Goal: Information Seeking & Learning: Find specific fact

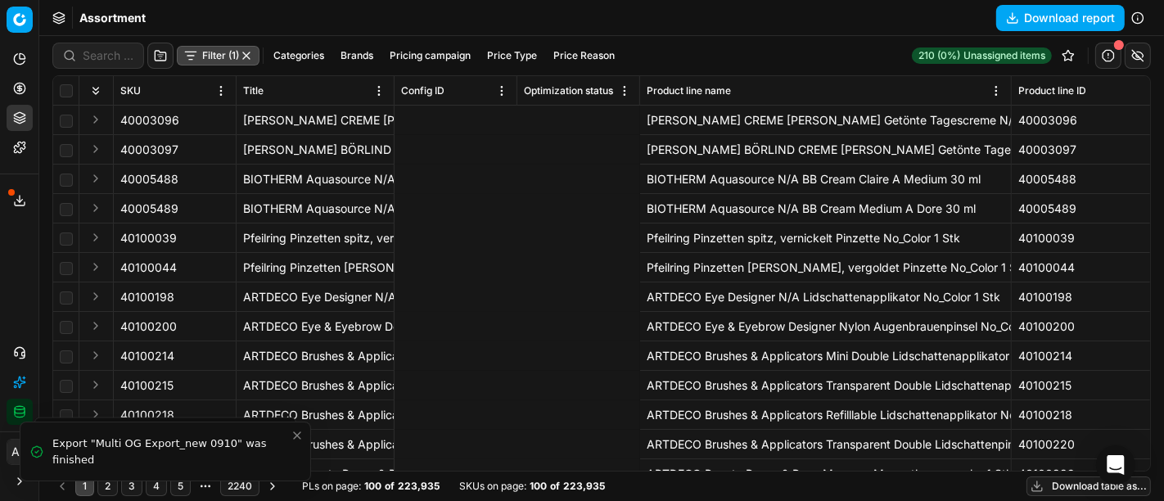
scroll to position [0, 1063]
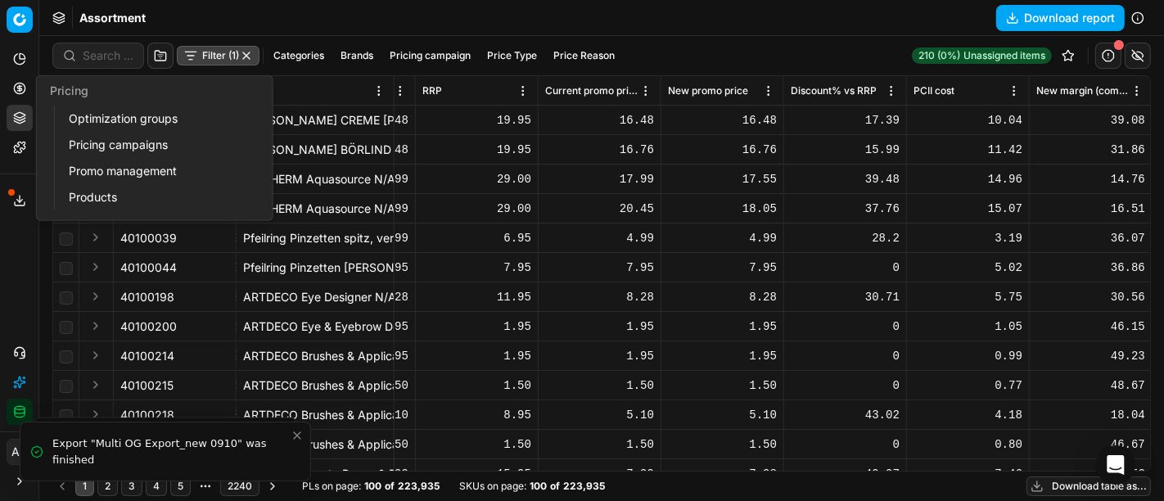
click at [7, 83] on button "Pricing" at bounding box center [20, 88] width 26 height 26
click at [123, 139] on link "Pricing campaigns" at bounding box center [157, 144] width 191 height 23
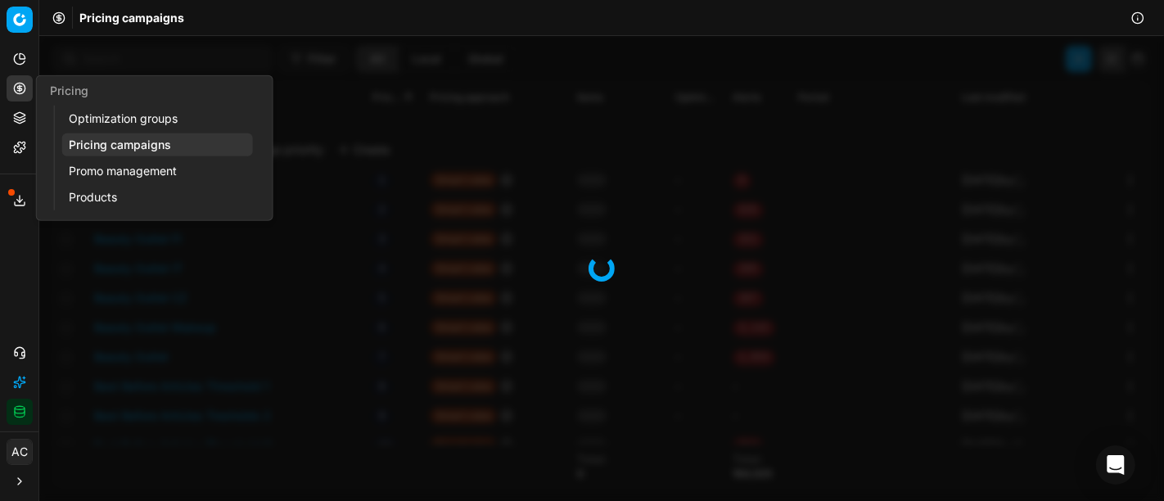
click at [131, 121] on link "Optimization groups" at bounding box center [157, 118] width 191 height 23
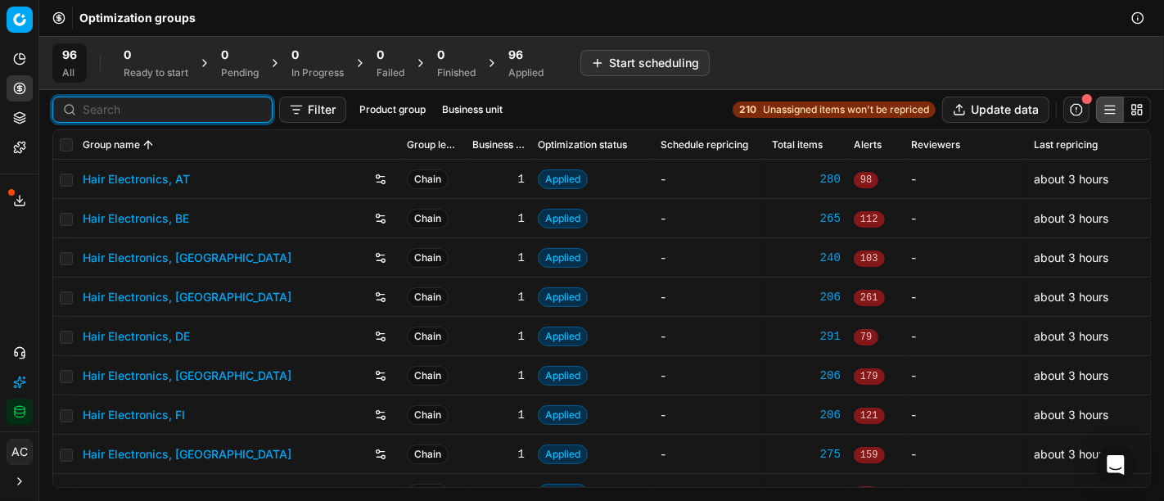
click at [116, 103] on input at bounding box center [172, 110] width 179 height 16
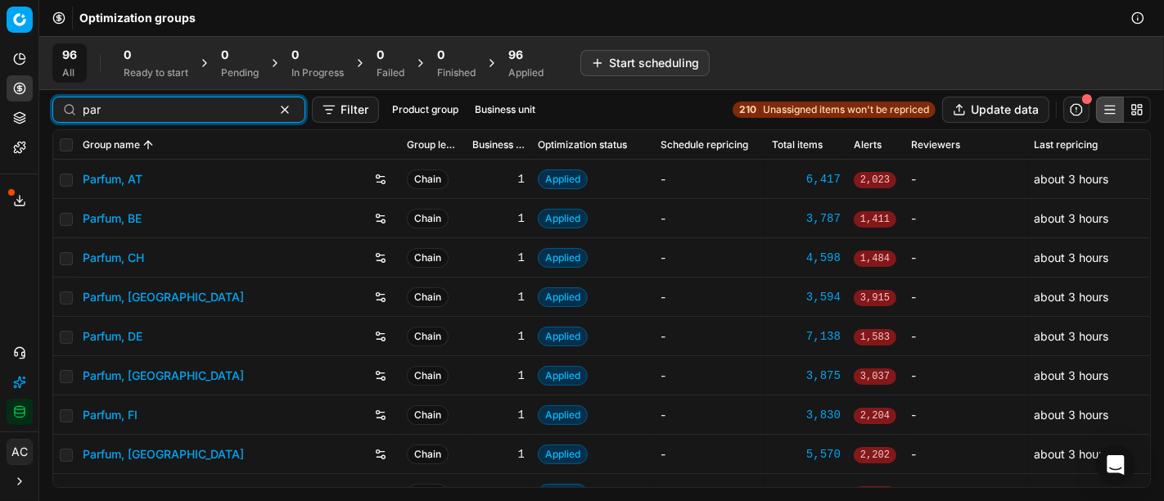
type input "par"
click at [123, 333] on link "Parfum, DE" at bounding box center [113, 336] width 60 height 16
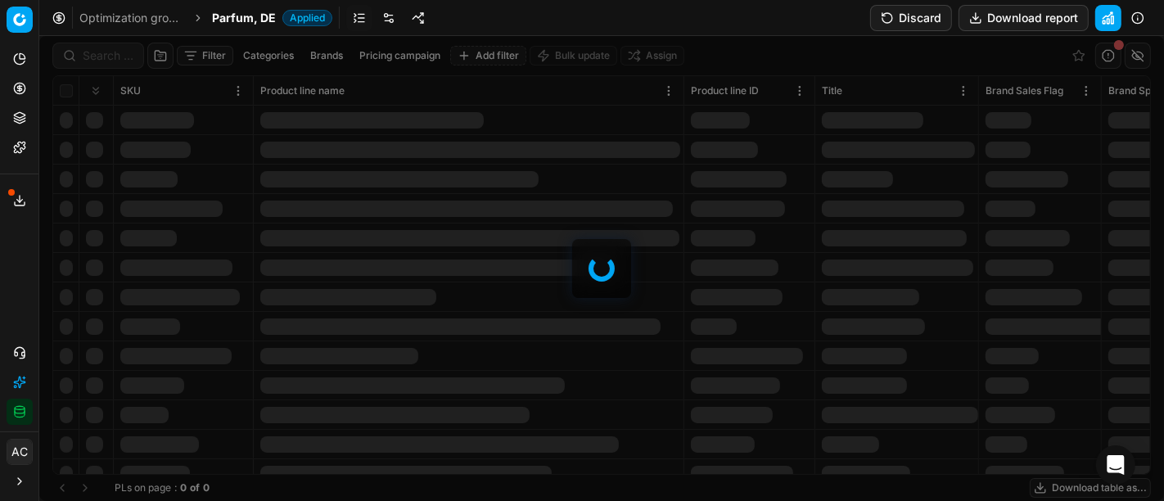
click at [98, 63] on div at bounding box center [601, 268] width 1125 height 465
click at [114, 52] on div "Filter Categories Brands Pricing campaign Add filter Bulk update Assign SKU Pro…" at bounding box center [601, 268] width 1125 height 465
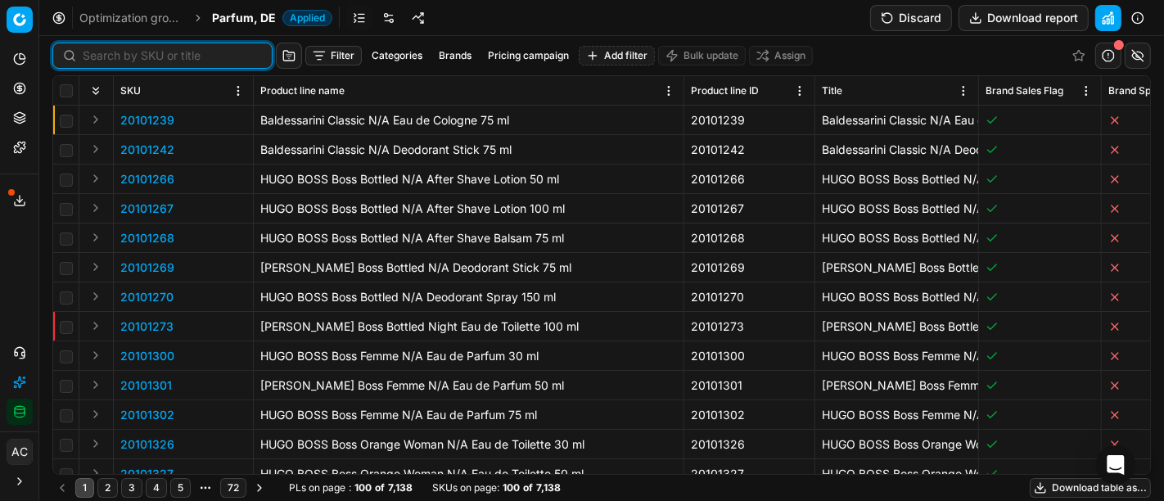
click at [114, 52] on input at bounding box center [172, 55] width 179 height 16
paste input "80044663-90"
type input "80044663-90"
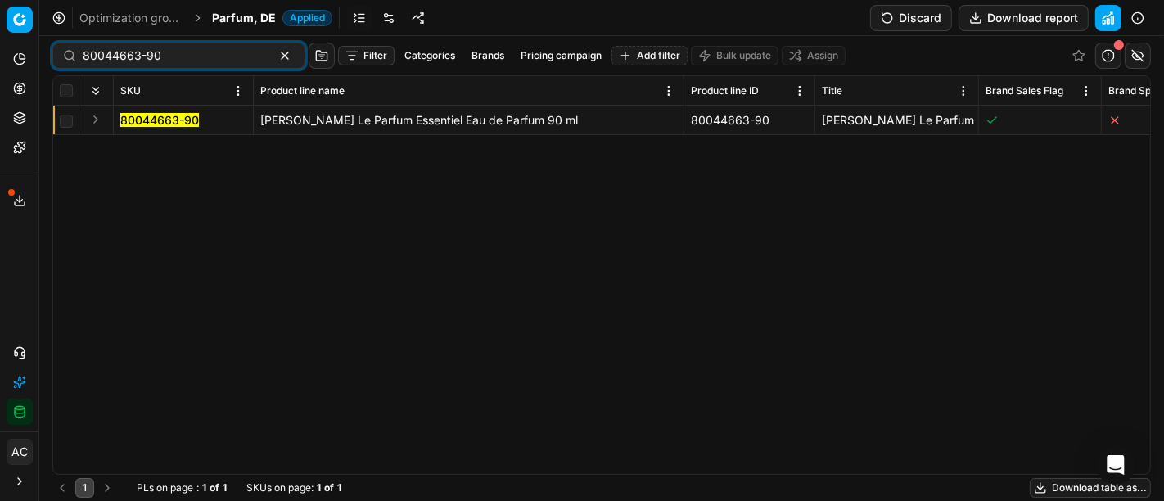
click at [18, 86] on icon at bounding box center [19, 88] width 4 height 4
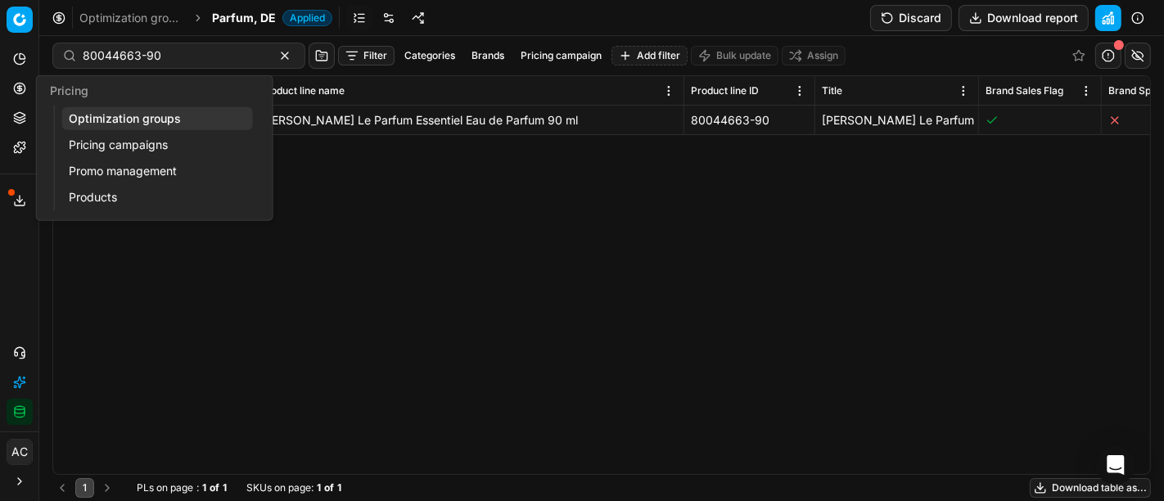
click at [83, 118] on link "Optimization groups" at bounding box center [157, 118] width 191 height 23
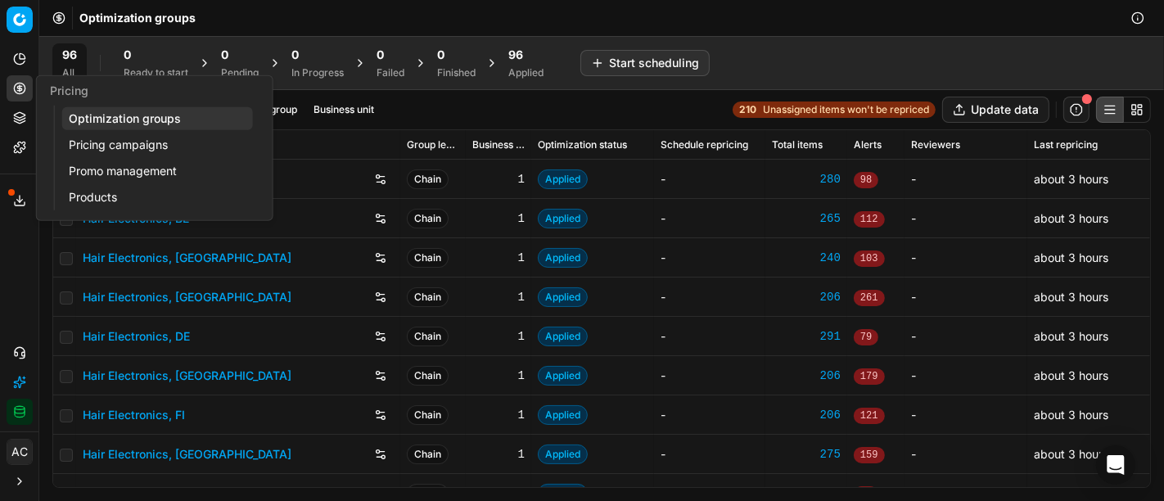
click at [91, 144] on link "Pricing campaigns" at bounding box center [157, 144] width 191 height 23
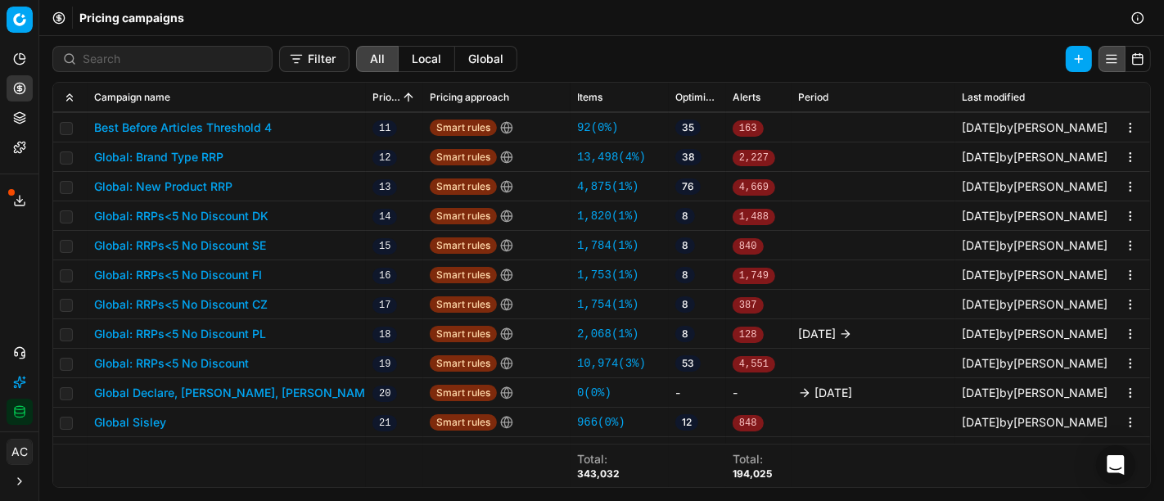
scroll to position [361, 0]
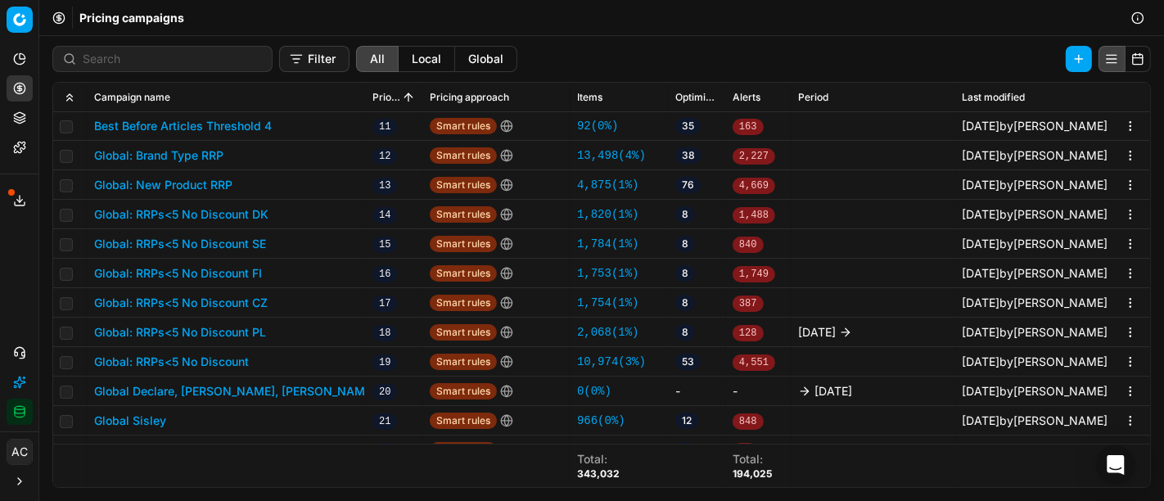
click at [11, 279] on div "Analytics Pricing Product portfolio Templates Export service 30 Contact support…" at bounding box center [19, 235] width 38 height 392
click at [230, 328] on button "Global: RRPs<5 No Discount PL" at bounding box center [180, 332] width 172 height 16
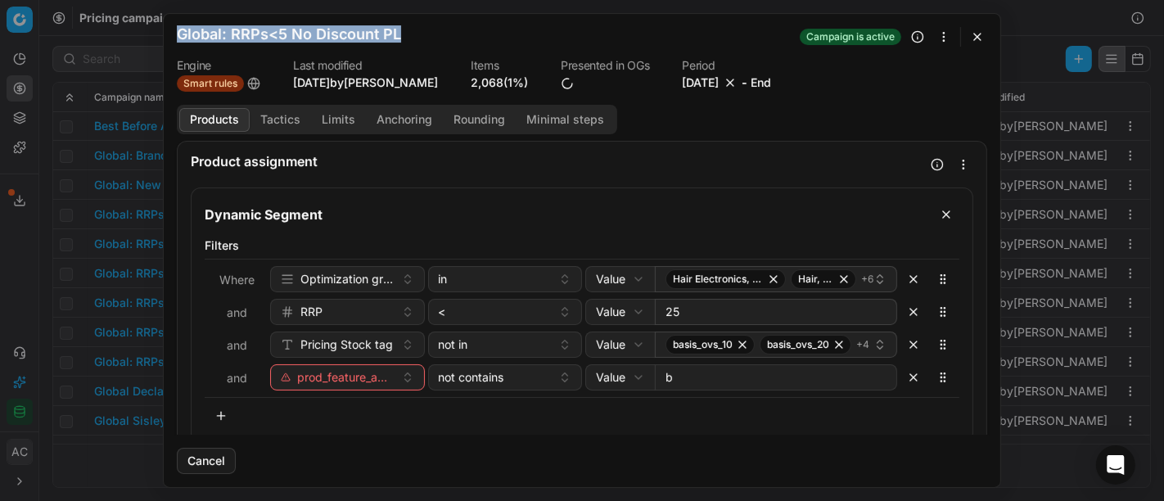
drag, startPoint x: 422, startPoint y: 43, endPoint x: 173, endPoint y: 35, distance: 249.0
click at [173, 35] on form "We are saving PC settings. Please wait, it should take a few minutes Global: RR…" at bounding box center [582, 250] width 837 height 473
copy h2 "Global: RRPs<5 No Discount PL"
click at [0, 249] on div "We are saving PC settings. Please wait, it should take a few minutes Global: RR…" at bounding box center [582, 250] width 1164 height 501
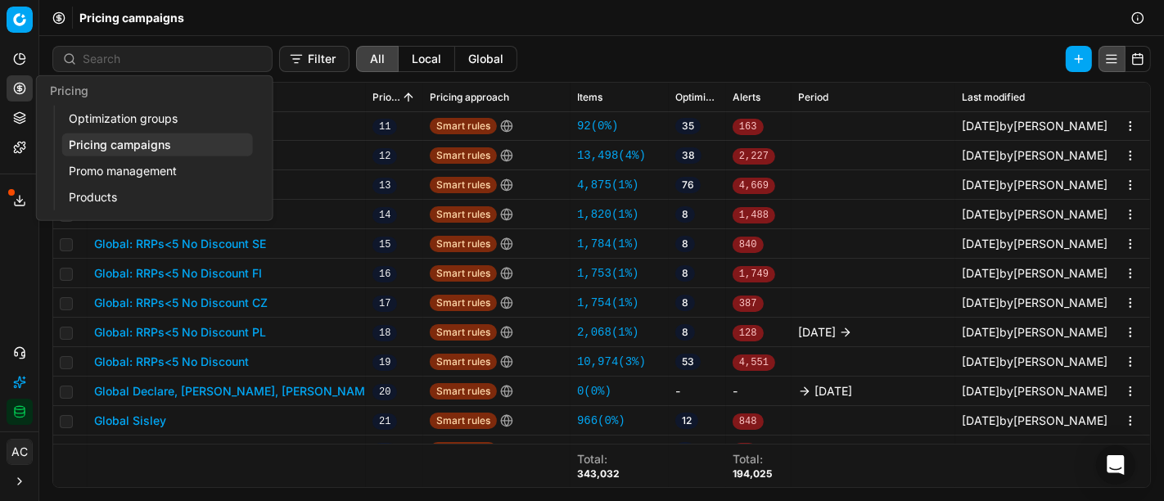
click at [16, 85] on icon at bounding box center [19, 88] width 13 height 13
click at [88, 139] on link "Pricing campaigns" at bounding box center [157, 144] width 191 height 23
click at [94, 113] on link "Optimization groups" at bounding box center [157, 118] width 191 height 23
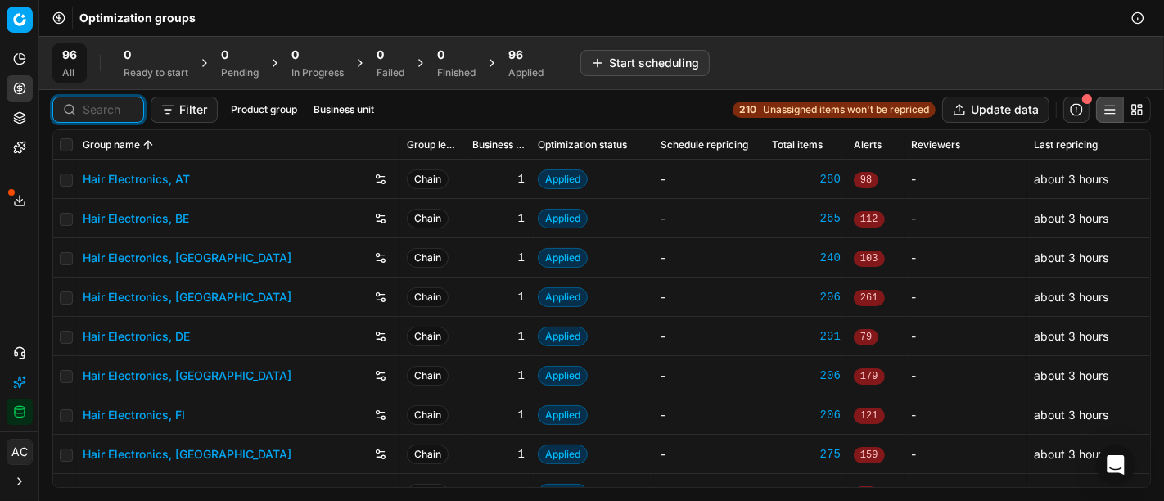
click at [99, 110] on input at bounding box center [108, 110] width 51 height 16
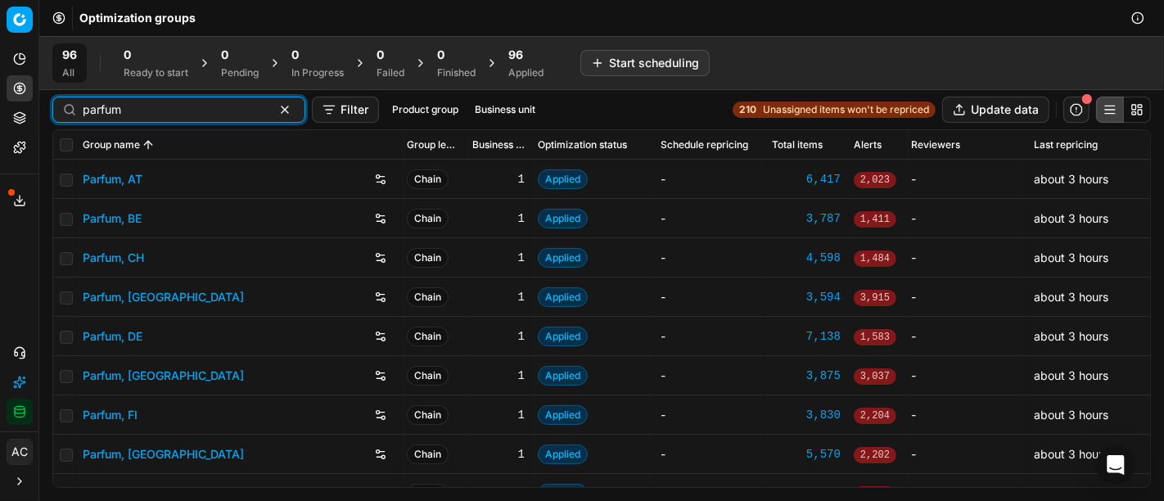
type input "parfum"
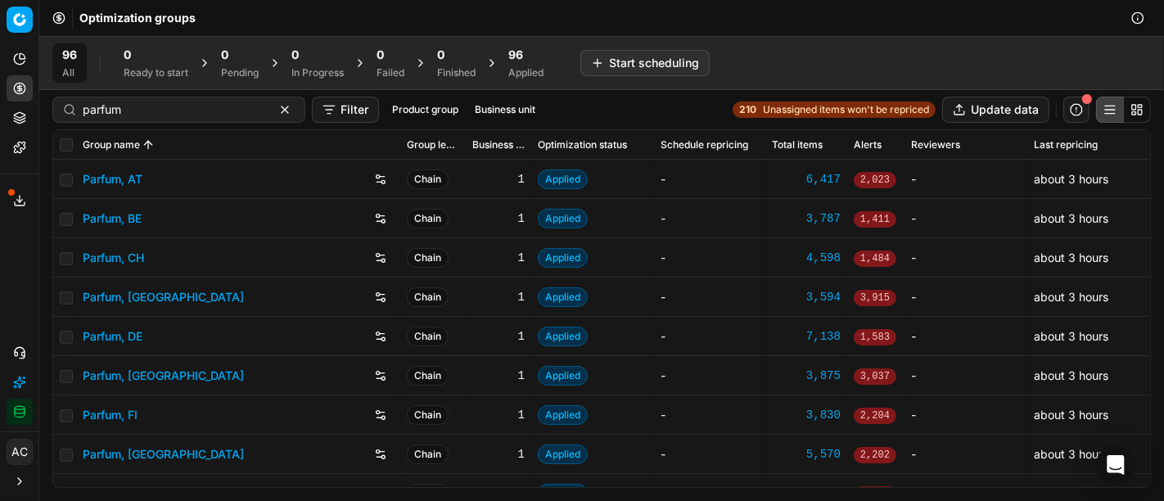
click at [133, 336] on link "Parfum, DE" at bounding box center [113, 336] width 60 height 16
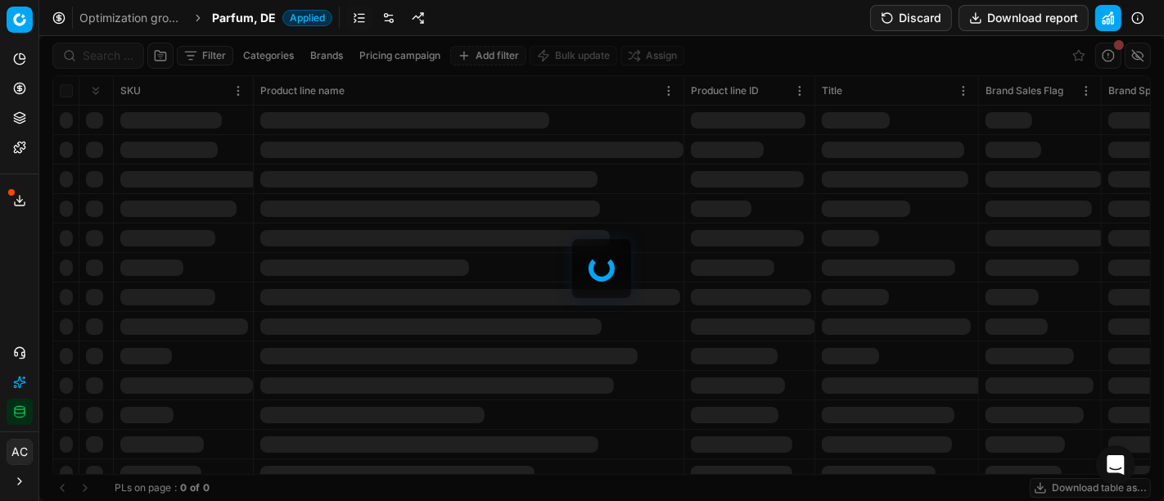
click at [107, 45] on div at bounding box center [601, 268] width 1125 height 465
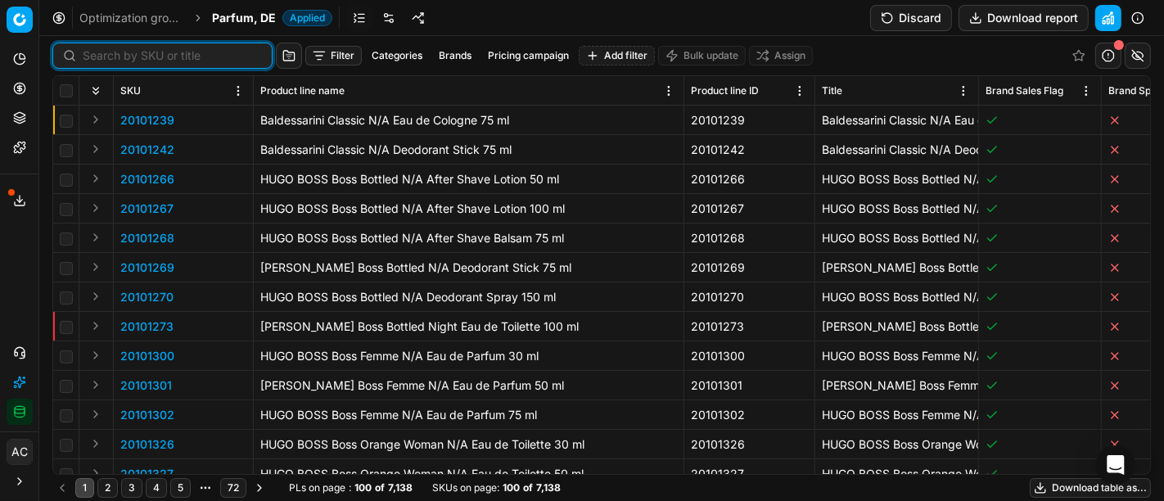
click at [109, 55] on input at bounding box center [172, 55] width 179 height 16
paste input "80044663-90"
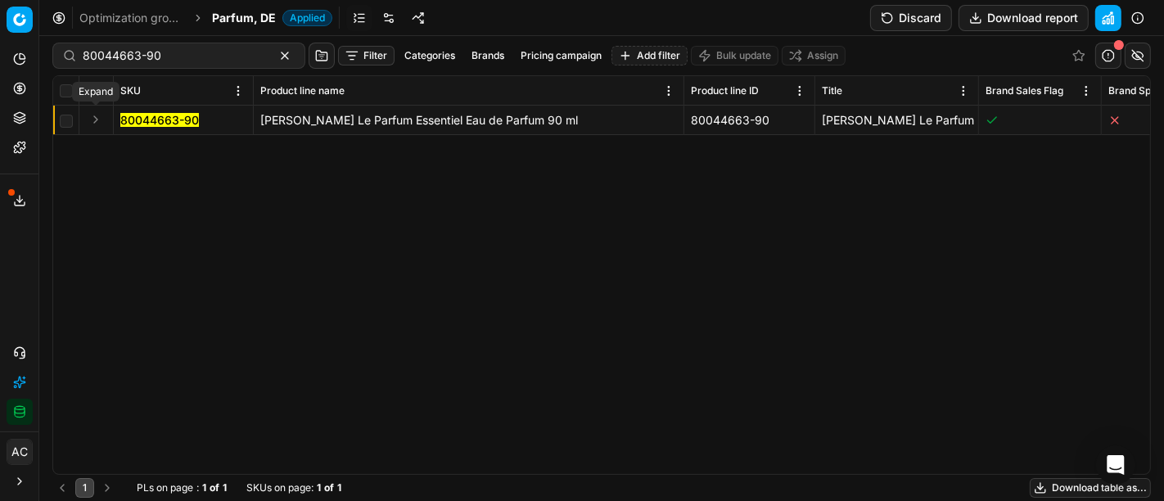
drag, startPoint x: 90, startPoint y: 124, endPoint x: 103, endPoint y: 125, distance: 13.1
click at [93, 121] on button "Expand" at bounding box center [96, 120] width 20 height 20
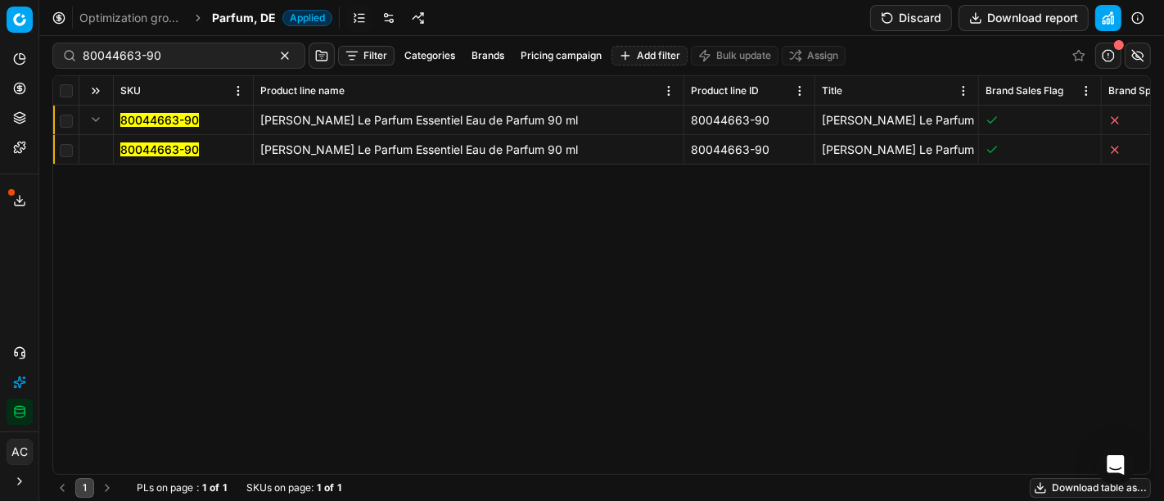
click at [168, 154] on mark "80044663-90" at bounding box center [159, 149] width 79 height 14
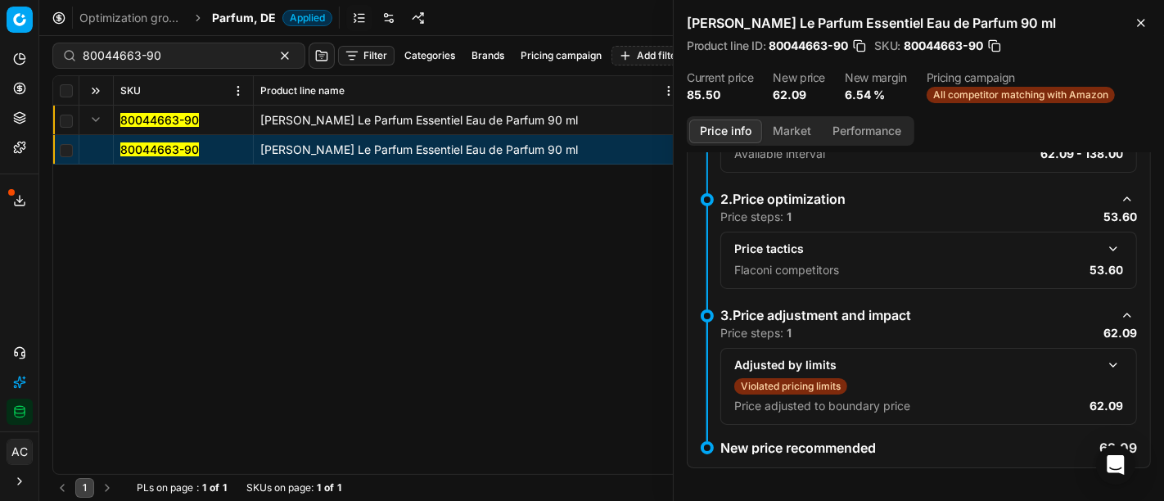
scroll to position [296, 0]
click at [1104, 246] on button "button" at bounding box center [1114, 250] width 20 height 20
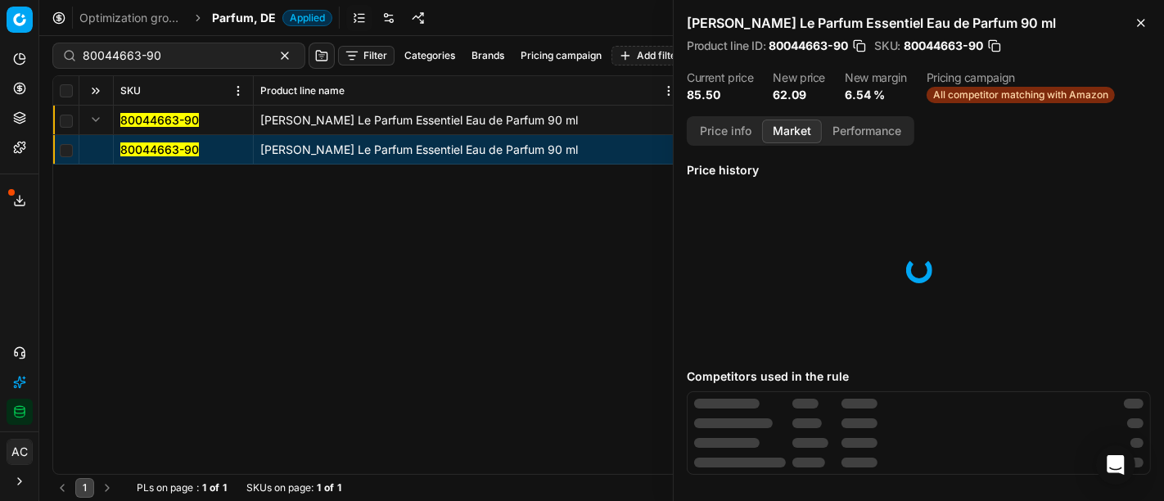
click at [778, 129] on button "Market" at bounding box center [792, 132] width 60 height 24
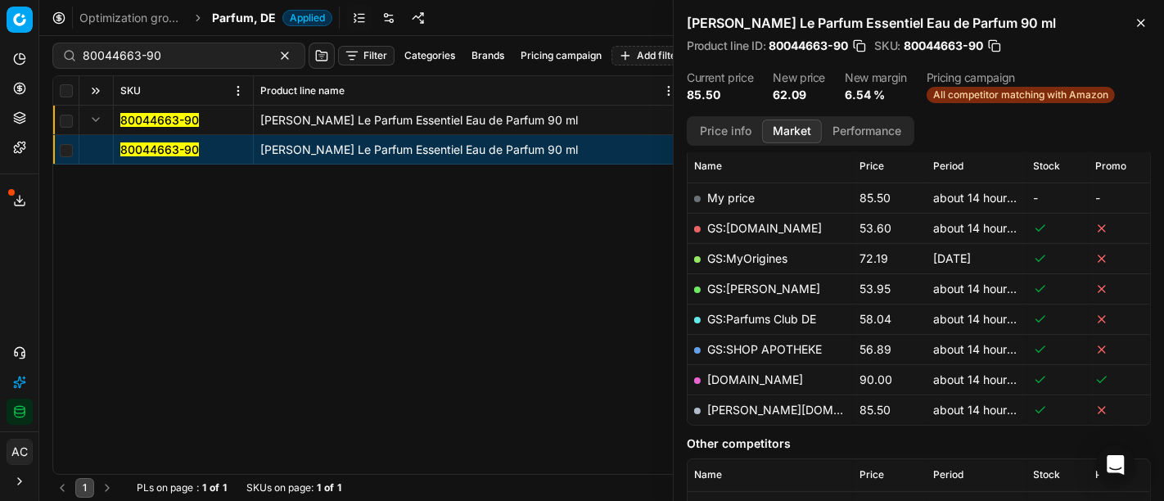
scroll to position [234, 0]
click at [762, 227] on link "GS:[DOMAIN_NAME]" at bounding box center [764, 230] width 115 height 14
click at [173, 52] on input "80044663-90" at bounding box center [172, 55] width 179 height 16
paste input "11021-0018584"
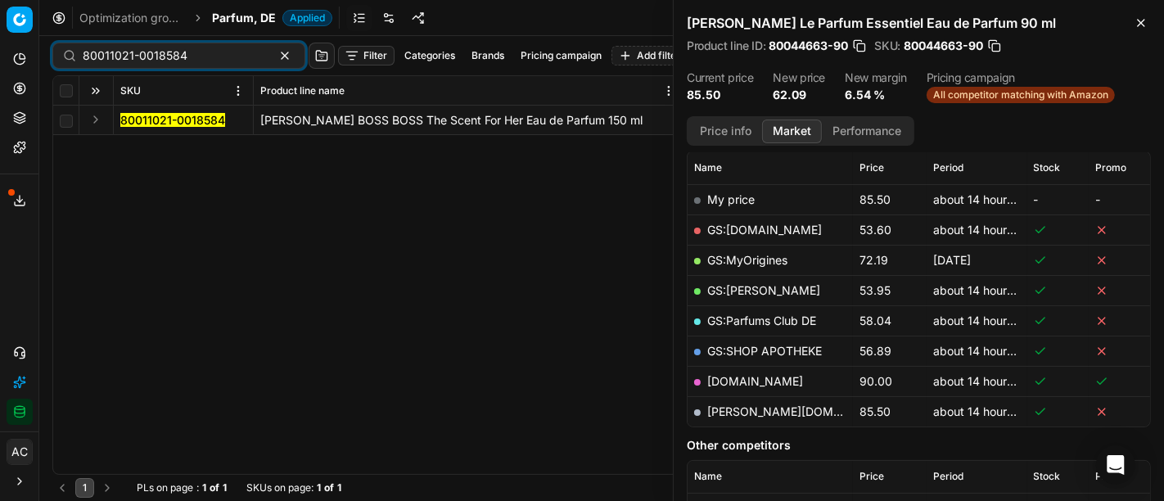
click at [97, 115] on button "Expand" at bounding box center [96, 120] width 20 height 20
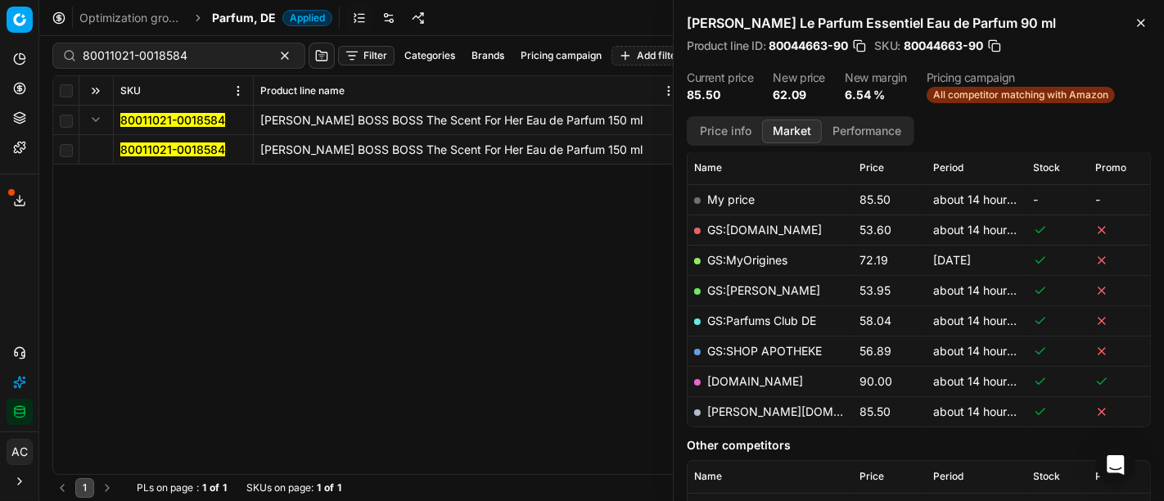
click at [148, 142] on span "80011021-0018584" at bounding box center [172, 150] width 105 height 16
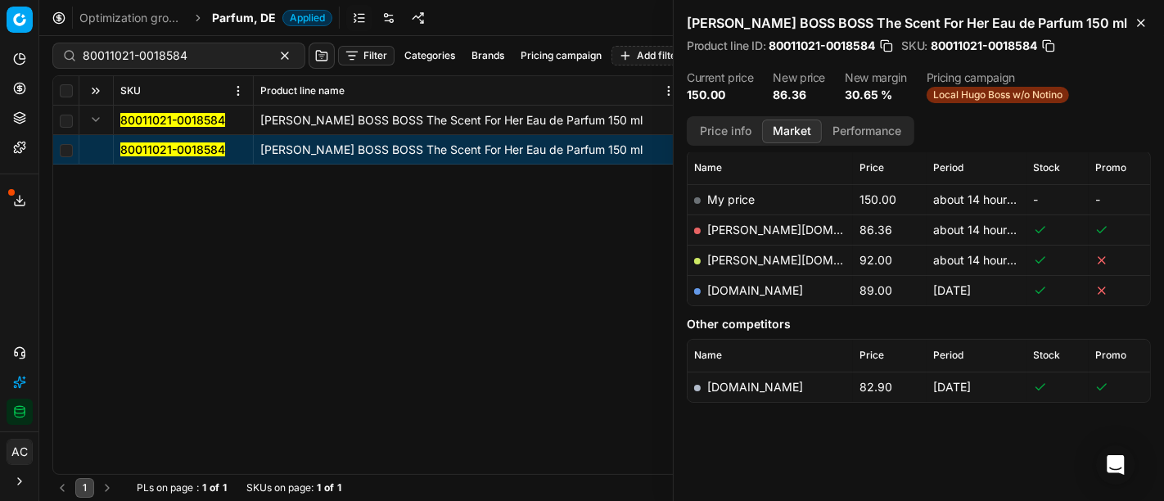
scroll to position [231, 0]
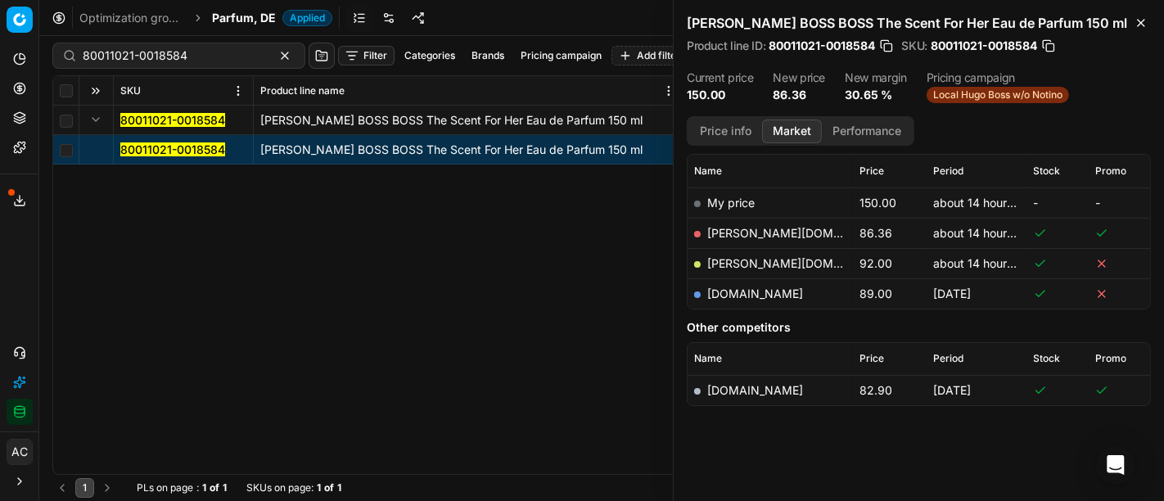
click at [759, 230] on link "[PERSON_NAME][DOMAIN_NAME]" at bounding box center [802, 233] width 190 height 14
click at [149, 61] on input "80011021-0018584" at bounding box center [172, 55] width 179 height 16
paste input "04552-100"
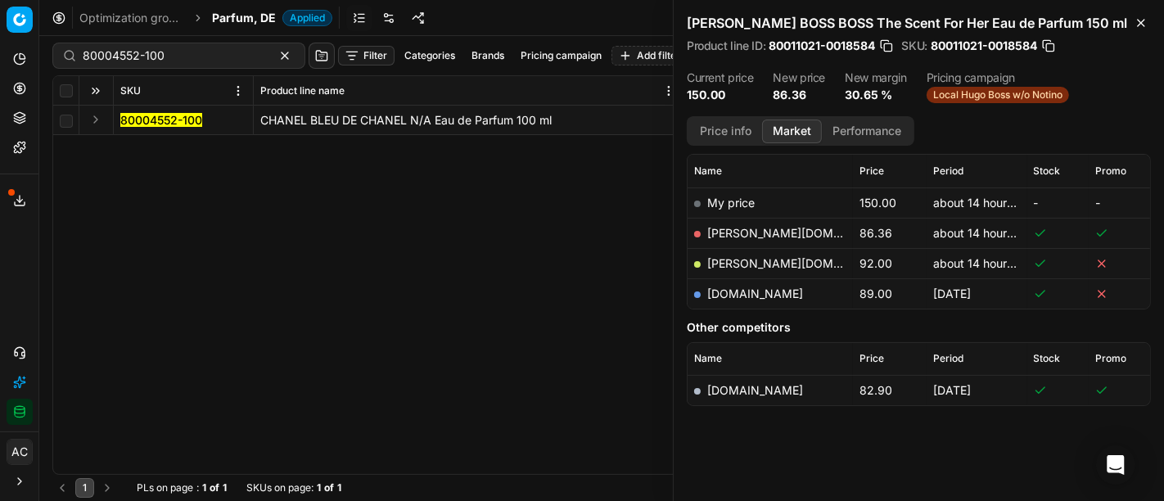
click at [86, 120] on button "Expand" at bounding box center [96, 120] width 20 height 20
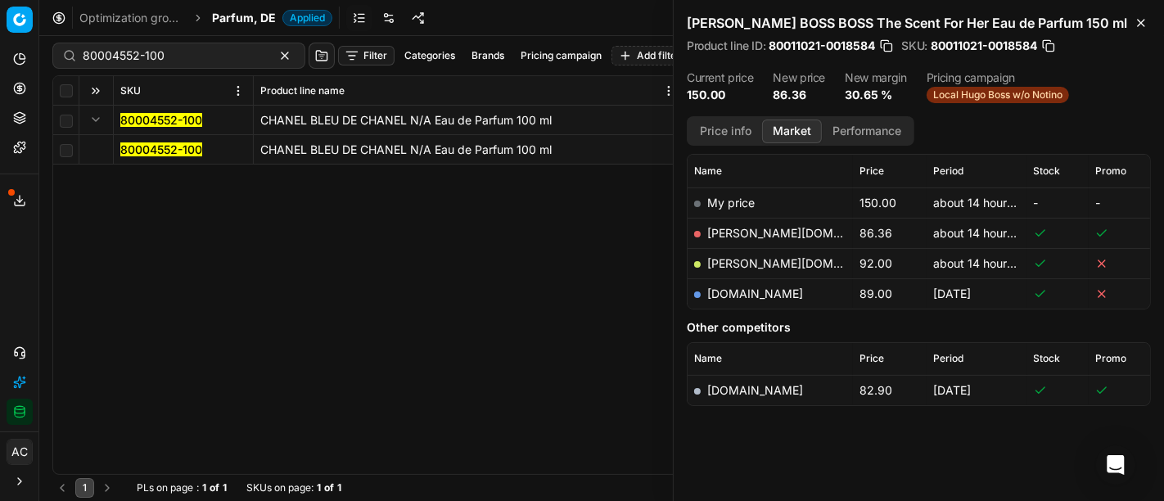
click at [140, 149] on mark "80004552-100" at bounding box center [161, 149] width 82 height 14
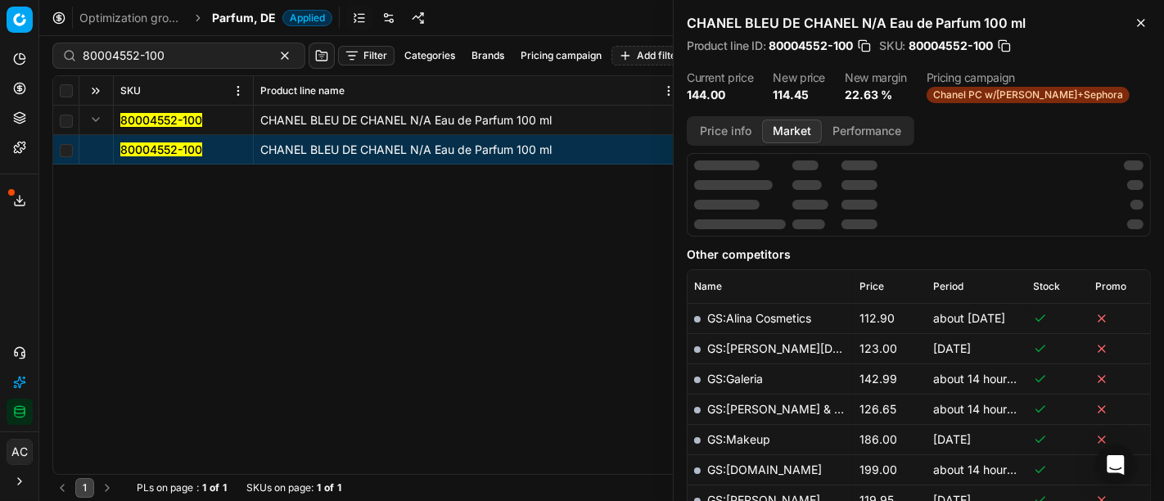
scroll to position [231, 0]
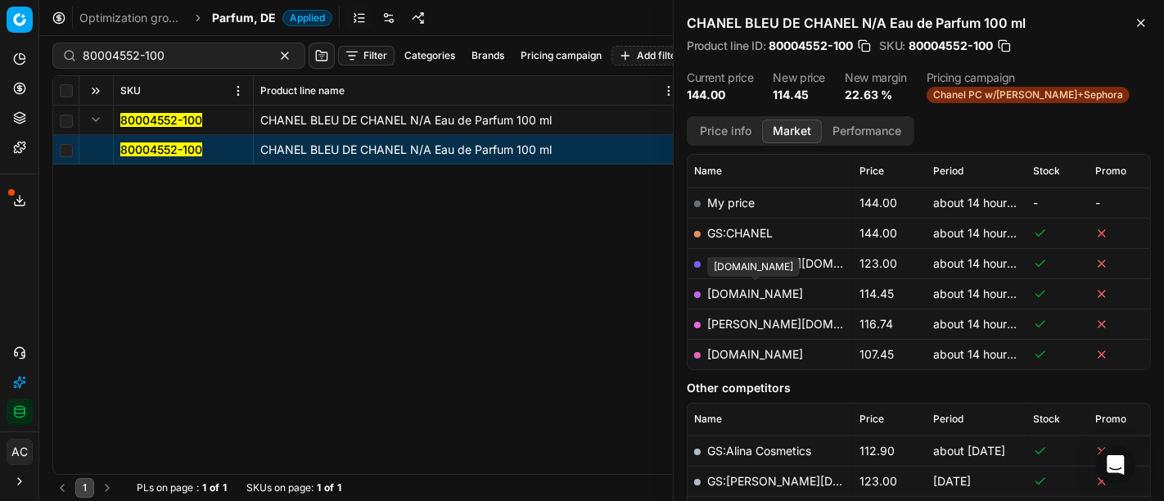
click at [770, 288] on link "[DOMAIN_NAME]" at bounding box center [755, 294] width 96 height 14
click at [187, 61] on input "80004552-100" at bounding box center [172, 55] width 179 height 16
paste input "90010701-0016795"
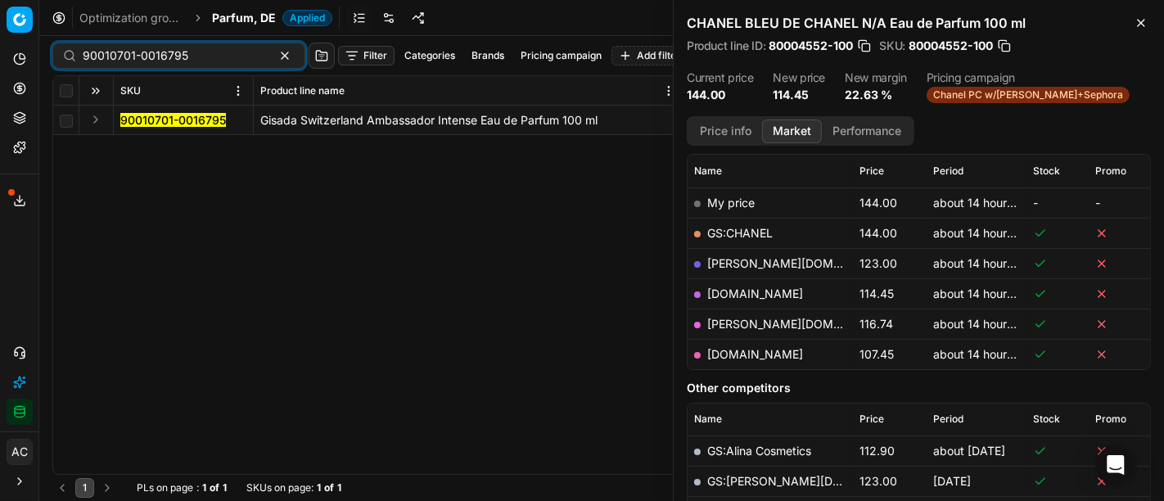
click at [97, 122] on button "Expand" at bounding box center [96, 120] width 20 height 20
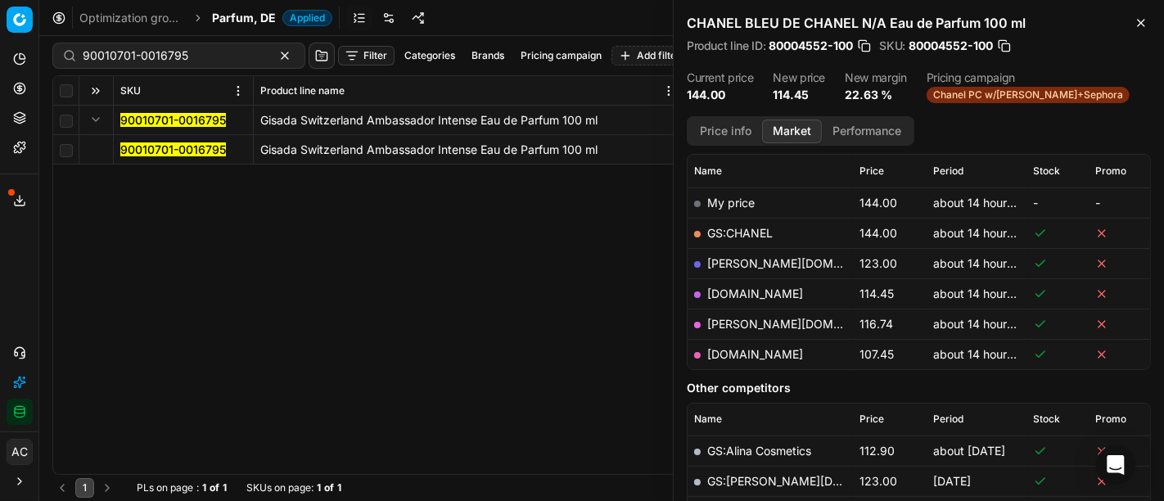
click at [153, 152] on mark "90010701-0016795" at bounding box center [173, 149] width 106 height 14
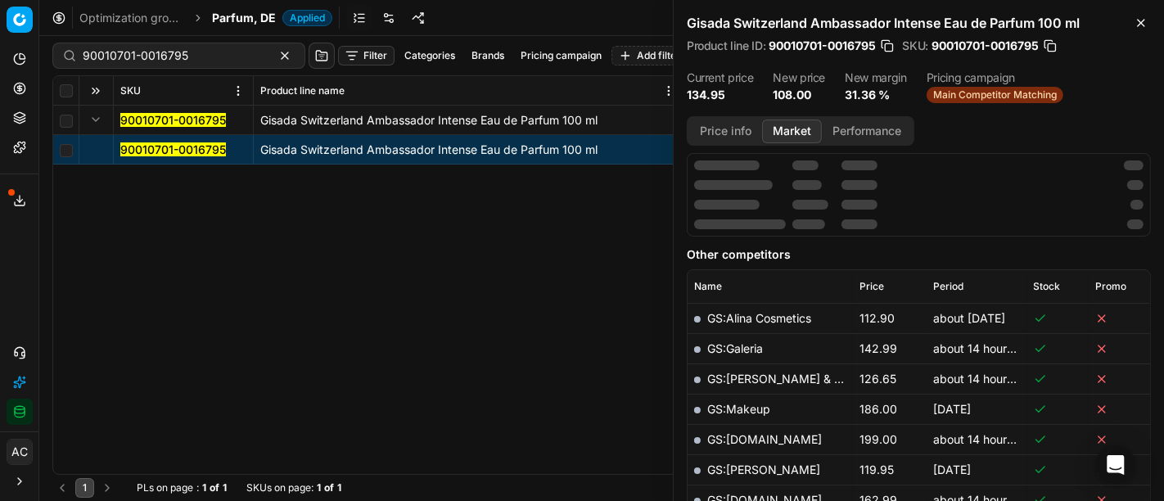
scroll to position [231, 0]
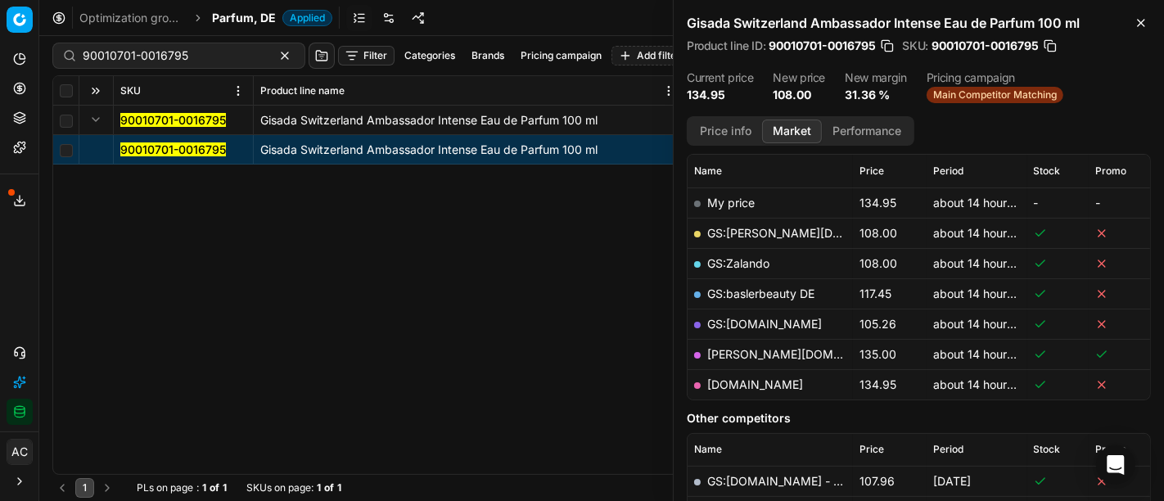
click at [738, 127] on button "Price info" at bounding box center [725, 132] width 73 height 24
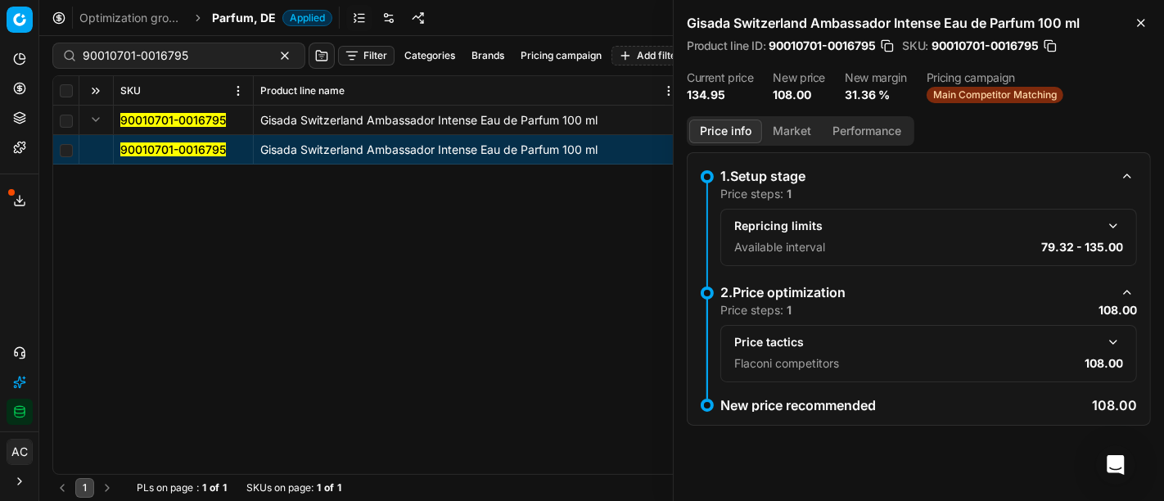
click at [1110, 340] on button "button" at bounding box center [1114, 342] width 20 height 20
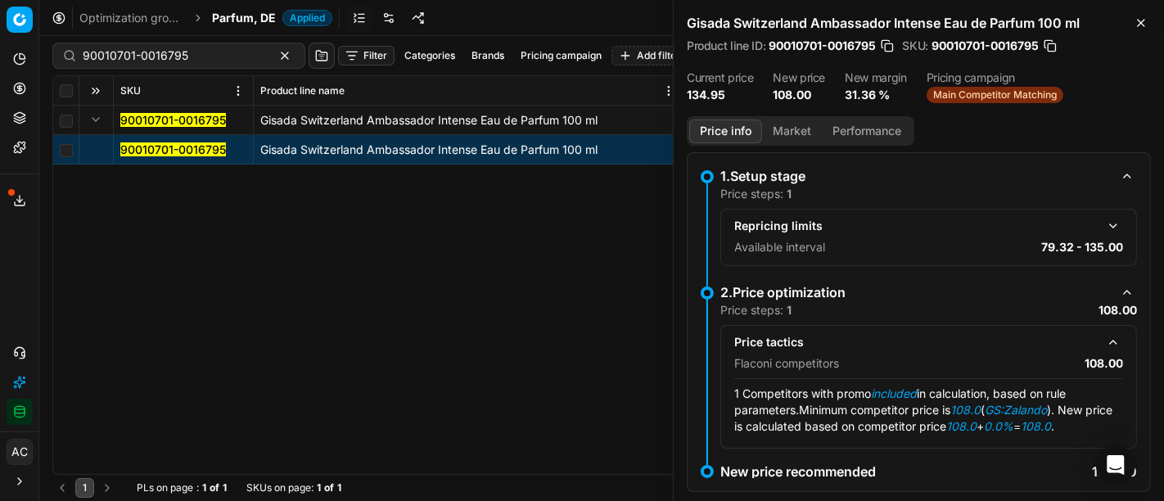
click at [787, 129] on button "Market" at bounding box center [792, 132] width 60 height 24
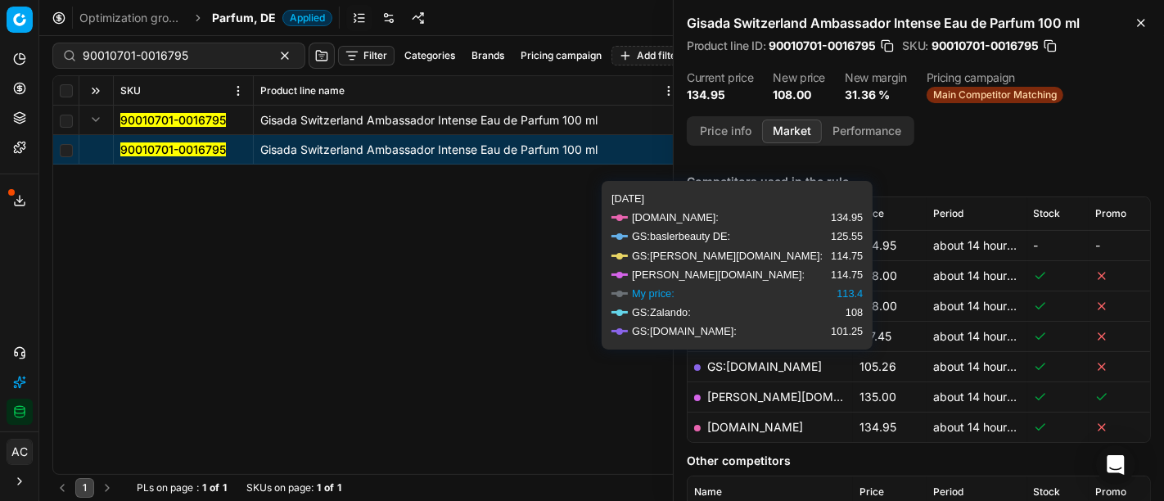
scroll to position [188, 0]
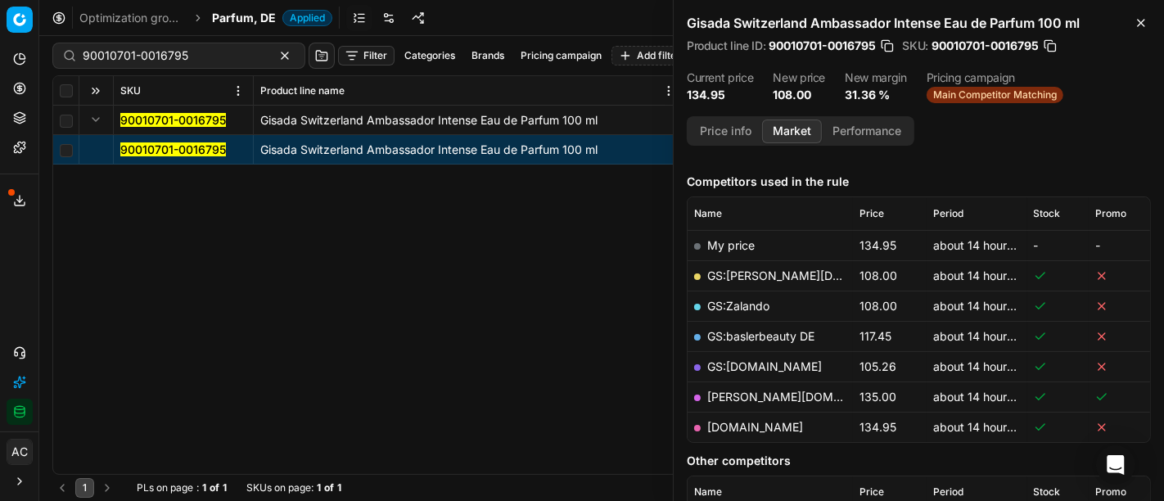
click at [754, 303] on link "GS:Zalando" at bounding box center [738, 306] width 62 height 14
click at [145, 47] on input "90010701-0016795" at bounding box center [172, 55] width 179 height 16
paste input "20101471"
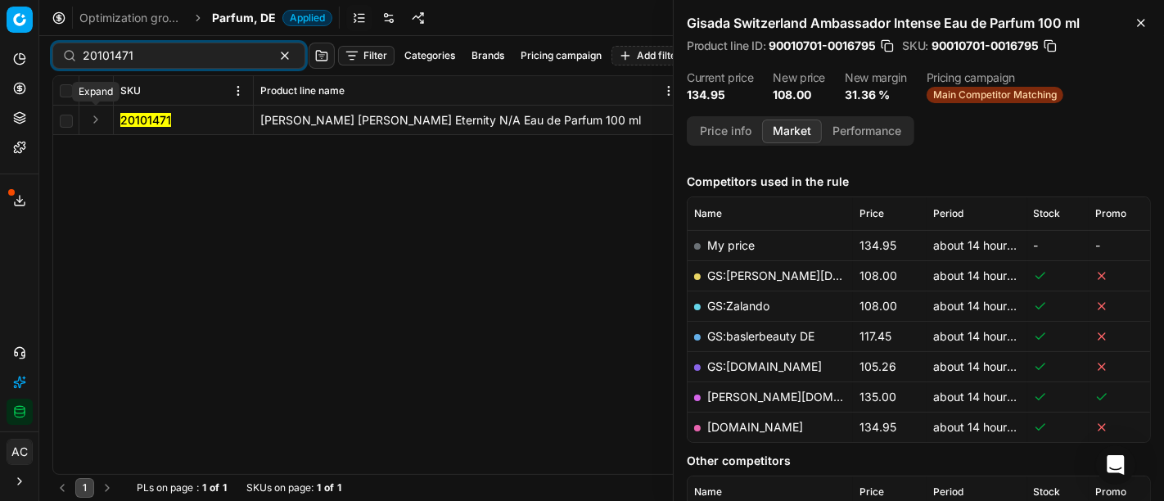
click at [97, 120] on button "Expand" at bounding box center [96, 120] width 20 height 20
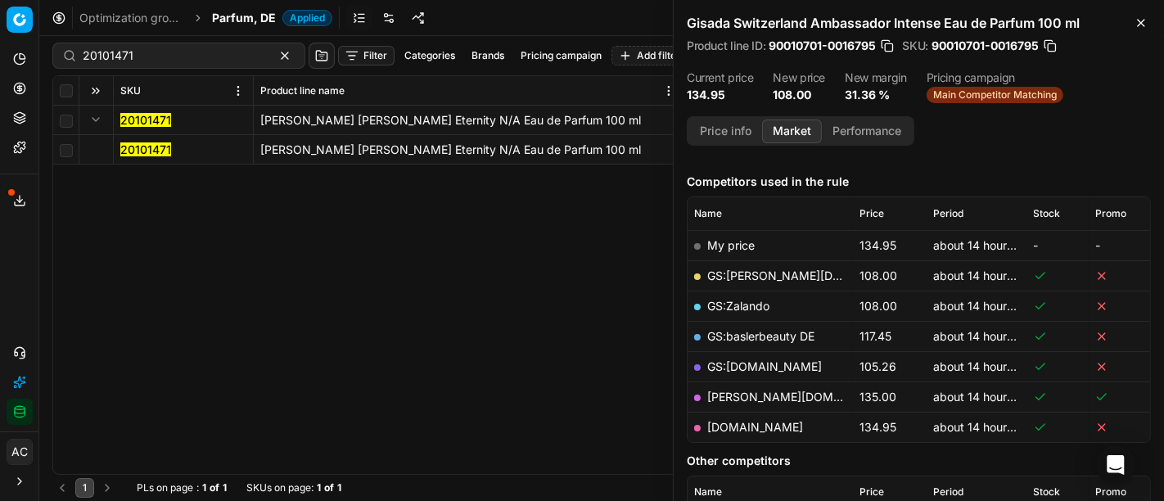
click at [145, 154] on mark "20101471" at bounding box center [145, 149] width 51 height 14
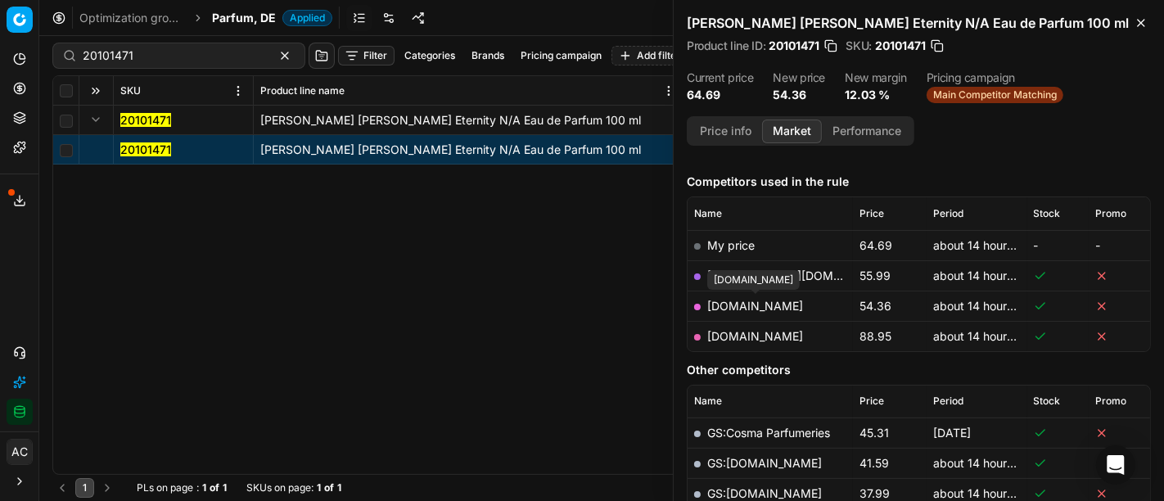
click at [765, 303] on link "[DOMAIN_NAME]" at bounding box center [755, 306] width 96 height 14
click at [143, 61] on input "20101471" at bounding box center [172, 55] width 179 height 16
paste input "80002423-50"
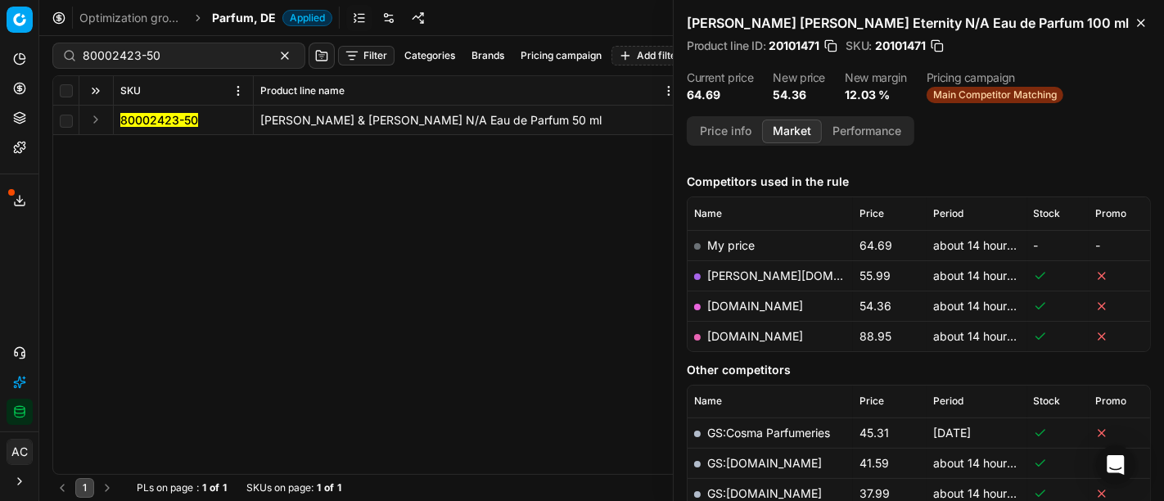
click at [99, 115] on button "Expand" at bounding box center [96, 120] width 20 height 20
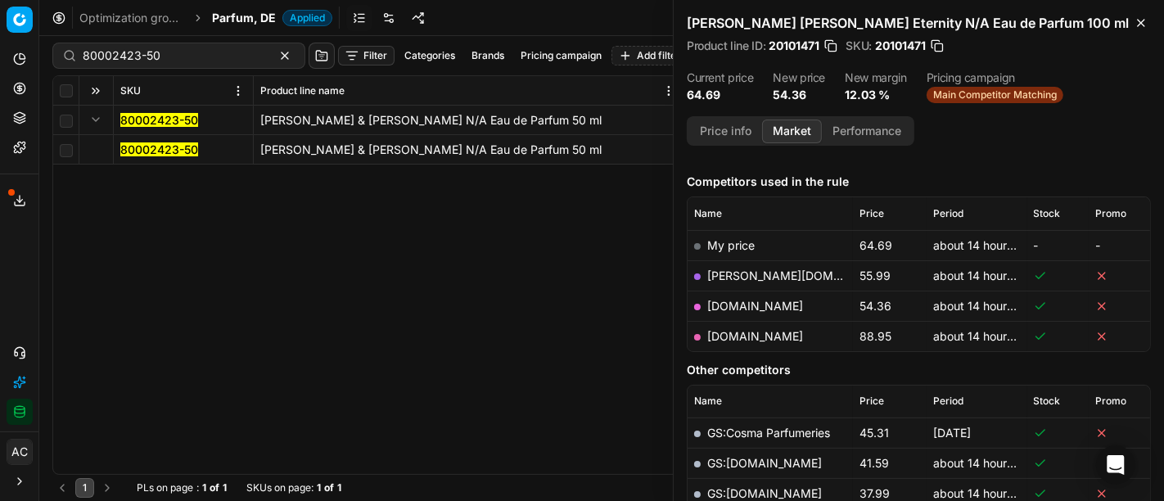
click at [135, 151] on mark "80002423-50" at bounding box center [159, 149] width 78 height 14
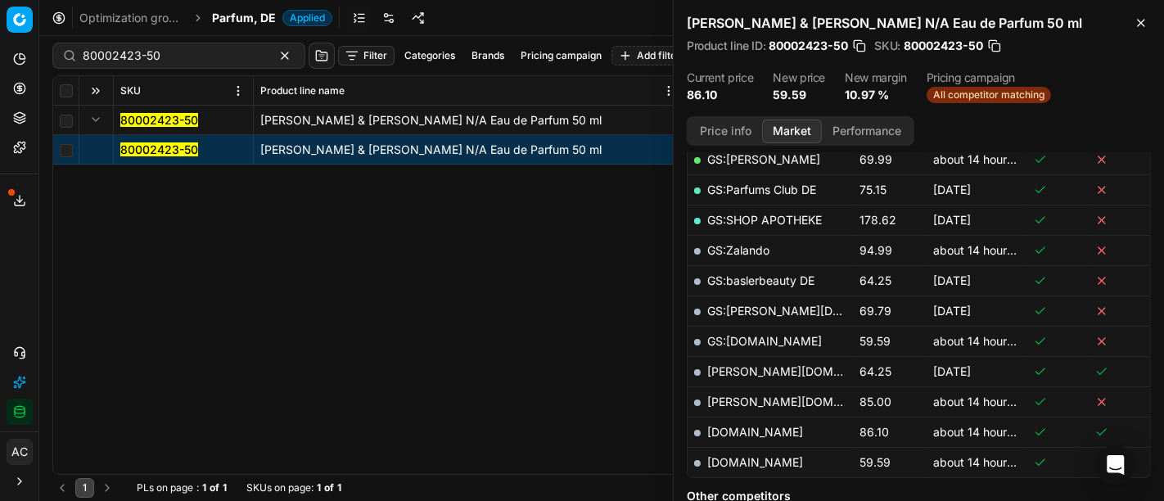
scroll to position [397, 0]
click at [756, 455] on link "[DOMAIN_NAME]" at bounding box center [755, 461] width 96 height 14
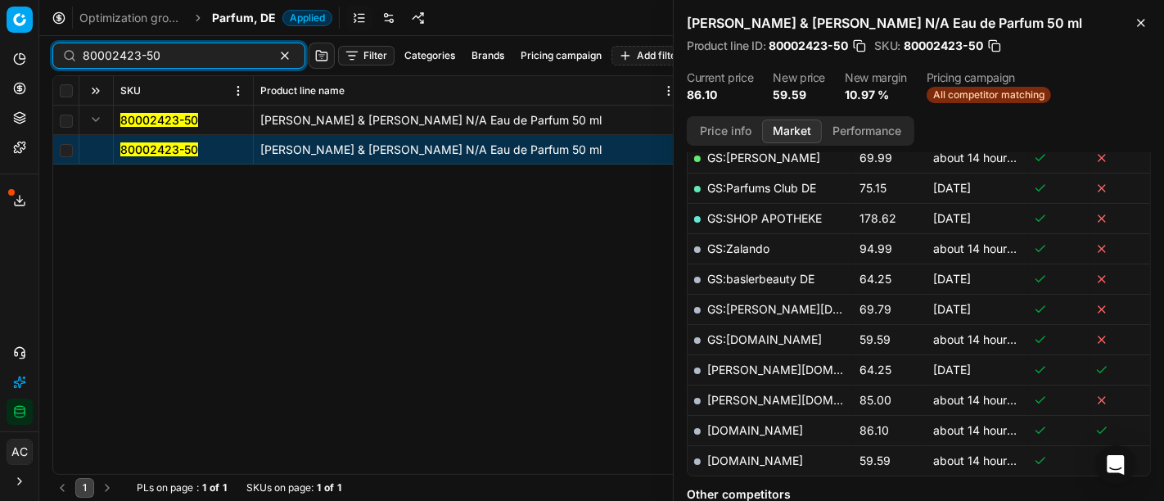
click at [145, 58] on input "80002423-50" at bounding box center [172, 55] width 179 height 16
paste input "15228-10"
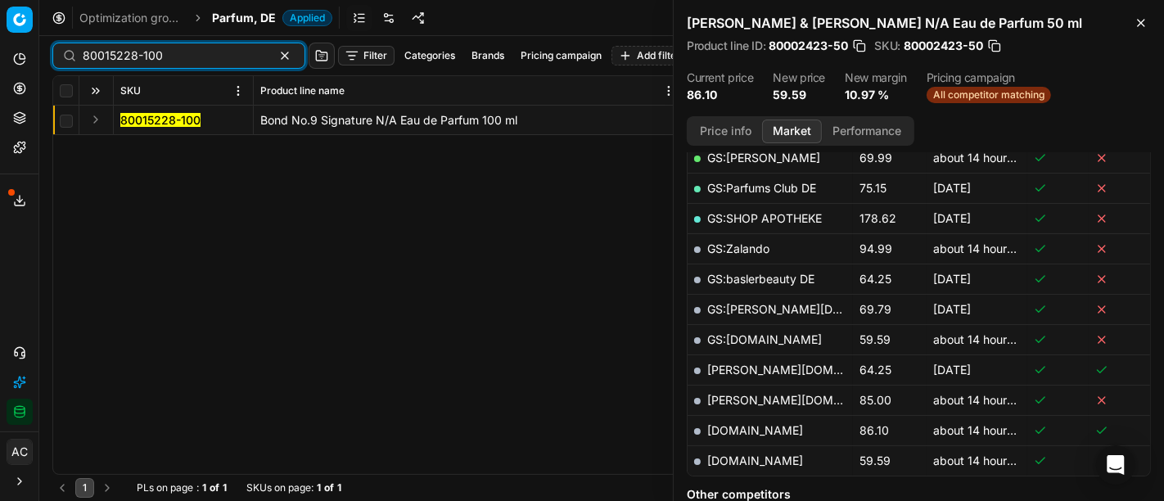
type input "80015228-100"
click at [97, 115] on button "Expand" at bounding box center [96, 120] width 20 height 20
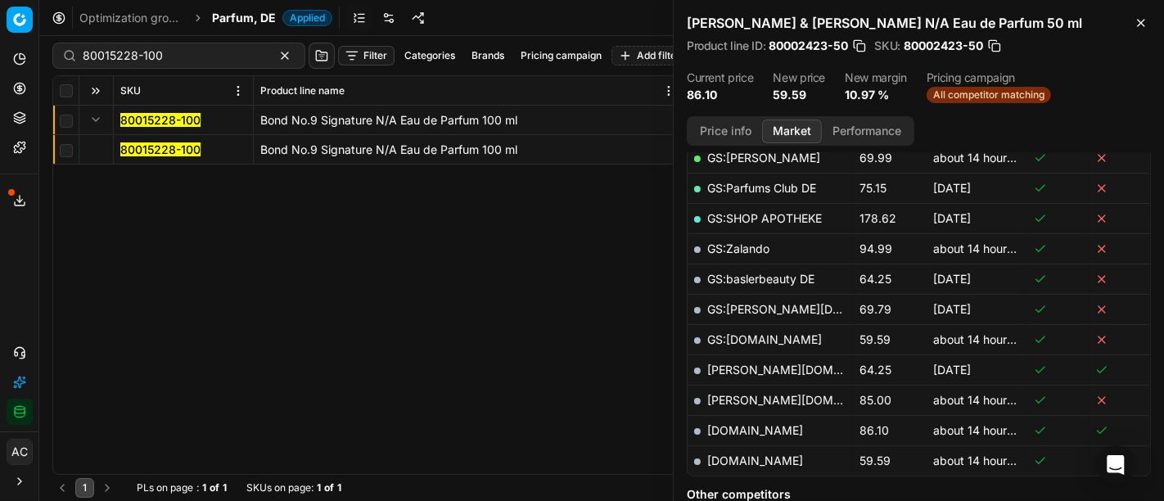
click at [154, 148] on mark "80015228-100" at bounding box center [160, 149] width 80 height 14
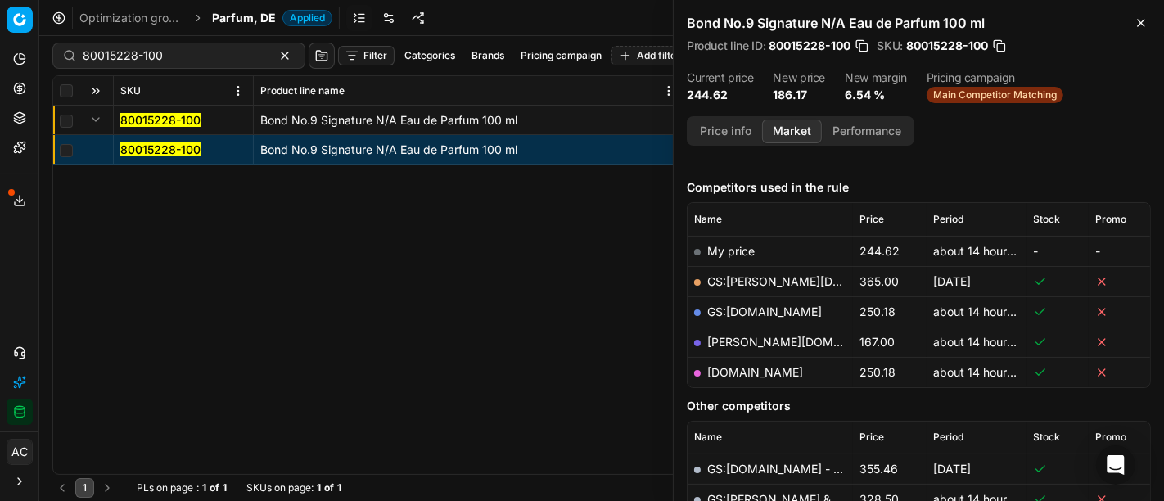
scroll to position [182, 0]
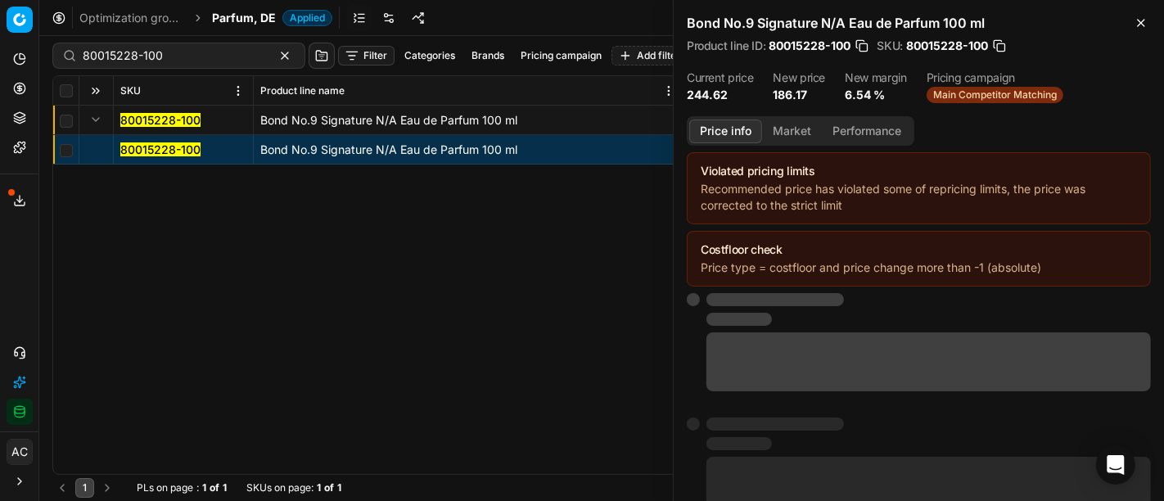
click at [718, 127] on button "Price info" at bounding box center [725, 132] width 73 height 24
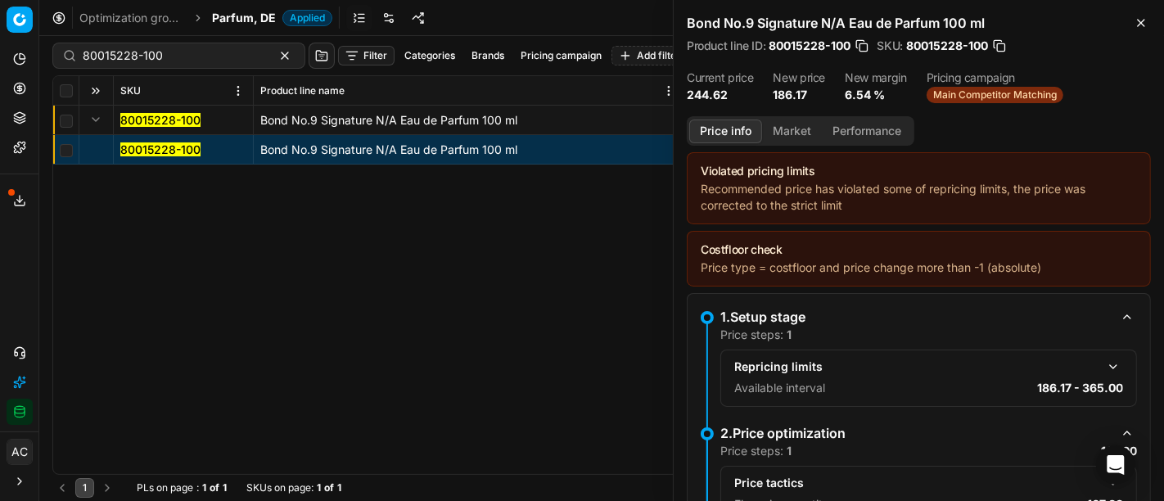
scroll to position [87, 0]
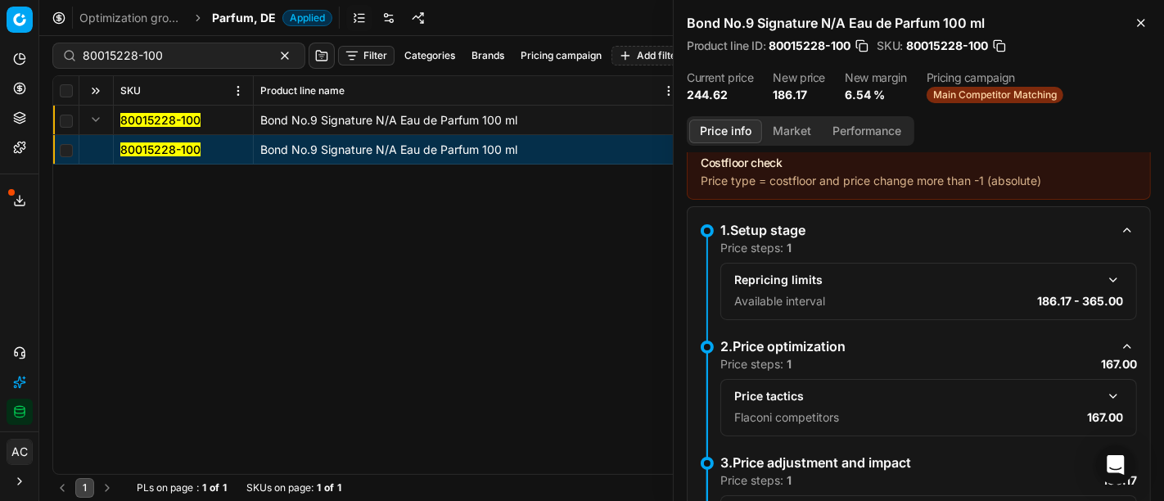
click at [1104, 397] on button "button" at bounding box center [1114, 396] width 20 height 20
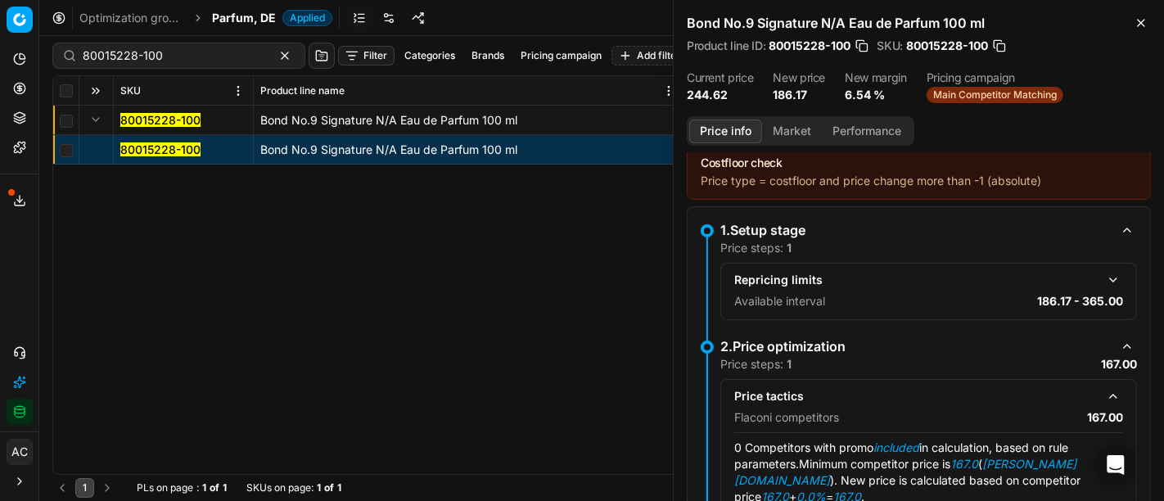
scroll to position [196, 0]
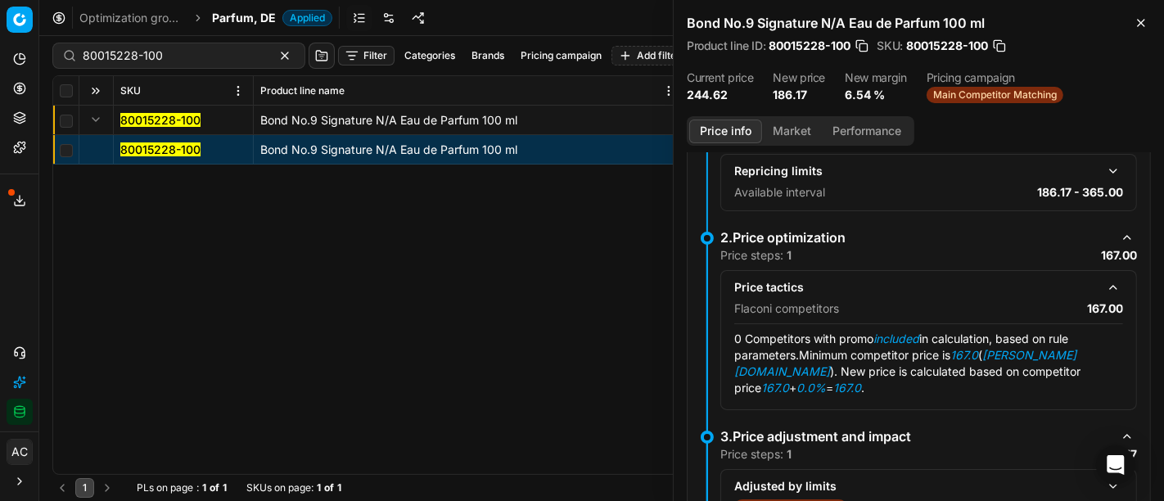
click at [775, 143] on div "Price info Market Performance" at bounding box center [801, 130] width 228 height 29
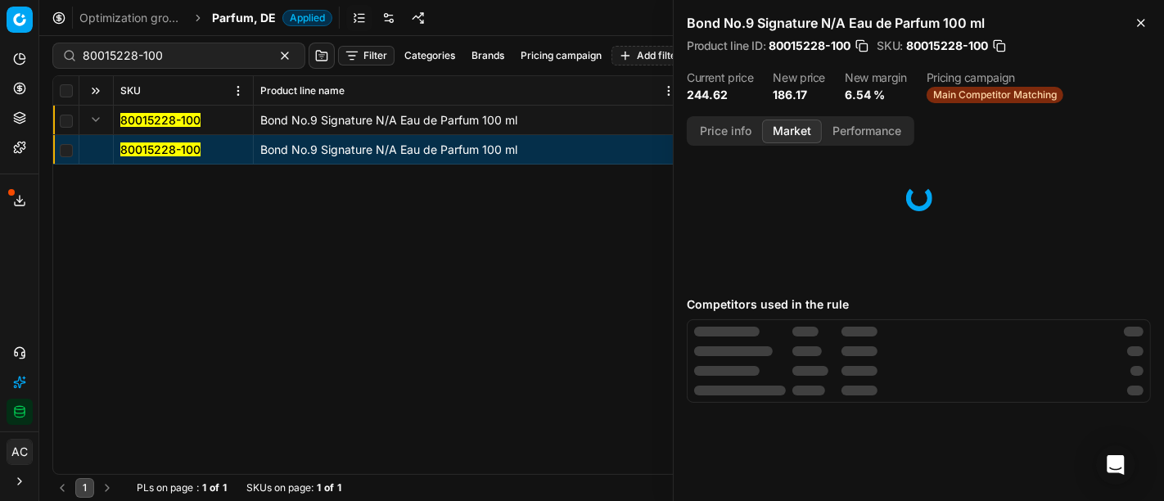
click at [806, 126] on button "Market" at bounding box center [792, 132] width 60 height 24
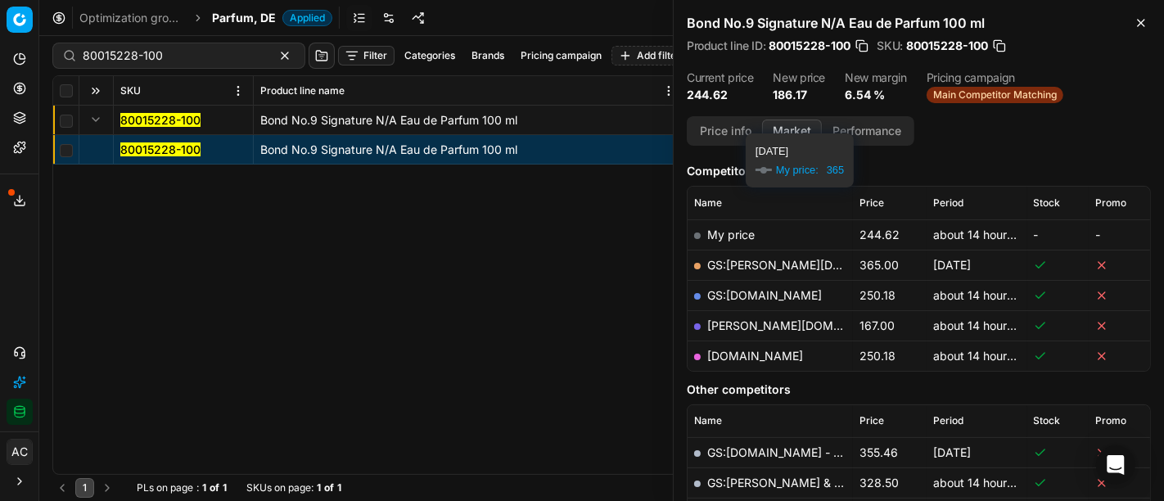
scroll to position [198, 0]
click at [747, 323] on link "[PERSON_NAME][DOMAIN_NAME]" at bounding box center [802, 326] width 190 height 14
click at [20, 350] on icon at bounding box center [19, 352] width 13 height 13
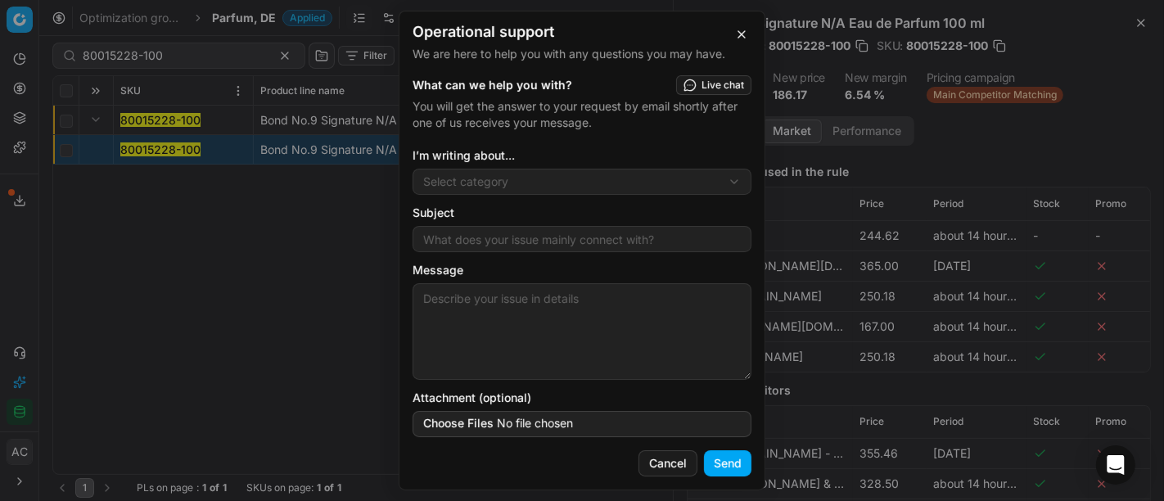
click at [484, 193] on div "Operational support We are here to help you with any questions you may have. Wh…" at bounding box center [582, 250] width 1164 height 501
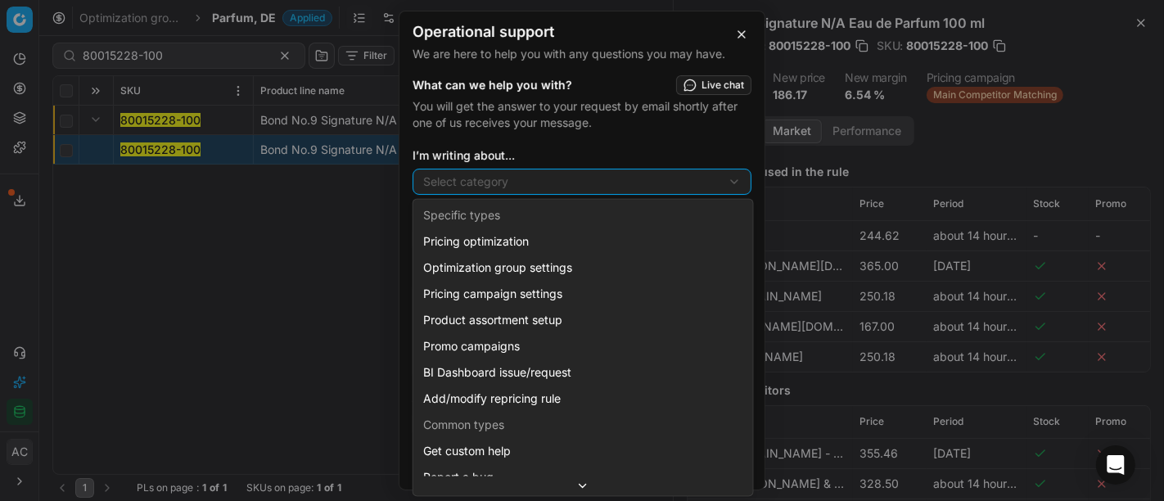
scroll to position [43, 0]
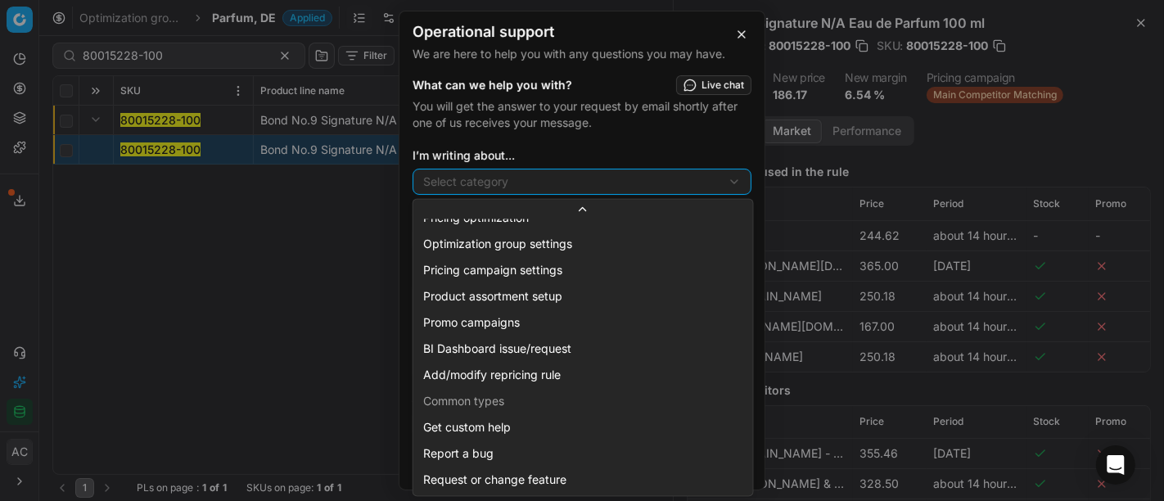
select select "241"
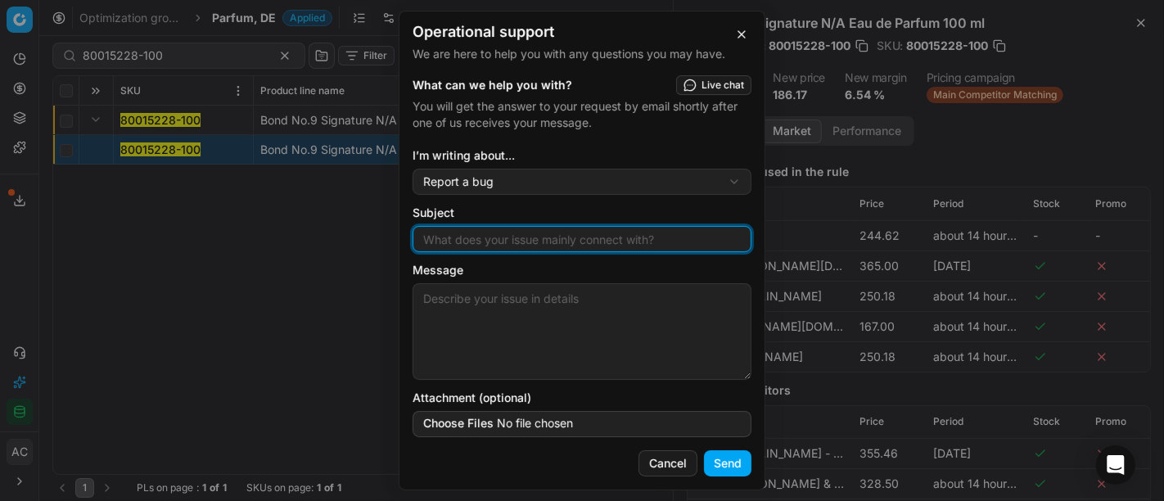
click at [484, 235] on input "Subject" at bounding box center [582, 239] width 324 height 25
type input "wrong product mapping"
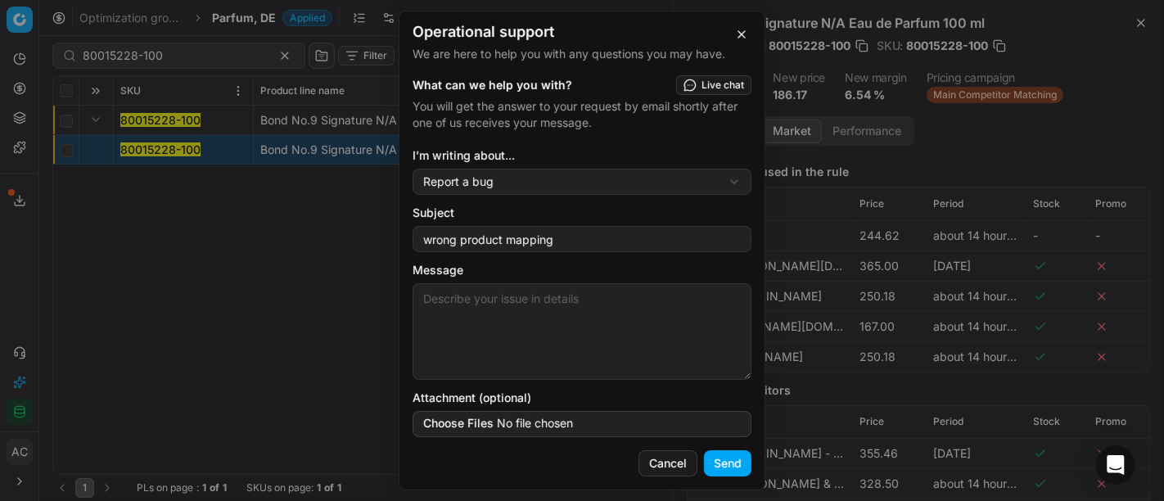
click at [505, 305] on textarea "Message" at bounding box center [582, 331] width 339 height 97
paste textarea "80015228-100"
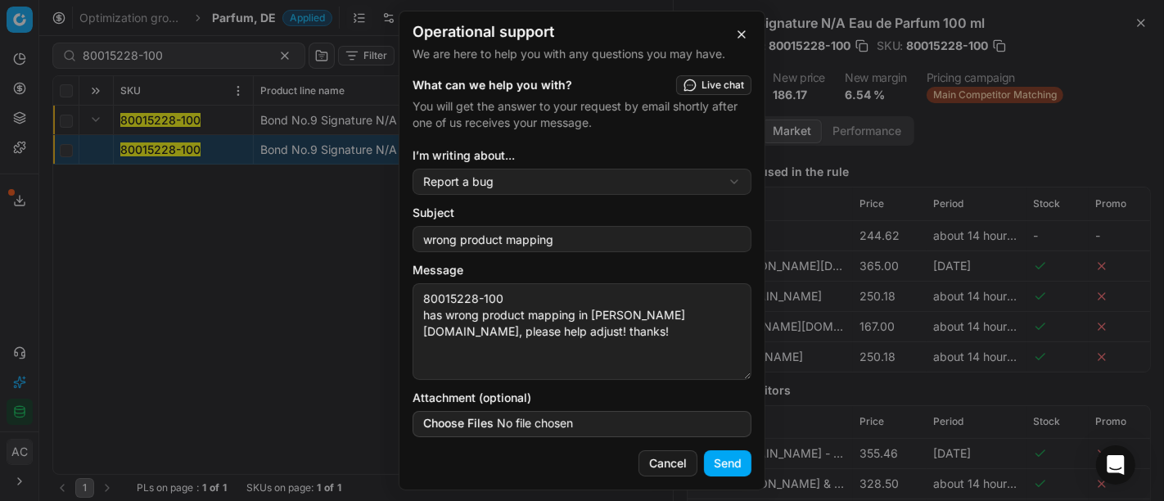
type textarea "80015228-100 has wrong product mapping in [PERSON_NAME][DOMAIN_NAME], please he…"
click at [729, 458] on button "Send" at bounding box center [727, 463] width 47 height 26
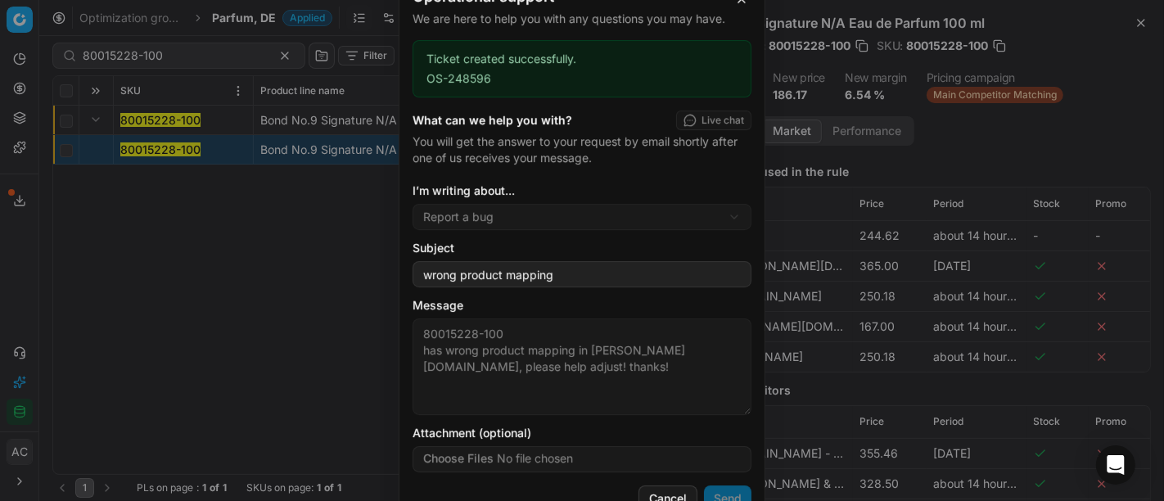
click at [41, 234] on div "Operational support We are here to help you with any questions you may have. Ti…" at bounding box center [582, 250] width 1164 height 501
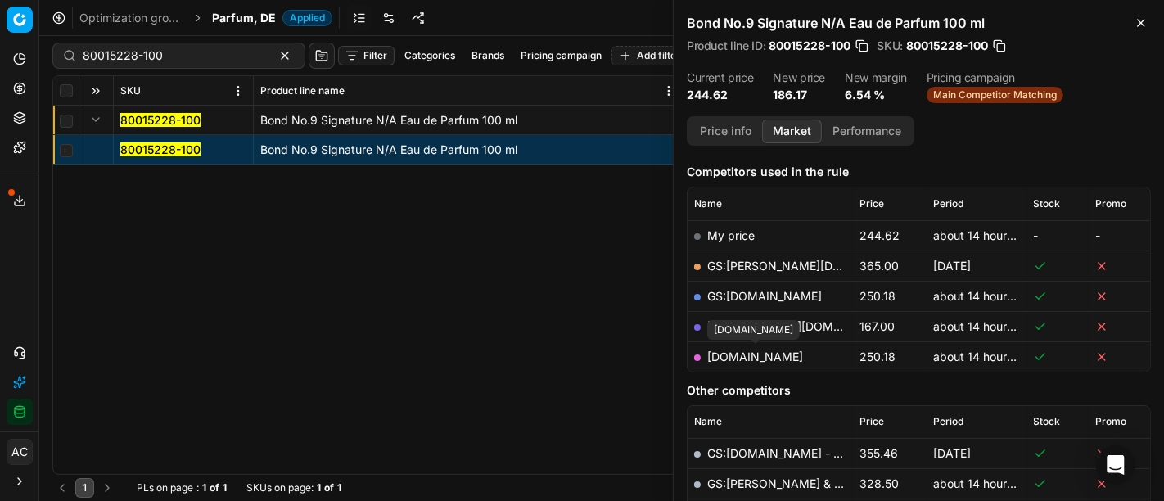
click at [776, 358] on link "[DOMAIN_NAME]" at bounding box center [755, 357] width 96 height 14
click at [521, 296] on div "80015228-100 Bond No.9 Signature N/A Eau de Parfum 100 ml 80015228-100 Bond No.…" at bounding box center [601, 290] width 1097 height 368
click at [203, 57] on input "80015228-100" at bounding box center [172, 55] width 179 height 16
paste input "77379-15"
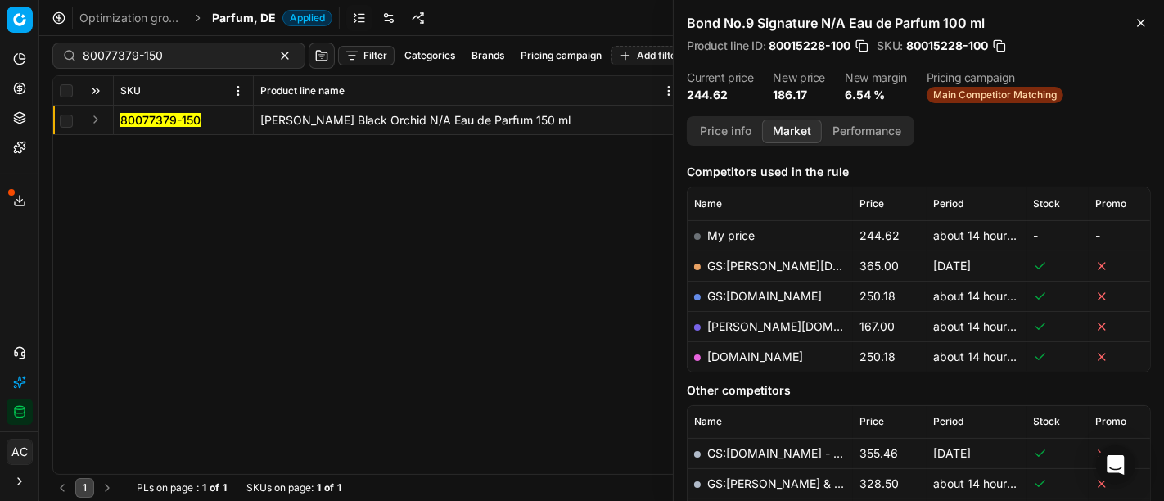
click at [100, 115] on button "Expand" at bounding box center [96, 120] width 20 height 20
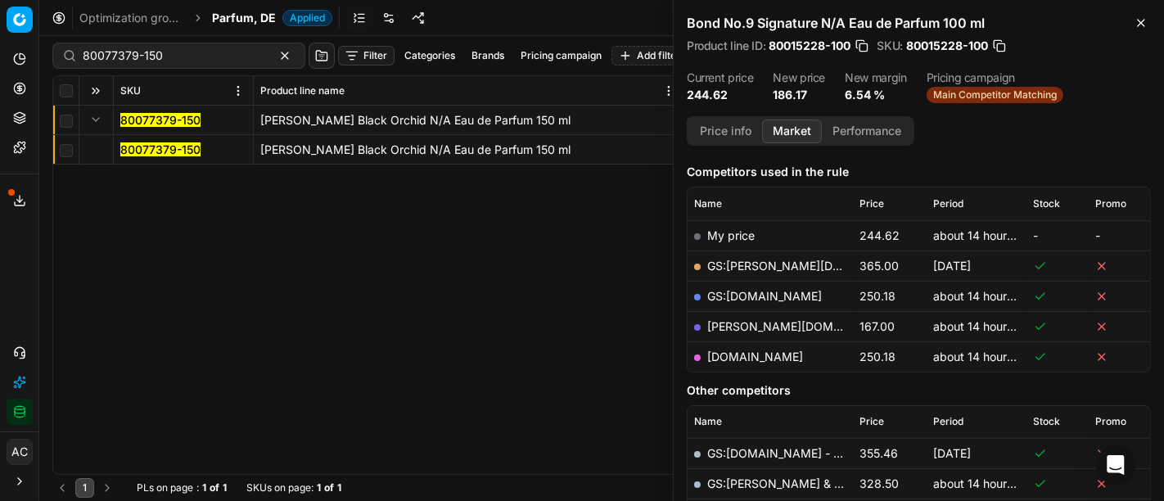
click at [151, 147] on mark "80077379-150" at bounding box center [160, 149] width 80 height 14
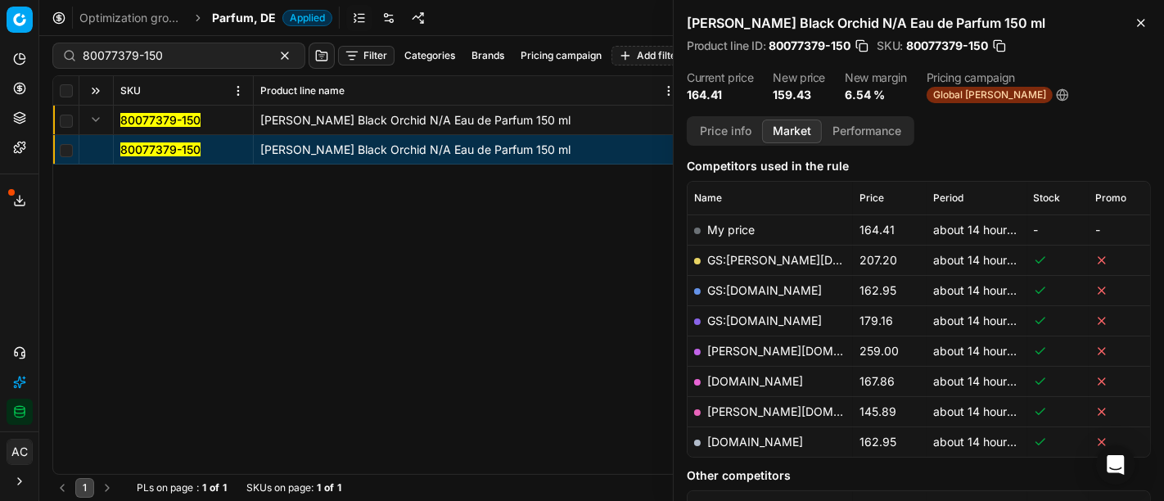
scroll to position [198, 0]
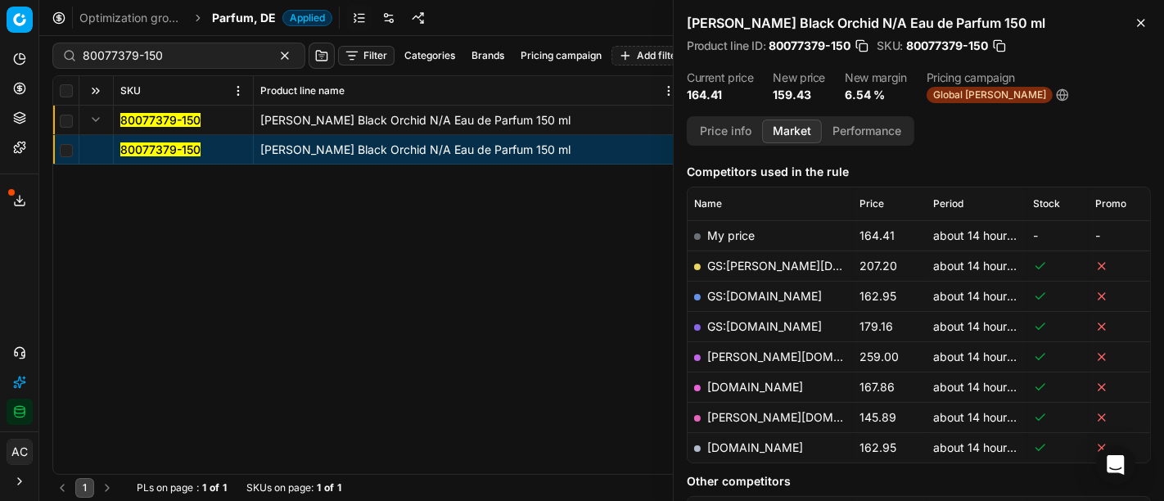
click at [720, 130] on button "Price info" at bounding box center [725, 132] width 73 height 24
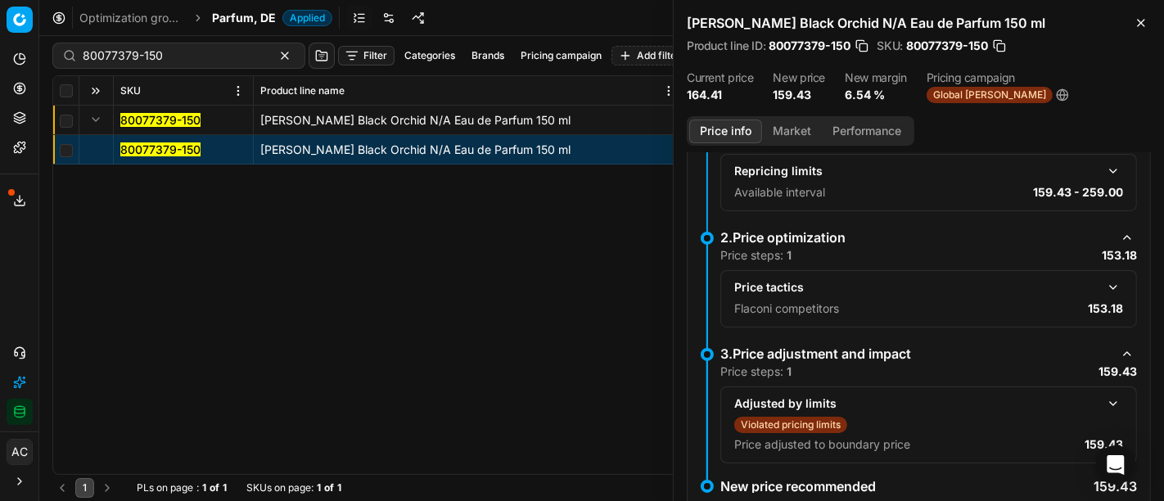
scroll to position [177, 0]
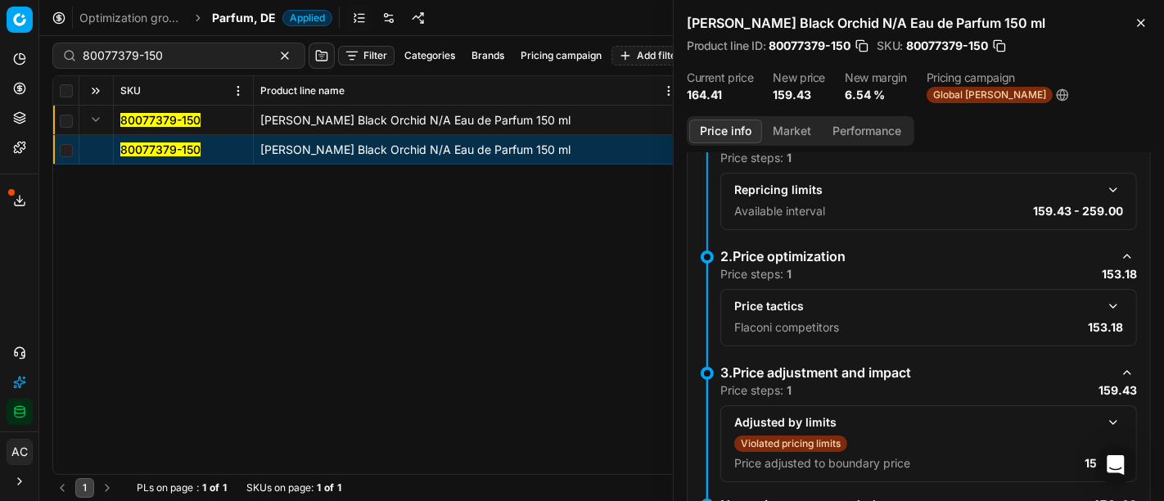
click at [1104, 305] on button "button" at bounding box center [1114, 306] width 20 height 20
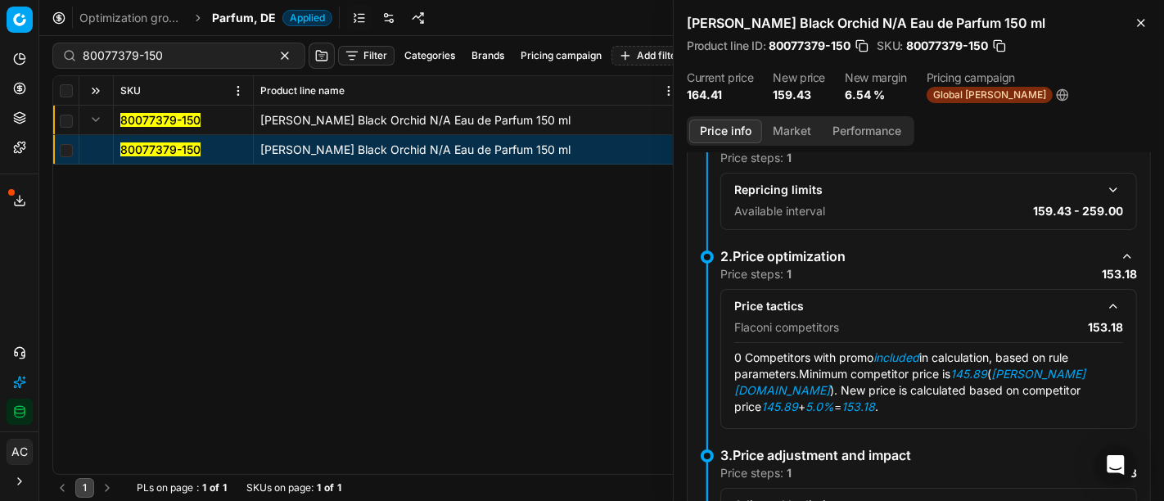
click at [783, 120] on button "Market" at bounding box center [792, 132] width 60 height 24
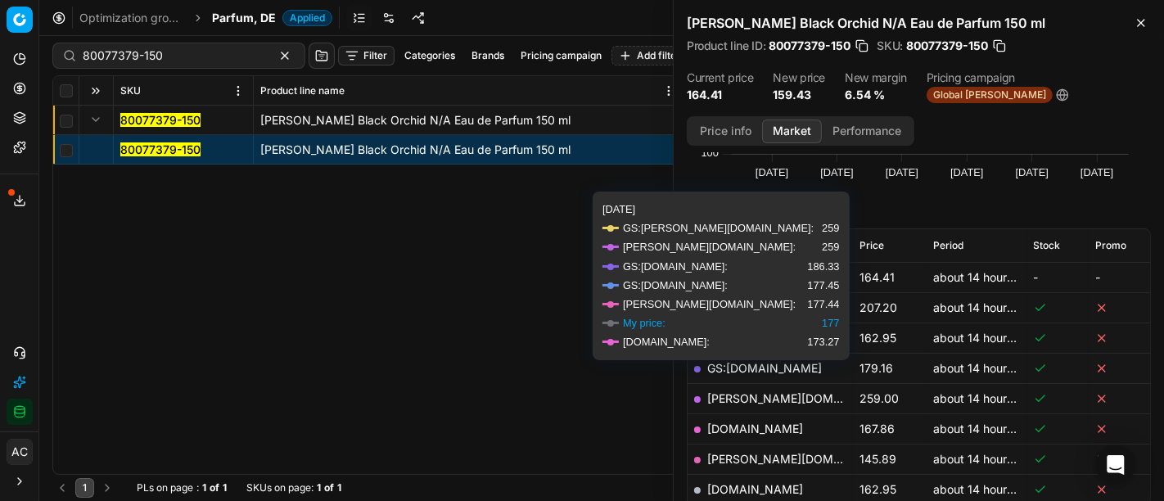
scroll to position [219, 0]
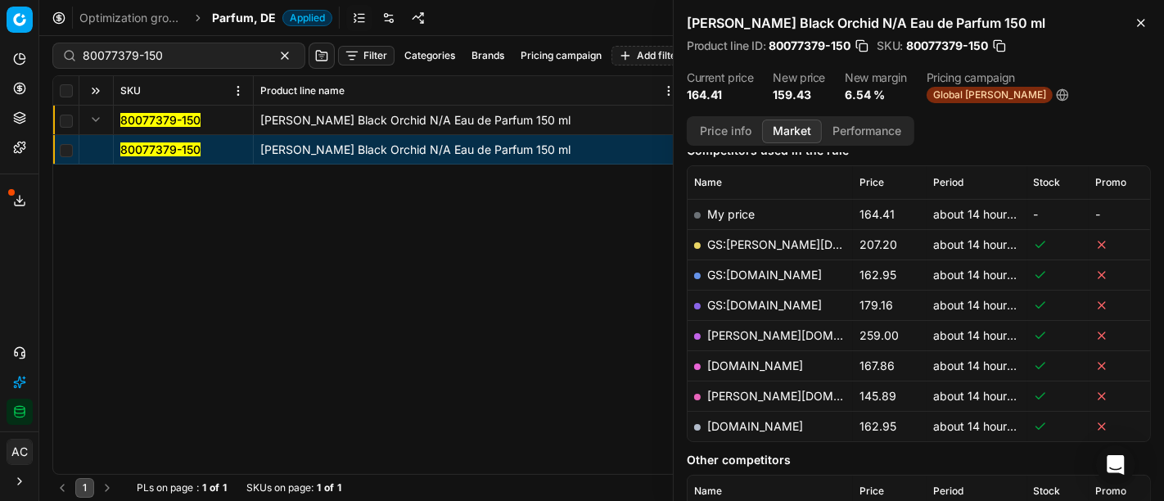
click at [742, 391] on link "[PERSON_NAME][DOMAIN_NAME]" at bounding box center [802, 396] width 190 height 14
click at [178, 56] on input "80077379-150" at bounding box center [172, 55] width 179 height 16
paste input "09755-10"
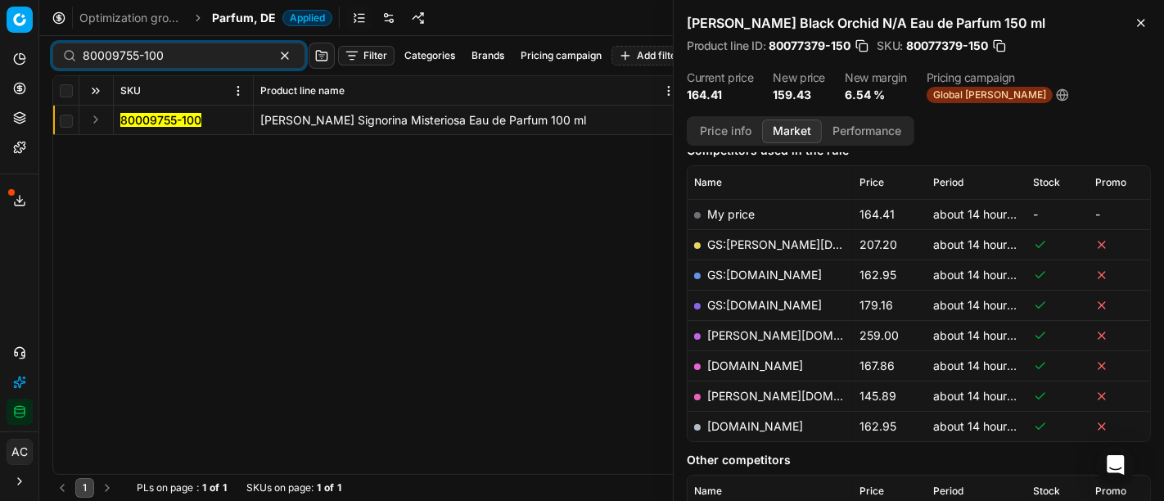
click at [100, 118] on button "Expand" at bounding box center [96, 120] width 20 height 20
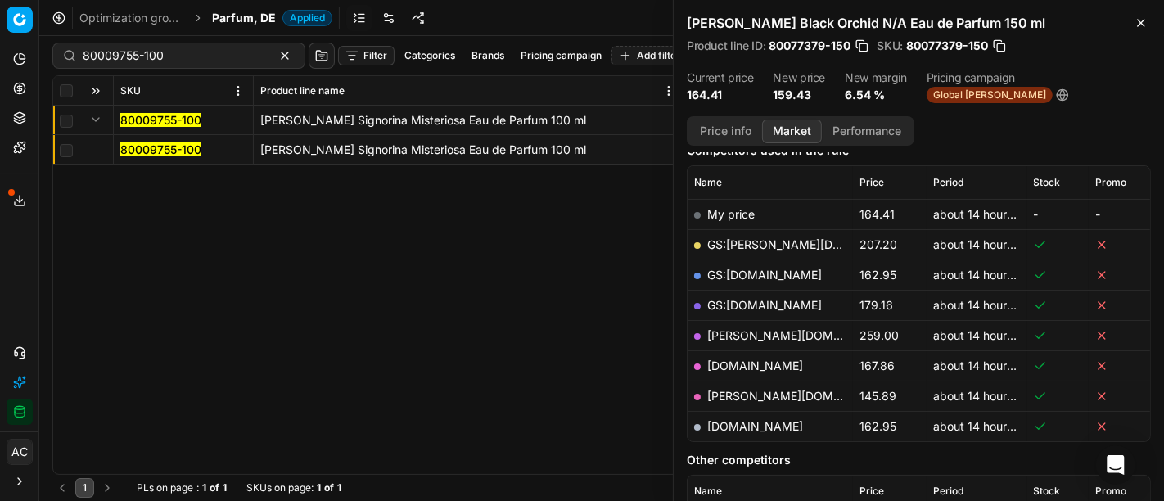
click at [134, 147] on mark "80009755-100" at bounding box center [160, 149] width 81 height 14
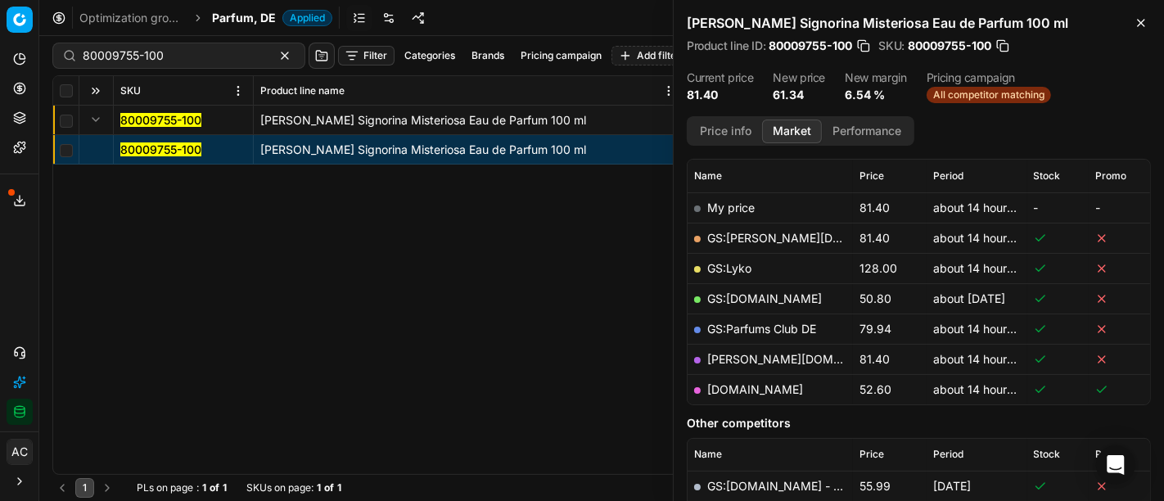
scroll to position [219, 0]
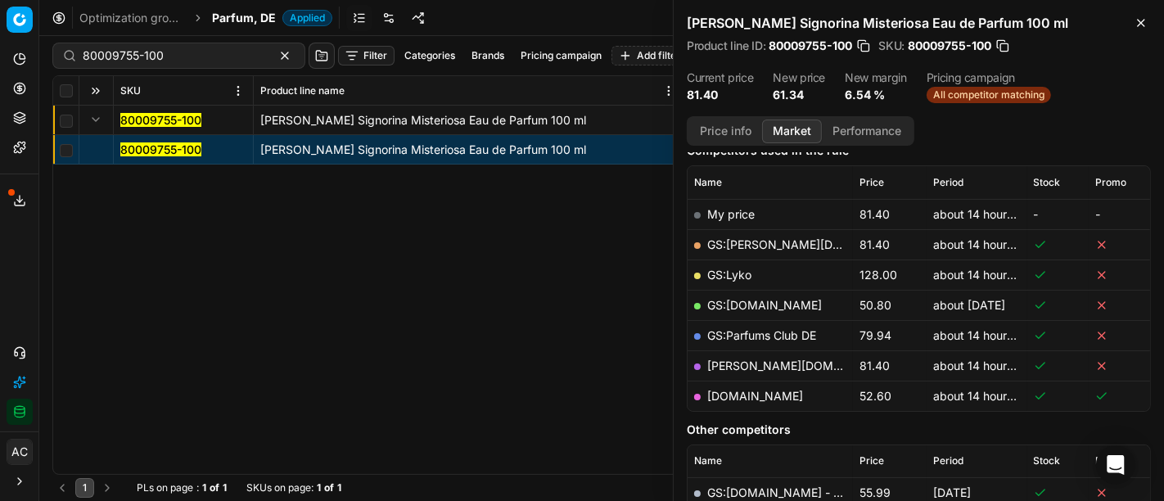
click at [727, 120] on button "Price info" at bounding box center [725, 132] width 73 height 24
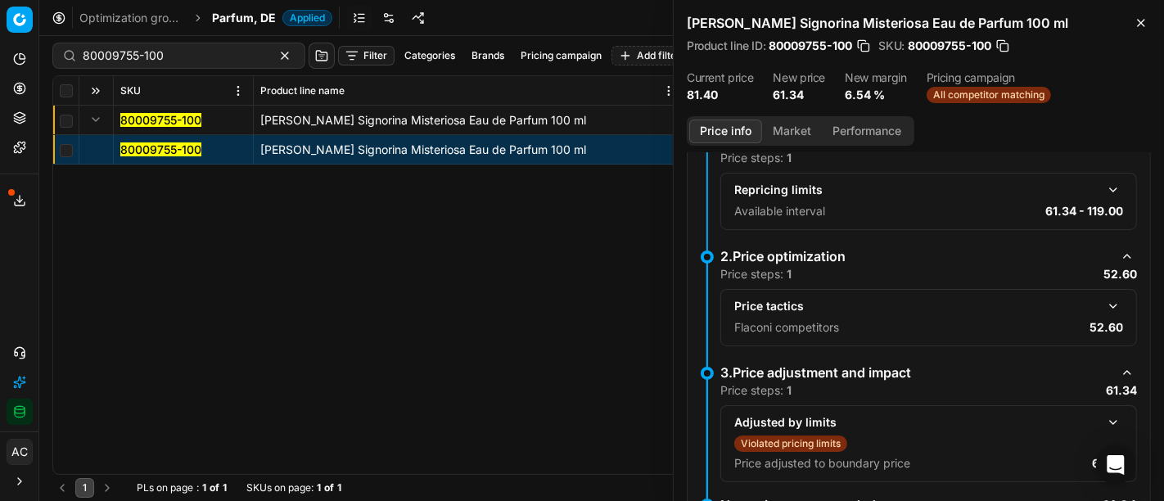
click at [1104, 311] on button "button" at bounding box center [1114, 306] width 20 height 20
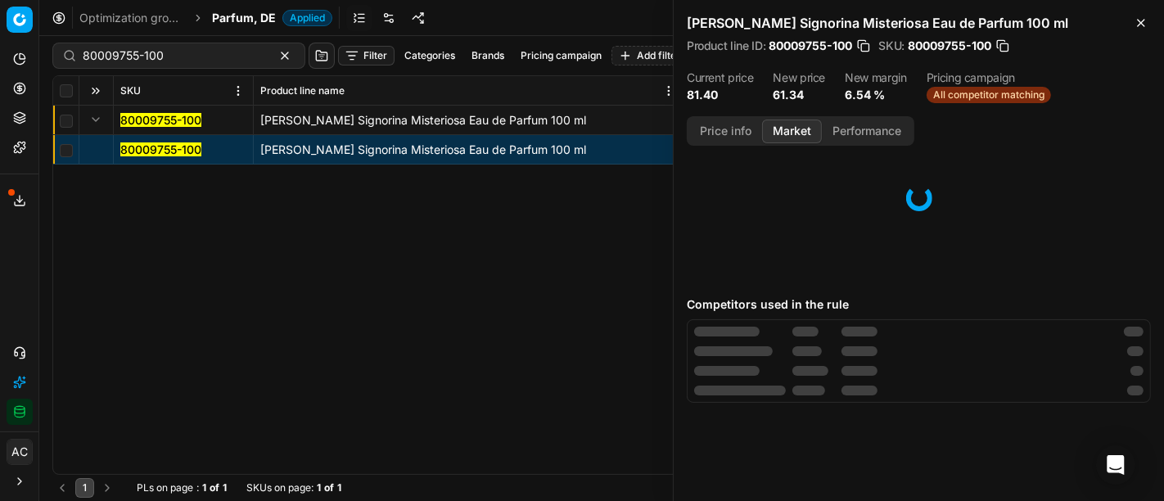
click at [771, 132] on button "Market" at bounding box center [792, 132] width 60 height 24
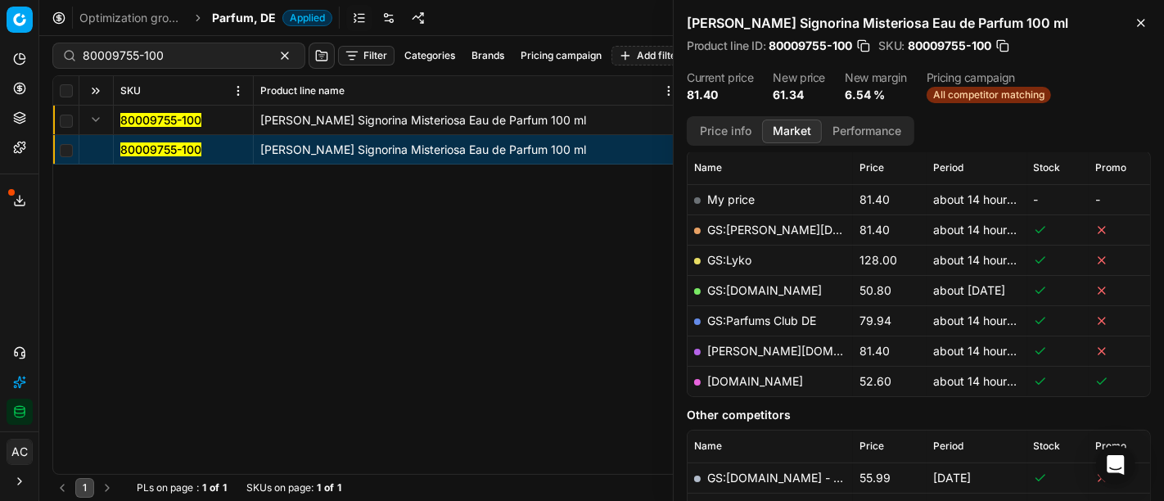
scroll to position [247, 0]
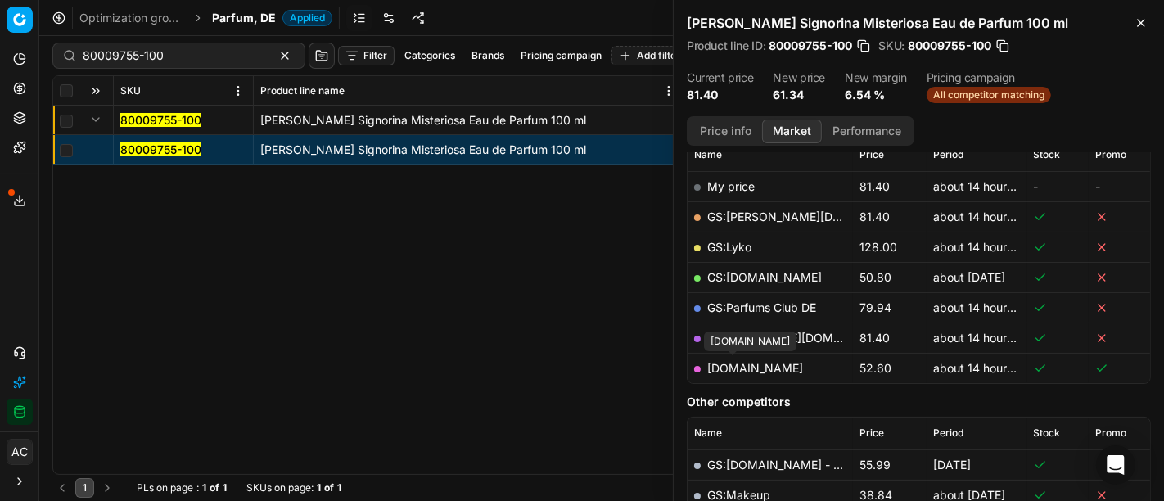
click at [741, 363] on link "[DOMAIN_NAME]" at bounding box center [755, 368] width 96 height 14
click at [147, 59] on input "80009755-100" at bounding box center [172, 55] width 179 height 16
paste input "70684-2"
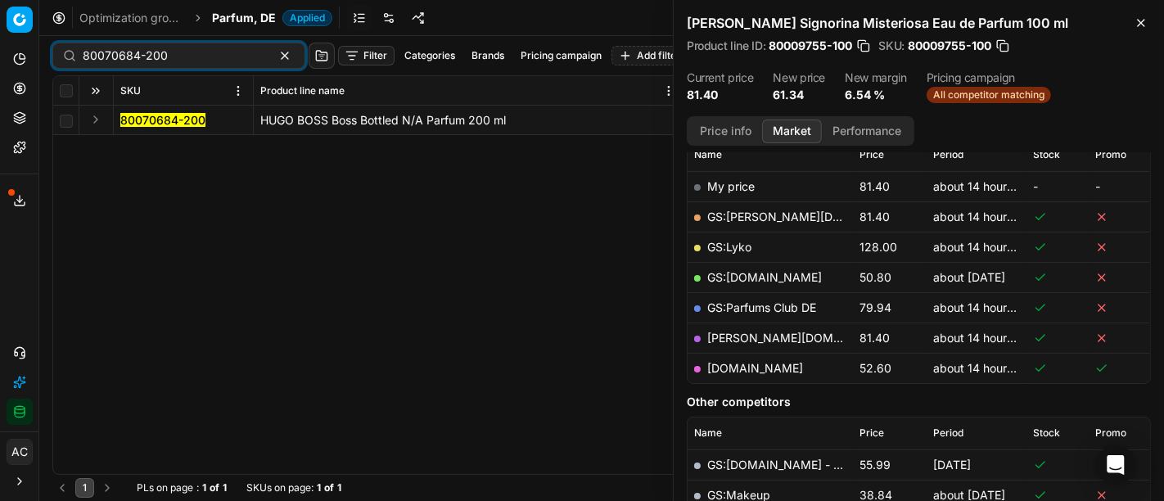
click at [92, 116] on button "Expand" at bounding box center [96, 120] width 20 height 20
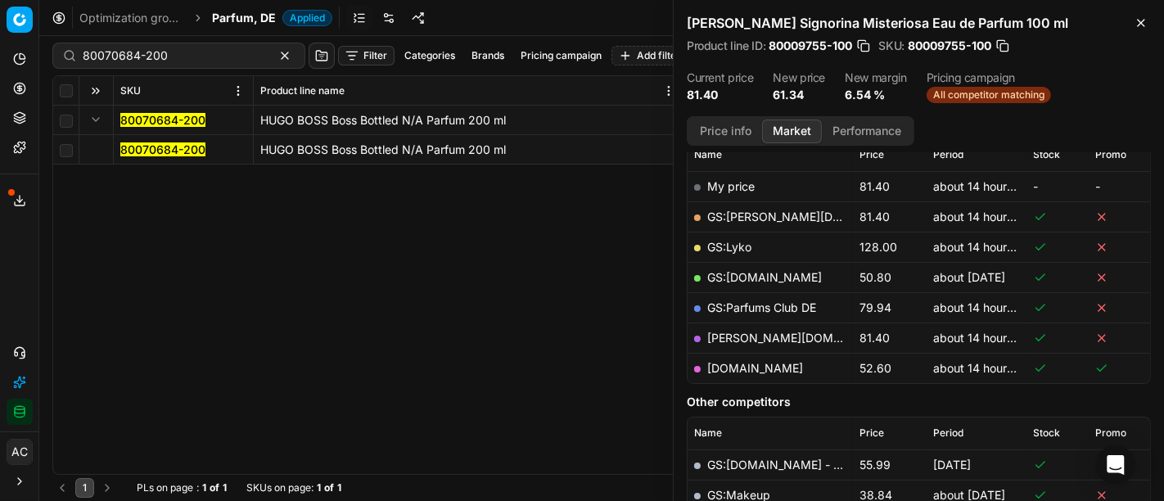
click at [142, 151] on mark "80070684-200" at bounding box center [162, 149] width 85 height 14
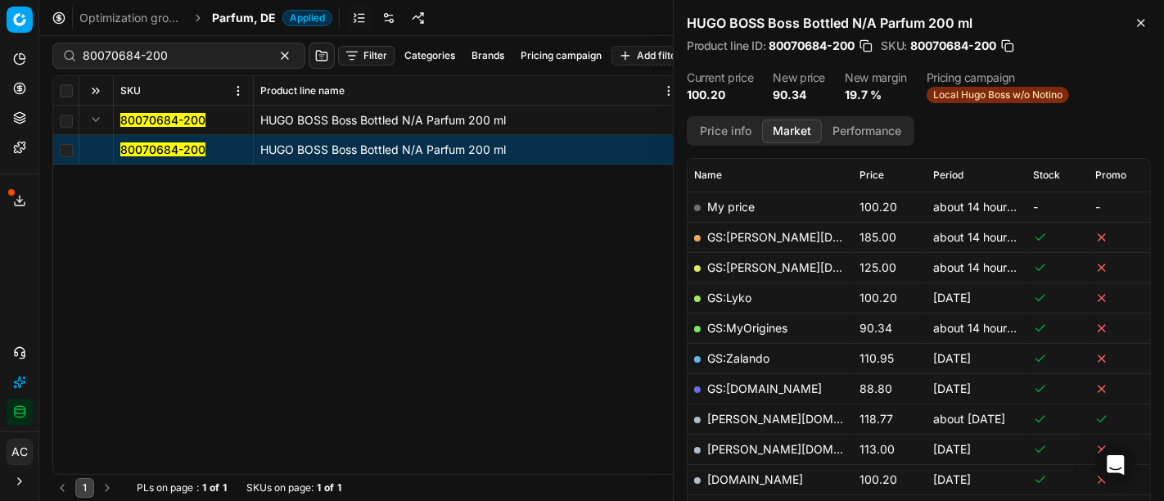
scroll to position [225, 0]
click at [772, 327] on link "GS:MyOrigines" at bounding box center [747, 330] width 80 height 14
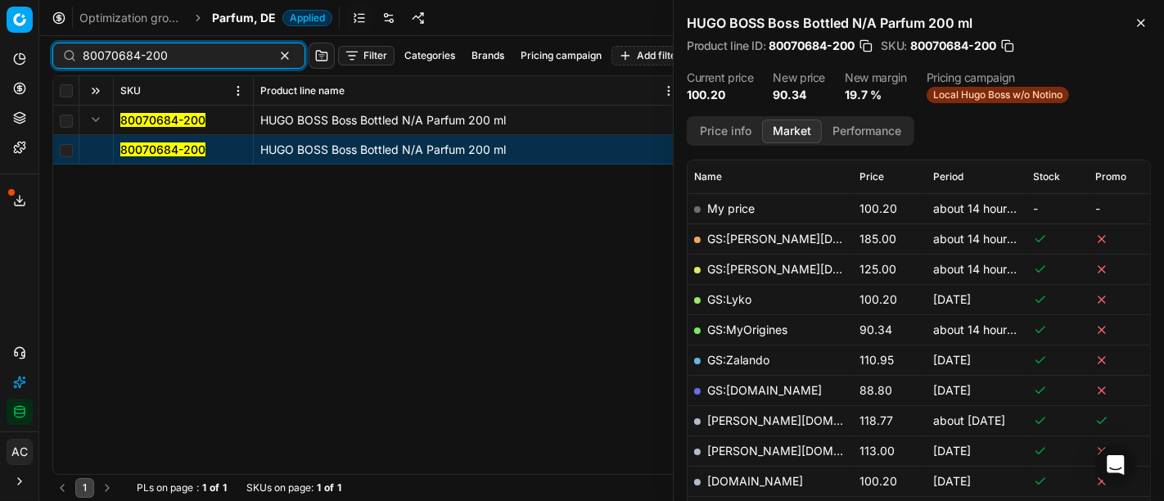
click at [198, 47] on input "80070684-200" at bounding box center [172, 55] width 179 height 16
paste input "07136-5"
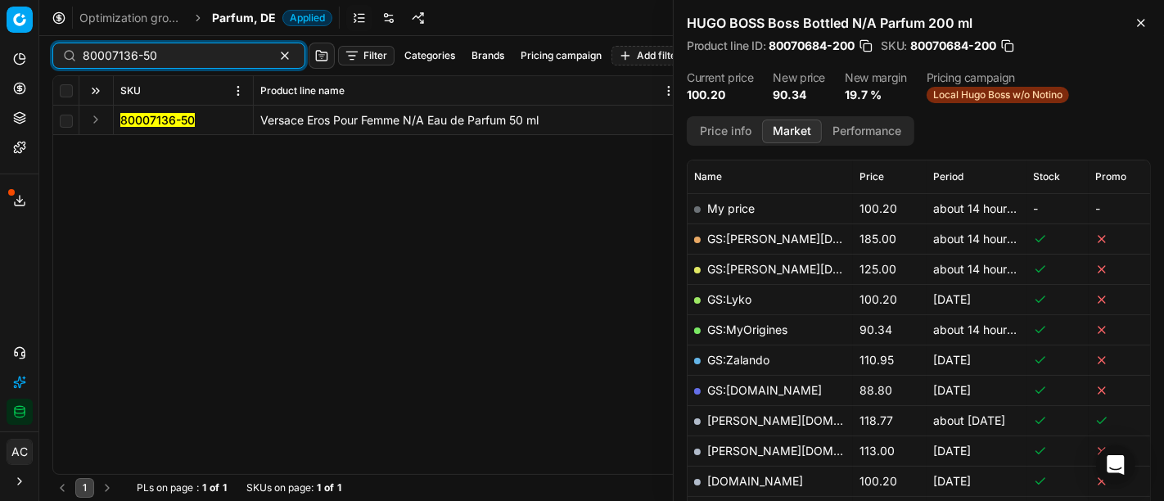
type input "80007136-50"
click at [93, 116] on button "Expand" at bounding box center [96, 120] width 20 height 20
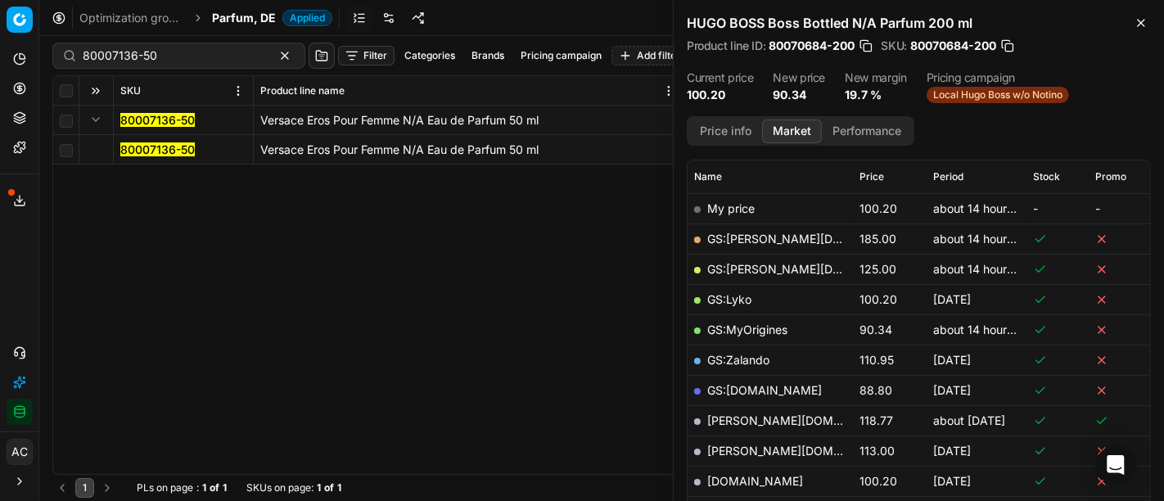
click at [143, 146] on mark "80007136-50" at bounding box center [157, 149] width 74 height 14
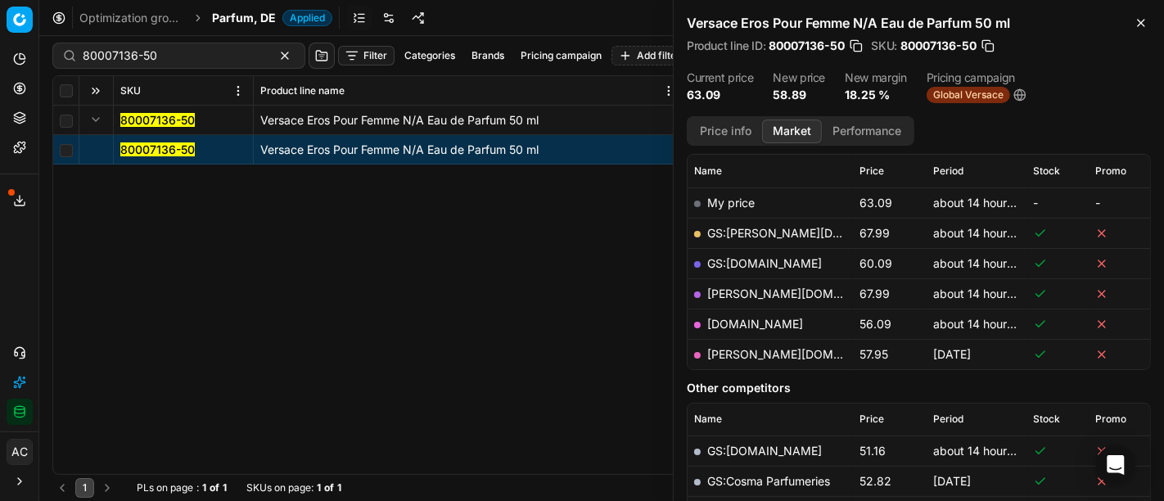
scroll to position [225, 0]
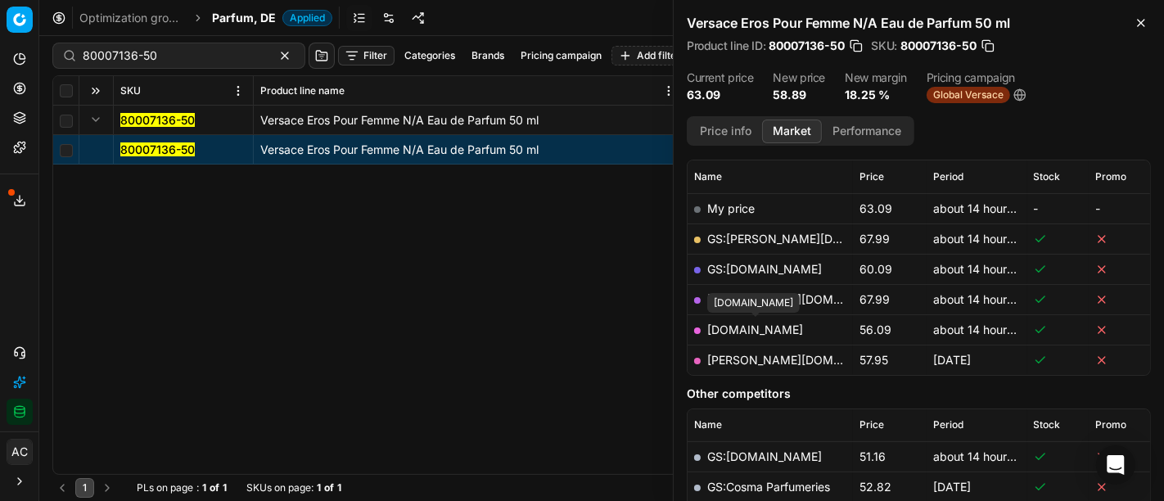
click at [759, 327] on link "[DOMAIN_NAME]" at bounding box center [755, 330] width 96 height 14
click at [237, 14] on span "Parfum, DE" at bounding box center [244, 18] width 64 height 16
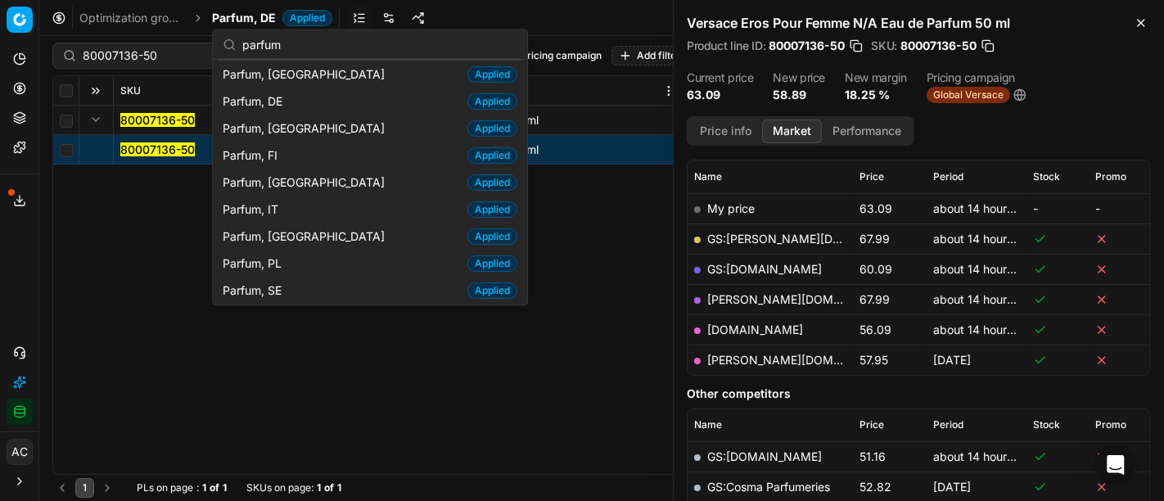
scroll to position [0, 0]
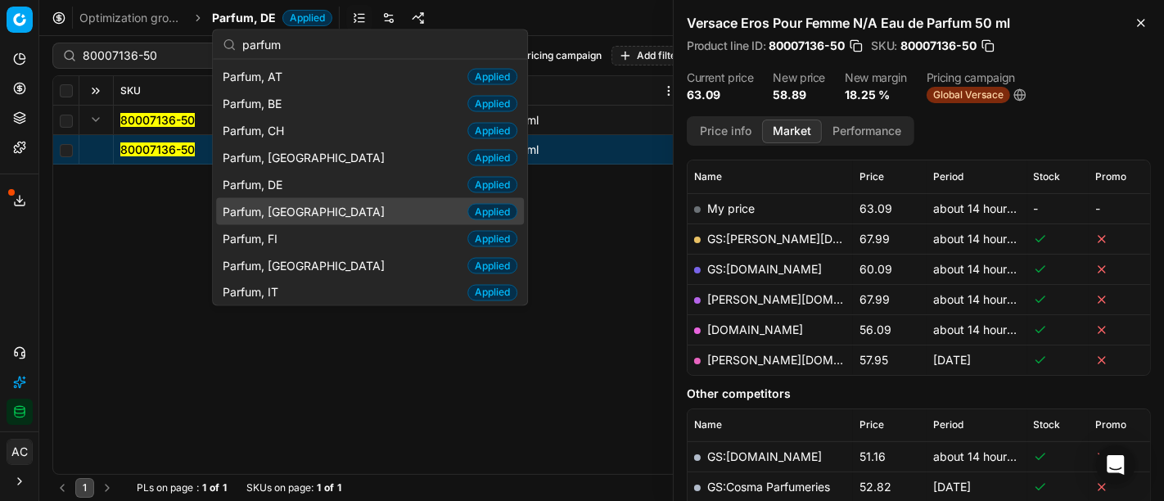
type input "parfum"
click at [300, 210] on div "Parfum, DK Applied" at bounding box center [370, 211] width 308 height 27
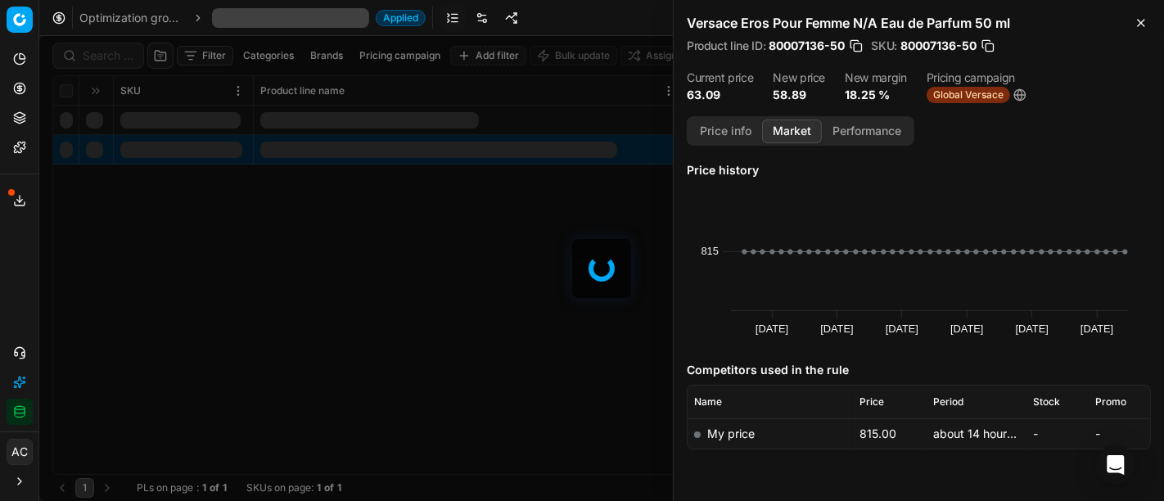
click at [95, 56] on div at bounding box center [601, 268] width 1125 height 465
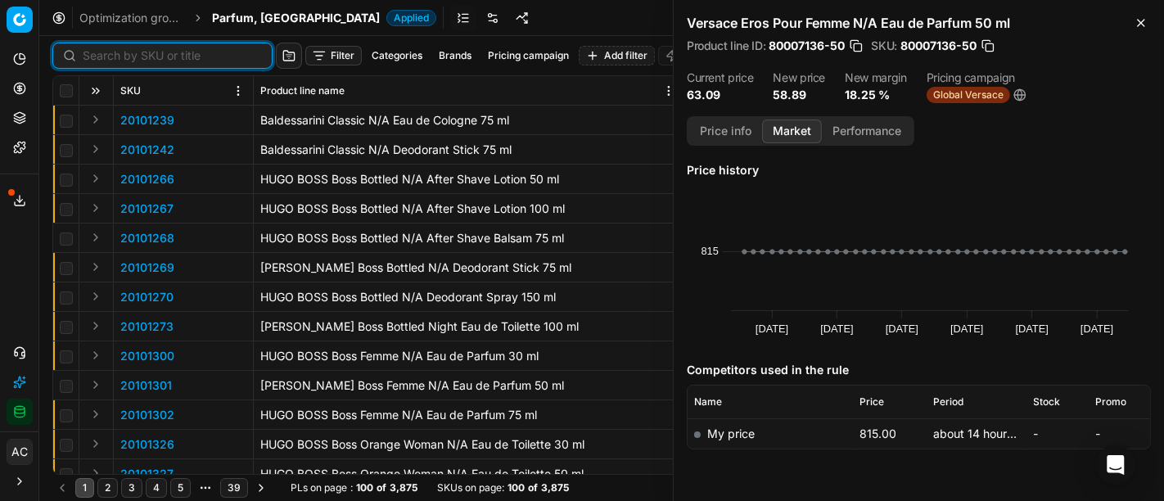
click at [95, 56] on input at bounding box center [172, 55] width 179 height 16
paste input "80052767-200"
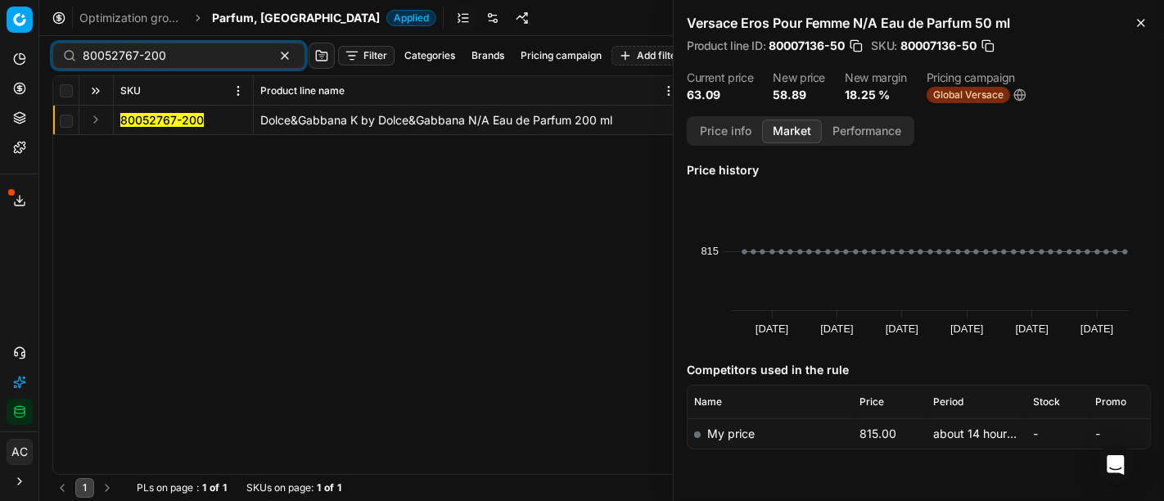
click at [94, 121] on button "Expand" at bounding box center [96, 120] width 20 height 20
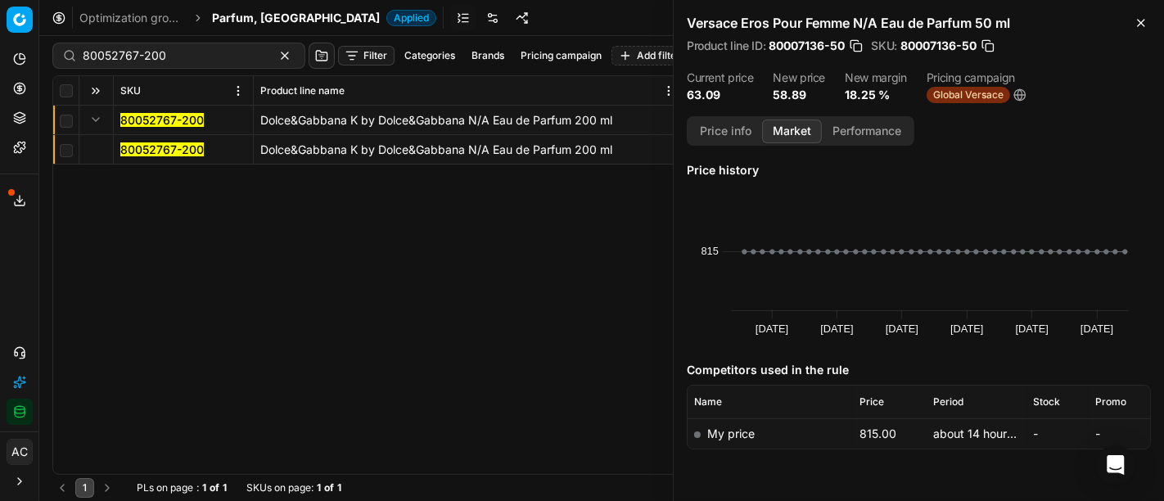
click at [145, 150] on mark "80052767-200" at bounding box center [161, 149] width 83 height 14
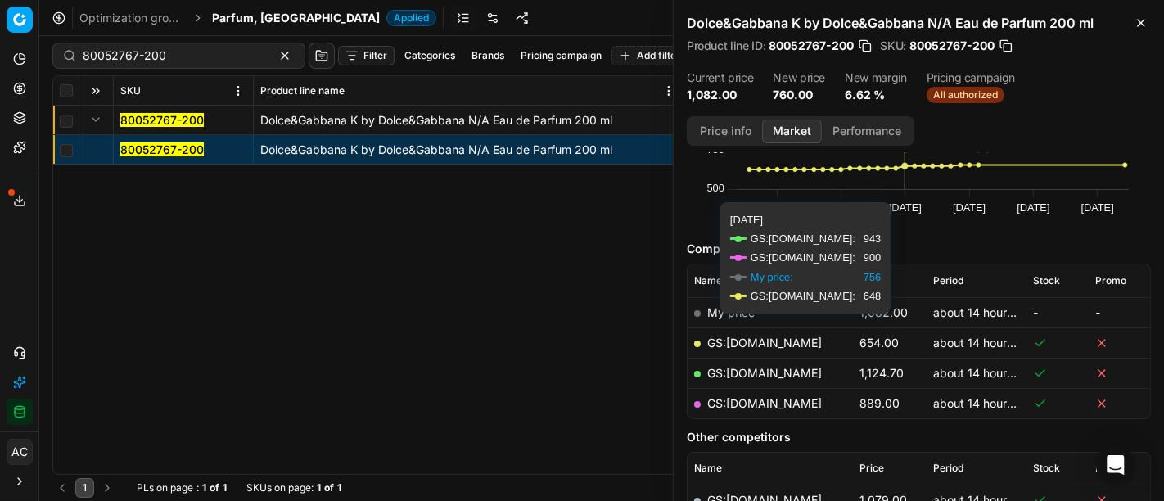
scroll to position [121, 0]
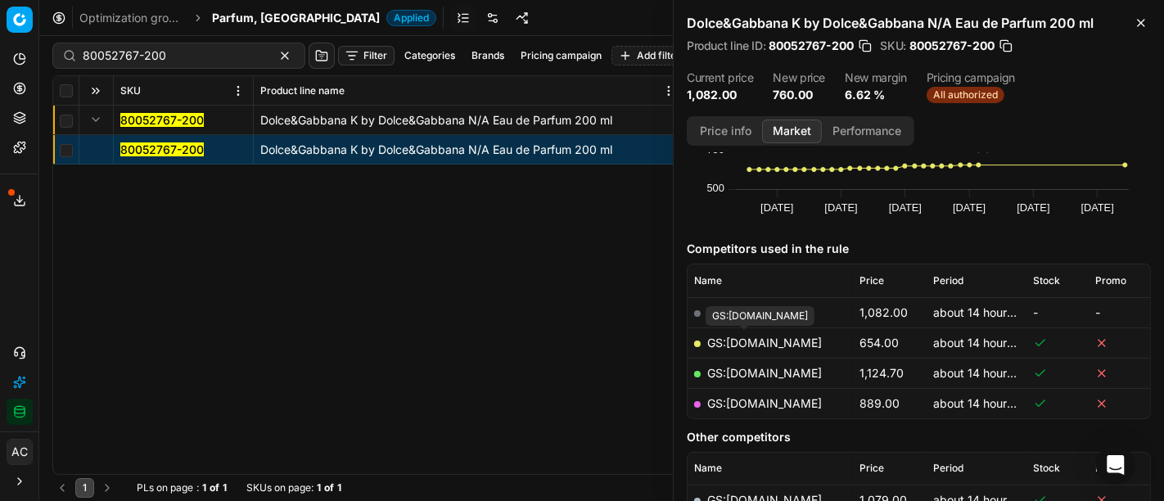
click at [767, 341] on link "GS:[DOMAIN_NAME]" at bounding box center [764, 343] width 115 height 14
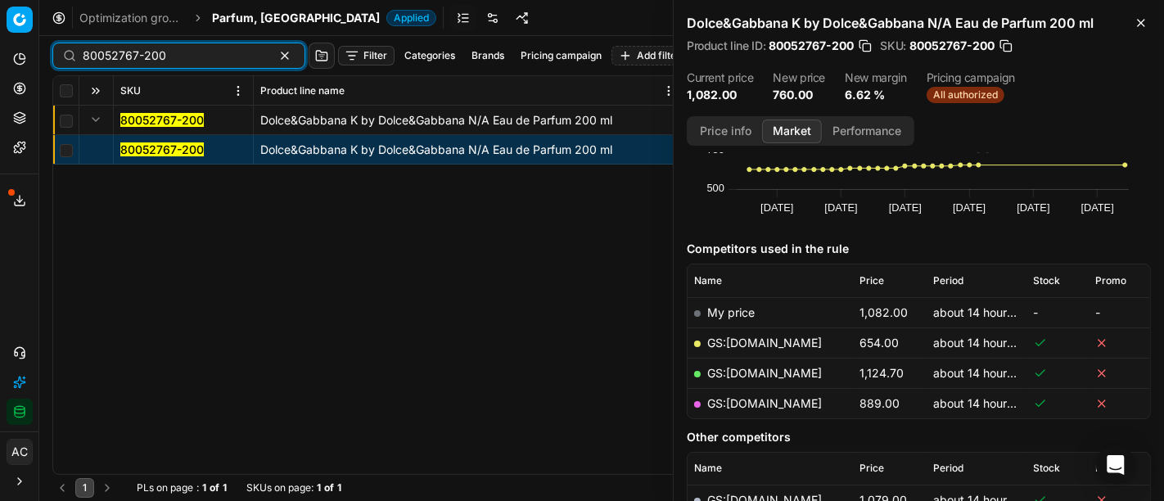
click at [156, 48] on input "80052767-200" at bounding box center [172, 55] width 179 height 16
paste input "20514-1"
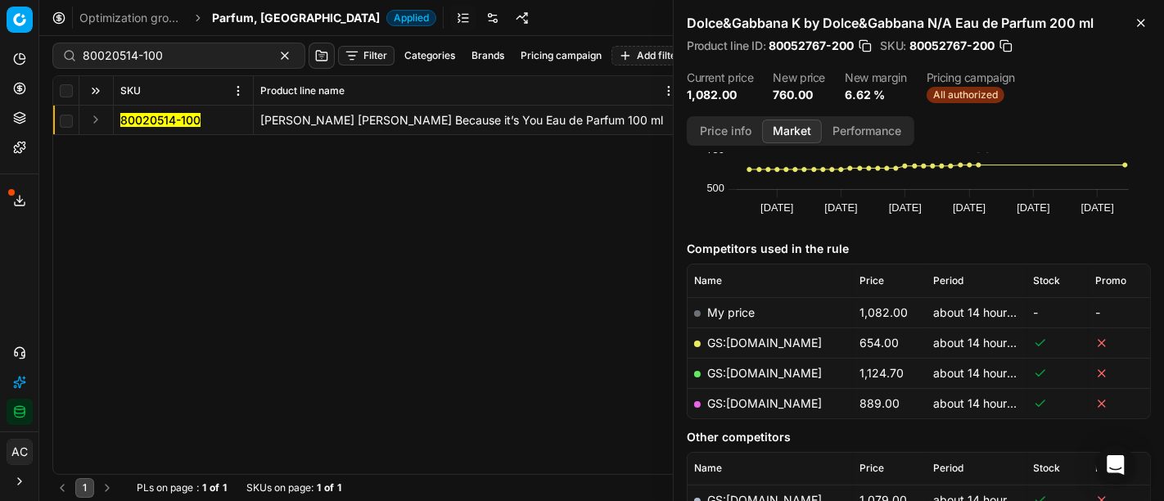
click at [5, 276] on div "Analytics Pricing Product portfolio Templates Export service 30 Contact support…" at bounding box center [19, 235] width 38 height 392
click at [94, 120] on button "Expand" at bounding box center [96, 120] width 20 height 20
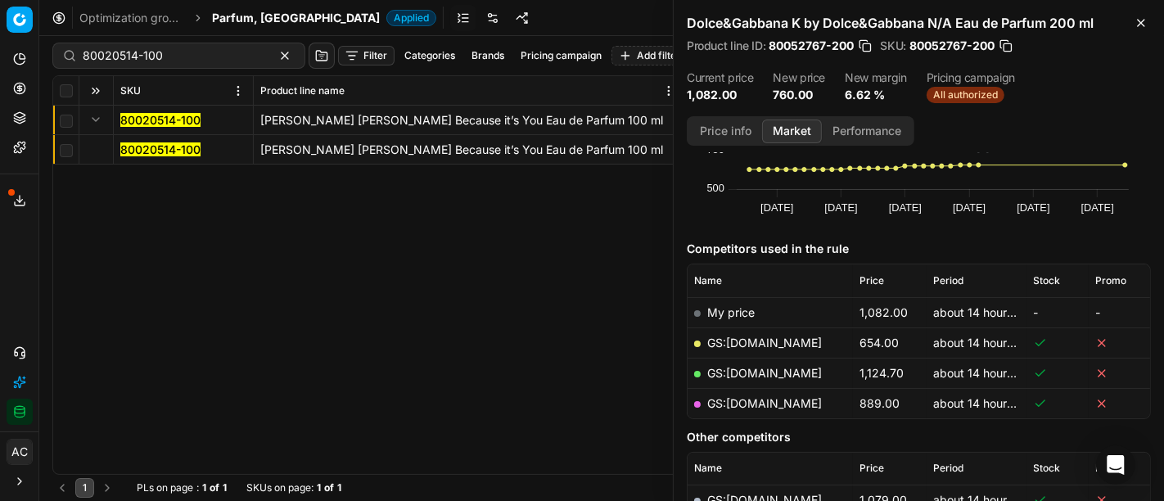
click at [147, 154] on mark "80020514-100" at bounding box center [160, 149] width 80 height 14
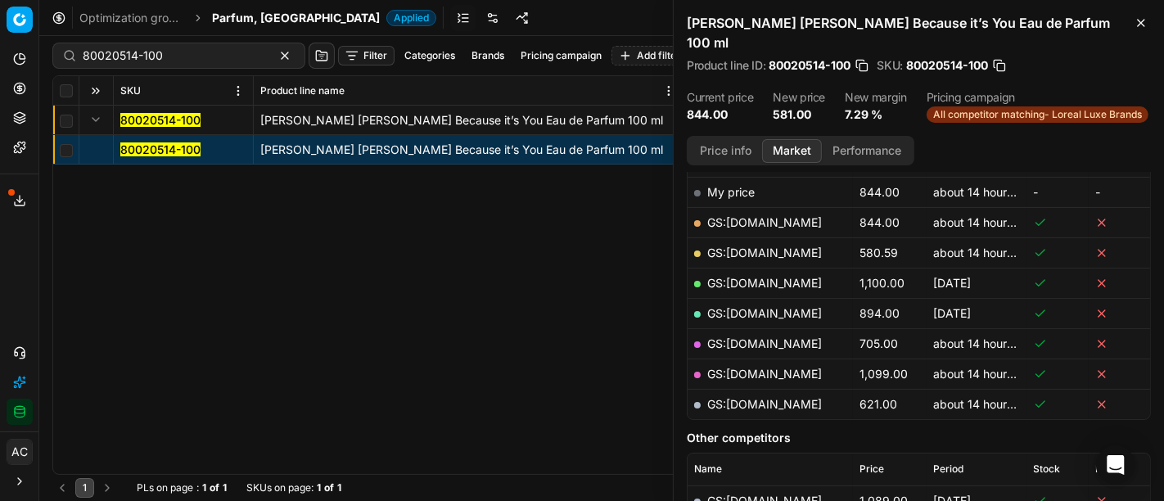
scroll to position [267, 0]
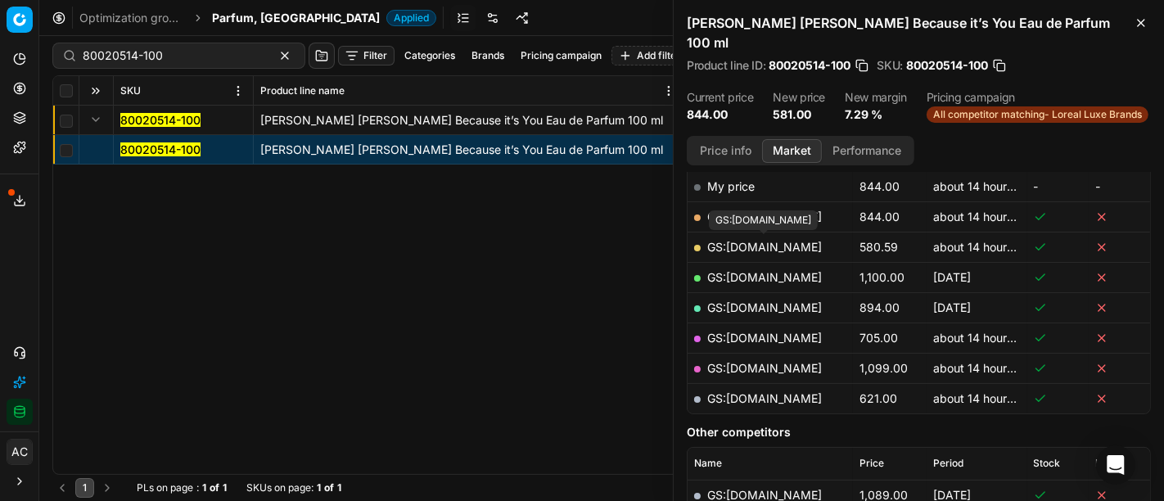
click at [783, 244] on link "GS:[DOMAIN_NAME]" at bounding box center [764, 247] width 115 height 14
click at [184, 60] on input "80020514-100" at bounding box center [172, 55] width 179 height 16
paste input "52300"
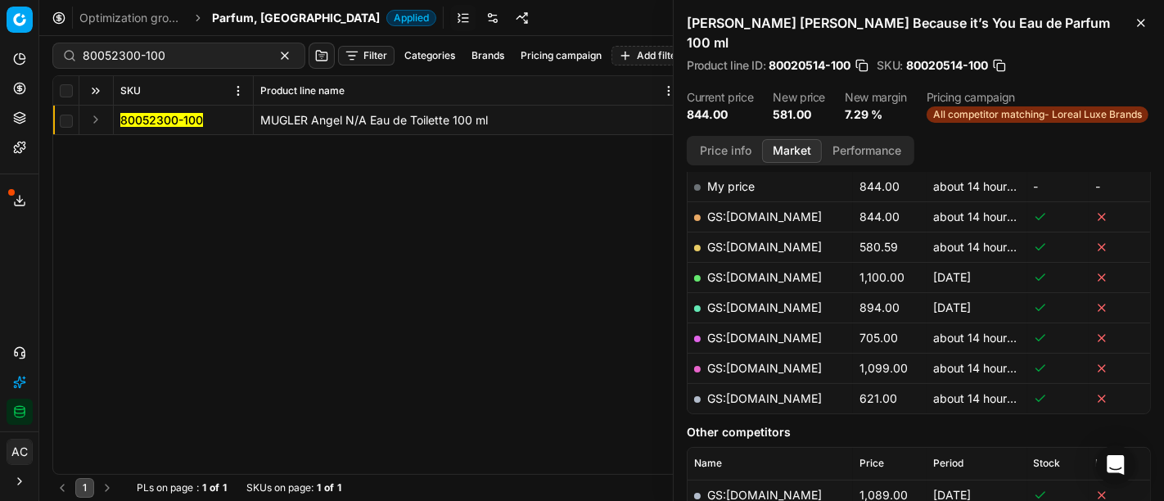
click at [26, 280] on div "Analytics Pricing Product portfolio Templates Export service 30 Contact support…" at bounding box center [19, 235] width 38 height 392
click at [97, 120] on button "Expand" at bounding box center [96, 120] width 20 height 20
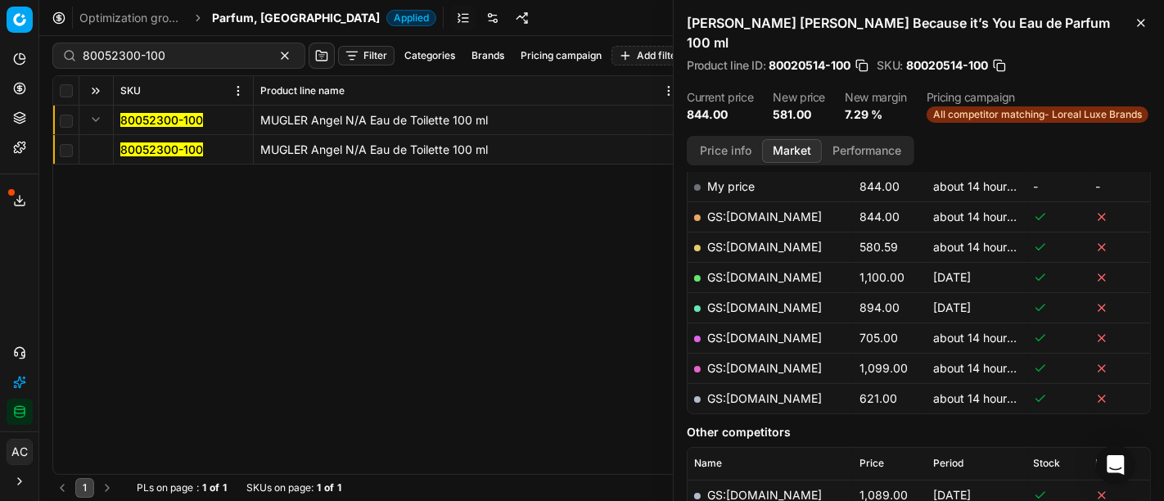
click at [142, 148] on mark "80052300-100" at bounding box center [161, 149] width 83 height 14
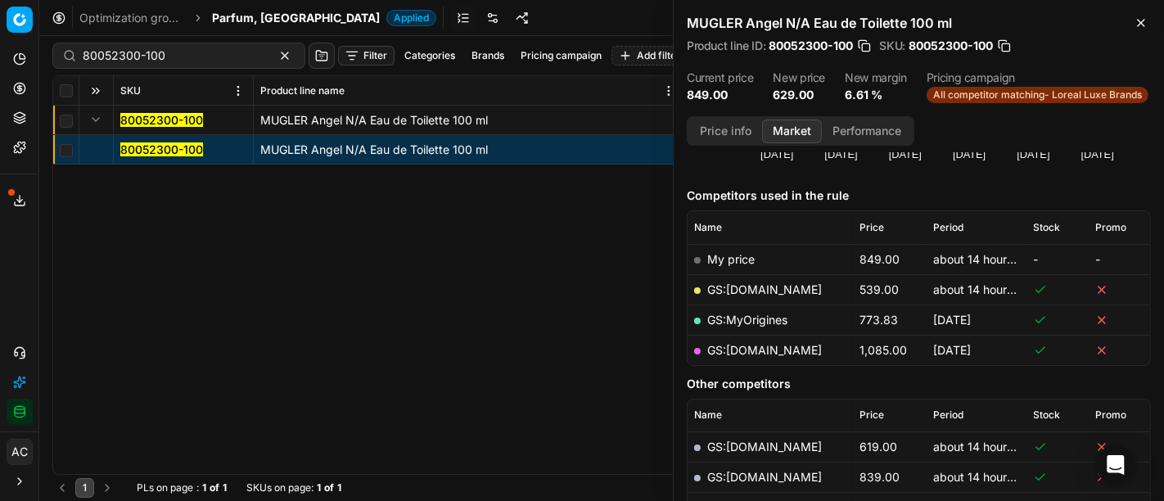
scroll to position [174, 0]
click at [774, 286] on link "GS:[DOMAIN_NAME]" at bounding box center [764, 290] width 115 height 14
click at [165, 52] on input "80052300-100" at bounding box center [172, 55] width 179 height 16
paste input "10177-5"
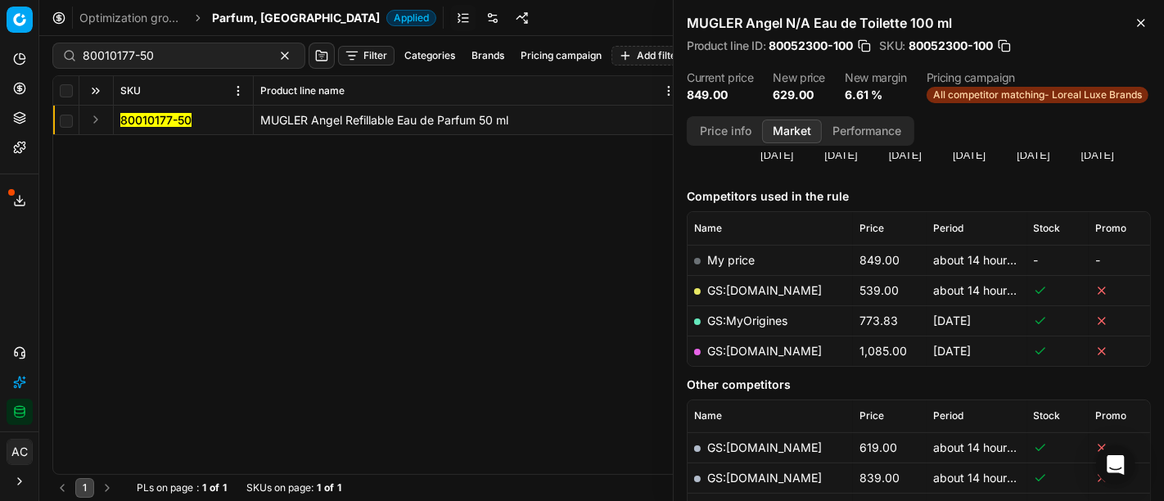
click at [1064, 42] on div "Product line ID : 80052300-100 SKU : 80052300-100" at bounding box center [919, 46] width 464 height 16
click at [810, 285] on link "GS:[DOMAIN_NAME]" at bounding box center [764, 290] width 115 height 14
click at [147, 47] on input "80010177-50" at bounding box center [172, 55] width 179 height 16
paste input "05078-1"
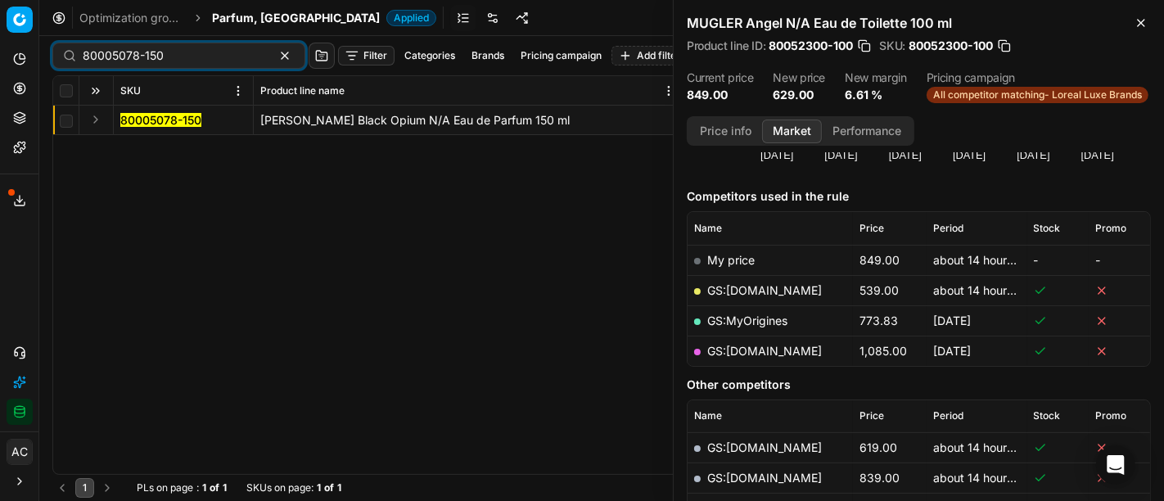
click at [98, 120] on button "Expand" at bounding box center [96, 120] width 20 height 20
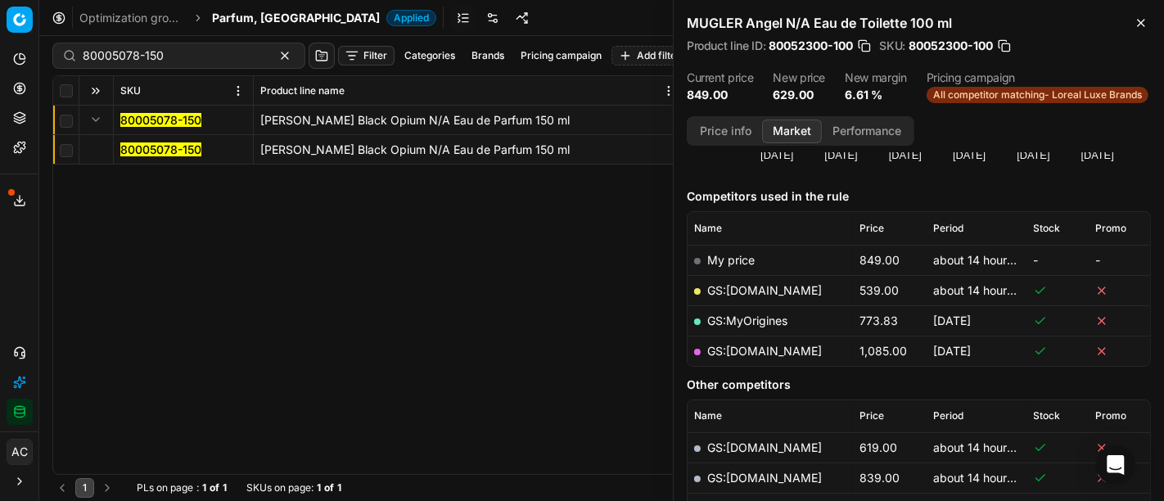
click at [178, 148] on mark "80005078-150" at bounding box center [160, 149] width 81 height 14
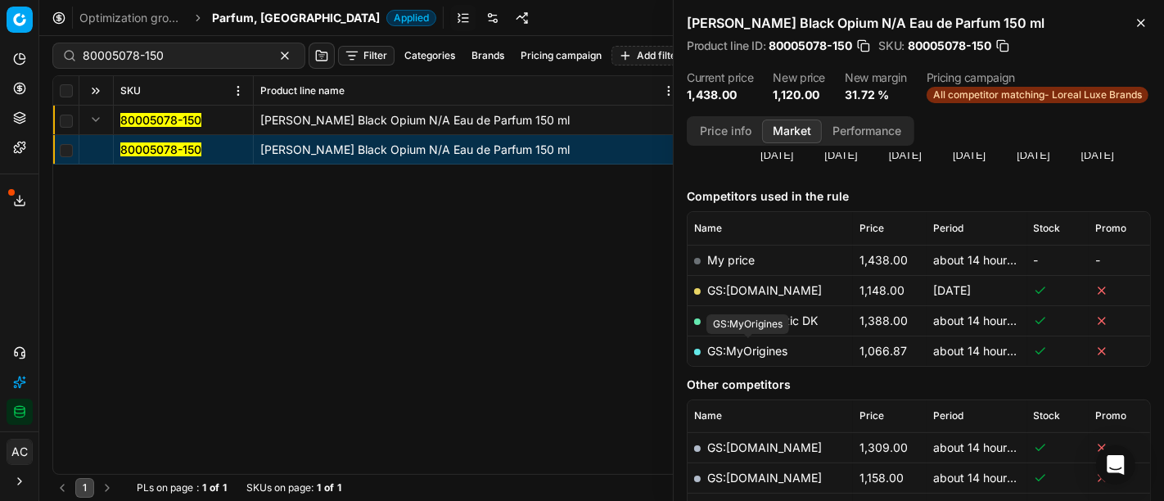
click at [770, 354] on link "GS:MyOrigines" at bounding box center [747, 351] width 80 height 14
click at [148, 53] on input "80005078-150" at bounding box center [172, 55] width 179 height 16
paste input "4847-0005678"
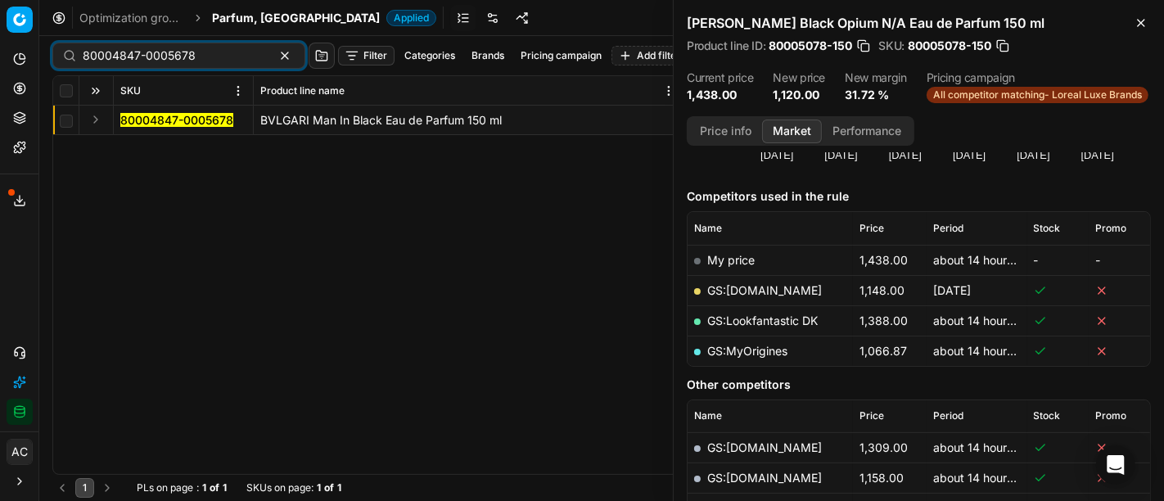
click at [92, 117] on button "Expand" at bounding box center [96, 120] width 20 height 20
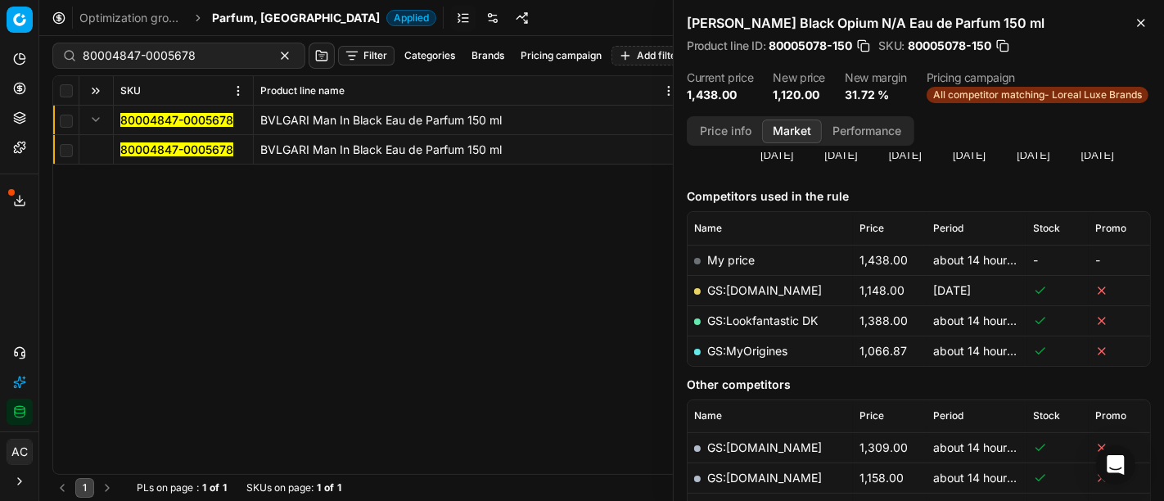
click at [164, 146] on mark "80004847-0005678" at bounding box center [176, 149] width 113 height 14
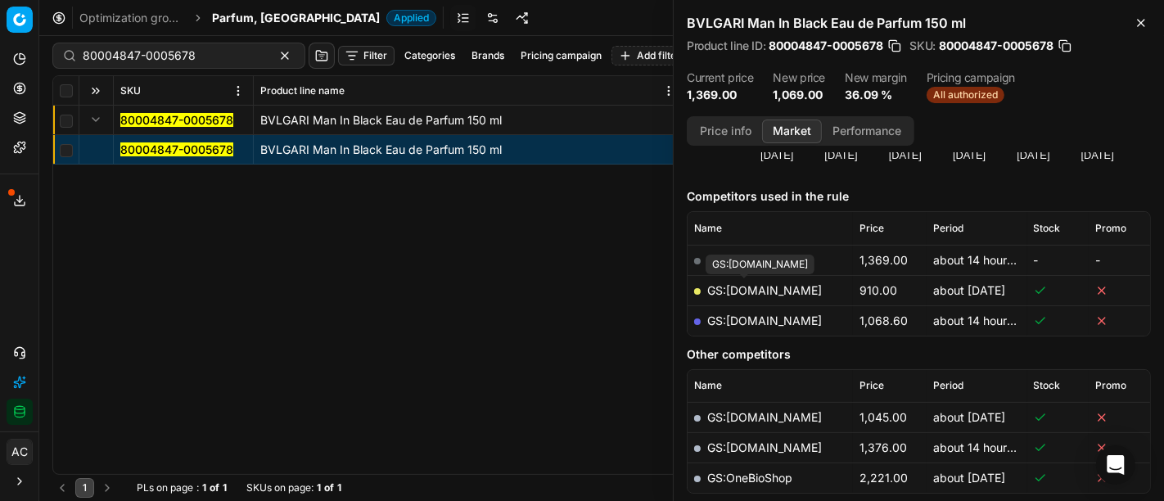
click at [747, 284] on link "GS:[DOMAIN_NAME]" at bounding box center [764, 290] width 115 height 14
click at [528, 323] on div "80004847-0005678 BVLGARI Man In Black Eau de Parfum 150 ml 80004847-0005678 BVL…" at bounding box center [601, 290] width 1097 height 368
click at [790, 320] on link "GS:[DOMAIN_NAME]" at bounding box center [764, 321] width 115 height 14
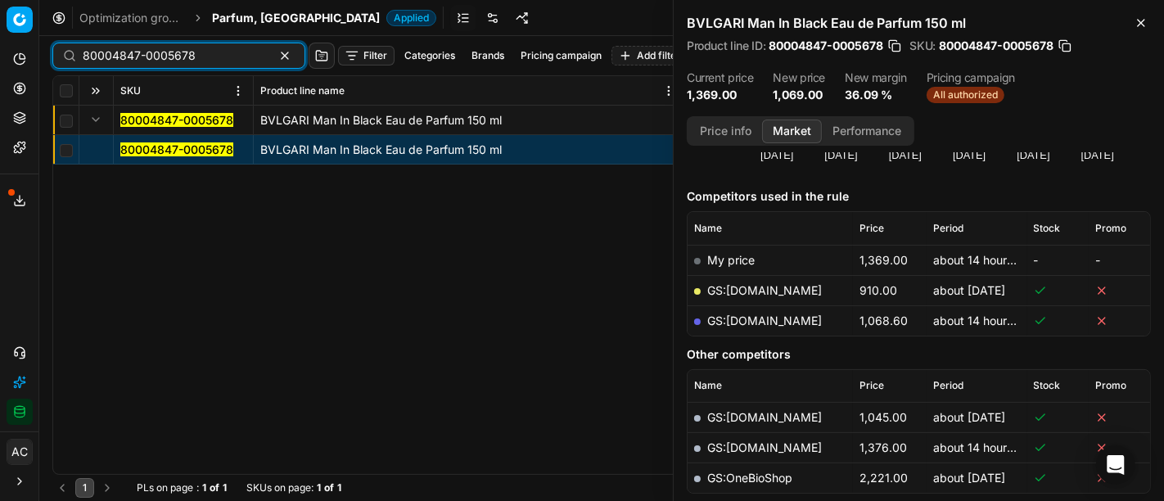
click at [164, 50] on input "80004847-0005678" at bounding box center [172, 55] width 179 height 16
paste input "90003763-0005496"
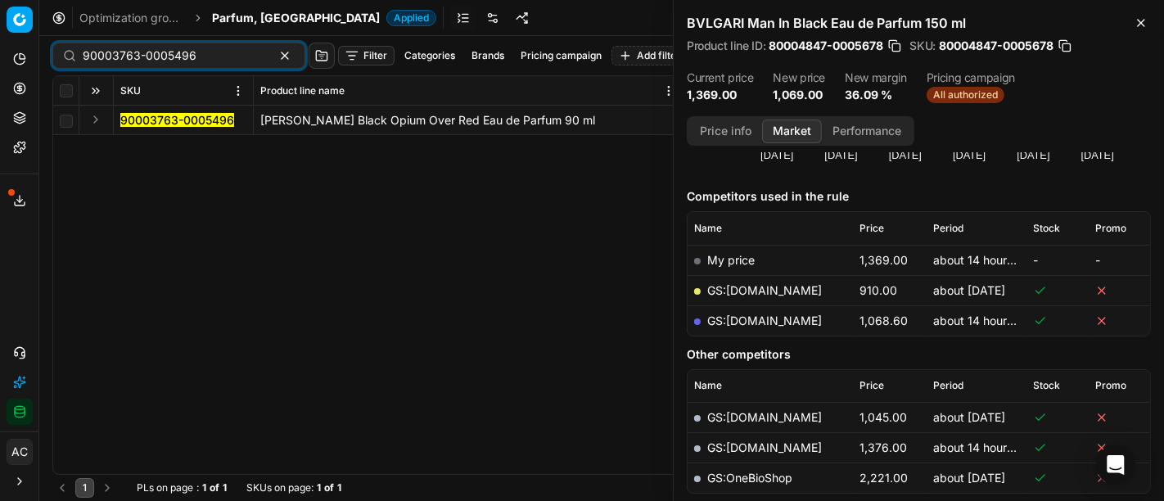
click at [98, 120] on button "Expand" at bounding box center [96, 120] width 20 height 20
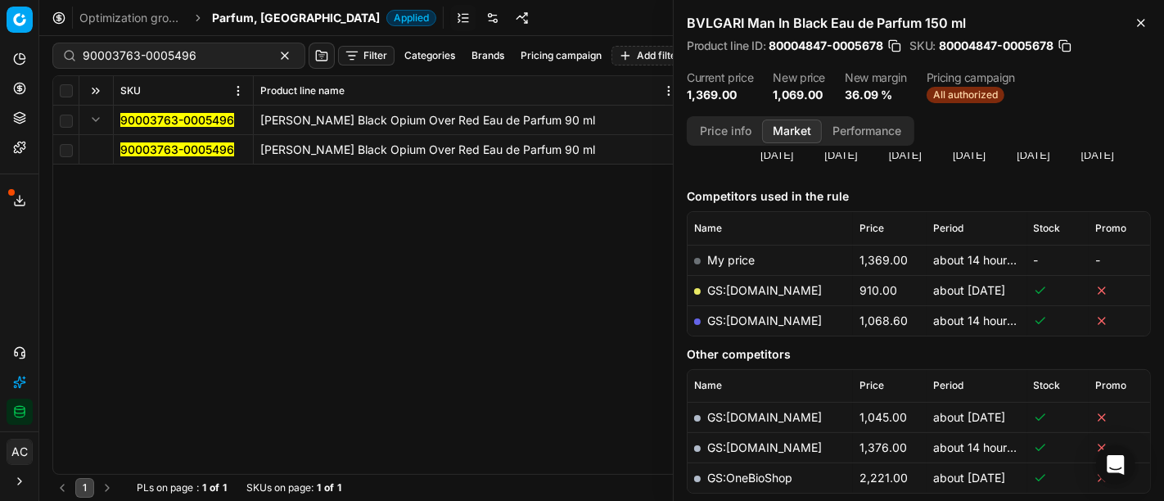
click at [196, 143] on mark "90003763-0005496" at bounding box center [177, 149] width 114 height 14
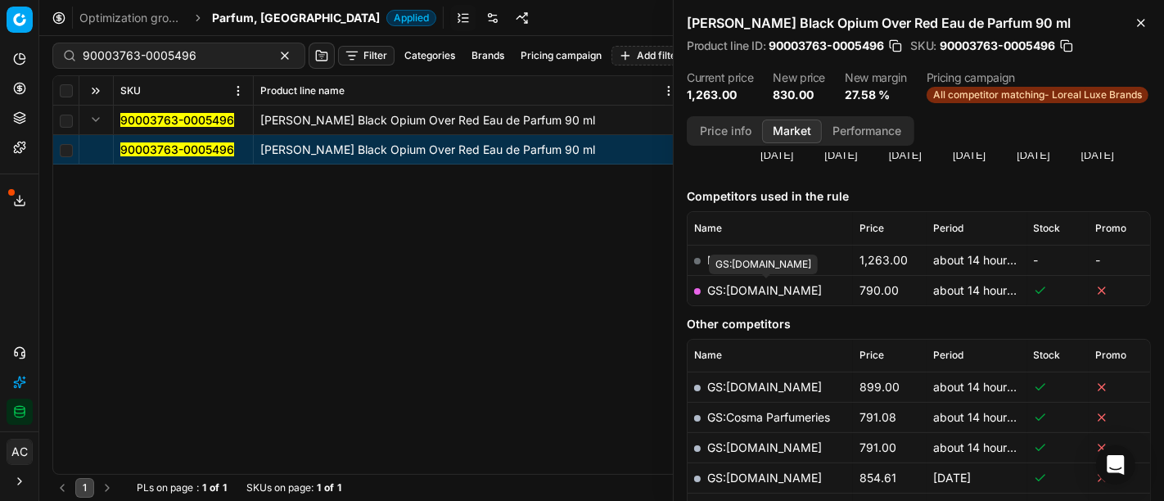
click at [783, 293] on link "GS:[DOMAIN_NAME]" at bounding box center [764, 290] width 115 height 14
click at [186, 39] on div "90003763-0005496 Filter Categories Brands Pricing campaign Add filter Bulk upda…" at bounding box center [601, 55] width 1099 height 39
click at [187, 41] on div "90003763-0005496 Filter Categories Brands Pricing campaign Add filter Bulk upda…" at bounding box center [601, 55] width 1099 height 39
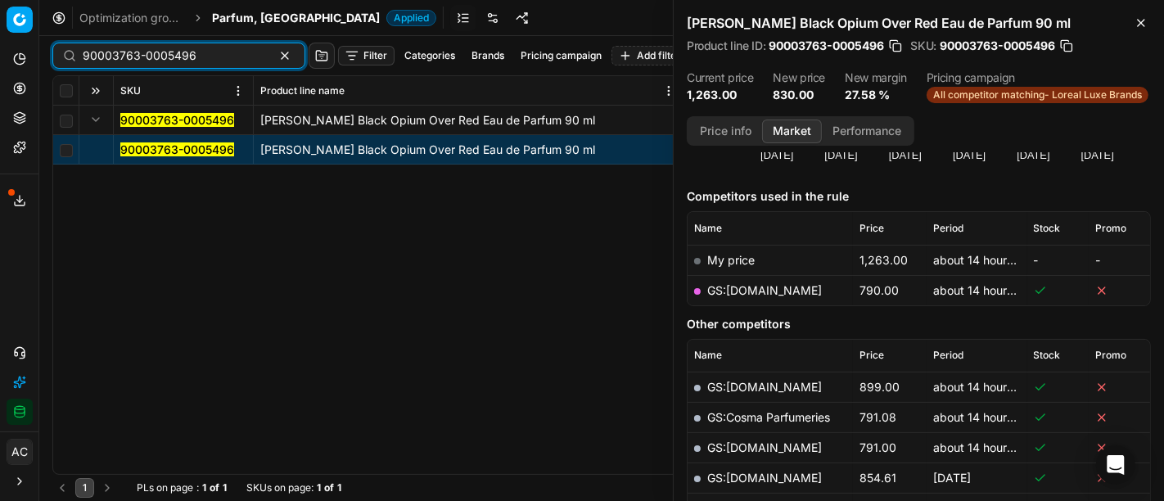
click at [192, 59] on input "90003763-0005496" at bounding box center [172, 55] width 179 height 16
paste input "80070411-100"
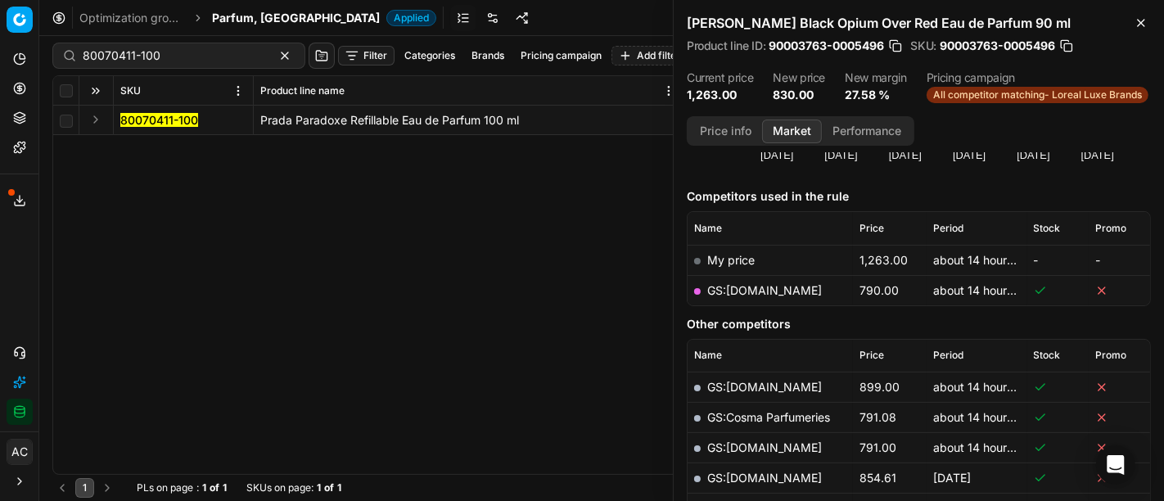
click at [97, 121] on button "Expand" at bounding box center [96, 120] width 20 height 20
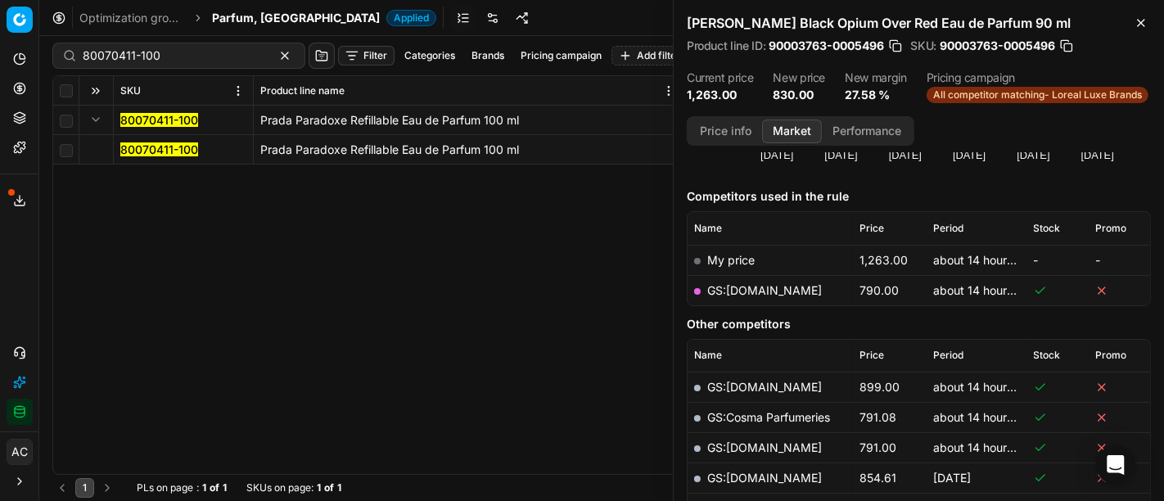
click at [152, 151] on mark "80070411-100" at bounding box center [159, 149] width 78 height 14
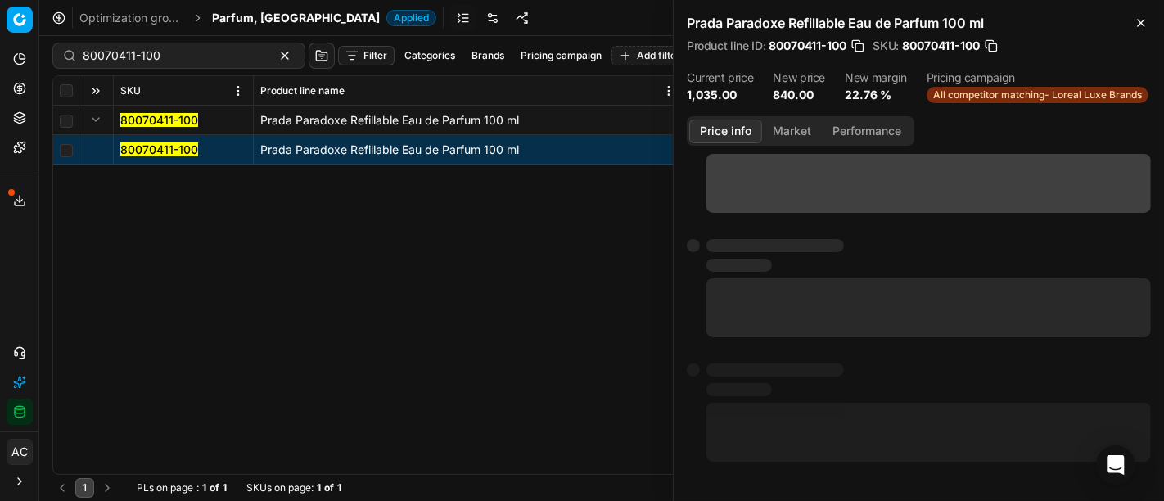
click at [720, 129] on button "Price info" at bounding box center [725, 132] width 73 height 24
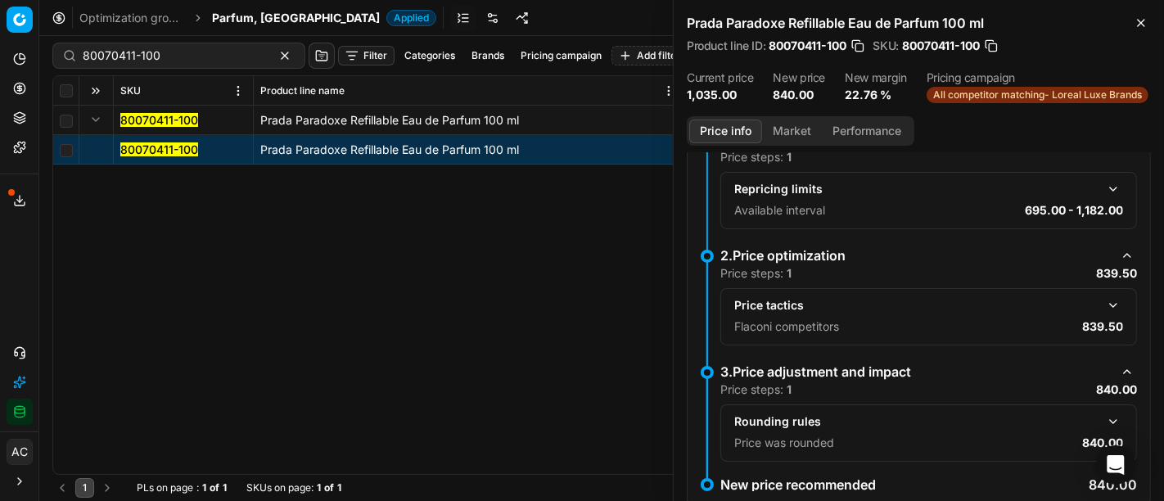
click at [1104, 418] on button "button" at bounding box center [1114, 422] width 20 height 20
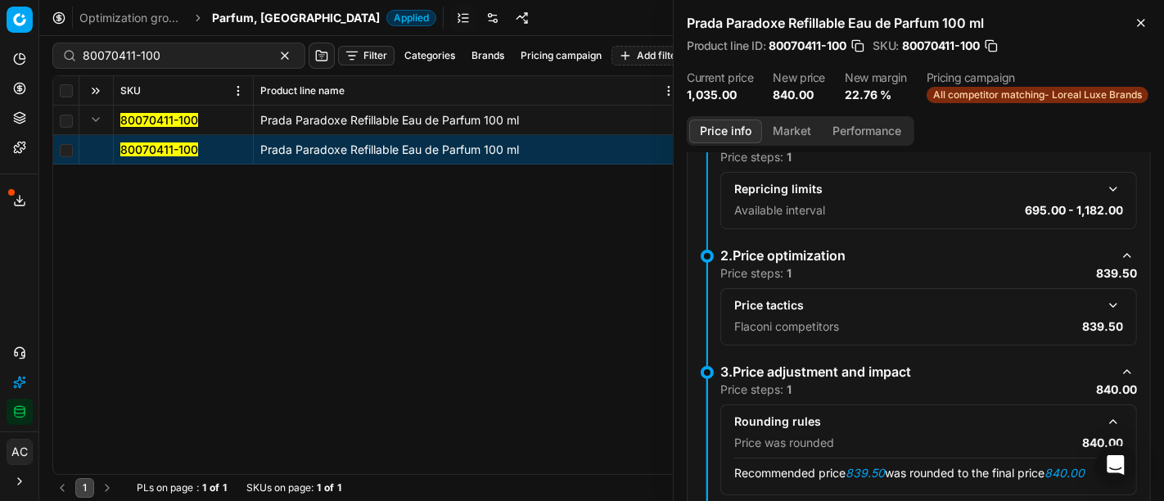
scroll to position [111, 0]
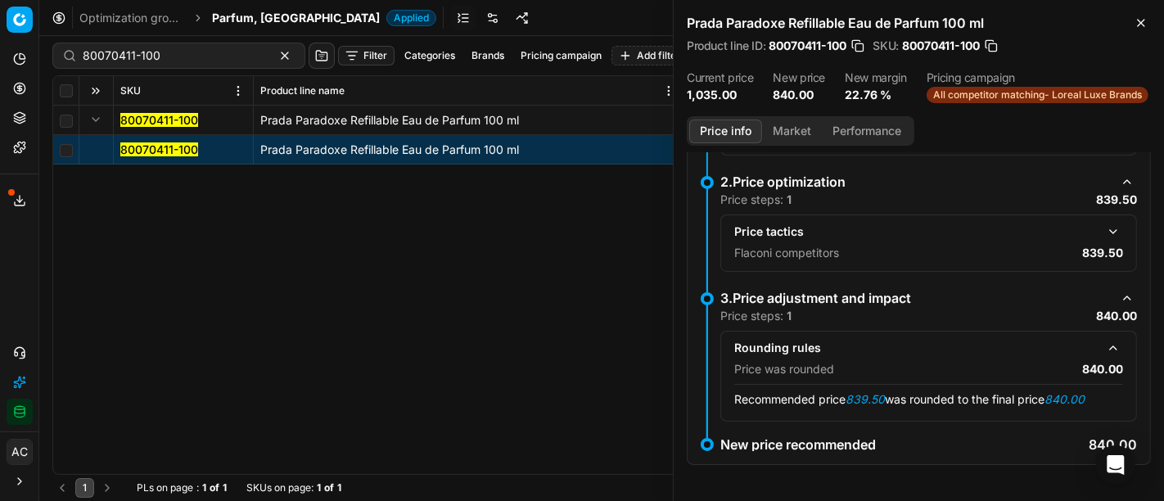
click at [1104, 232] on button "button" at bounding box center [1114, 232] width 20 height 20
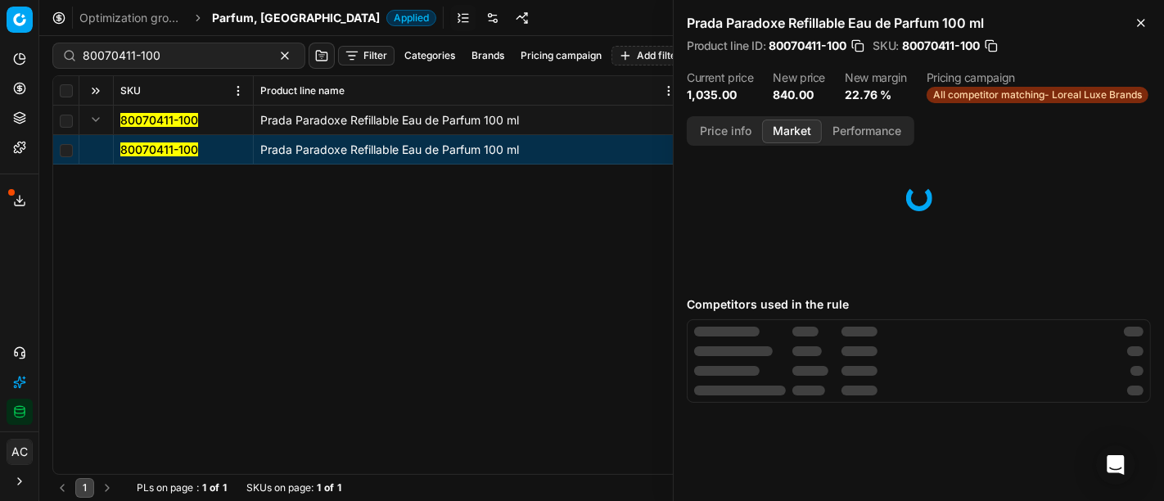
scroll to position [0, 0]
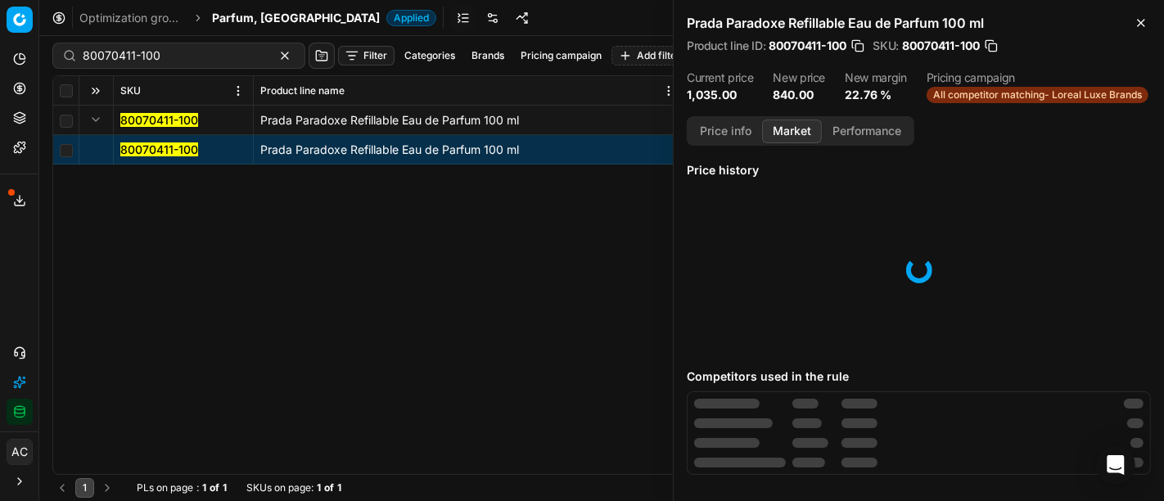
click at [794, 136] on button "Market" at bounding box center [792, 132] width 60 height 24
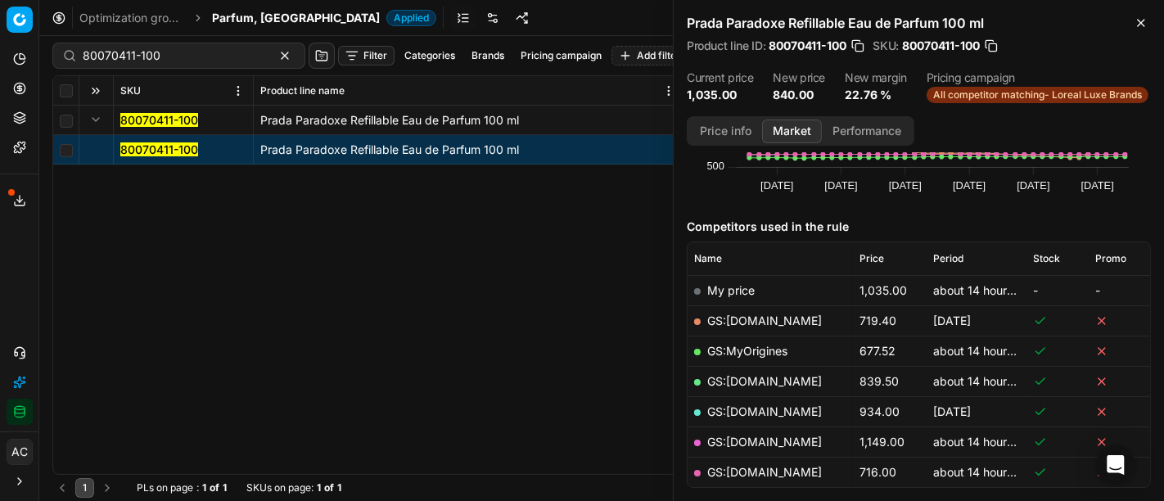
scroll to position [187, 0]
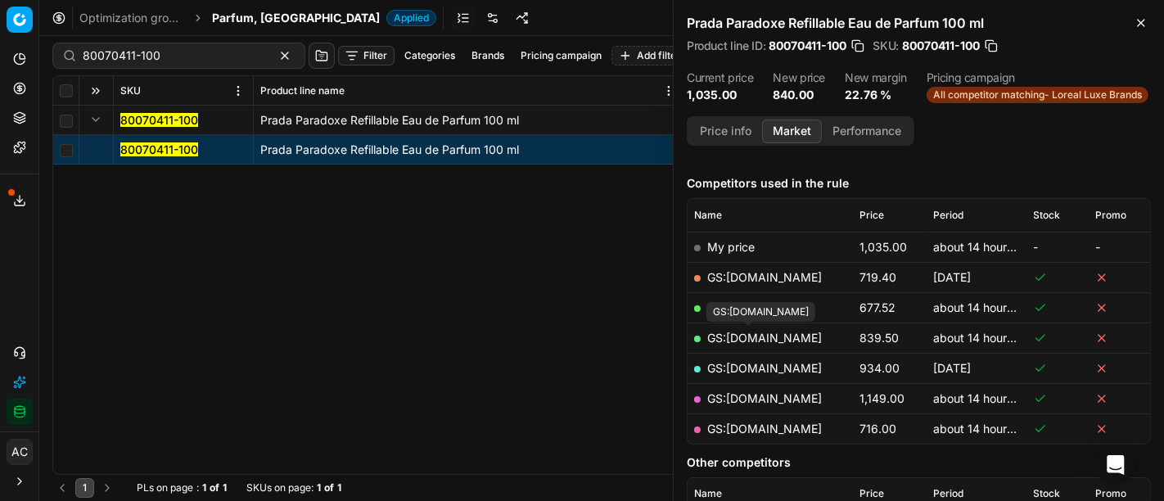
click at [779, 331] on link "GS:[DOMAIN_NAME]" at bounding box center [764, 338] width 115 height 14
click at [157, 44] on div "80070411-100" at bounding box center [178, 56] width 253 height 26
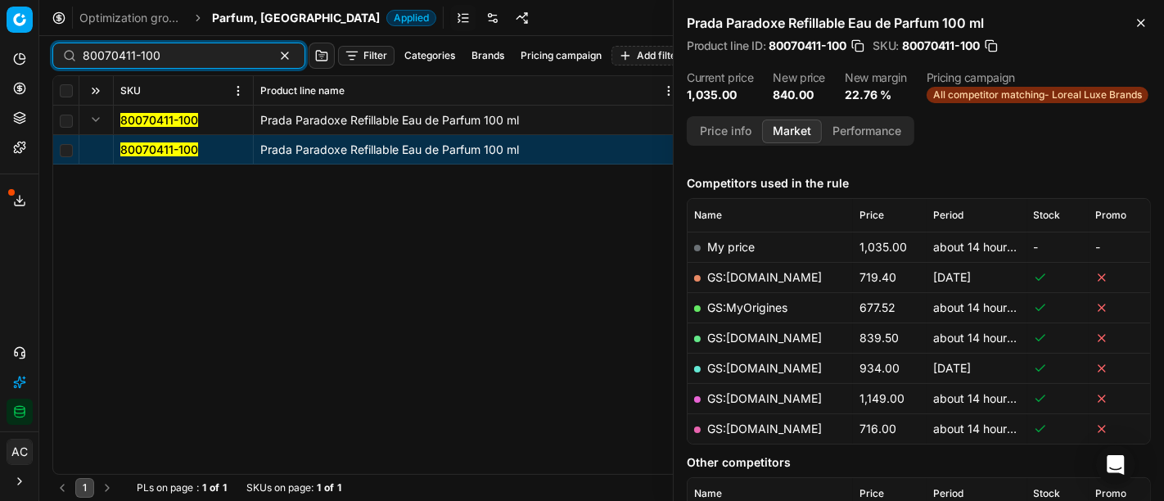
paste input "90007258-0011007"
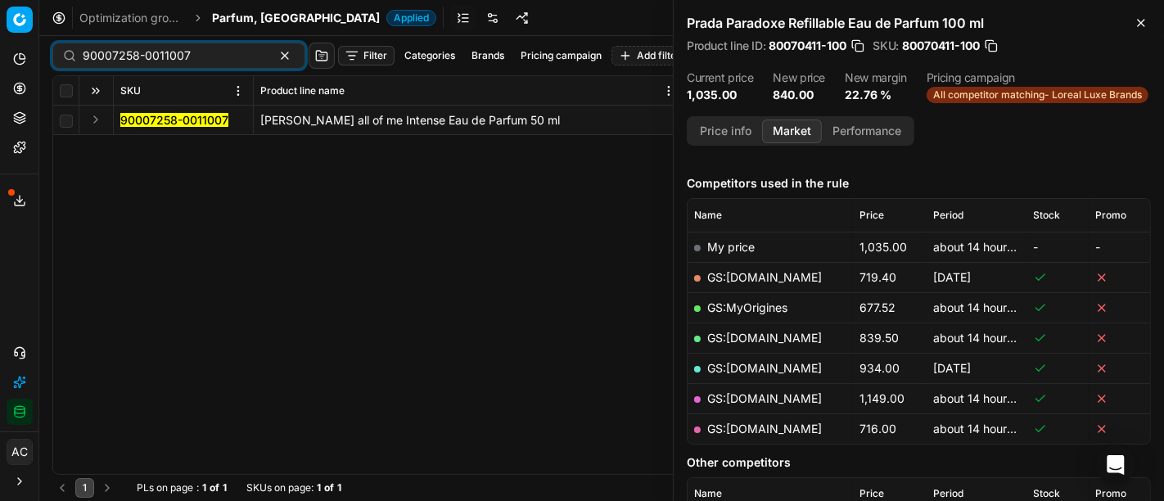
click at [91, 117] on button "Expand" at bounding box center [96, 120] width 20 height 20
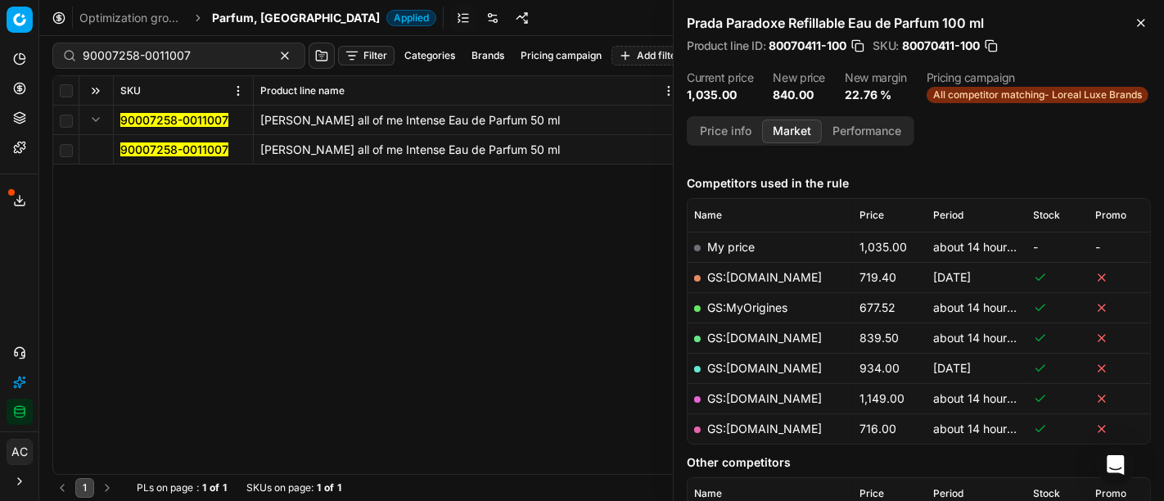
click at [152, 151] on mark "90007258-0011007" at bounding box center [174, 149] width 108 height 14
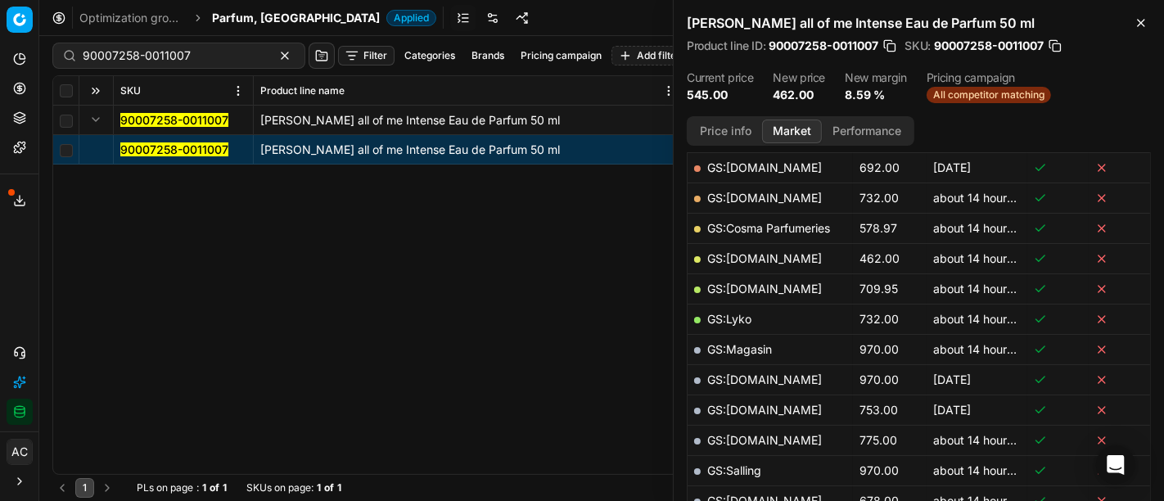
scroll to position [296, 0]
click at [767, 256] on link "GS:[DOMAIN_NAME]" at bounding box center [764, 258] width 115 height 14
click at [166, 55] on input "90007258-0011007" at bounding box center [172, 55] width 179 height 16
paste input "20170136"
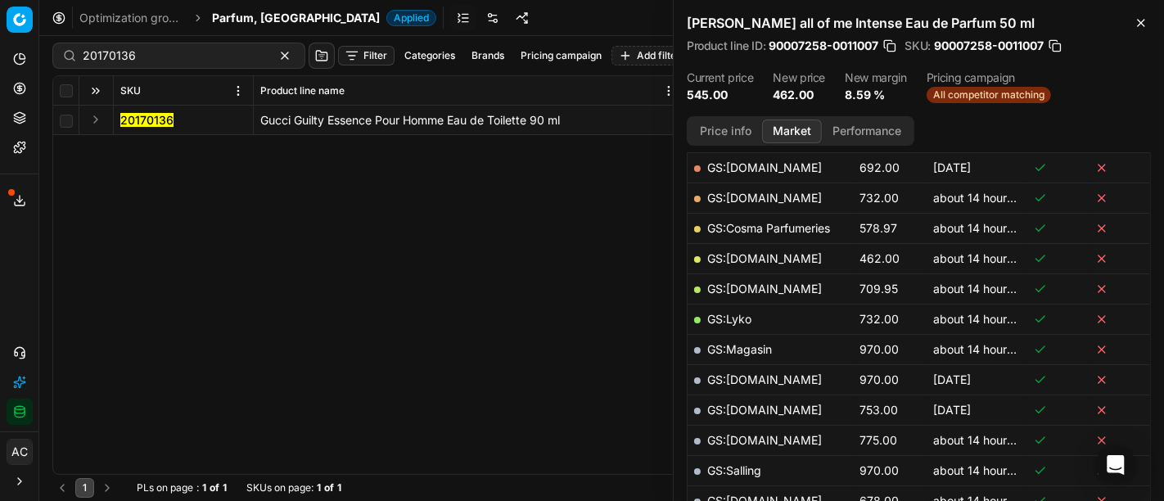
click at [94, 121] on button "Expand" at bounding box center [96, 120] width 20 height 20
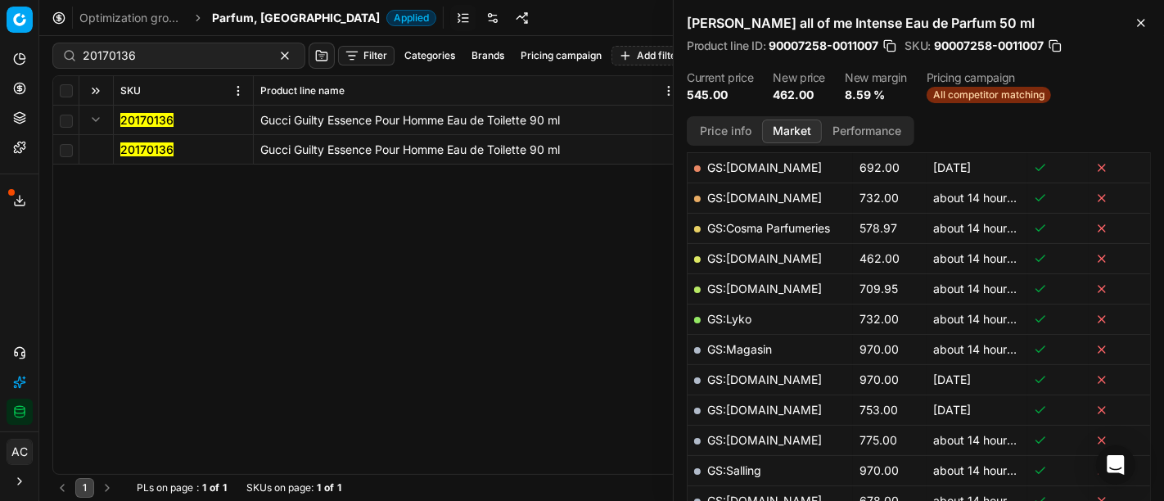
click at [129, 143] on mark "20170136" at bounding box center [146, 149] width 53 height 14
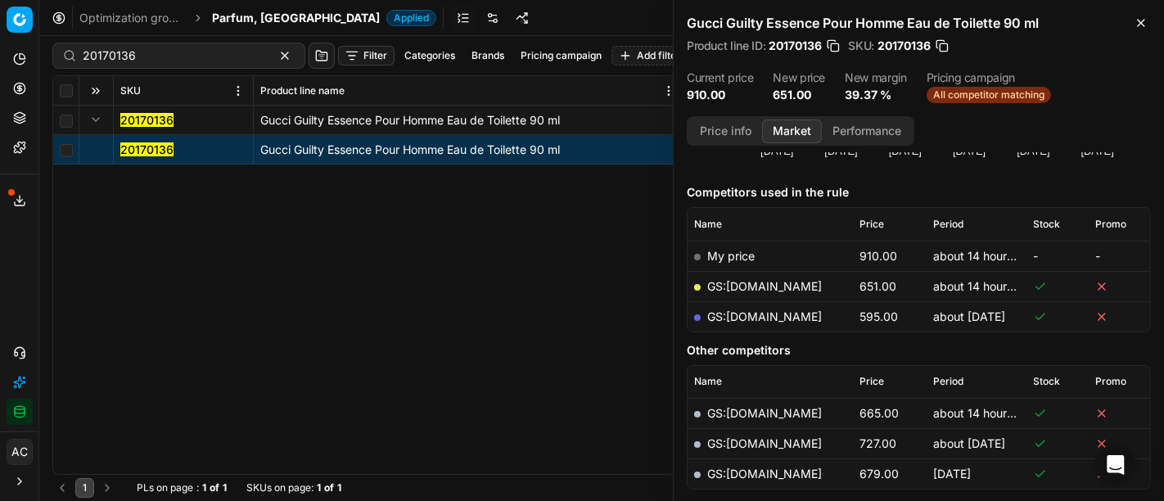
scroll to position [168, 0]
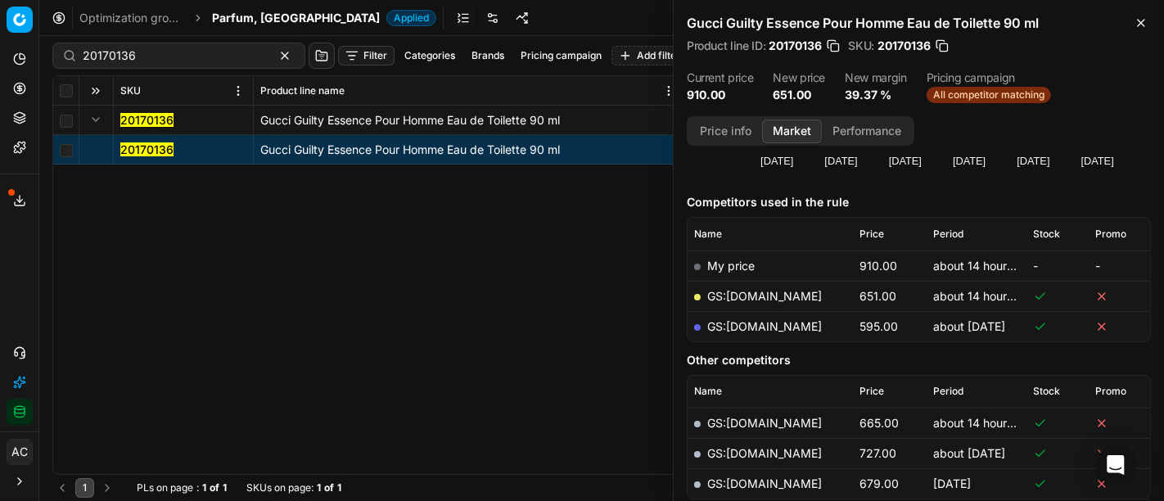
click at [783, 329] on link "GS:[DOMAIN_NAME]" at bounding box center [764, 326] width 115 height 14
click at [417, 329] on div "20170136 Gucci Guilty Essence Pour Homme Eau de Toilette 90 ml 20170136 Gucci G…" at bounding box center [601, 290] width 1097 height 368
click at [790, 294] on link "GS:[DOMAIN_NAME]" at bounding box center [764, 296] width 115 height 14
click at [195, 57] on input "20170136" at bounding box center [172, 55] width 179 height 16
paste input "90001393-0010997"
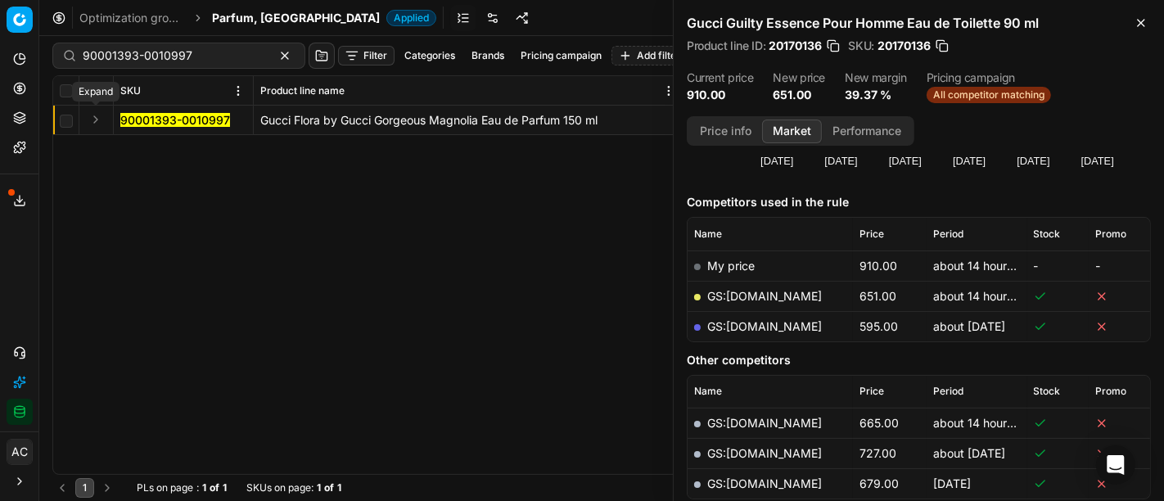
click at [97, 124] on button "Expand" at bounding box center [96, 120] width 20 height 20
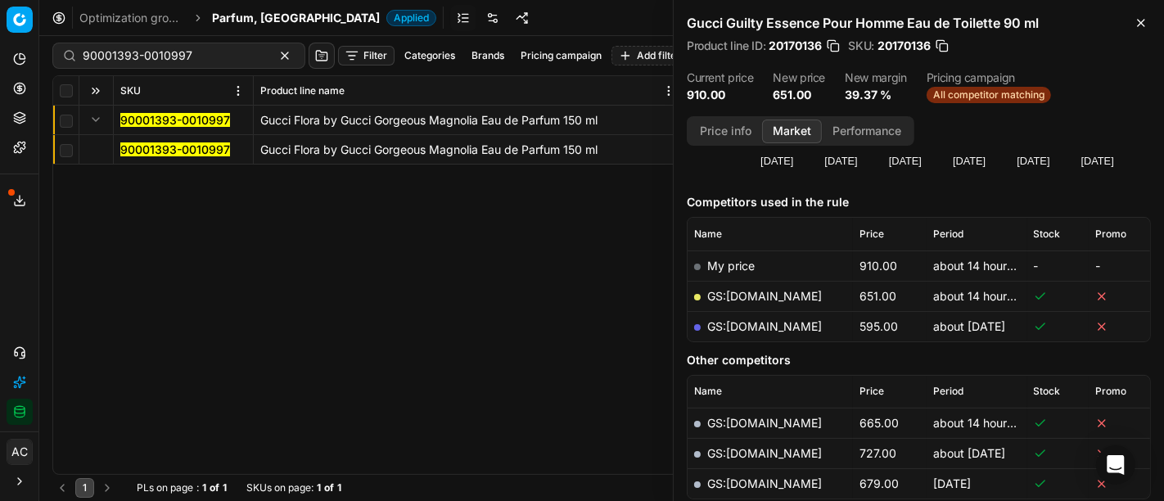
click at [136, 154] on mark "90001393-0010997" at bounding box center [175, 149] width 110 height 14
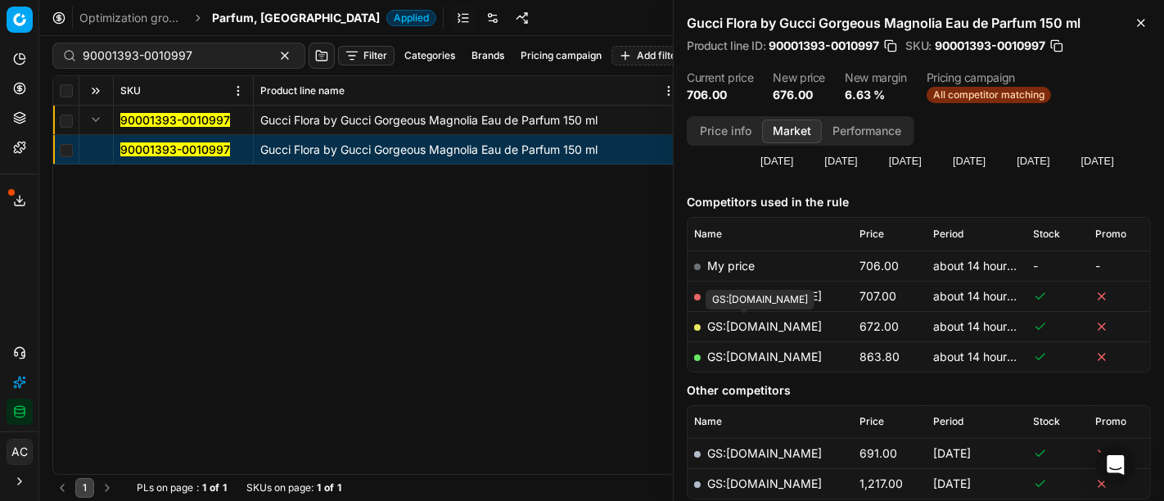
click at [749, 327] on link "GS:[DOMAIN_NAME]" at bounding box center [764, 326] width 115 height 14
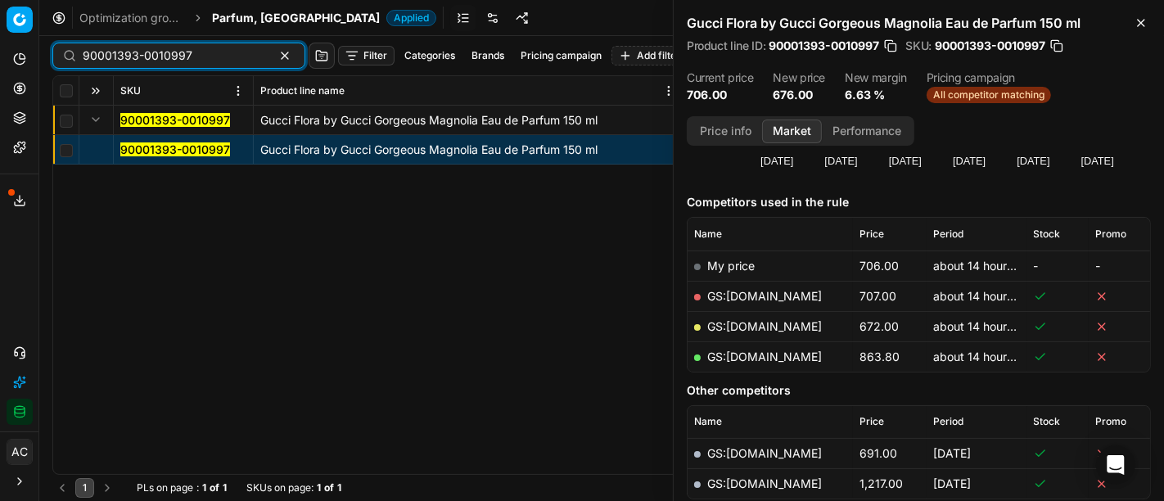
click at [132, 53] on input "90001393-0010997" at bounding box center [172, 55] width 179 height 16
paste input "80010170-90"
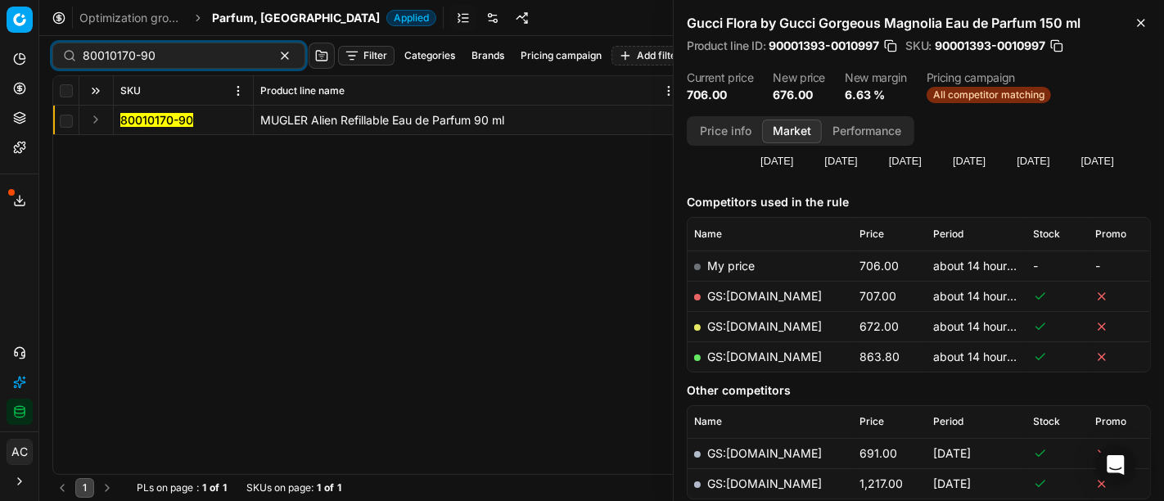
click at [96, 124] on button "Expand" at bounding box center [96, 120] width 20 height 20
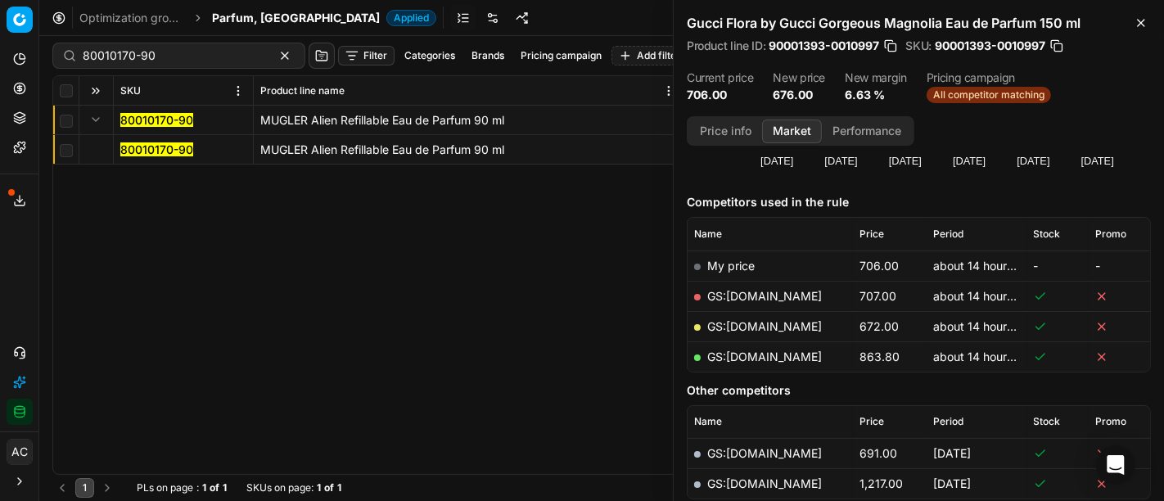
click at [145, 146] on mark "80010170-90" at bounding box center [156, 149] width 73 height 14
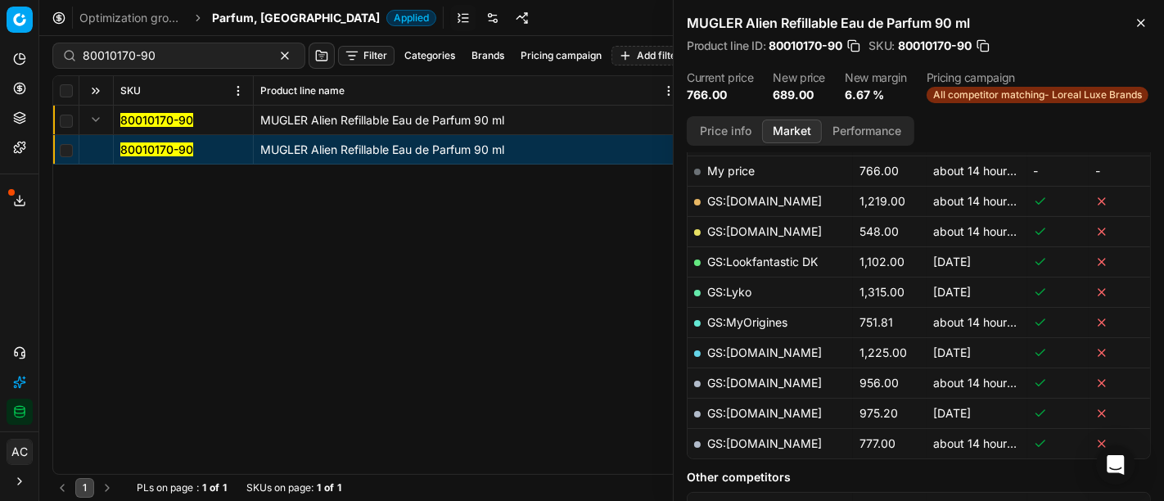
scroll to position [263, 0]
click at [788, 225] on link "GS:[DOMAIN_NAME]" at bounding box center [764, 231] width 115 height 14
click at [147, 58] on input "80010170-90" at bounding box center [172, 55] width 179 height 16
paste input "90006168-000930"
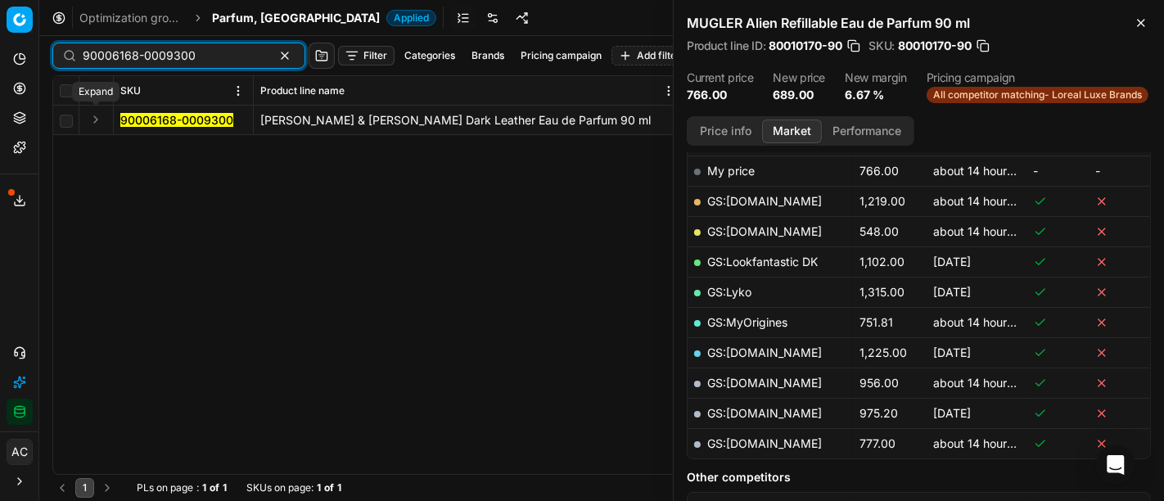
type input "90006168-0009300"
click at [94, 123] on button "Expand" at bounding box center [96, 120] width 20 height 20
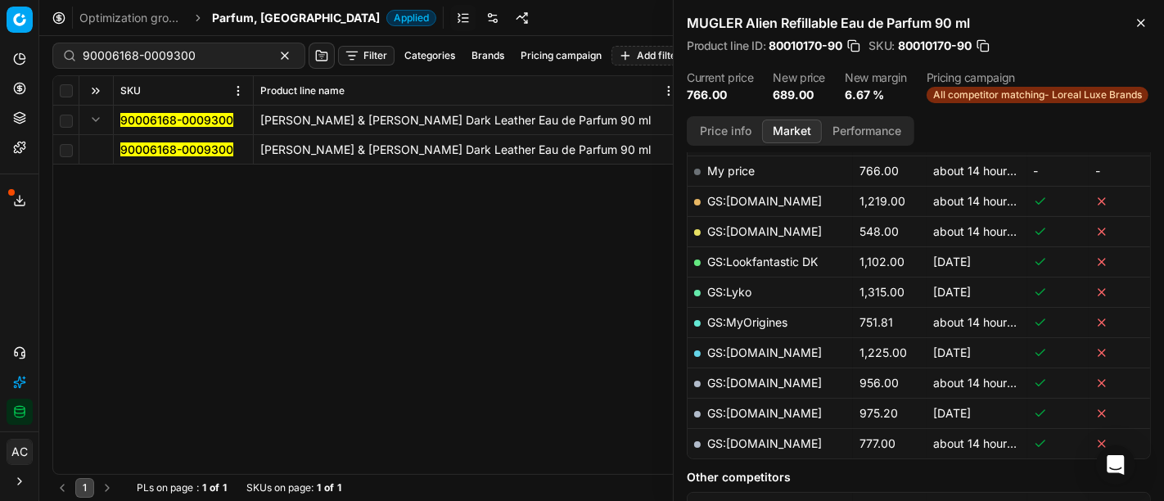
click at [160, 151] on mark "90006168-0009300" at bounding box center [176, 149] width 113 height 14
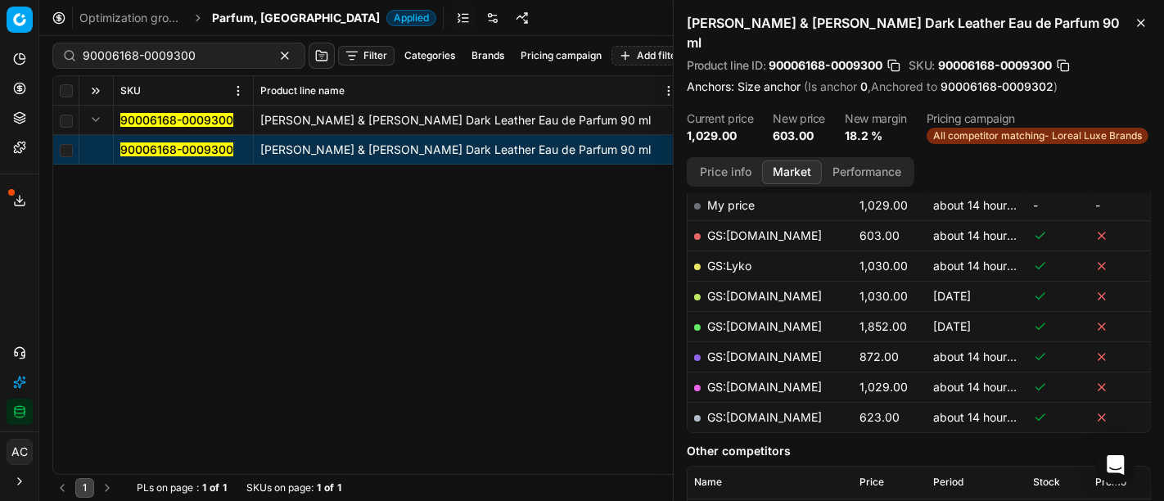
scroll to position [263, 0]
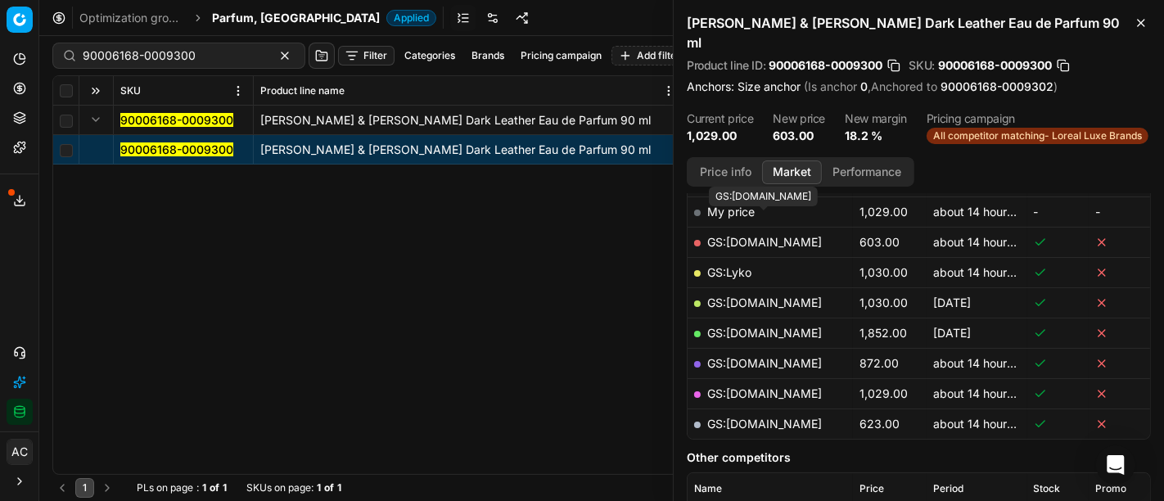
click at [797, 235] on link "GS:[DOMAIN_NAME]" at bounding box center [764, 242] width 115 height 14
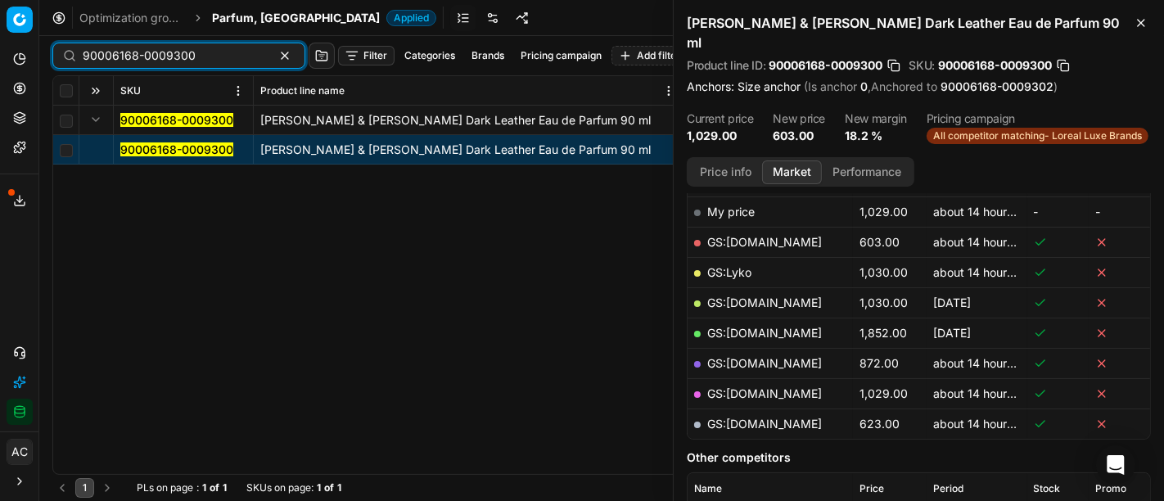
click at [202, 50] on input "90006168-0009300" at bounding box center [172, 55] width 179 height 16
click at [262, 13] on span "Parfum, [GEOGRAPHIC_DATA]" at bounding box center [296, 18] width 168 height 16
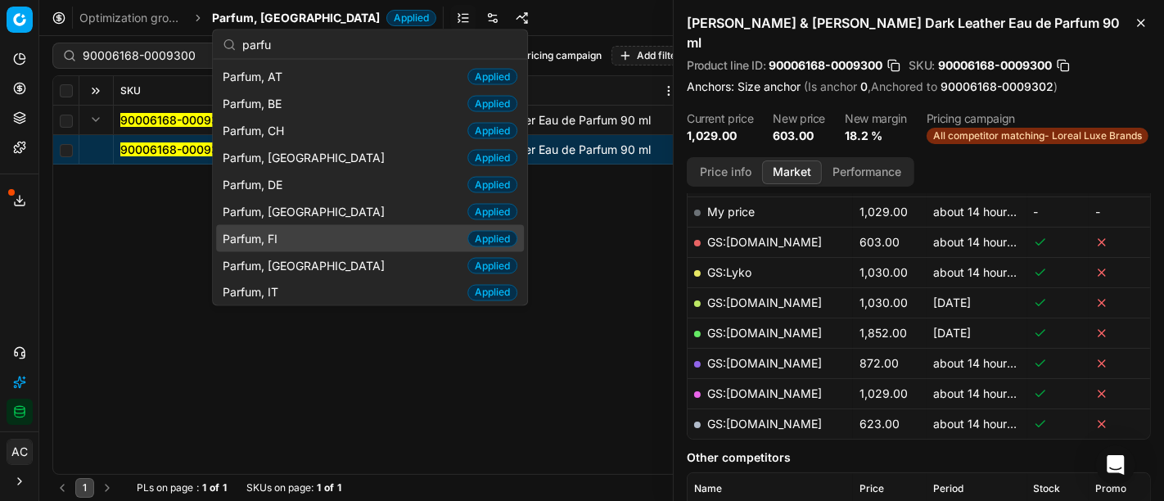
type input "parfu"
click at [354, 243] on div "Parfum, FI Applied" at bounding box center [370, 238] width 308 height 27
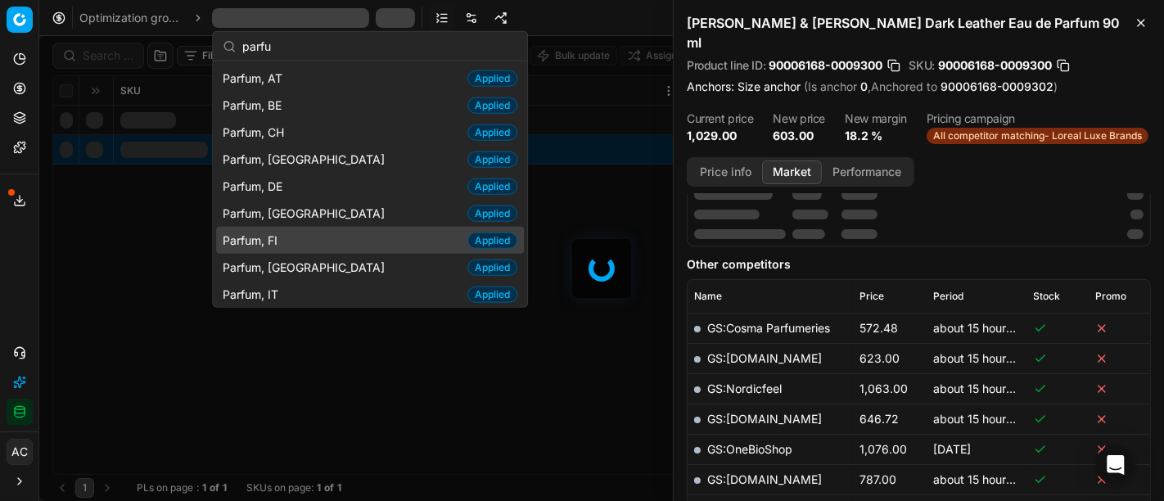
scroll to position [263, 0]
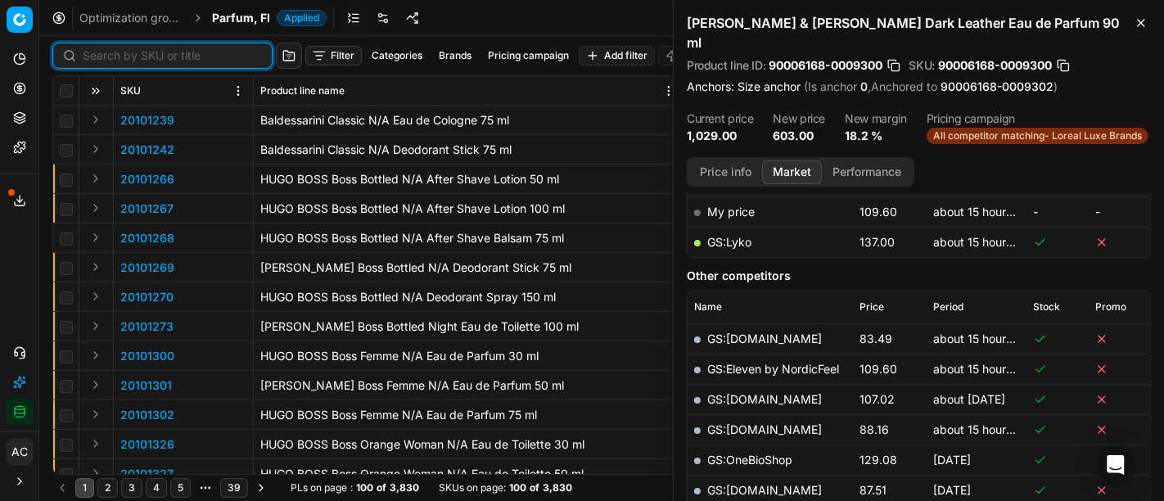
click at [106, 51] on input at bounding box center [172, 55] width 179 height 16
paste input "80052767-200"
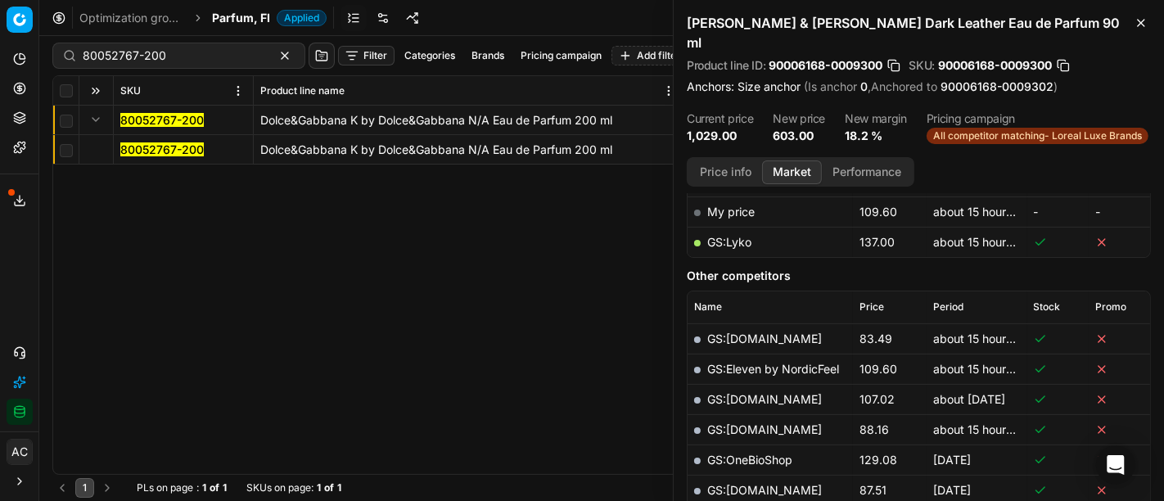
click at [162, 152] on mark "80052767-200" at bounding box center [161, 149] width 83 height 14
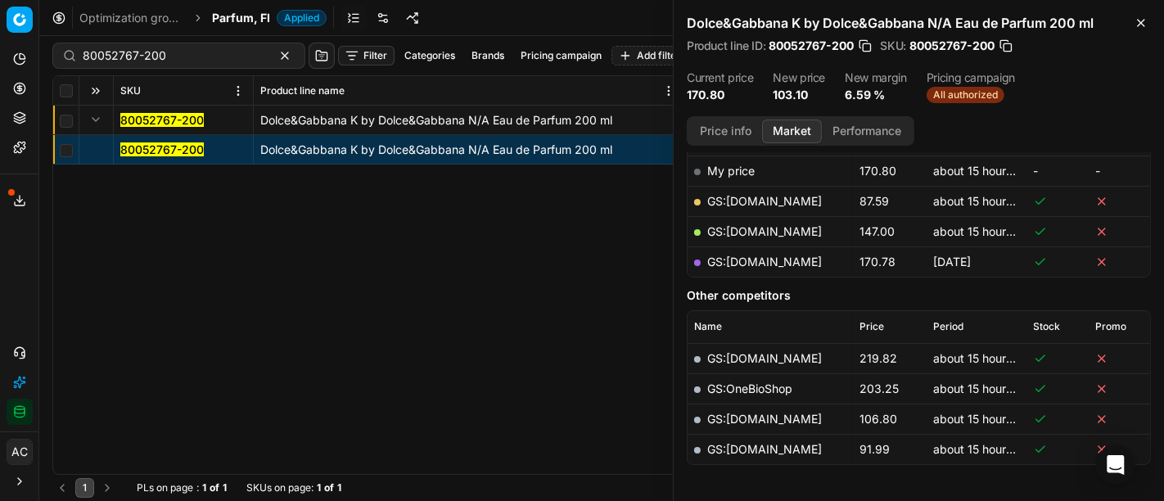
scroll to position [161, 0]
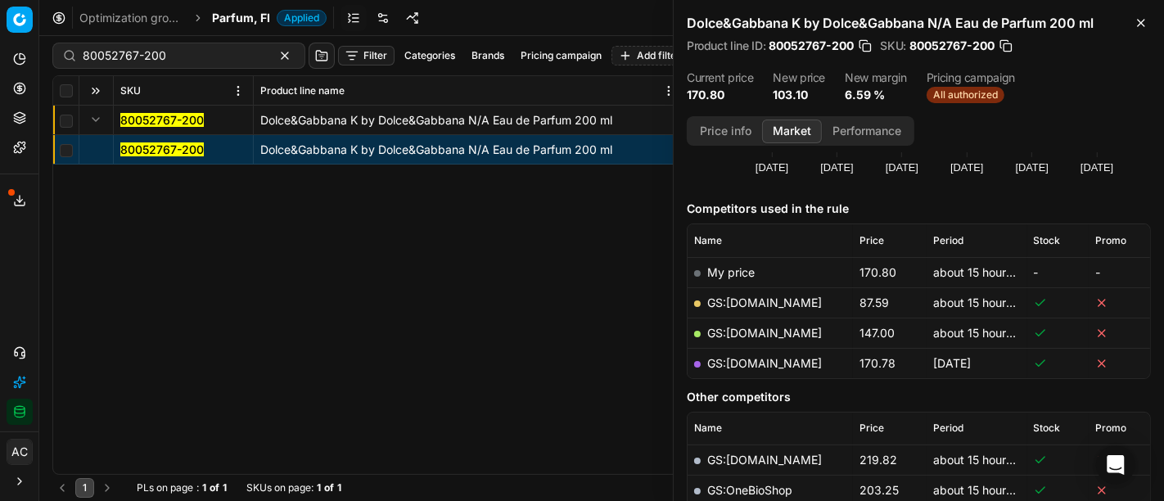
click at [762, 300] on link "GS:[DOMAIN_NAME]" at bounding box center [764, 303] width 115 height 14
click at [166, 59] on input "80052767-200" at bounding box center [172, 55] width 179 height 16
paste input "20585-15"
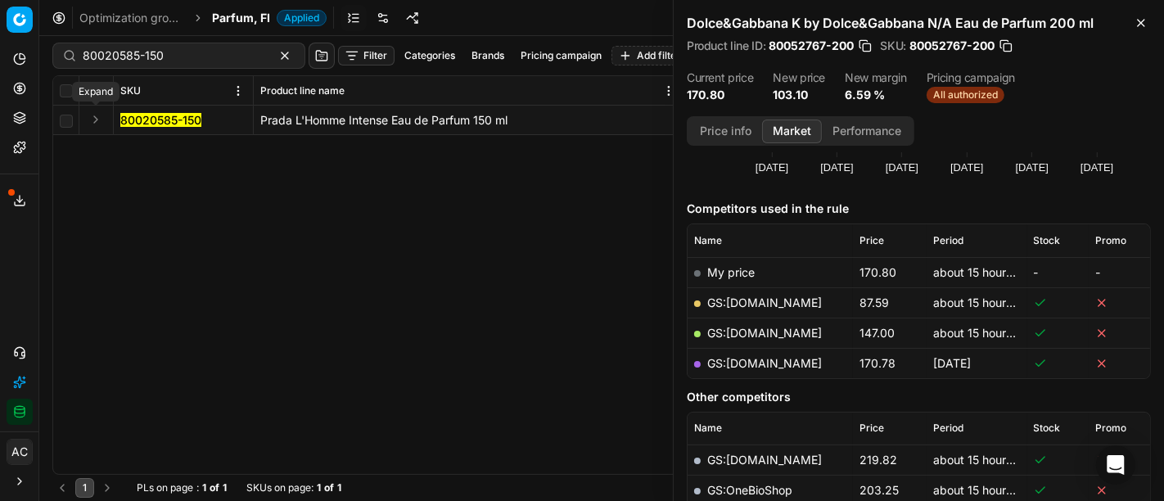
click at [98, 115] on button "Expand" at bounding box center [96, 120] width 20 height 20
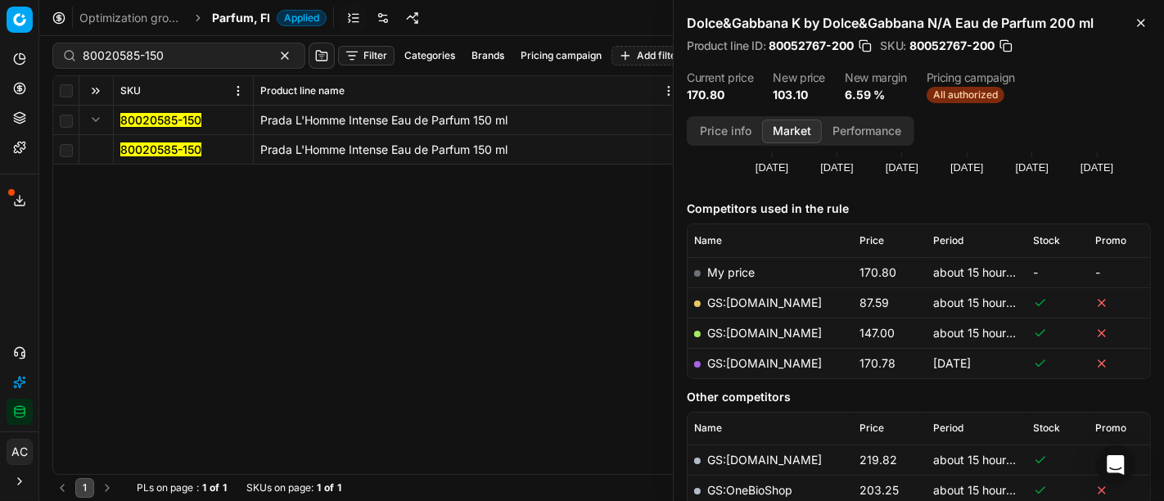
click at [130, 146] on mark "80020585-150" at bounding box center [160, 149] width 81 height 14
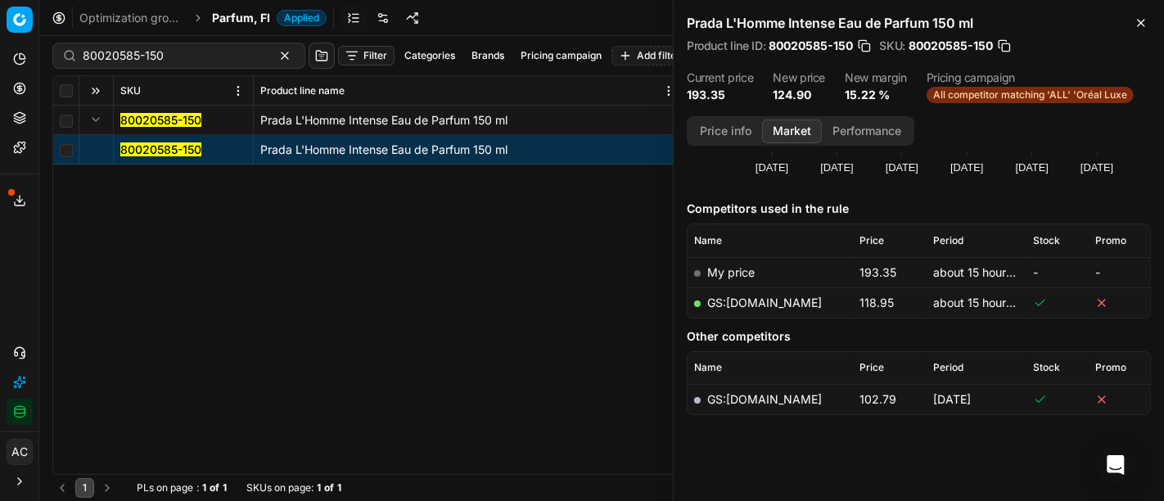
click at [767, 305] on link "GS:[DOMAIN_NAME]" at bounding box center [764, 303] width 115 height 14
click at [532, 217] on div "80020585-150 Prada L'Homme Intense Eau de Parfum 150 ml 80020585-150 Prada L'Ho…" at bounding box center [601, 290] width 1097 height 368
click at [210, 55] on input "80020585-150" at bounding box center [172, 55] width 179 height 16
paste input "36642-9"
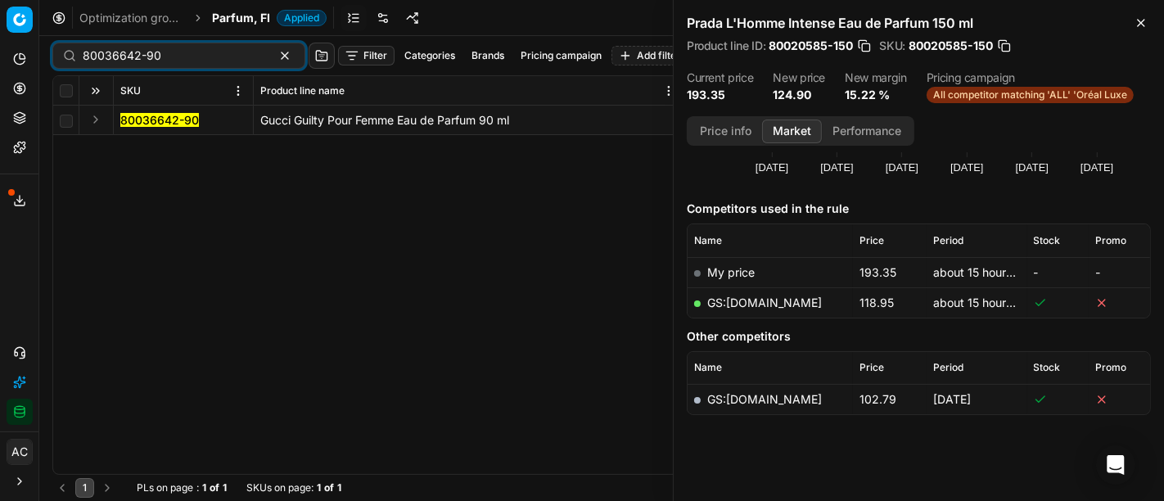
click at [97, 124] on button "Expand" at bounding box center [96, 120] width 20 height 20
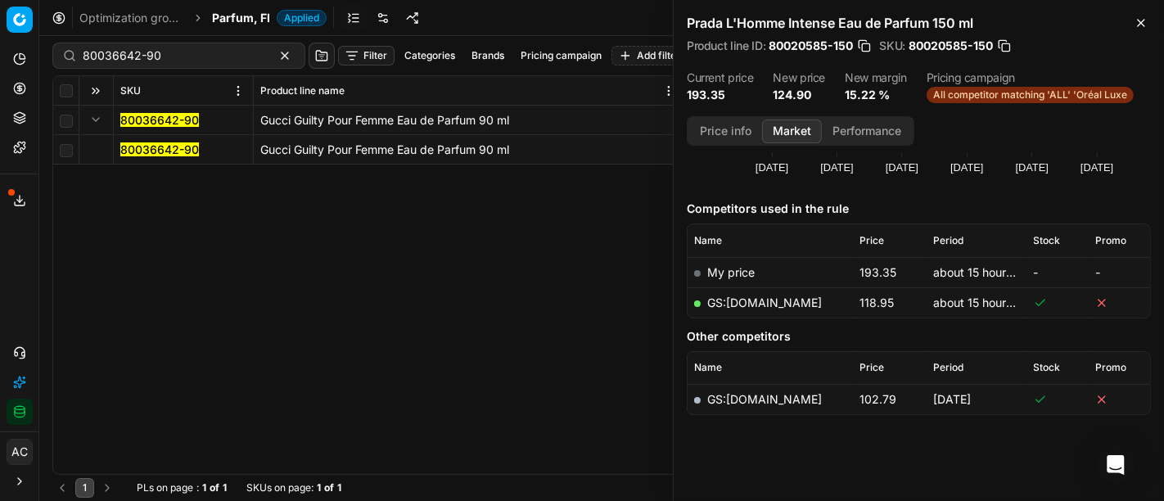
click at [152, 151] on mark "80036642-90" at bounding box center [159, 149] width 79 height 14
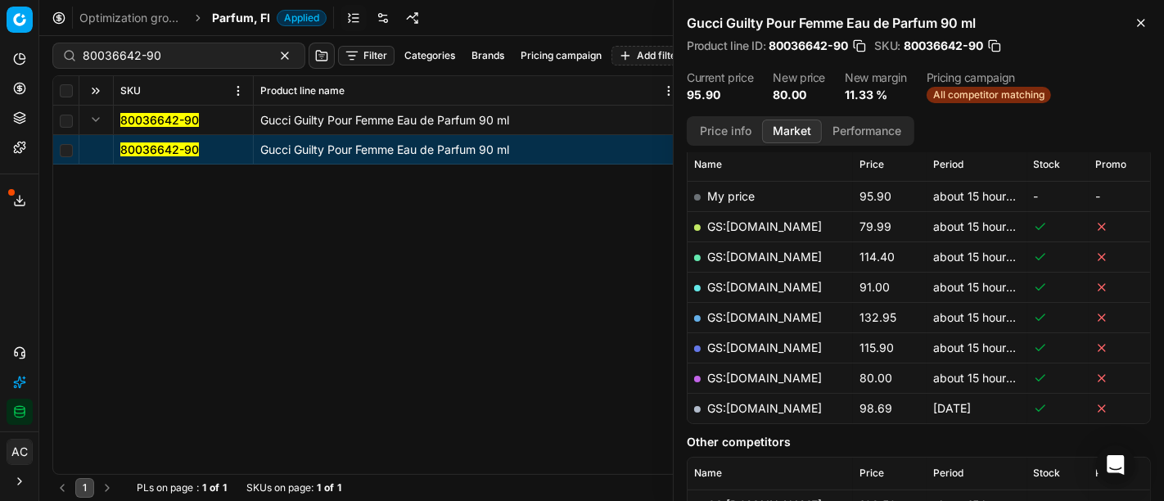
scroll to position [246, 0]
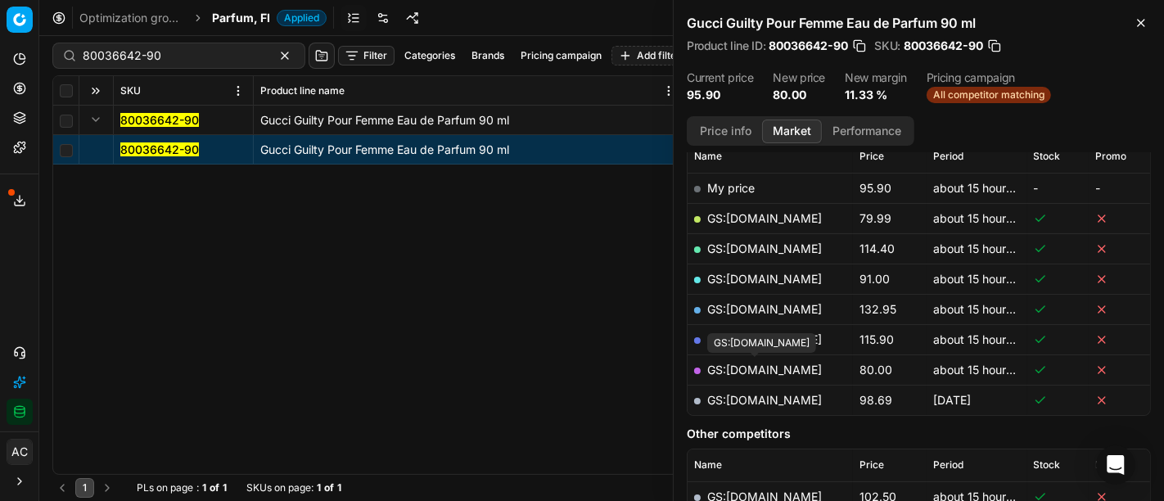
click at [786, 366] on link "GS:[DOMAIN_NAME]" at bounding box center [764, 370] width 115 height 14
click at [171, 45] on div "80036642-90" at bounding box center [178, 56] width 253 height 26
paste input "90007258-0011007"
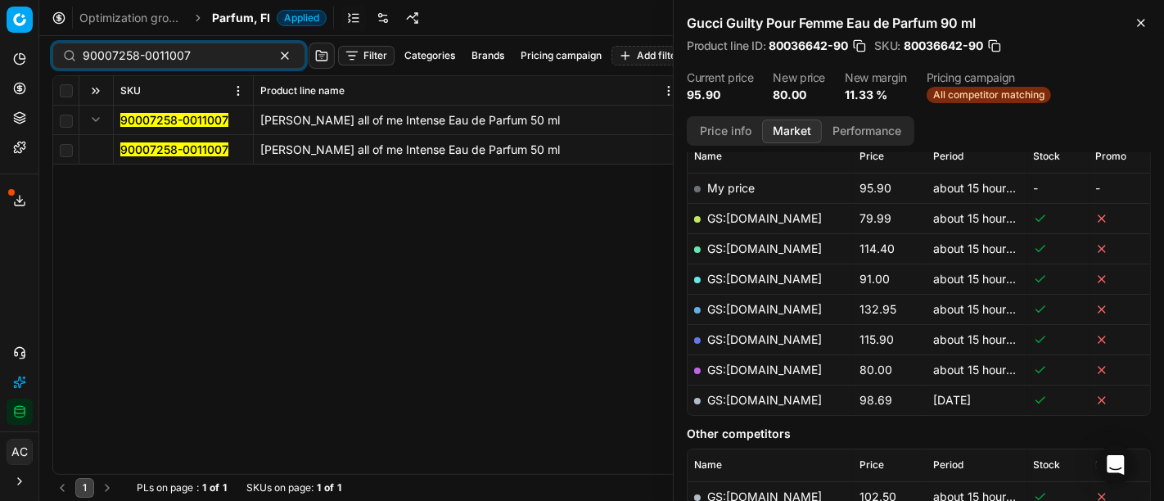
click at [91, 122] on button "Expand" at bounding box center [96, 120] width 20 height 20
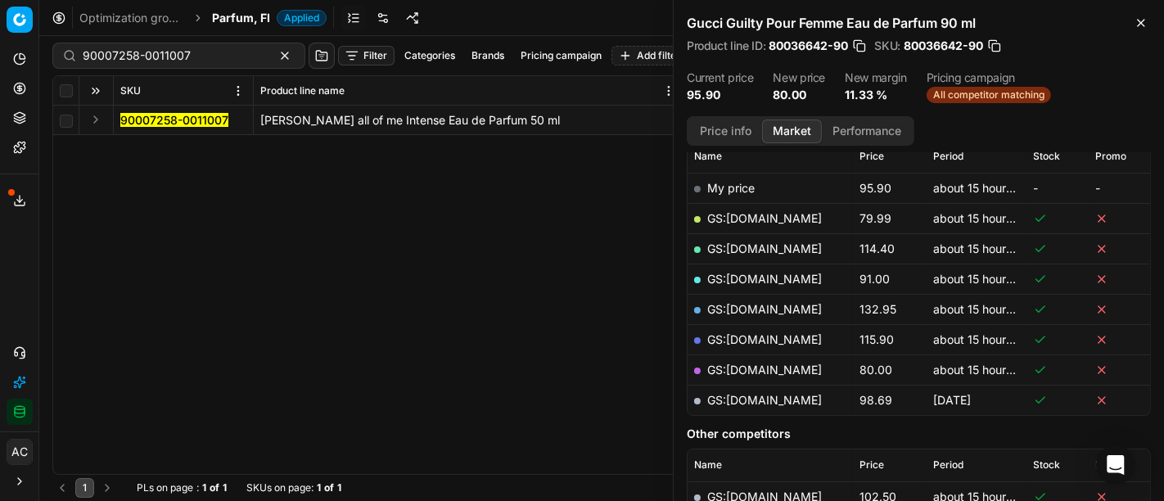
drag, startPoint x: 91, startPoint y: 122, endPoint x: 565, endPoint y: 260, distance: 493.8
click at [565, 260] on div "90007258-0011007 [PERSON_NAME] all of me Intense Eau de Parfum 50 ml 90007258-0…" at bounding box center [601, 290] width 1097 height 368
click at [97, 119] on button "Expand" at bounding box center [96, 120] width 20 height 20
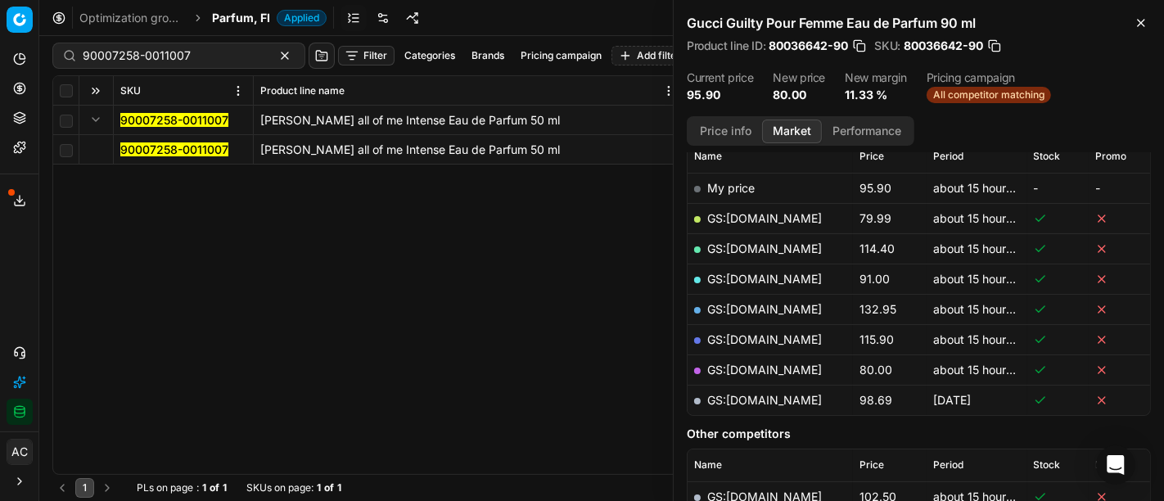
click at [184, 156] on span "90007258-0011007" at bounding box center [174, 150] width 108 height 16
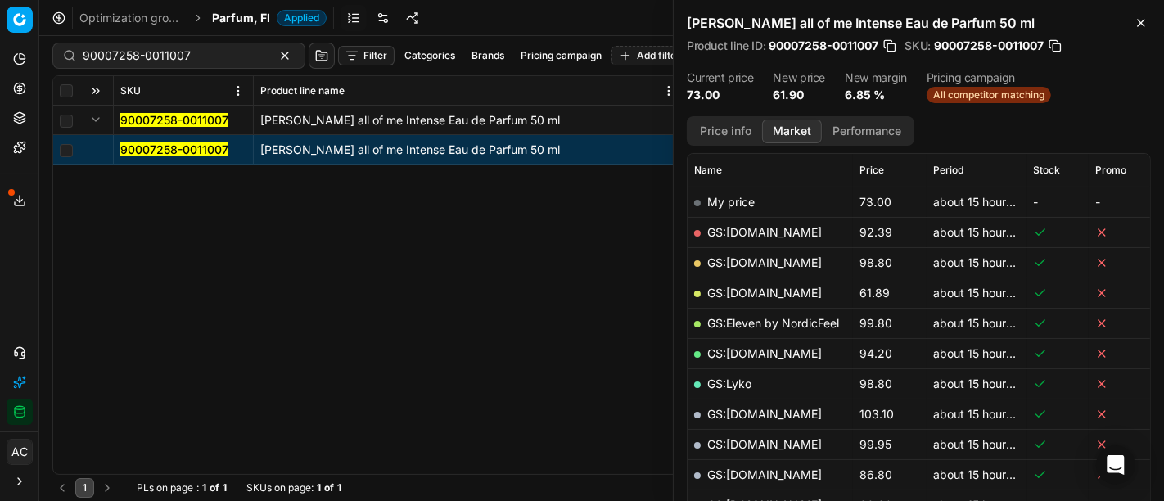
scroll to position [231, 0]
click at [772, 290] on link "GS:[DOMAIN_NAME]" at bounding box center [764, 294] width 115 height 14
click at [186, 55] on input "90007258-0011007" at bounding box center [172, 55] width 179 height 16
paste input "1393-001099"
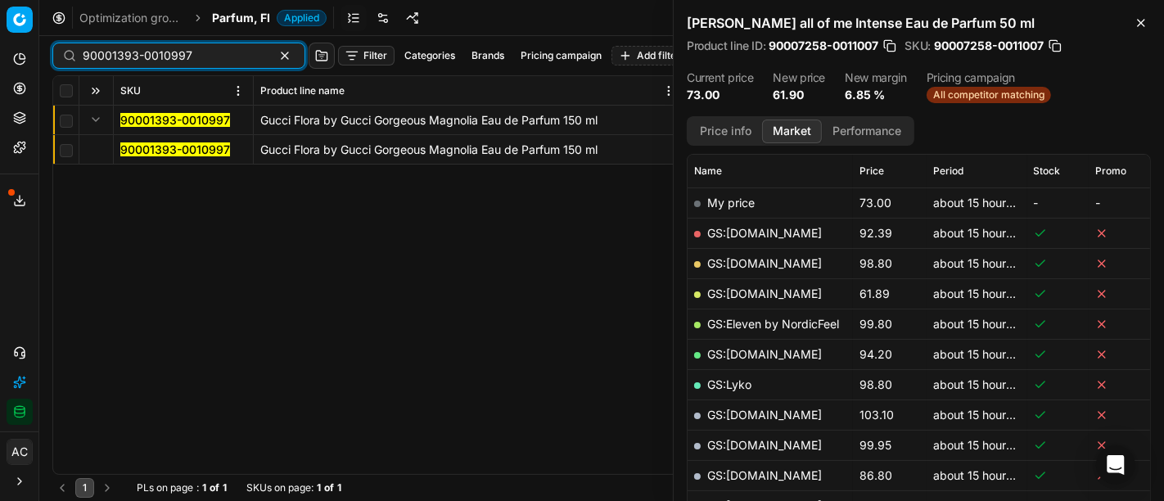
type input "90001393-0010997"
click at [96, 116] on button "Expand" at bounding box center [96, 120] width 20 height 20
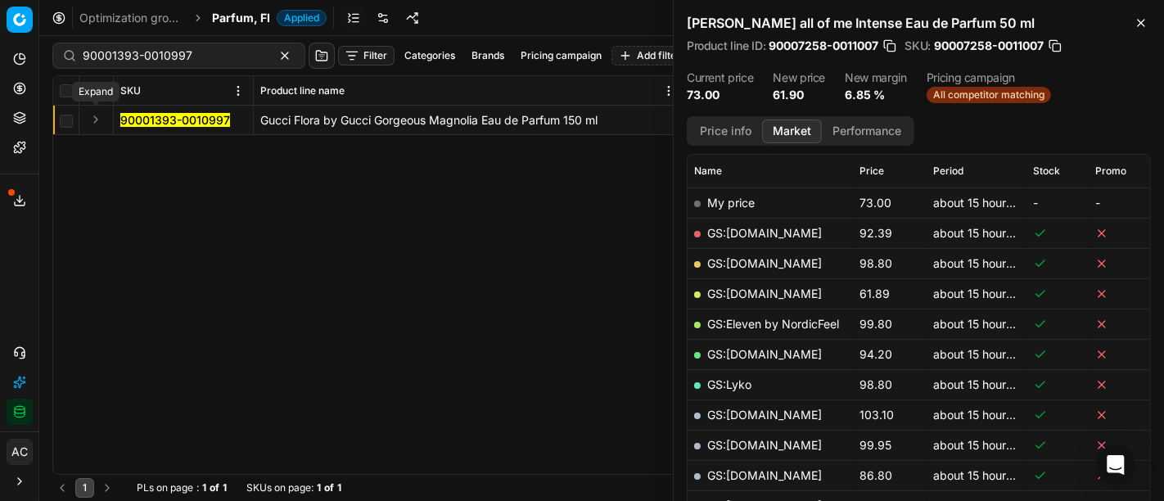
click at [96, 116] on button "Expand" at bounding box center [96, 120] width 20 height 20
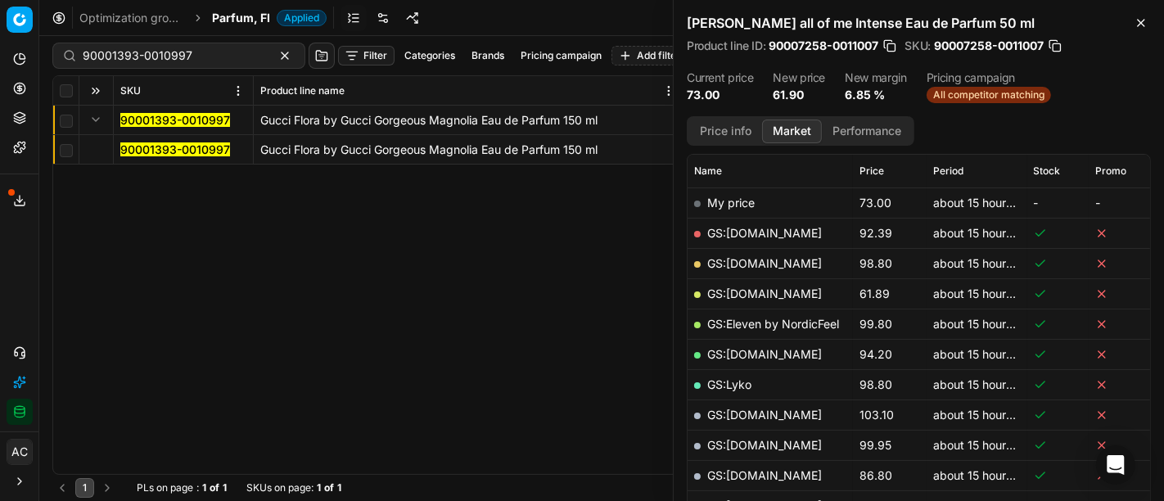
click at [157, 145] on mark "90001393-0010997" at bounding box center [175, 149] width 110 height 14
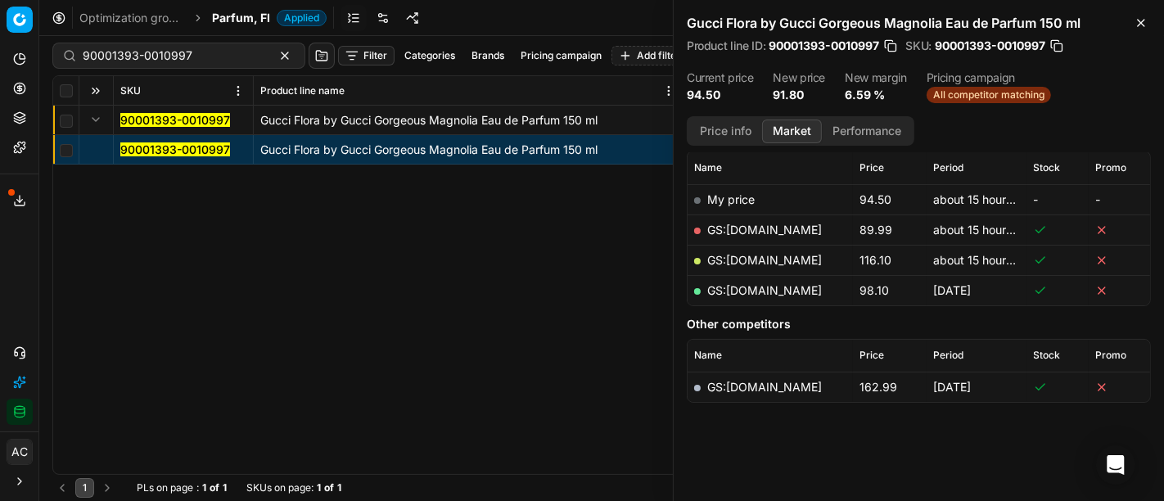
scroll to position [231, 0]
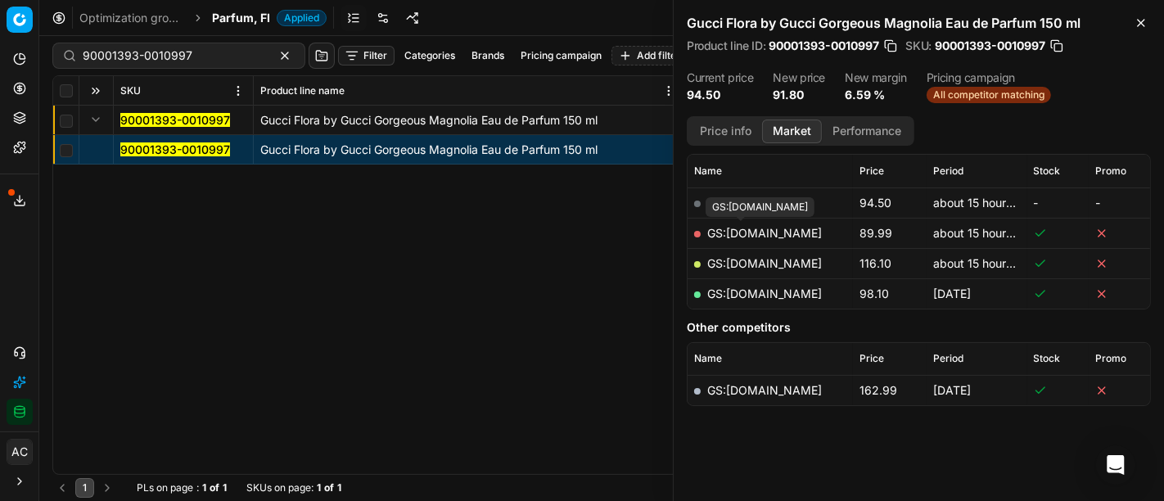
click at [755, 229] on link "GS:[DOMAIN_NAME]" at bounding box center [764, 233] width 115 height 14
click at [238, 8] on div "Optimization groups Parfum, FI Applied Discard Download report" at bounding box center [601, 18] width 1125 height 36
click at [246, 25] on span "Parfum, FI" at bounding box center [241, 18] width 58 height 16
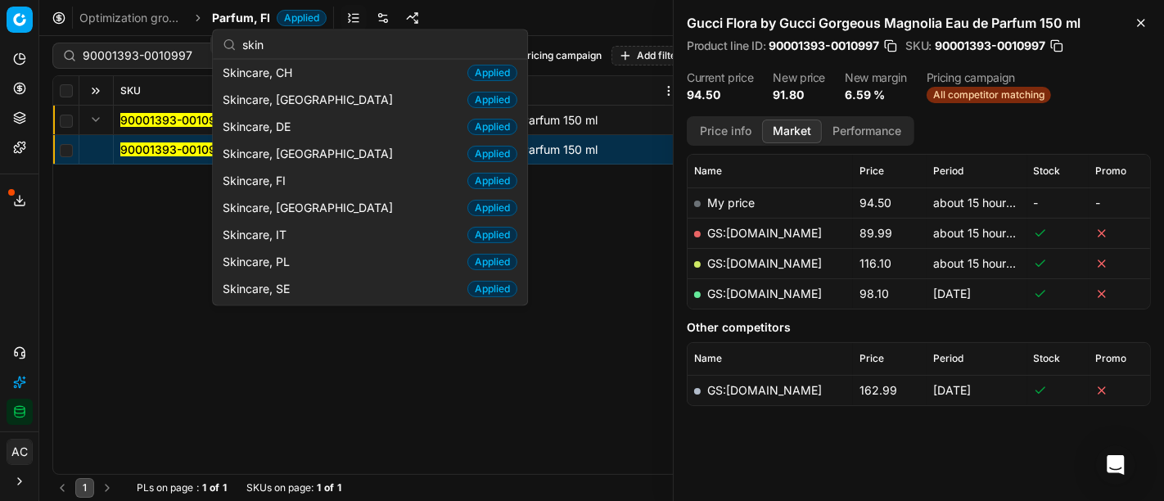
scroll to position [83, 0]
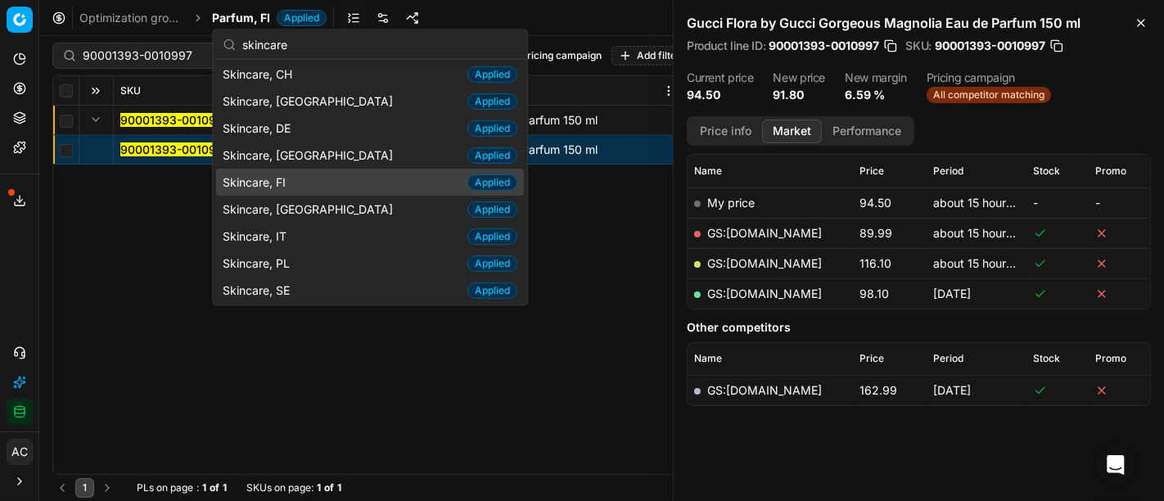
type input "skincare"
click at [306, 172] on div "Skincare, FI Applied" at bounding box center [370, 182] width 308 height 27
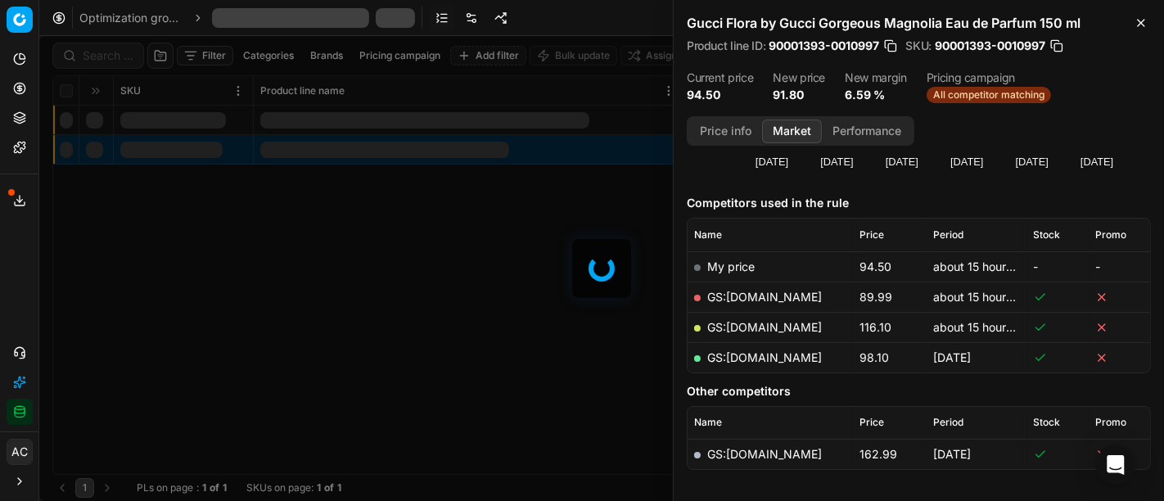
scroll to position [231, 0]
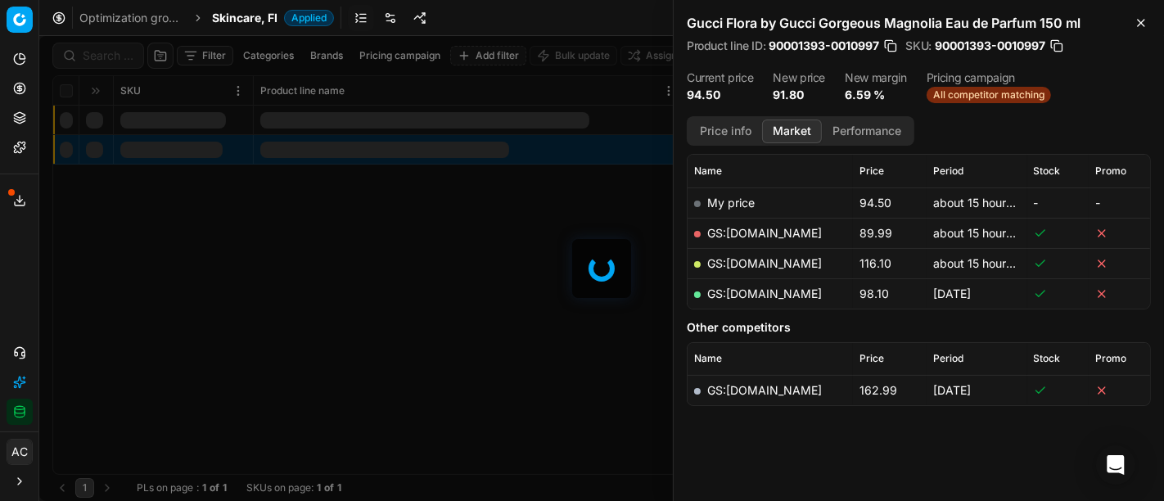
click at [119, 61] on div at bounding box center [601, 268] width 1125 height 465
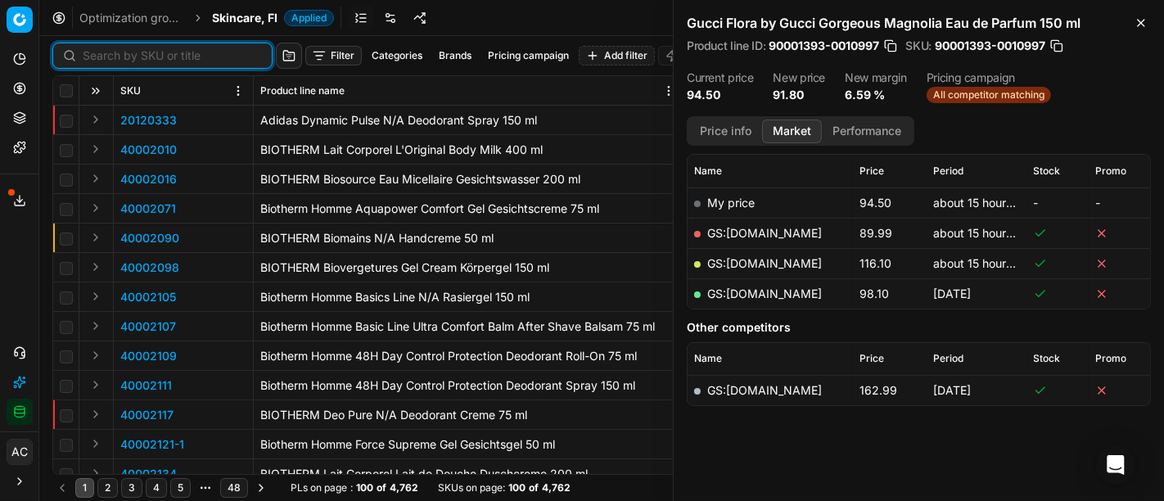
click at [119, 61] on input at bounding box center [172, 55] width 179 height 16
paste input "90007608-0011687"
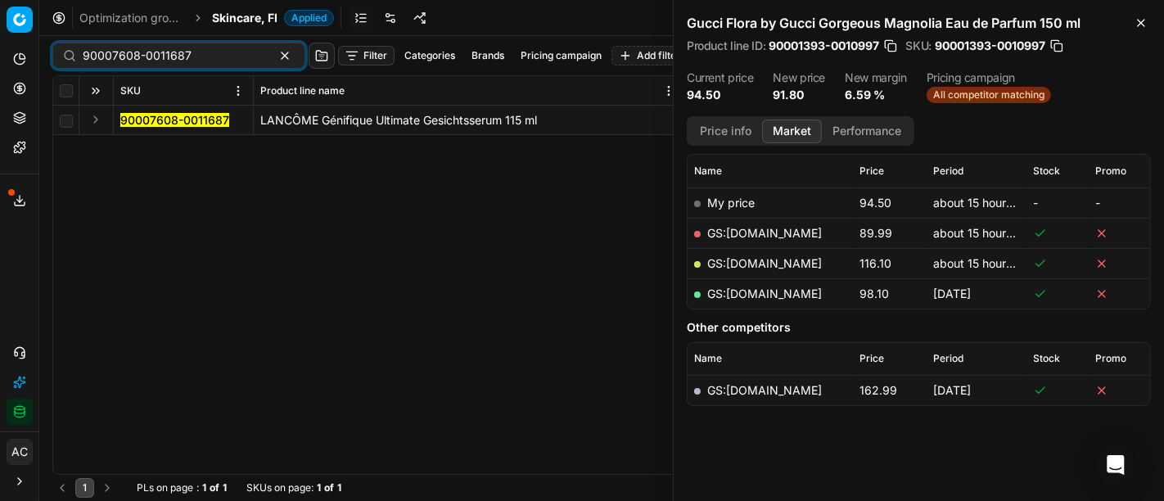
click at [96, 115] on button "Expand" at bounding box center [96, 120] width 20 height 20
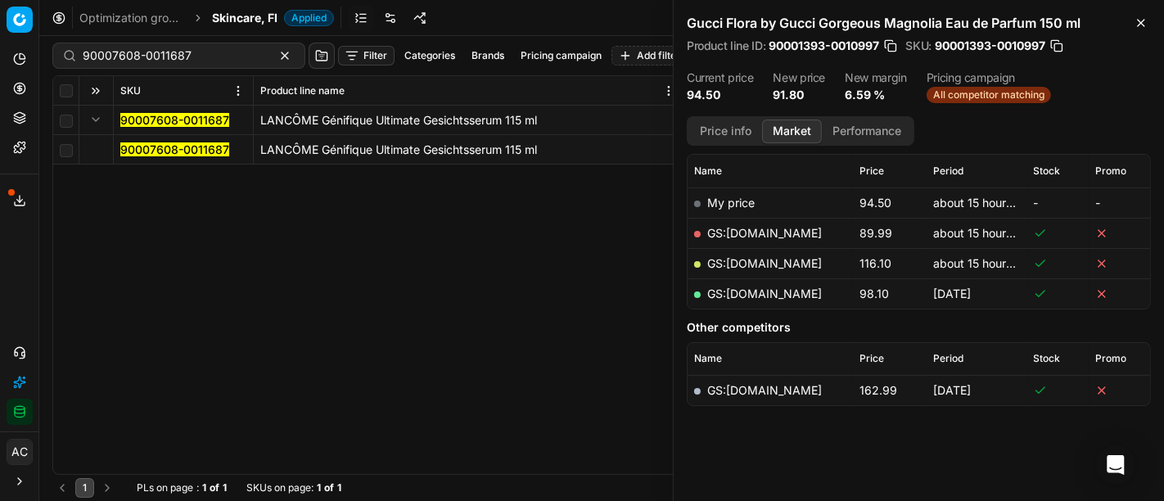
click at [178, 143] on mark "90007608-0011687" at bounding box center [174, 149] width 109 height 14
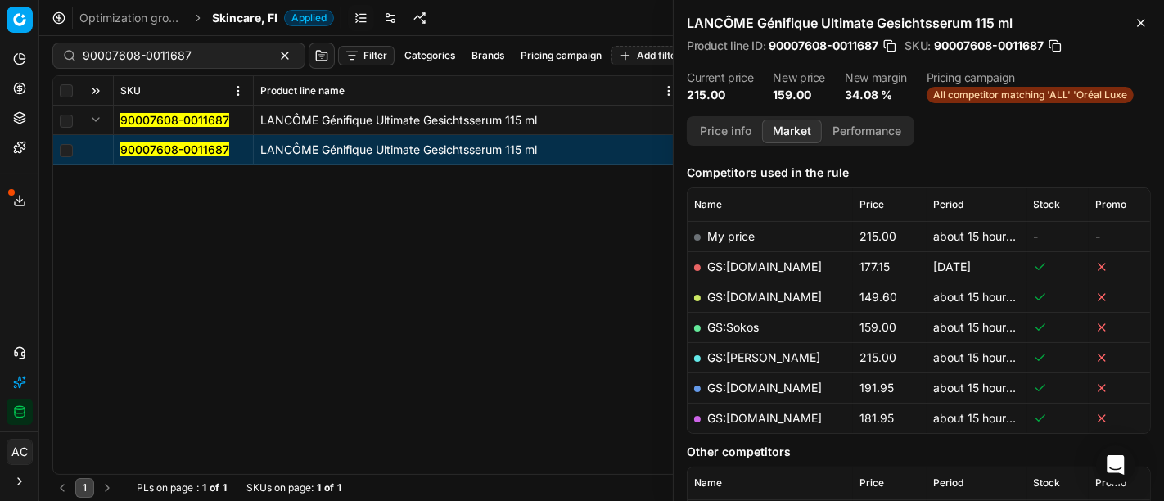
scroll to position [231, 0]
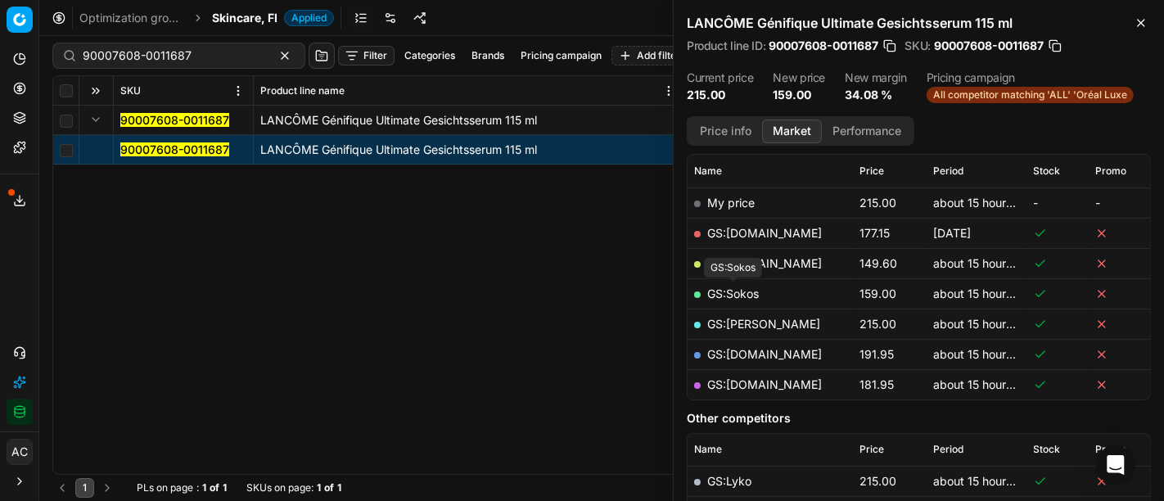
click at [743, 288] on link "GS:Sokos" at bounding box center [733, 294] width 52 height 14
click at [140, 56] on input "90007608-0011687" at bounding box center [172, 55] width 179 height 16
paste input "80062227-100"
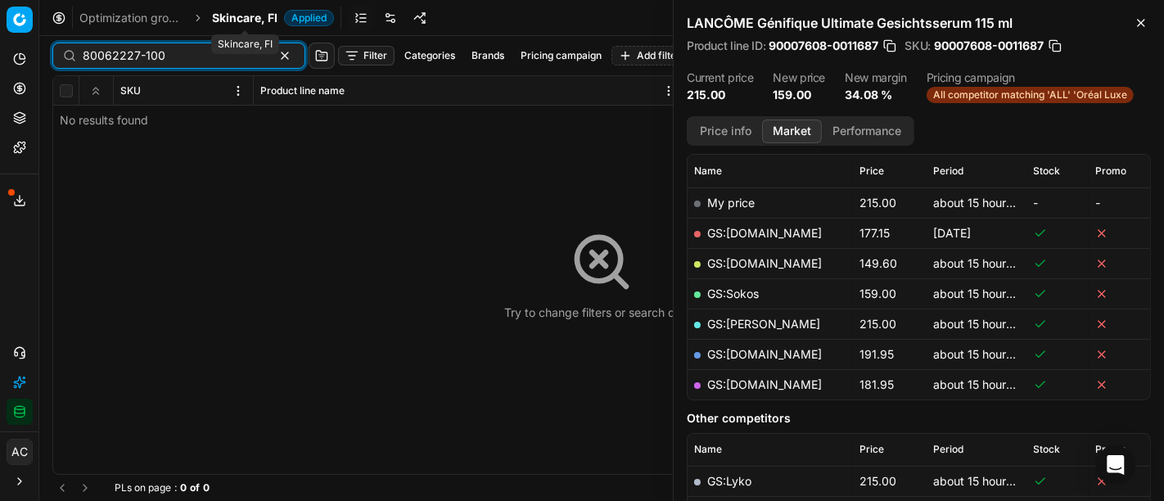
type input "80062227-100"
click at [247, 13] on span "Skincare, FI" at bounding box center [244, 18] width 65 height 16
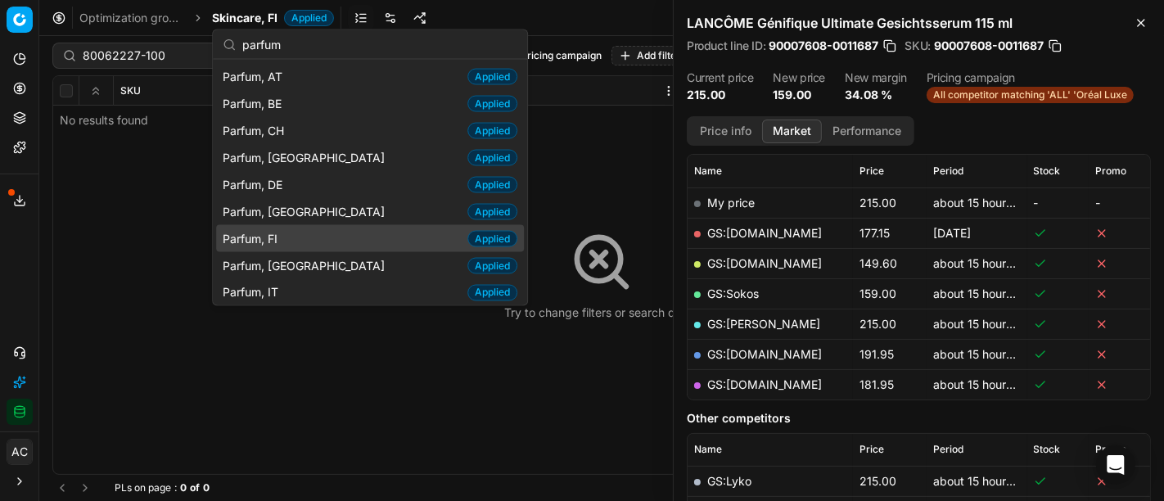
type input "parfum"
click at [306, 235] on div "Parfum, FI Applied" at bounding box center [370, 238] width 308 height 27
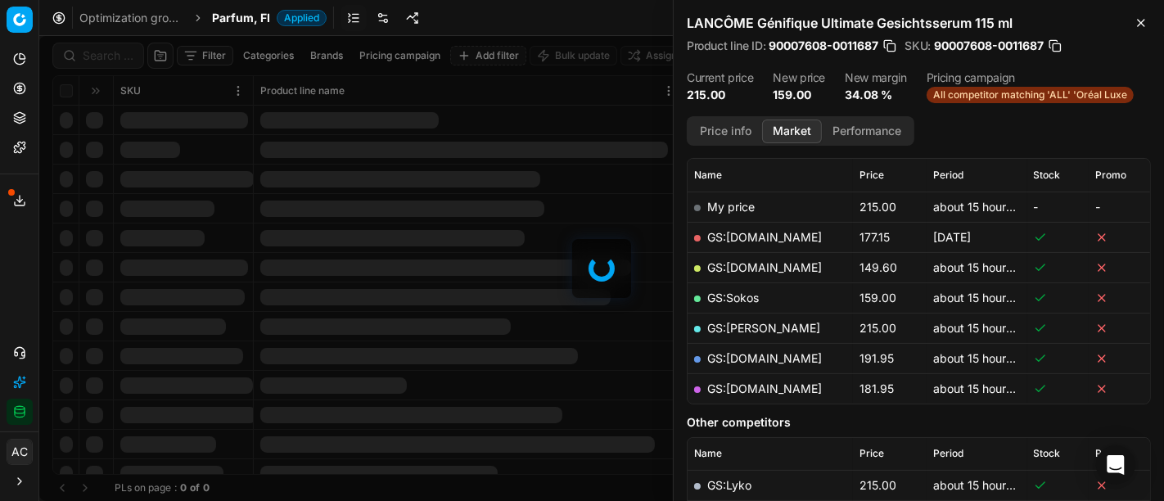
scroll to position [231, 0]
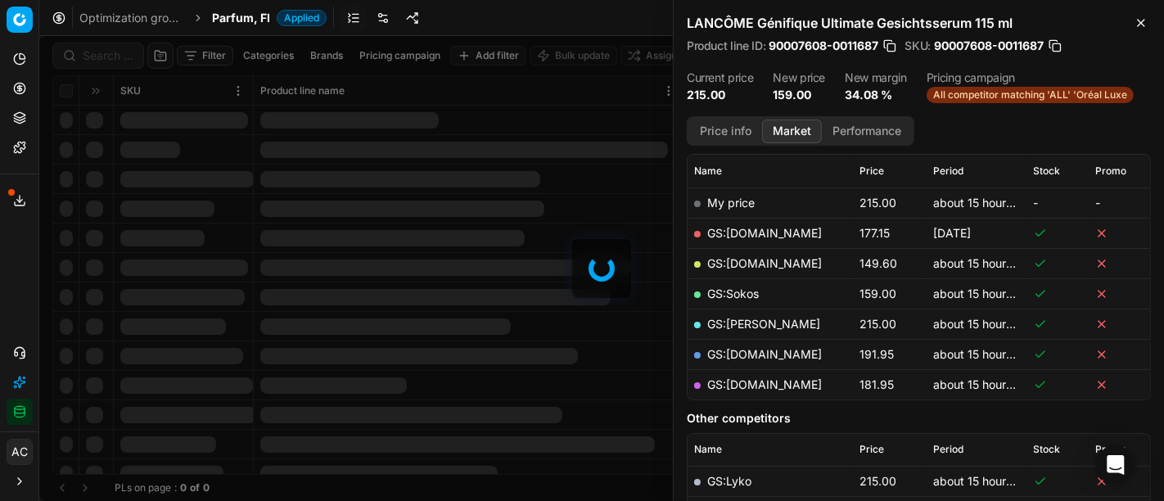
click at [119, 58] on div at bounding box center [601, 268] width 1125 height 465
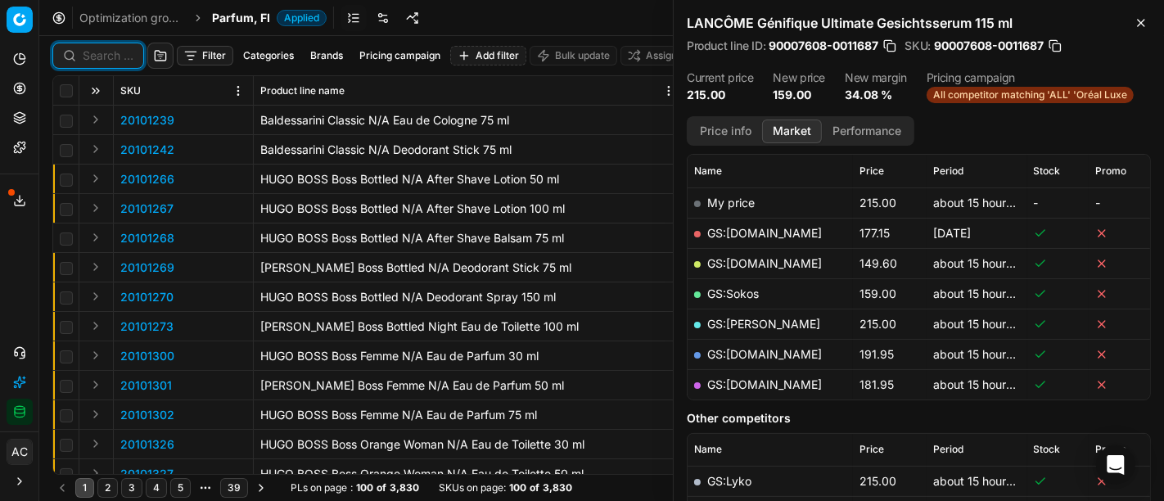
click at [119, 58] on input at bounding box center [108, 55] width 51 height 16
paste input "80062227-100"
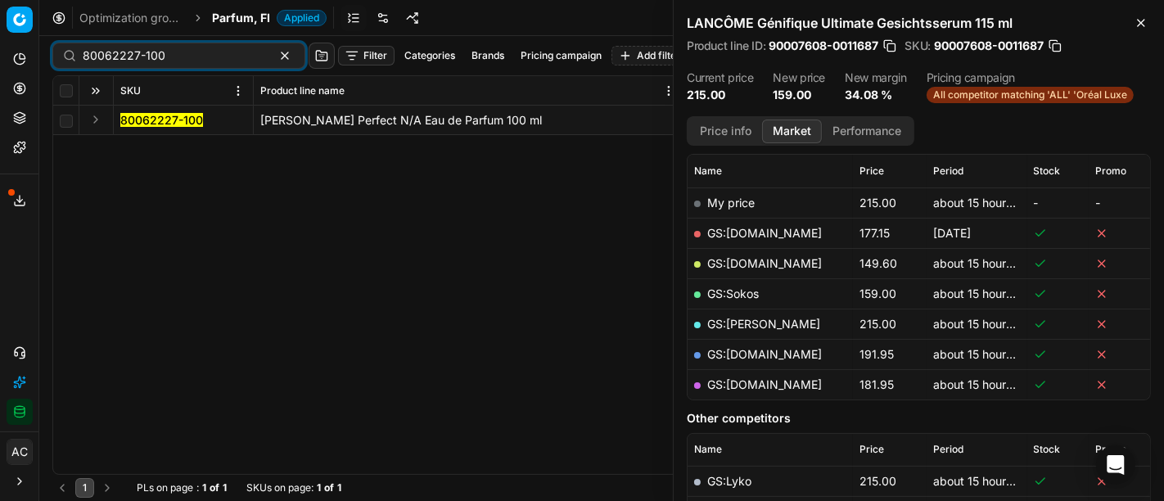
click at [100, 118] on button "Expand" at bounding box center [96, 120] width 20 height 20
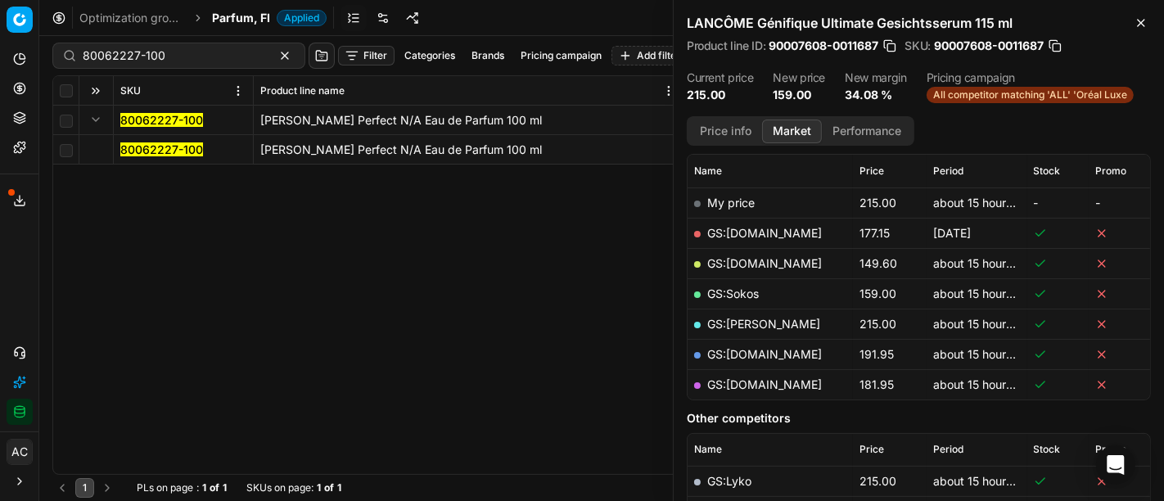
click at [153, 143] on mark "80062227-100" at bounding box center [161, 149] width 83 height 14
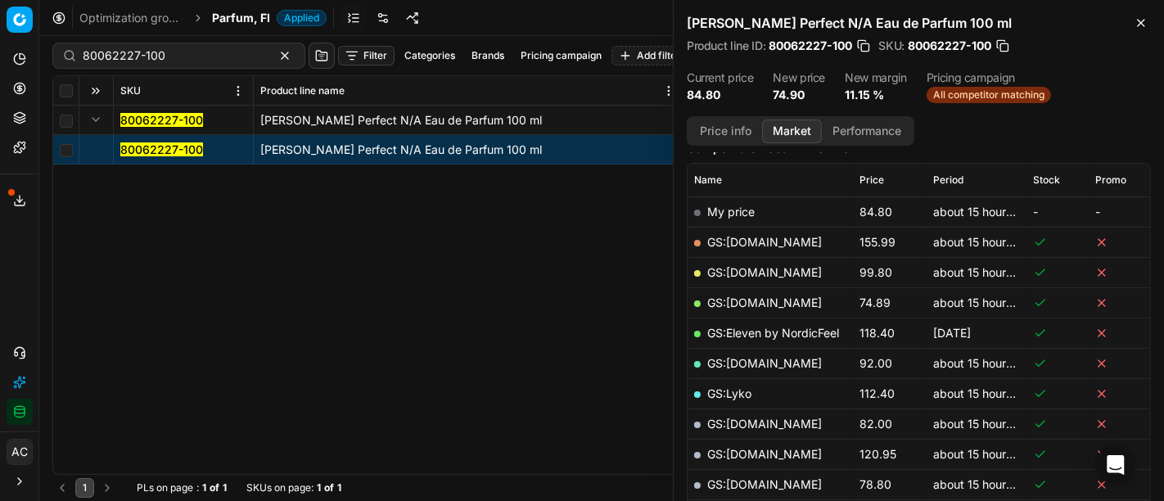
scroll to position [215, 0]
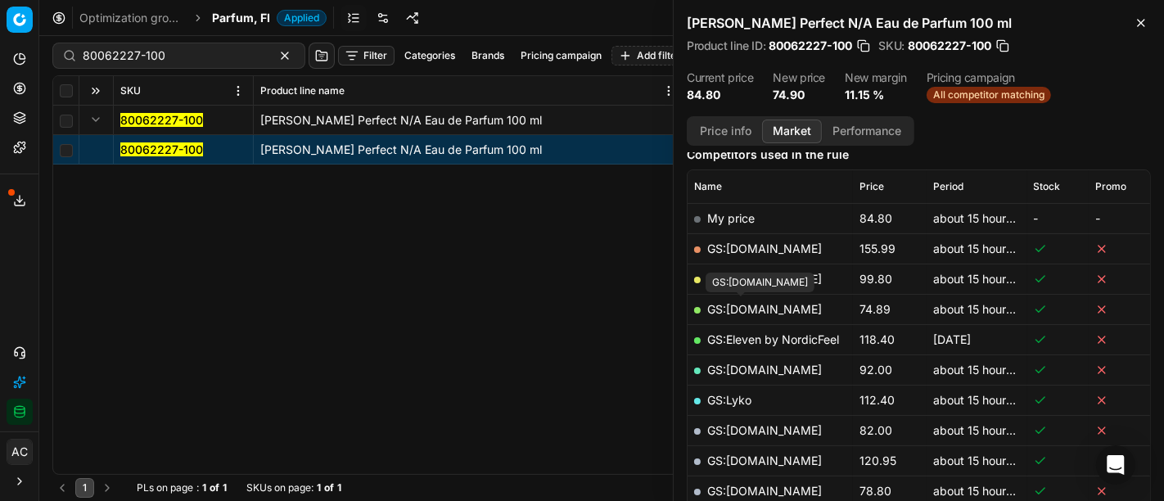
click at [751, 307] on link "GS:[DOMAIN_NAME]" at bounding box center [764, 309] width 115 height 14
click at [187, 48] on input "80062227-100" at bounding box center [172, 55] width 179 height 16
paste input "70637-5"
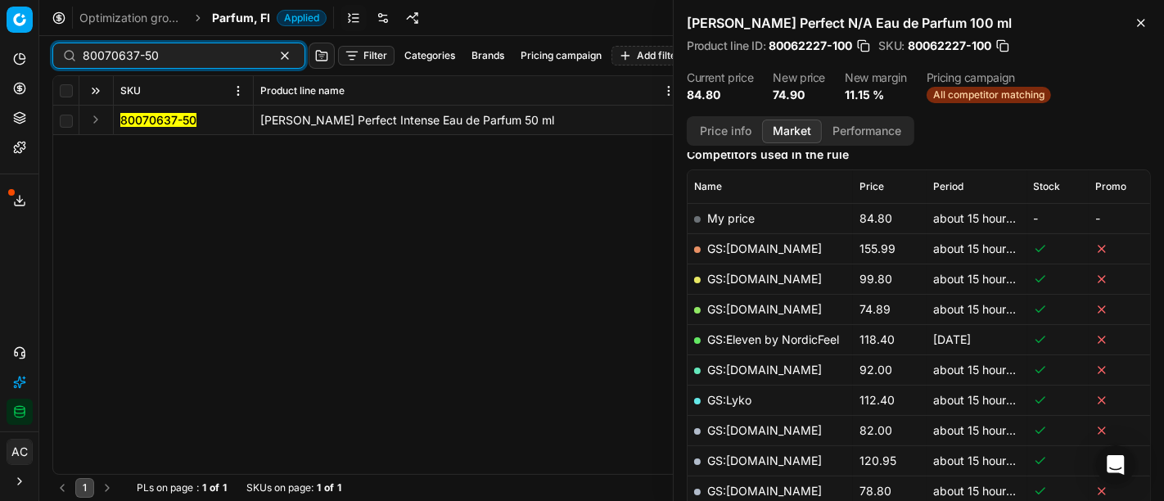
type input "80070637-50"
click at [91, 123] on button "Expand" at bounding box center [96, 120] width 20 height 20
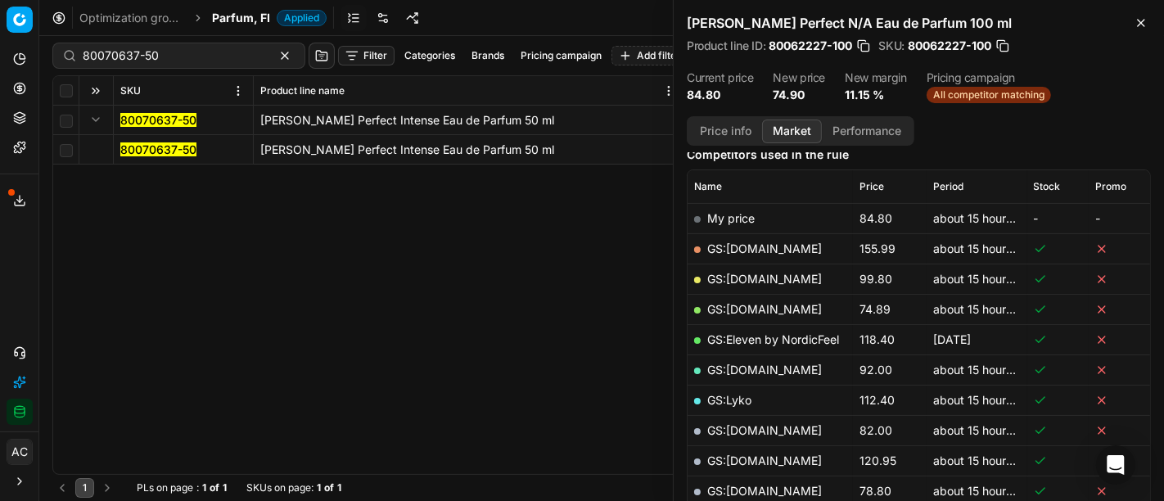
click at [141, 142] on span "80070637-50" at bounding box center [158, 150] width 76 height 16
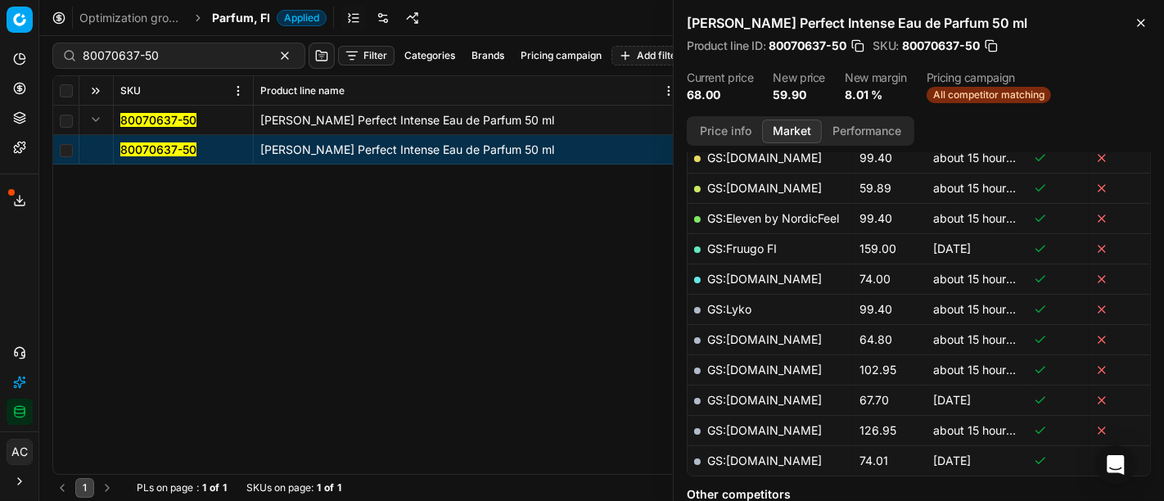
scroll to position [37, 0]
click at [724, 134] on button "Price info" at bounding box center [725, 132] width 73 height 24
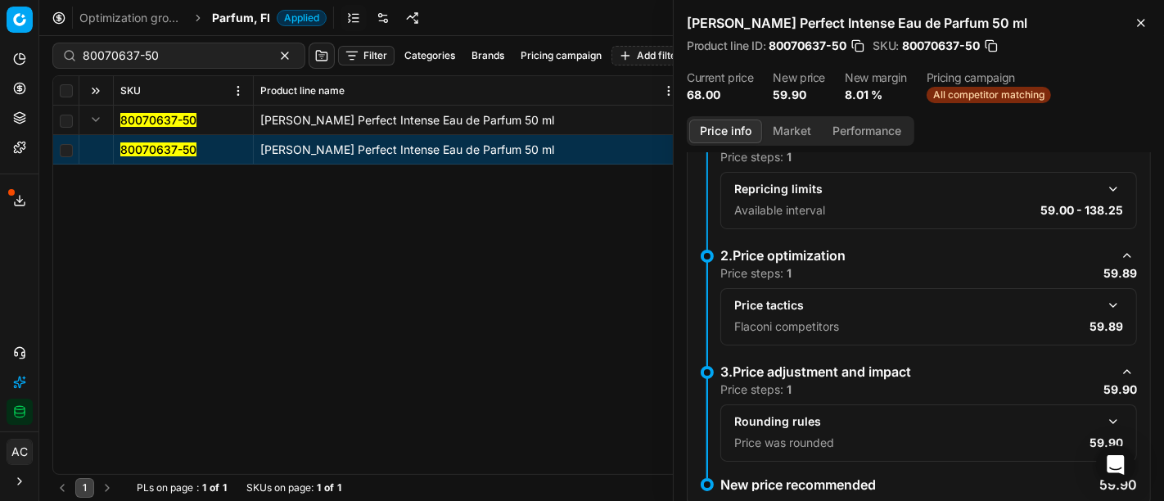
click at [1104, 305] on button "button" at bounding box center [1114, 306] width 20 height 20
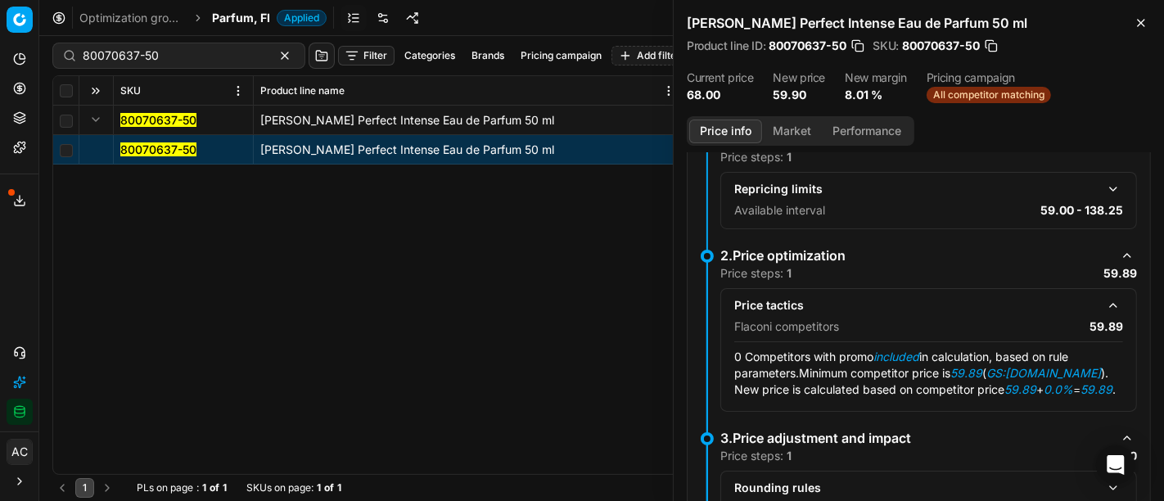
click at [769, 136] on button "Market" at bounding box center [792, 132] width 60 height 24
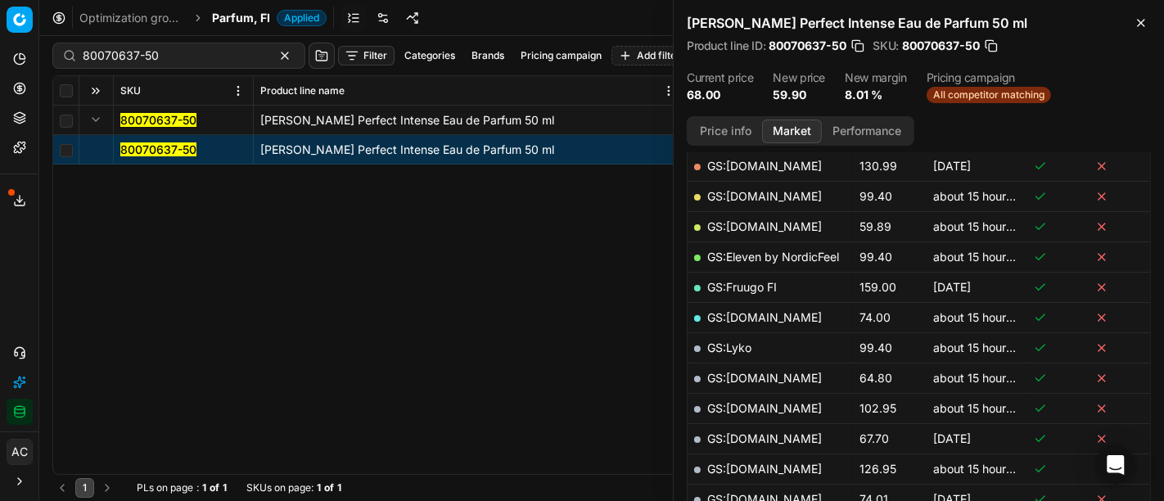
scroll to position [298, 0]
click at [754, 223] on link "GS:[DOMAIN_NAME]" at bounding box center [764, 226] width 115 height 14
click at [247, 16] on span "Parfum, FI" at bounding box center [241, 18] width 58 height 16
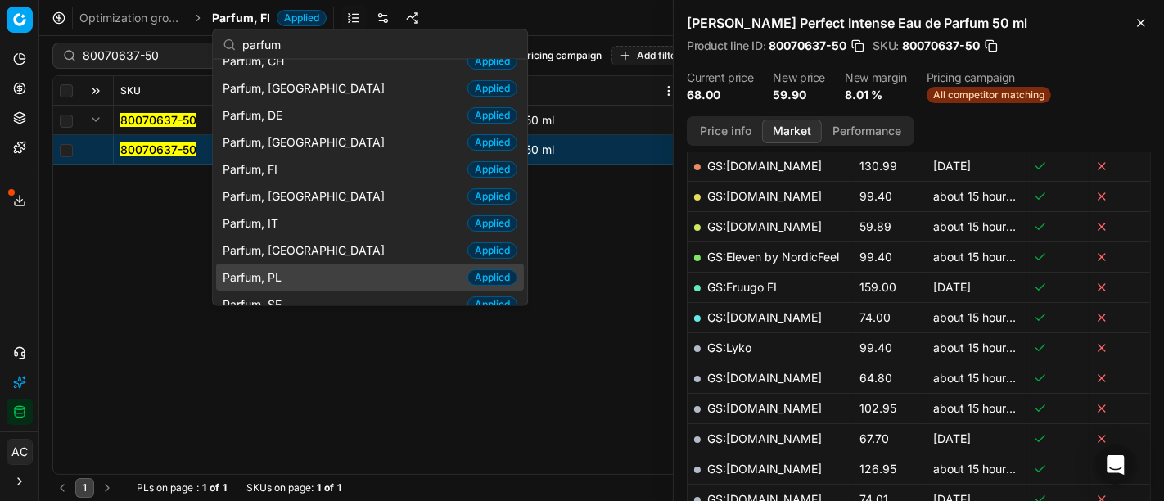
scroll to position [83, 0]
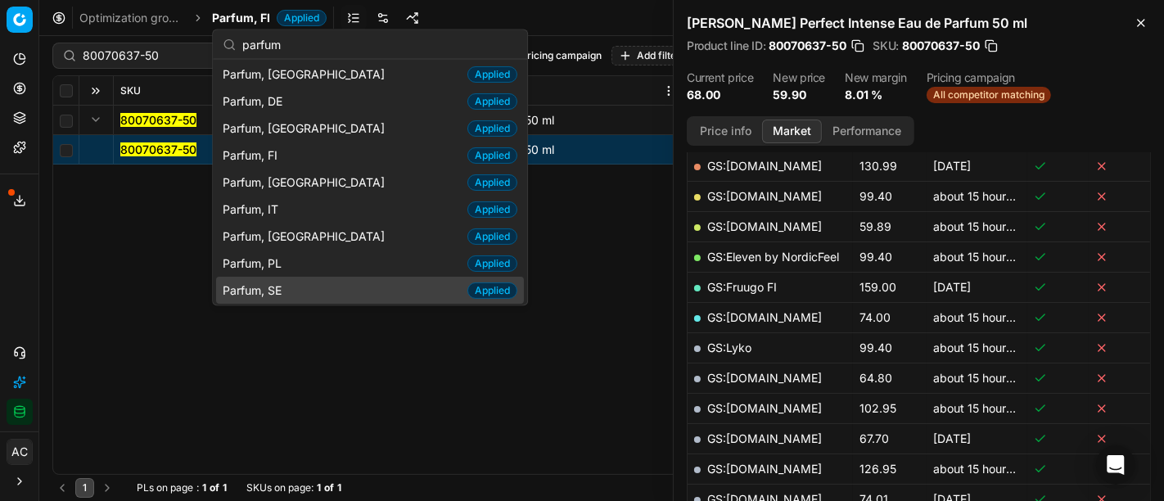
type input "parfum"
click at [299, 283] on div "Parfum, SE Applied" at bounding box center [370, 290] width 308 height 27
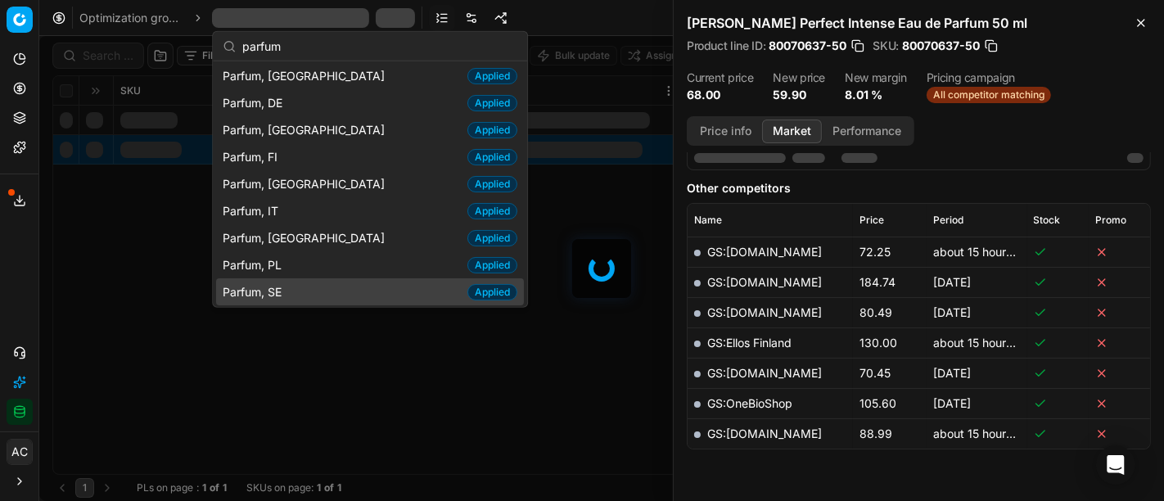
scroll to position [298, 0]
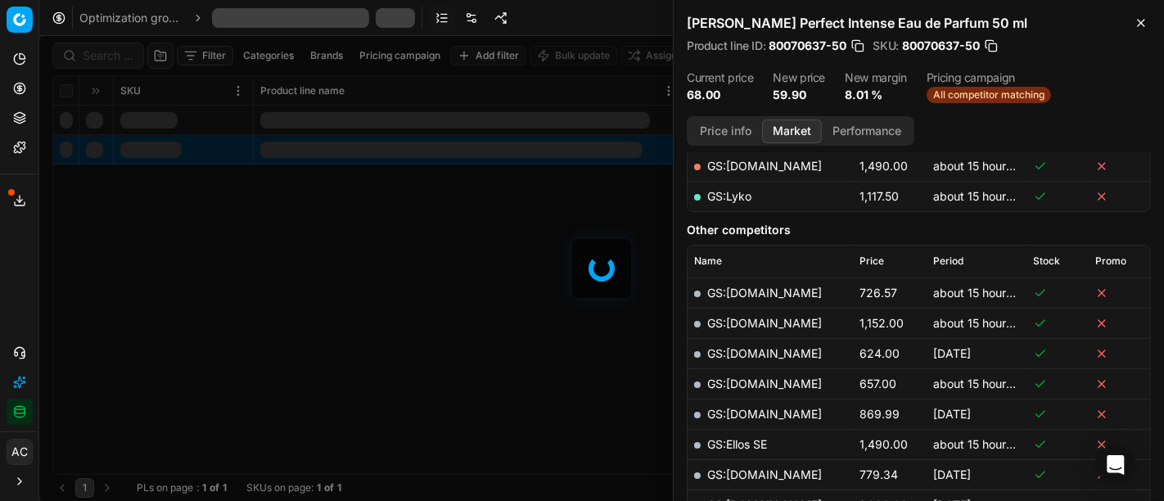
click at [102, 48] on div at bounding box center [601, 268] width 1125 height 465
click at [106, 60] on div at bounding box center [601, 268] width 1125 height 465
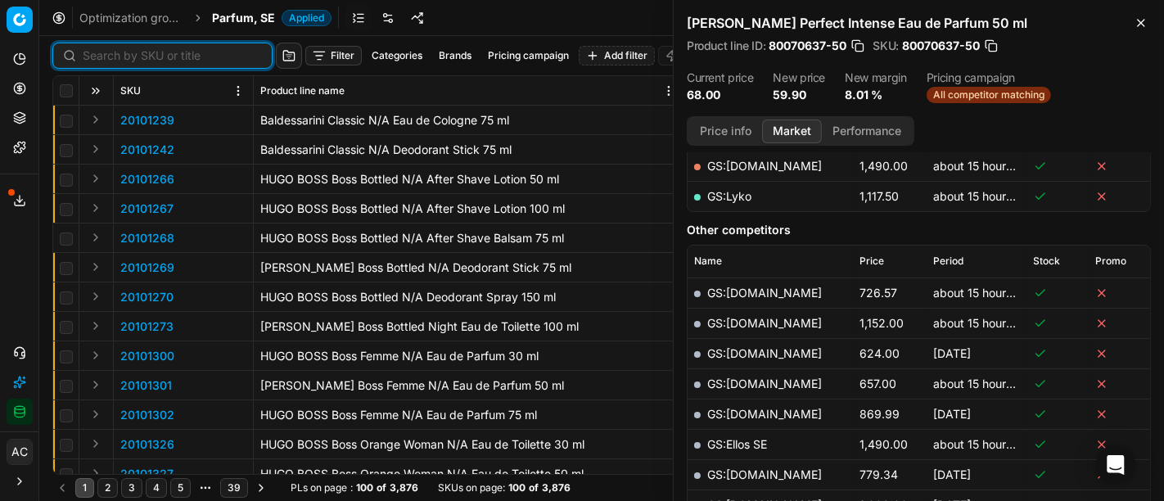
click at [106, 60] on input at bounding box center [172, 55] width 179 height 16
paste input "80044436-100"
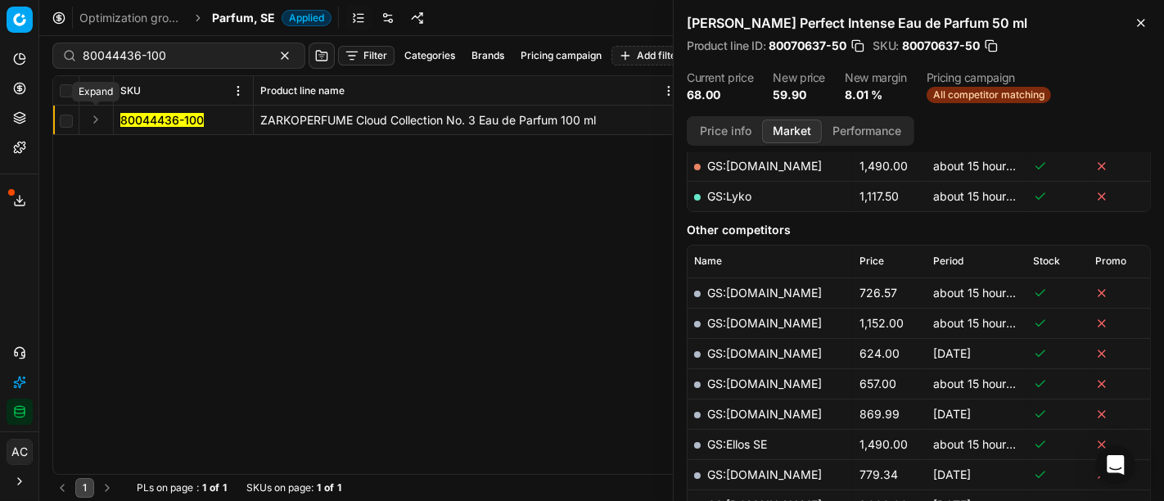
click at [92, 120] on button "Expand" at bounding box center [96, 120] width 20 height 20
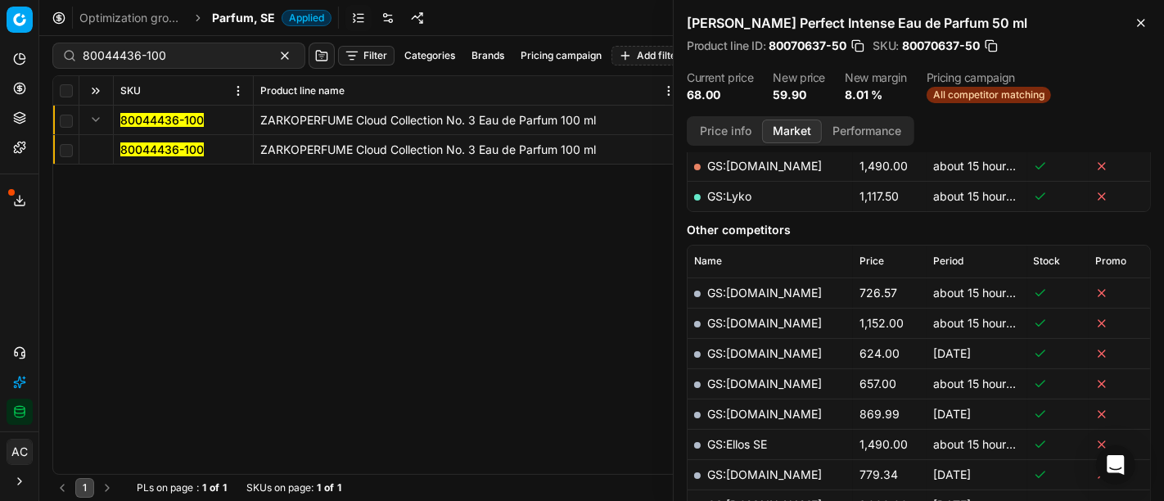
click at [130, 143] on mark "80044436-100" at bounding box center [161, 149] width 83 height 14
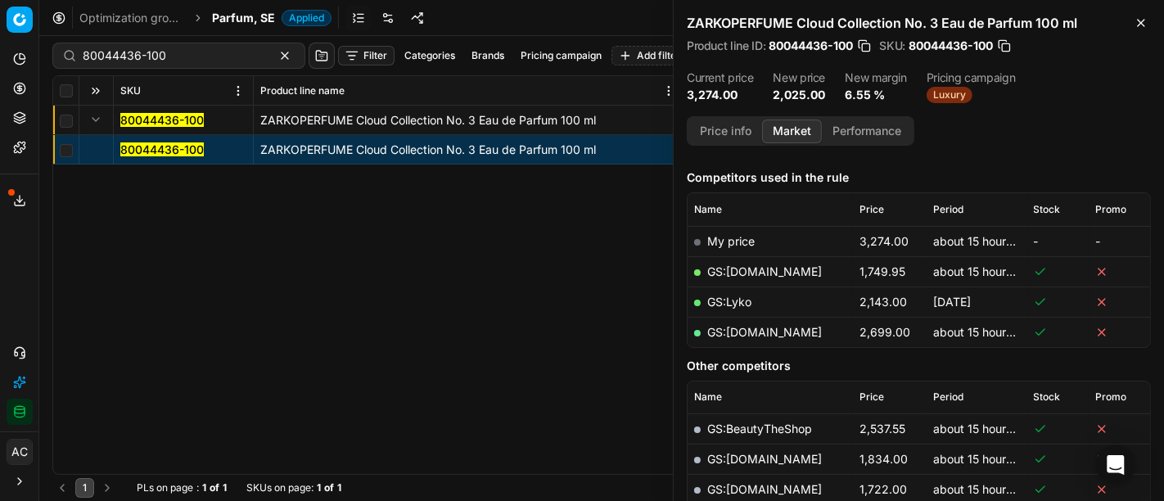
scroll to position [168, 0]
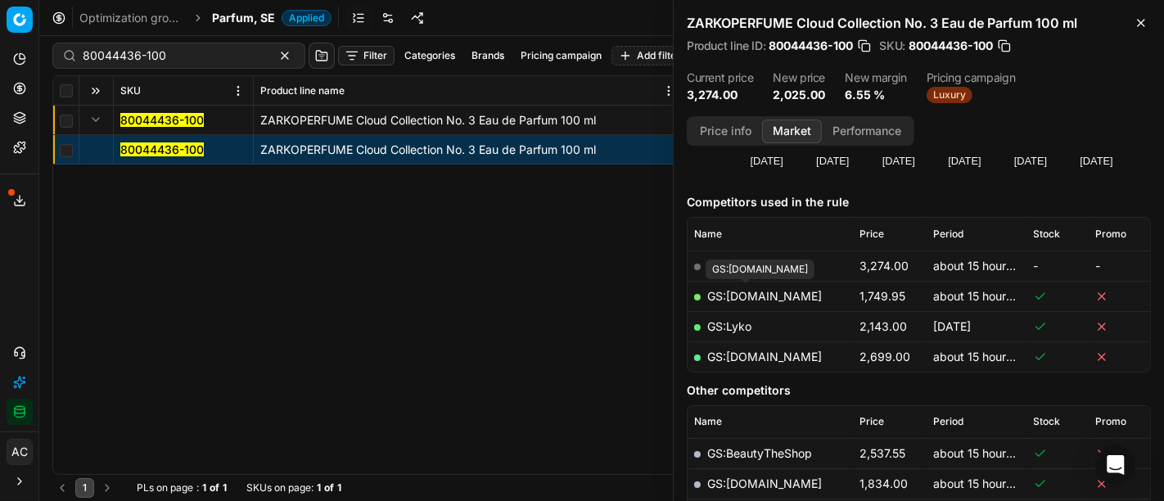
click at [737, 294] on link "GS:[DOMAIN_NAME]" at bounding box center [764, 296] width 115 height 14
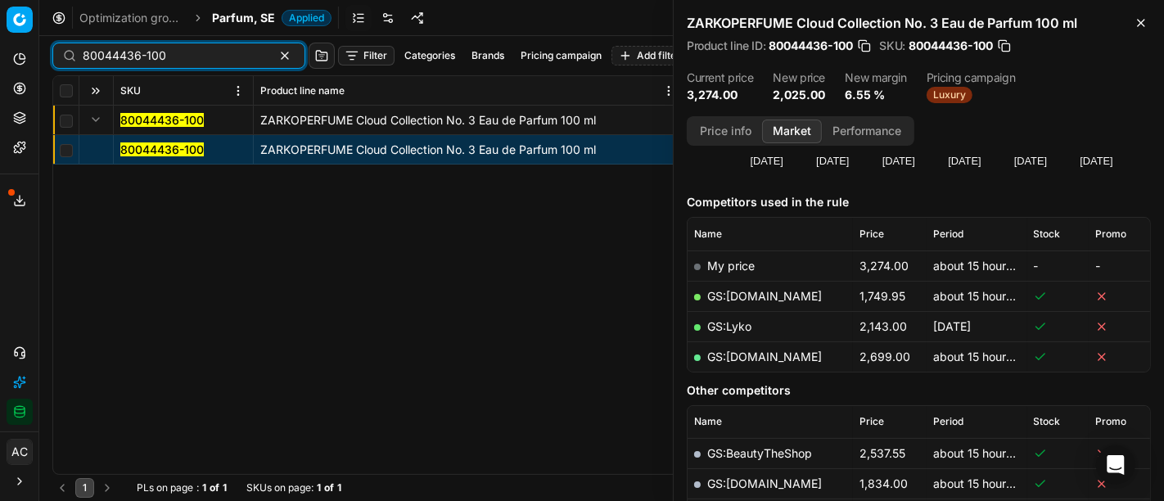
click at [170, 52] on input "80044436-100" at bounding box center [172, 55] width 179 height 16
paste input "24760"
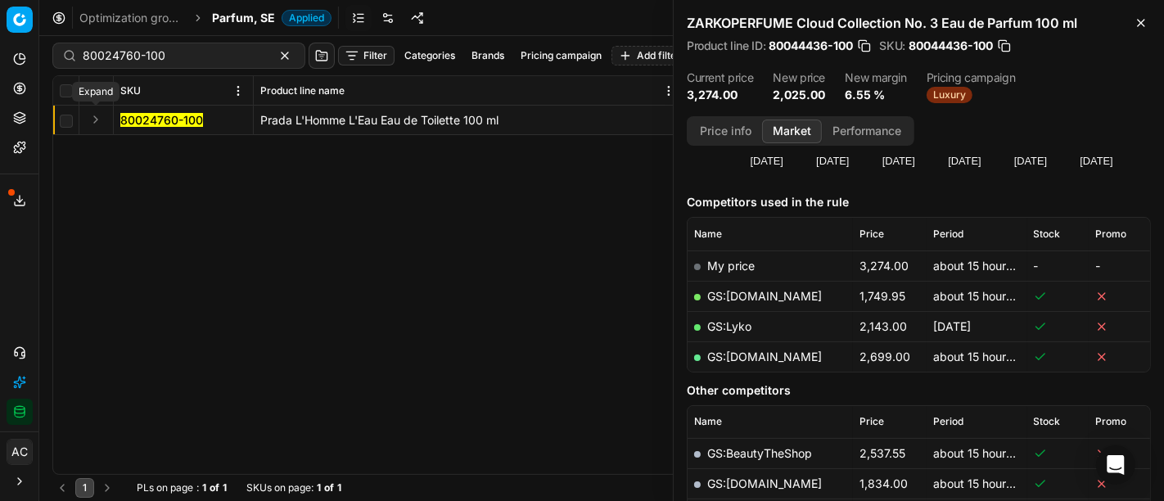
click at [95, 123] on button "Expand" at bounding box center [96, 120] width 20 height 20
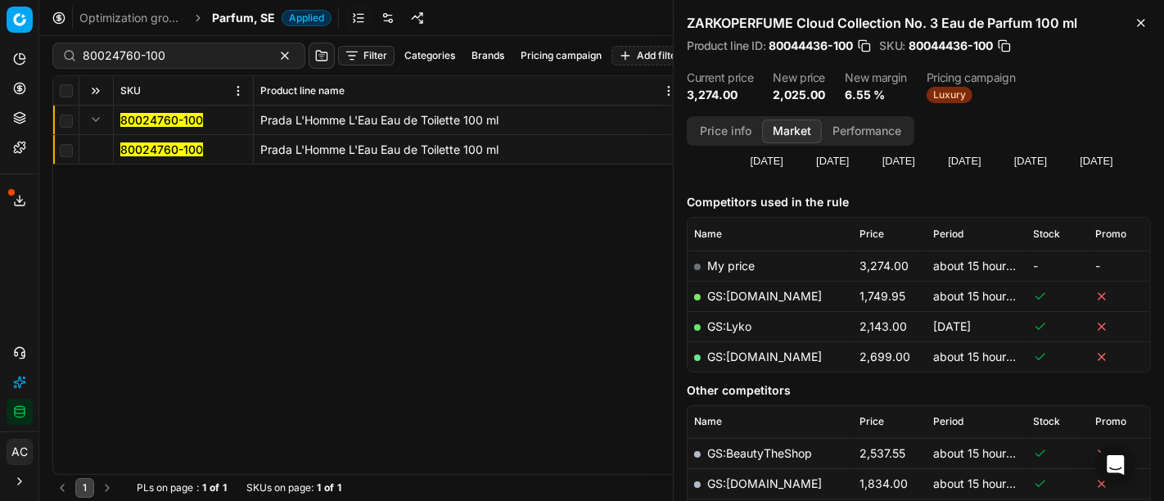
click at [137, 151] on mark "80024760-100" at bounding box center [161, 149] width 83 height 14
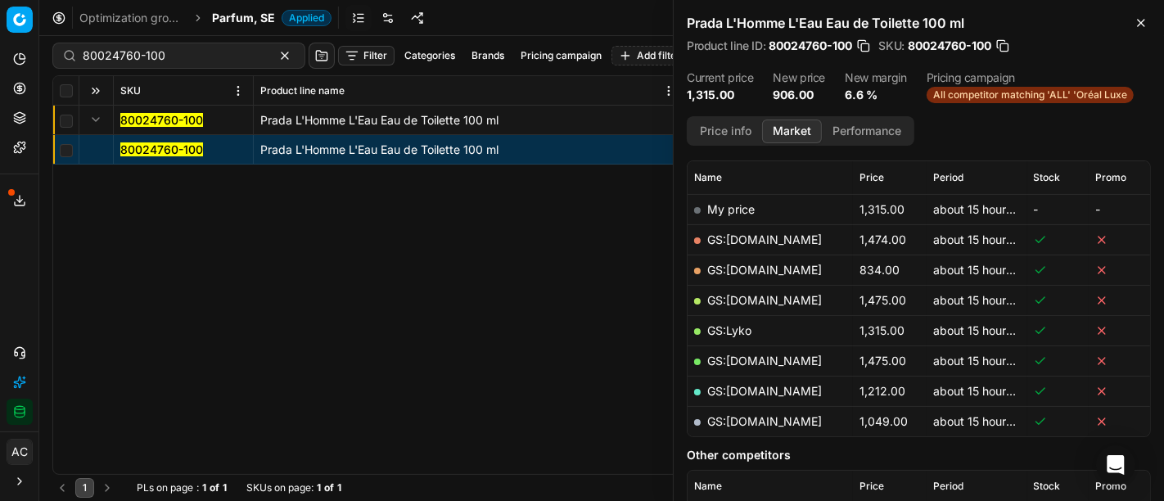
scroll to position [246, 0]
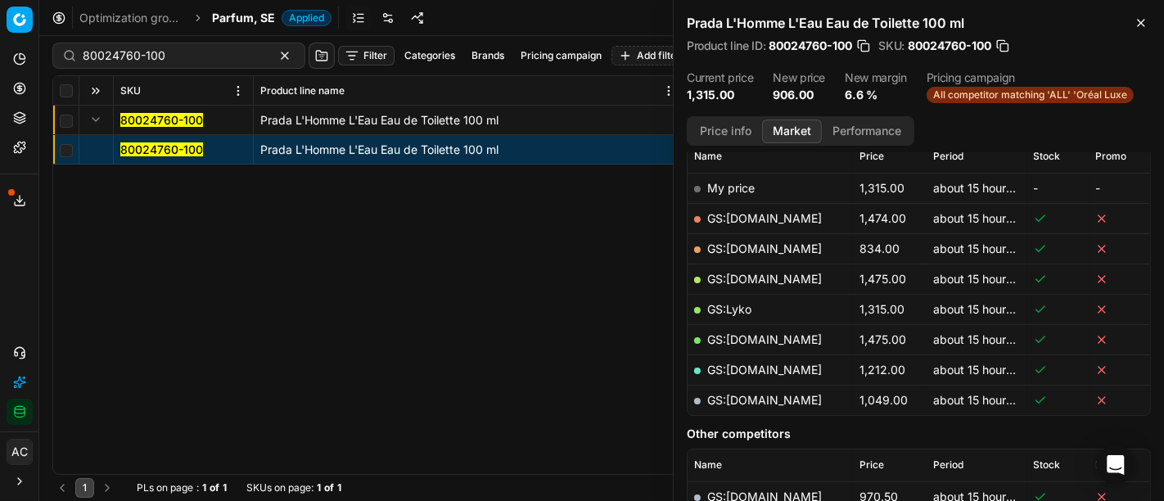
click at [792, 241] on link "GS:[DOMAIN_NAME]" at bounding box center [764, 248] width 115 height 14
click at [181, 60] on input "80024760-100" at bounding box center [172, 55] width 179 height 16
paste input "20150394"
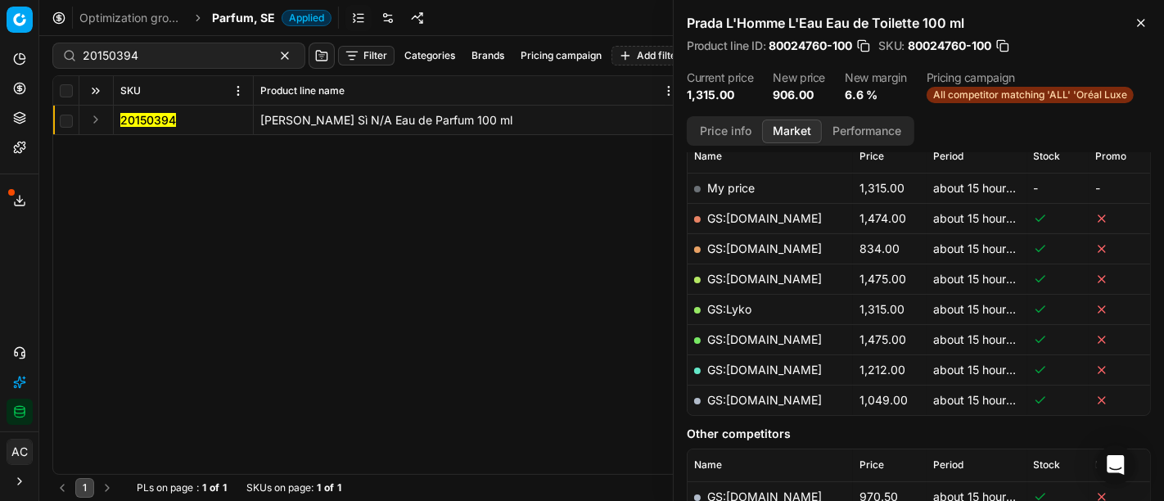
click at [95, 118] on button "Expand" at bounding box center [96, 120] width 20 height 20
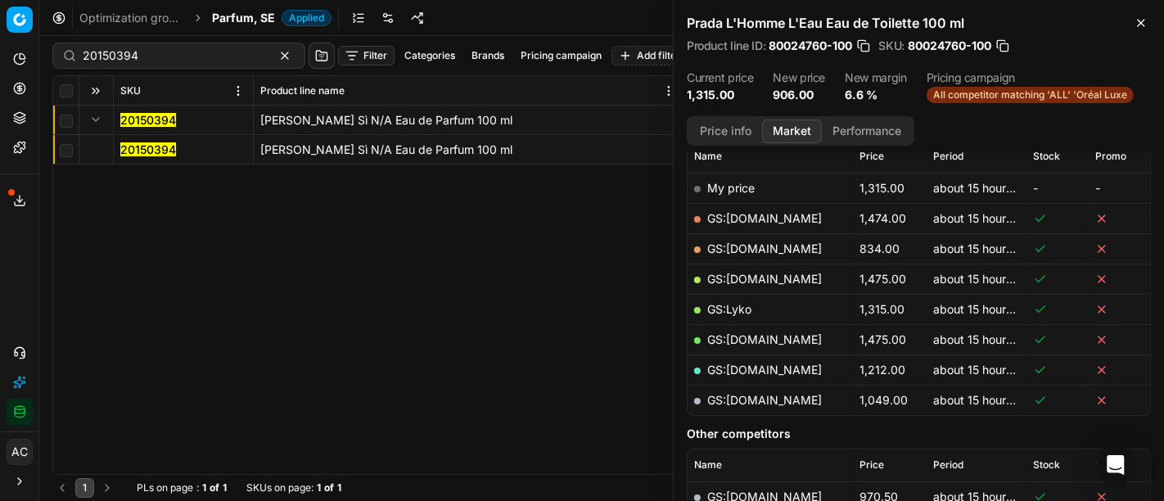
click at [148, 151] on mark "20150394" at bounding box center [148, 149] width 56 height 14
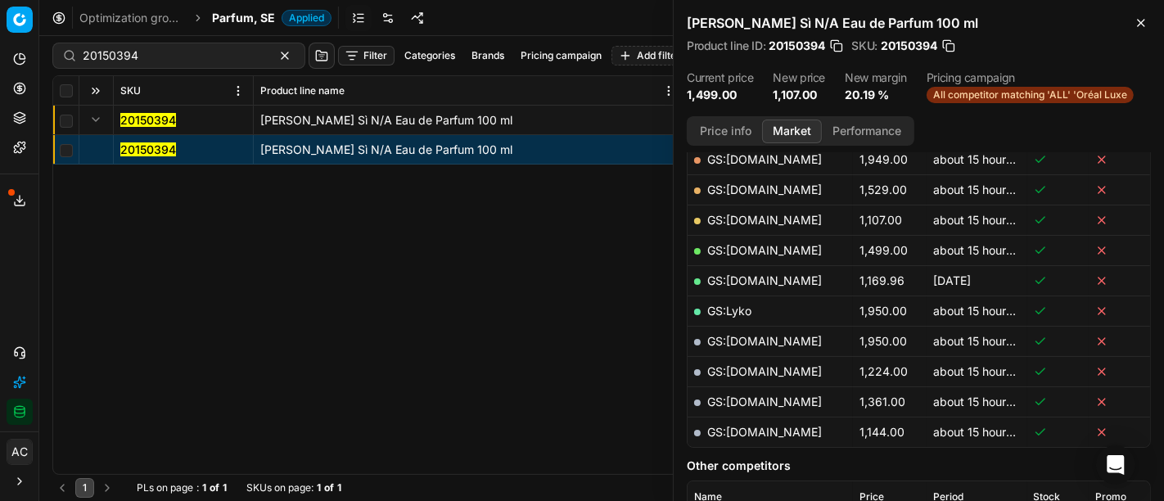
scroll to position [305, 0]
click at [731, 126] on button "Price info" at bounding box center [725, 132] width 73 height 24
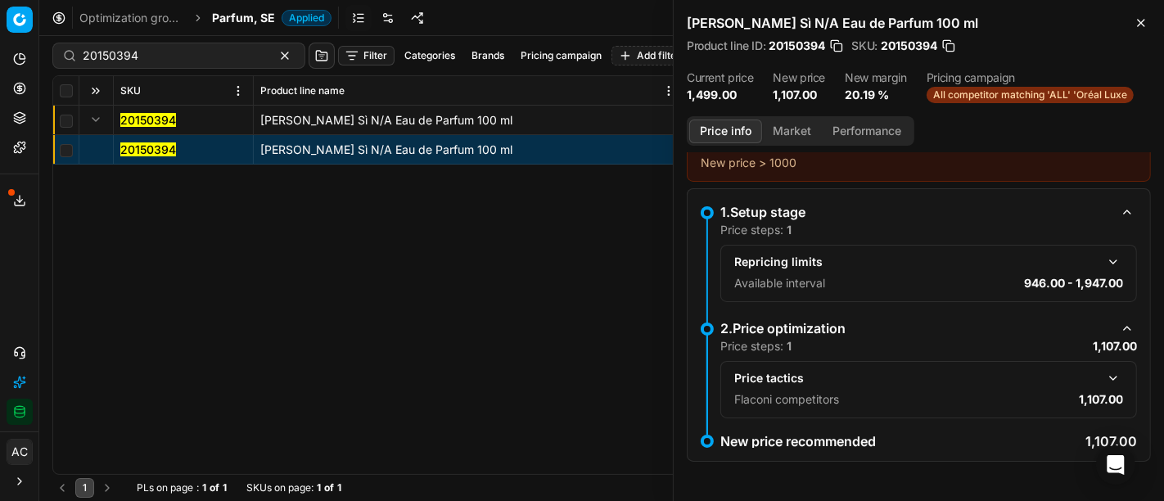
scroll to position [23, 0]
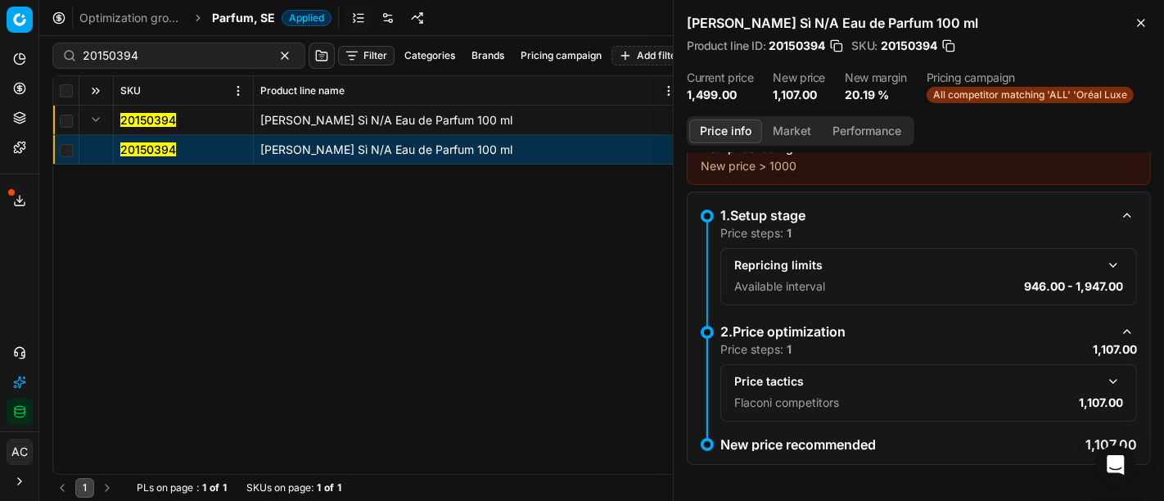
click at [1104, 378] on button "button" at bounding box center [1114, 382] width 20 height 20
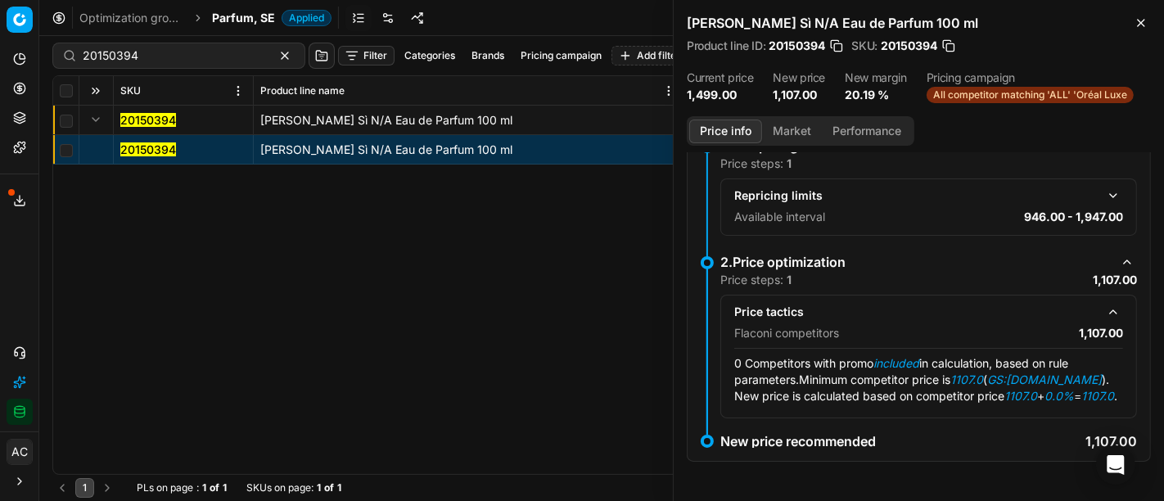
scroll to position [98, 0]
click at [790, 133] on button "Market" at bounding box center [792, 132] width 60 height 24
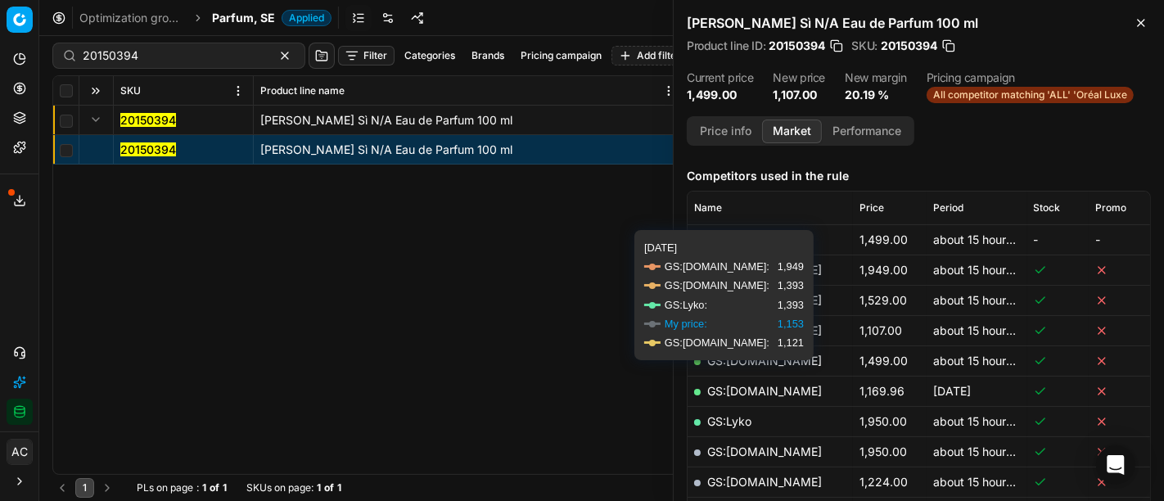
scroll to position [199, 0]
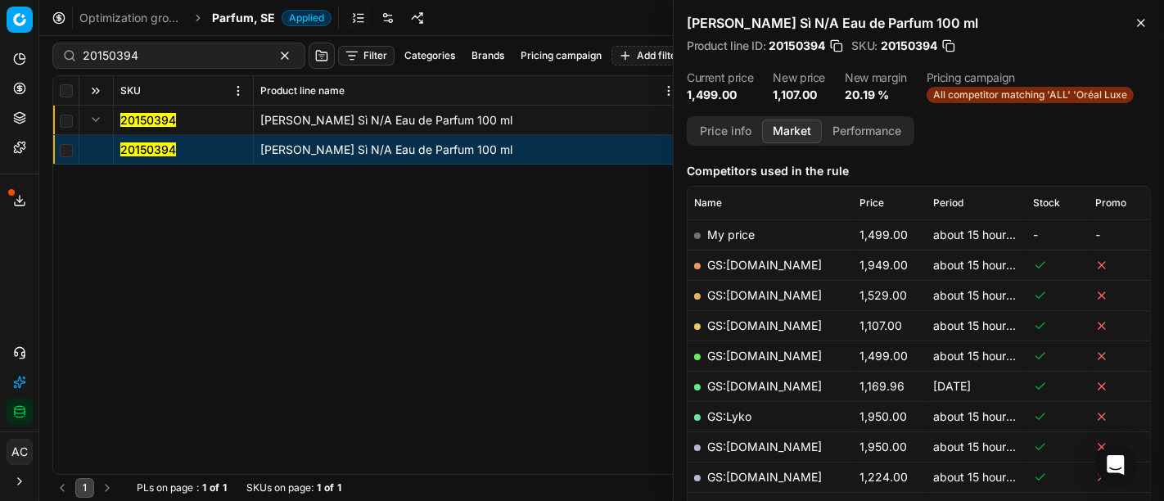
click at [771, 322] on link "GS:[DOMAIN_NAME]" at bounding box center [764, 325] width 115 height 14
click at [129, 50] on input "20150394" at bounding box center [172, 55] width 179 height 16
paste input "90007258-0011007"
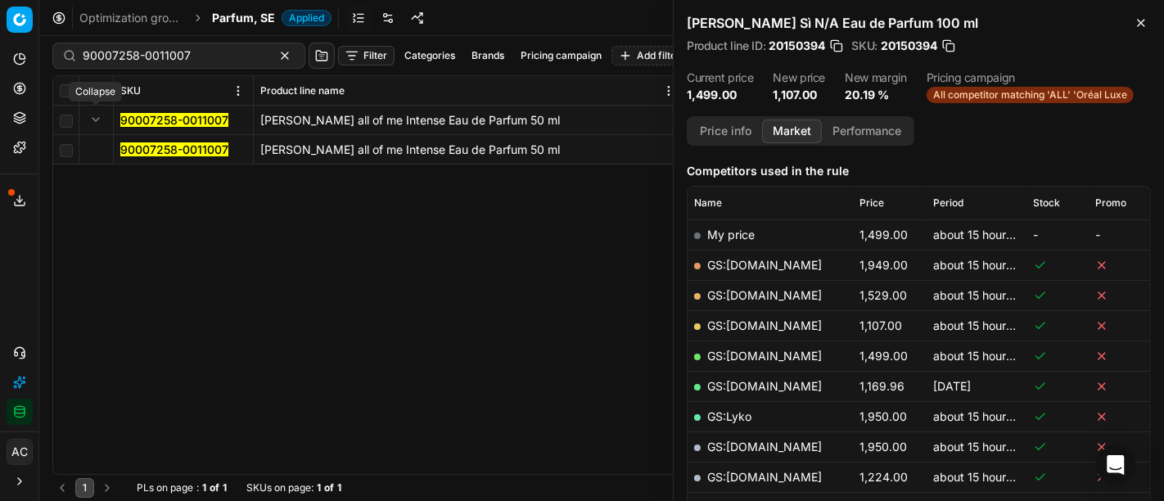
click at [93, 120] on button "Expand" at bounding box center [96, 120] width 20 height 20
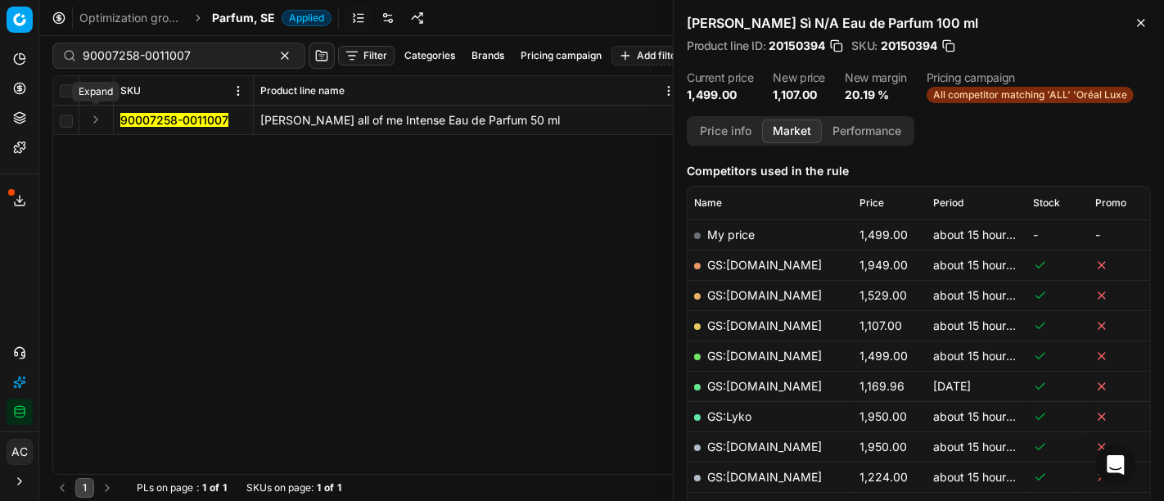
click at [93, 120] on button "Expand" at bounding box center [96, 120] width 20 height 20
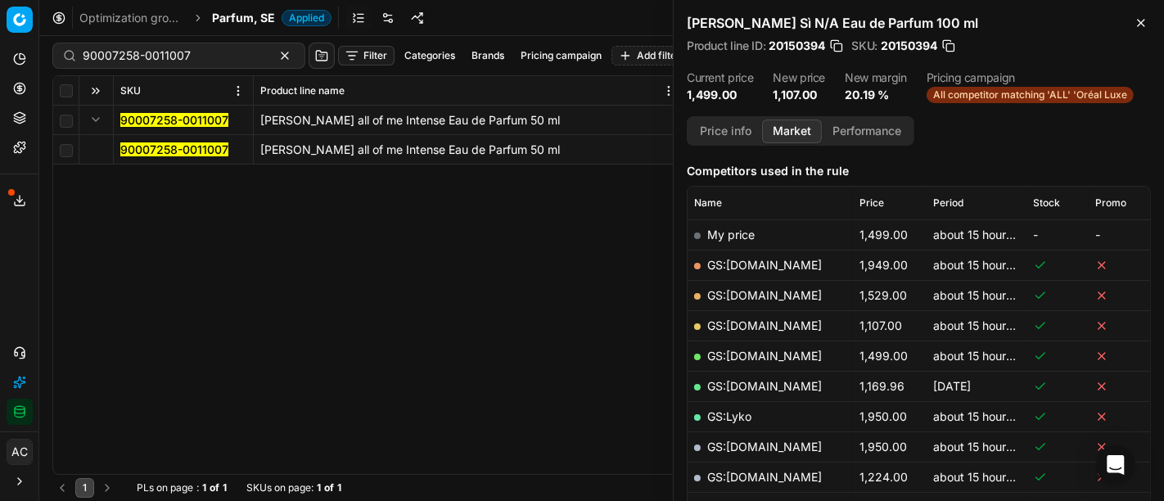
click at [141, 149] on mark "90007258-0011007" at bounding box center [174, 149] width 108 height 14
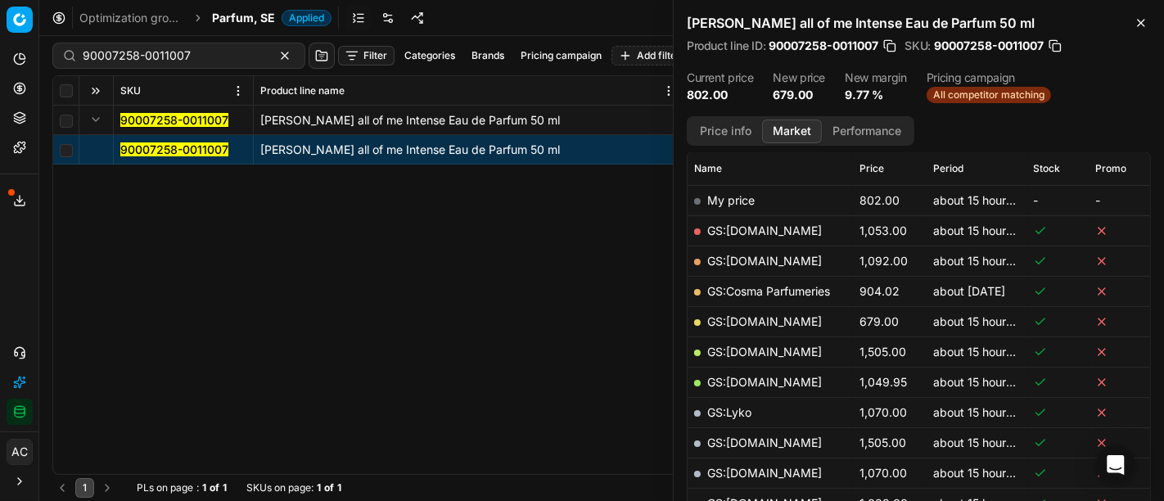
scroll to position [234, 0]
click at [770, 317] on link "GS:[DOMAIN_NAME]" at bounding box center [764, 321] width 115 height 14
click at [185, 57] on input "90007258-0011007" at bounding box center [172, 55] width 179 height 16
paste input "80052767-200"
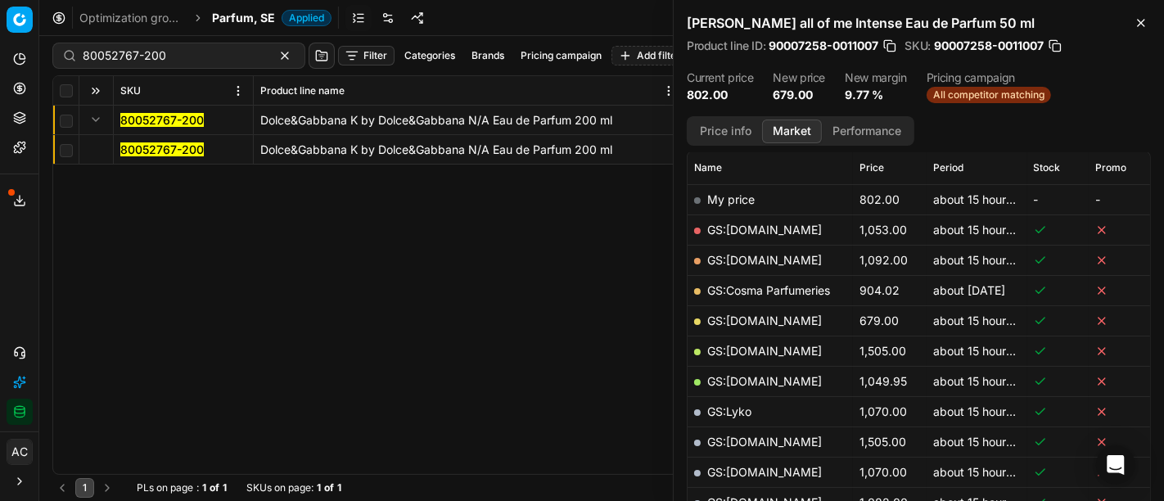
click at [99, 118] on button "Expand" at bounding box center [96, 120] width 20 height 20
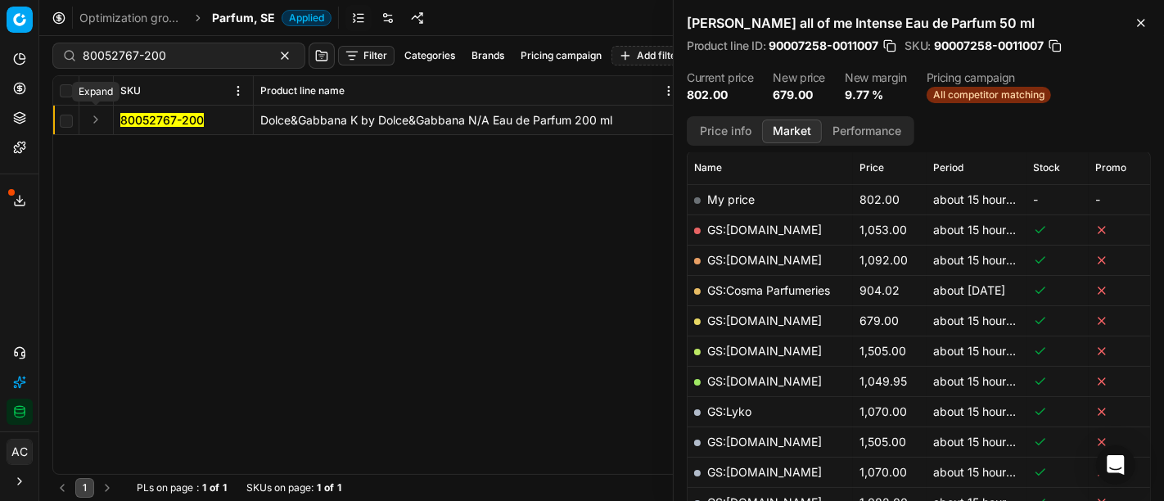
click at [99, 118] on button "Expand" at bounding box center [96, 120] width 20 height 20
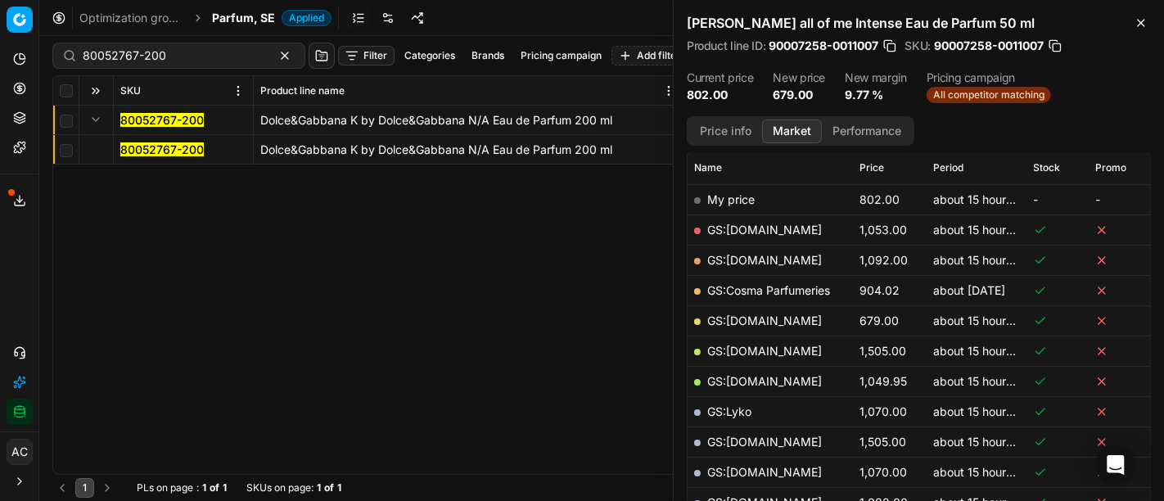
click at [149, 152] on mark "80052767-200" at bounding box center [161, 149] width 83 height 14
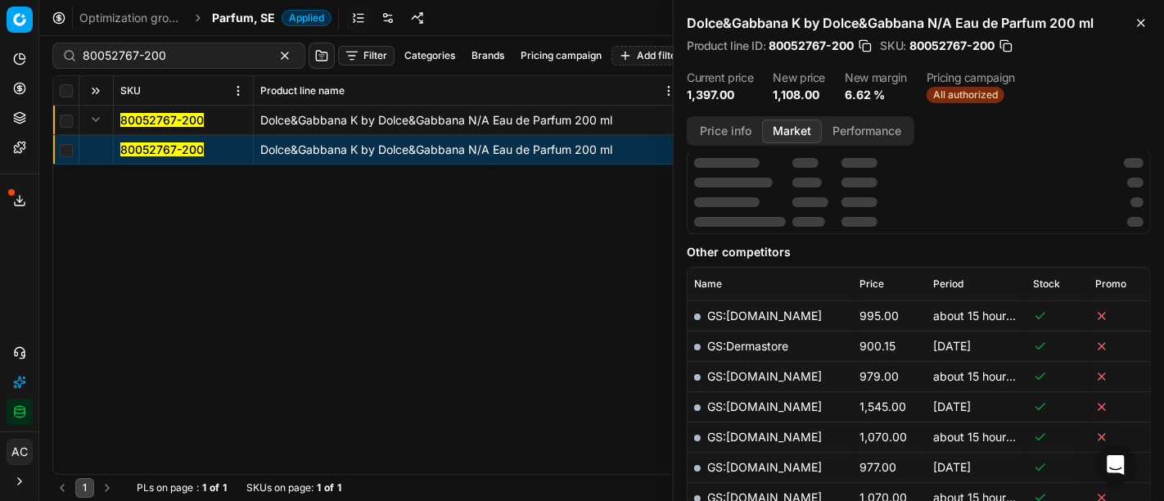
scroll to position [234, 0]
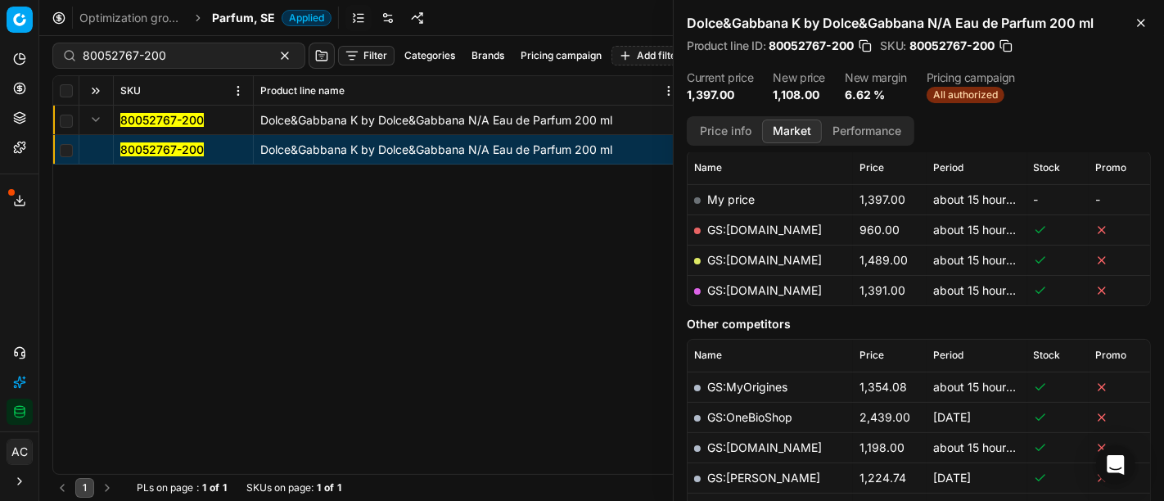
click at [740, 230] on link "GS:[DOMAIN_NAME]" at bounding box center [764, 230] width 115 height 14
click at [151, 61] on input "80052767-200" at bounding box center [172, 55] width 179 height 16
paste input "318-1"
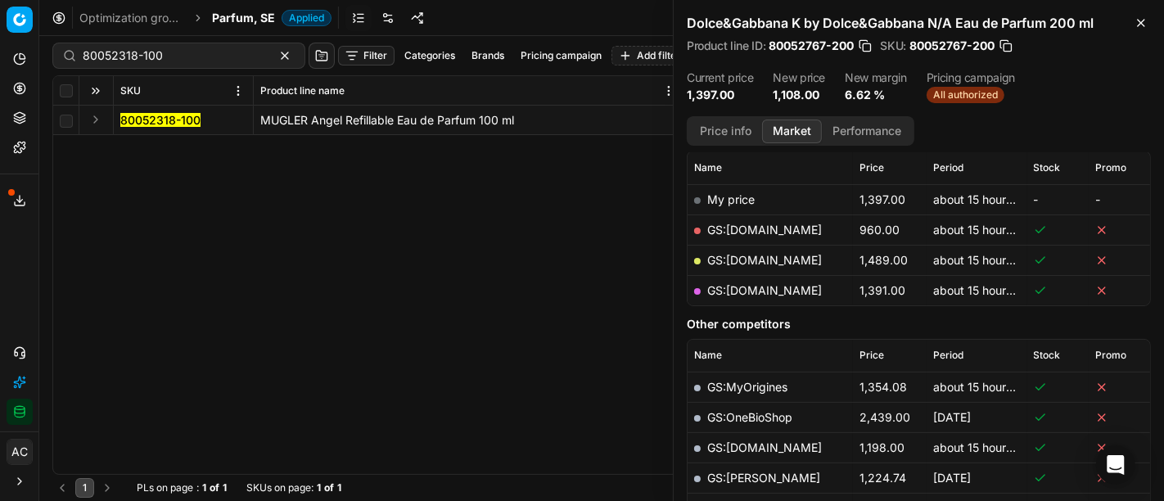
click at [98, 124] on button "Expand" at bounding box center [96, 120] width 20 height 20
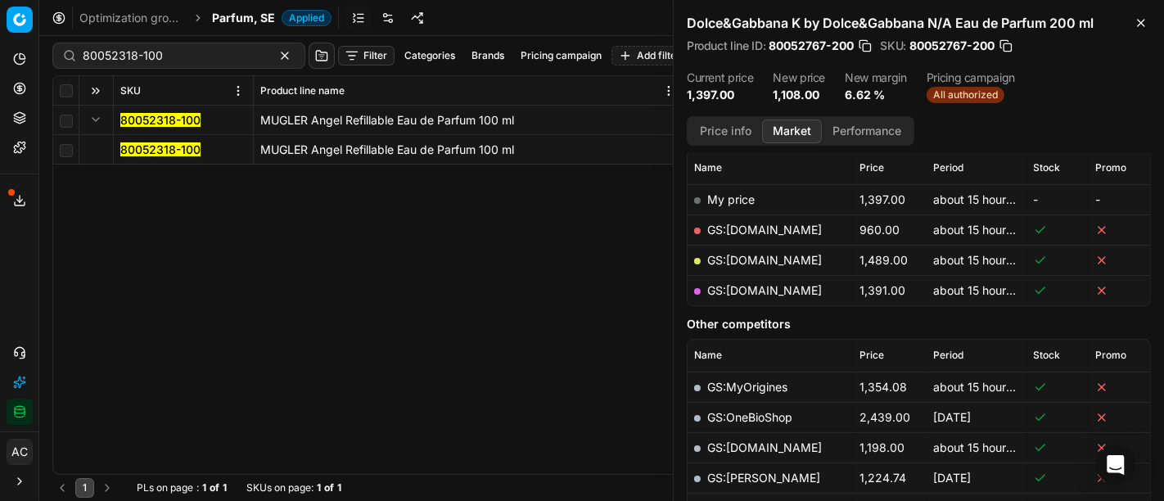
click at [144, 148] on mark "80052318-100" at bounding box center [160, 149] width 80 height 14
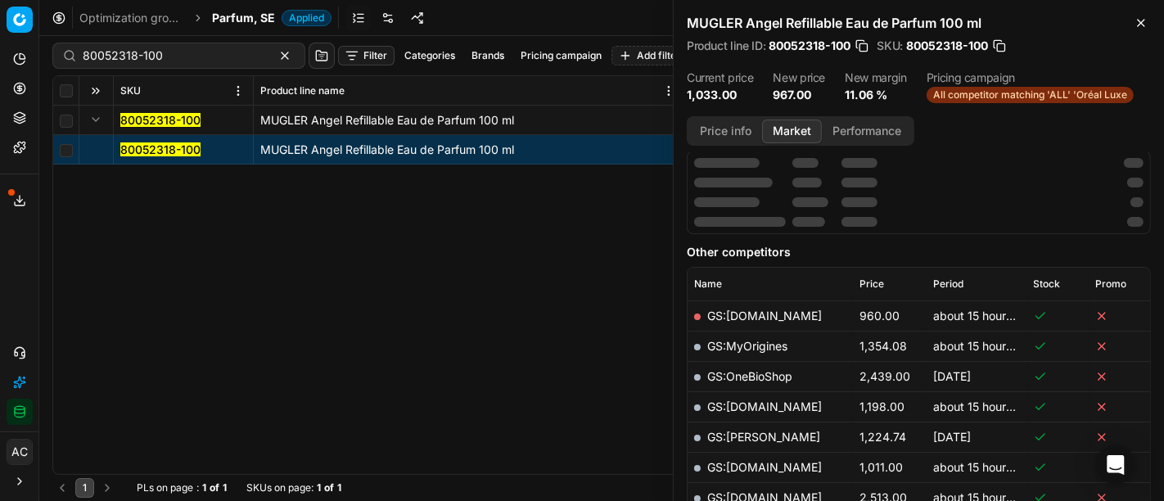
scroll to position [234, 0]
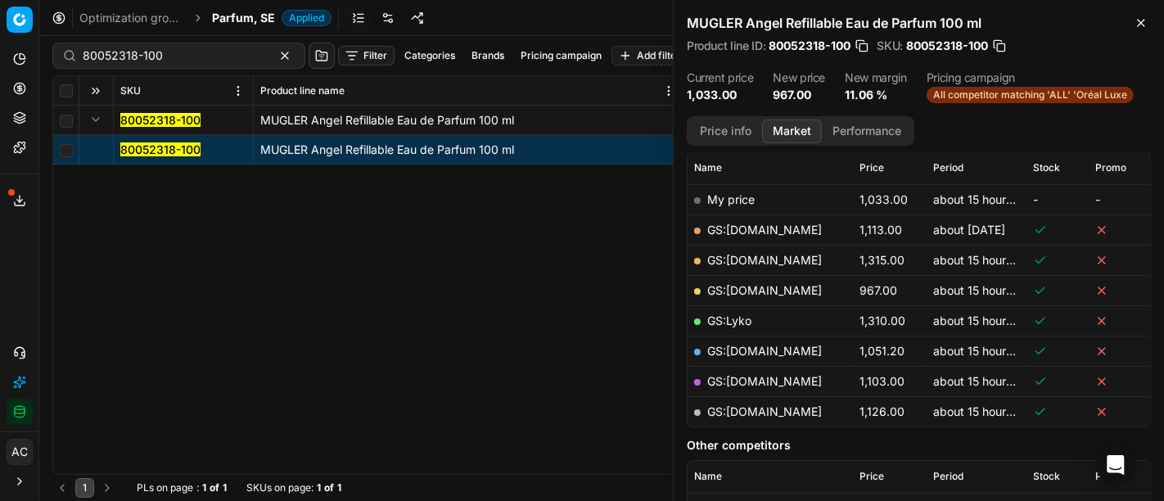
click at [780, 288] on link "GS:[DOMAIN_NAME]" at bounding box center [764, 290] width 115 height 14
click at [137, 52] on input "80052318-100" at bounding box center [172, 55] width 179 height 16
paste input "20150006"
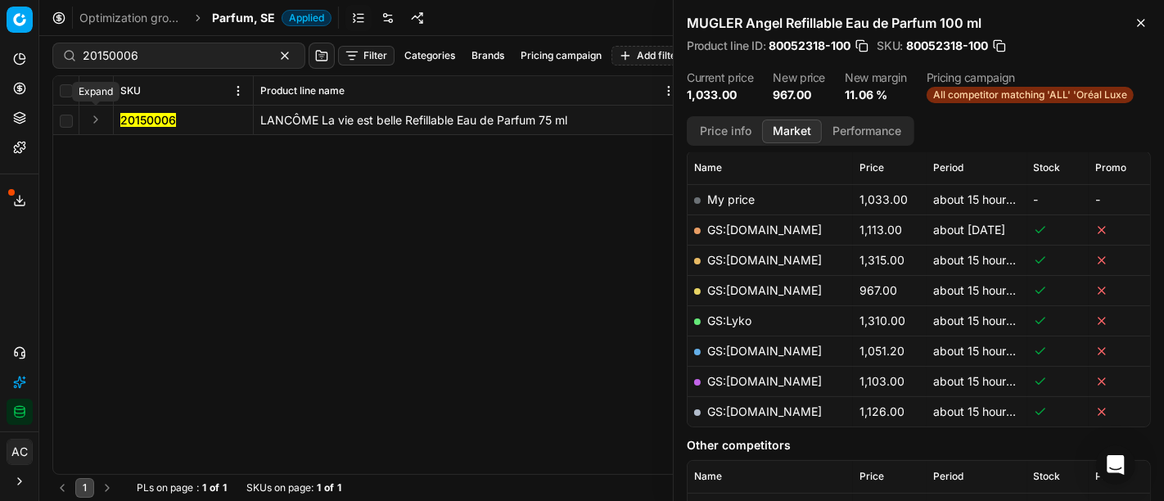
click at [93, 120] on button "Expand" at bounding box center [96, 120] width 20 height 20
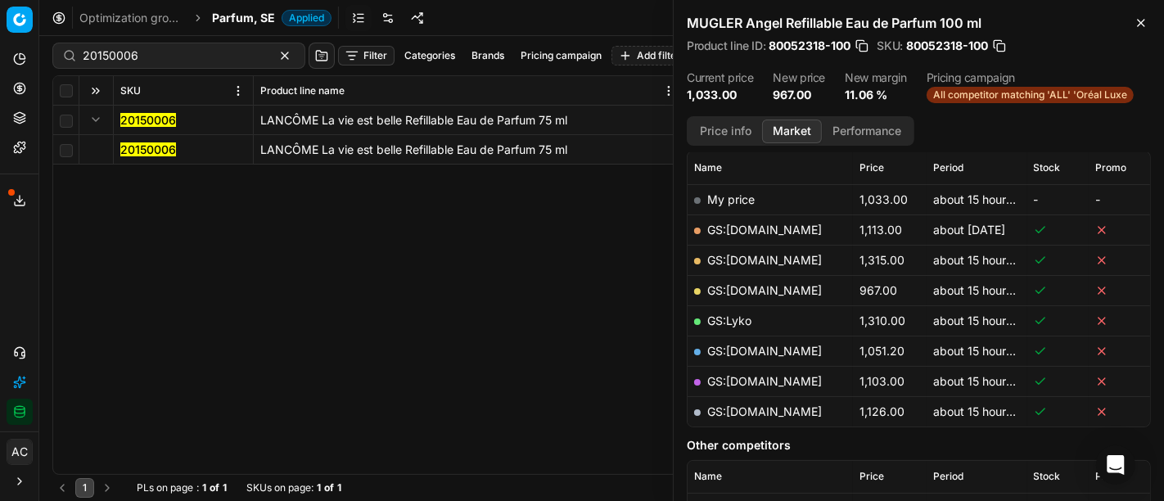
click at [140, 147] on mark "20150006" at bounding box center [148, 149] width 56 height 14
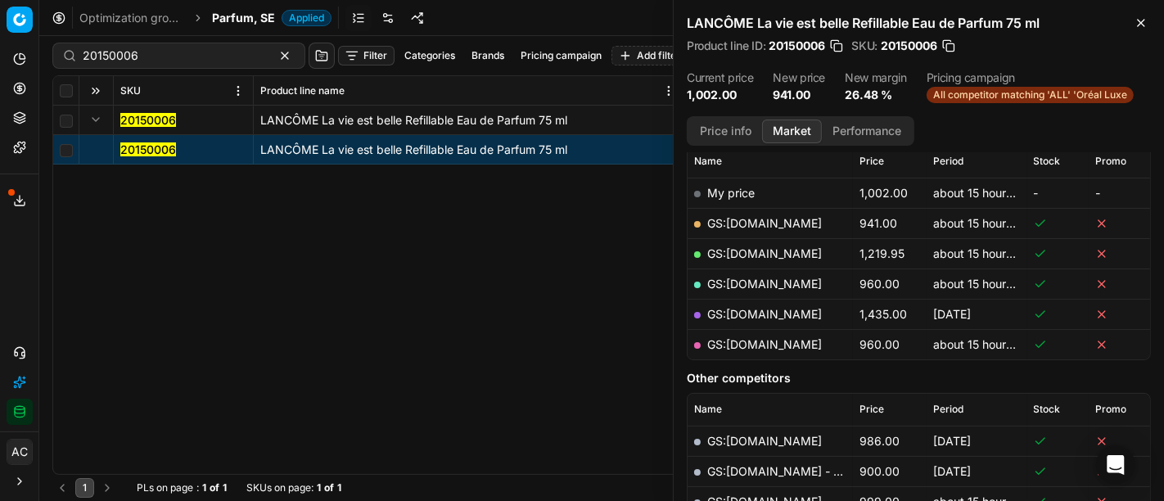
scroll to position [234, 0]
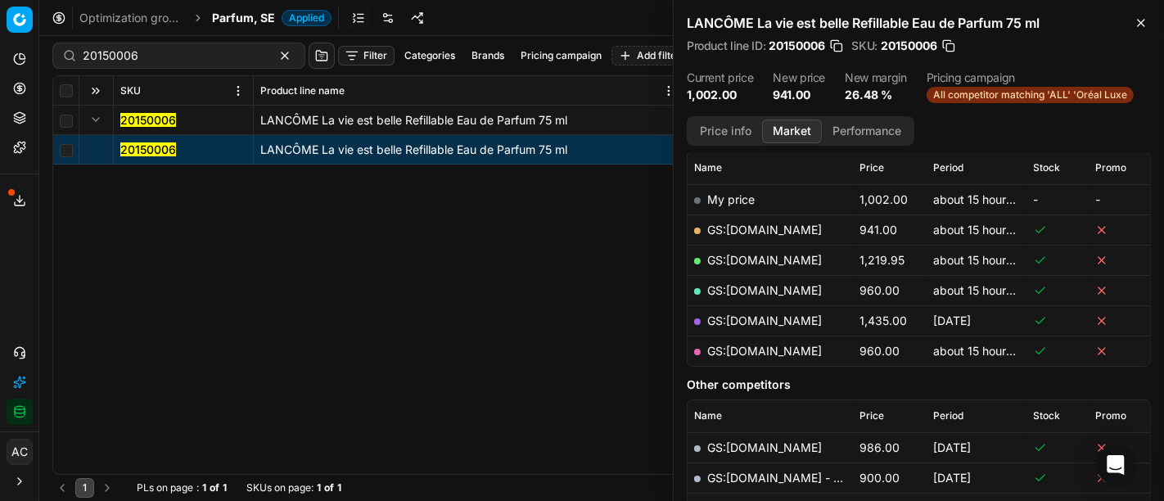
click at [770, 228] on link "GS:[DOMAIN_NAME]" at bounding box center [764, 230] width 115 height 14
click at [201, 60] on input "20150006" at bounding box center [172, 55] width 179 height 16
paste input "80052071-90"
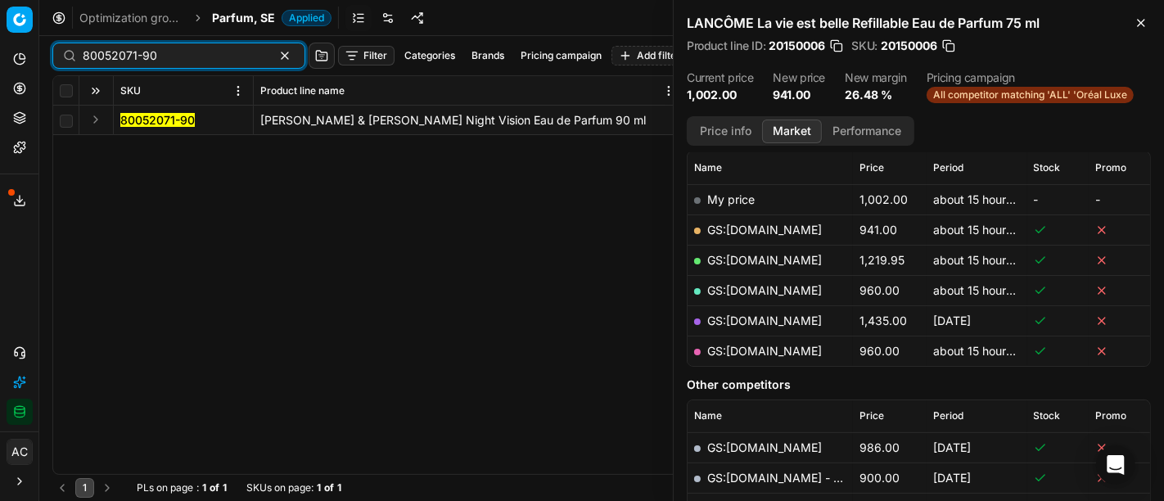
type input "80052071-90"
click at [102, 123] on button "Expand" at bounding box center [96, 120] width 20 height 20
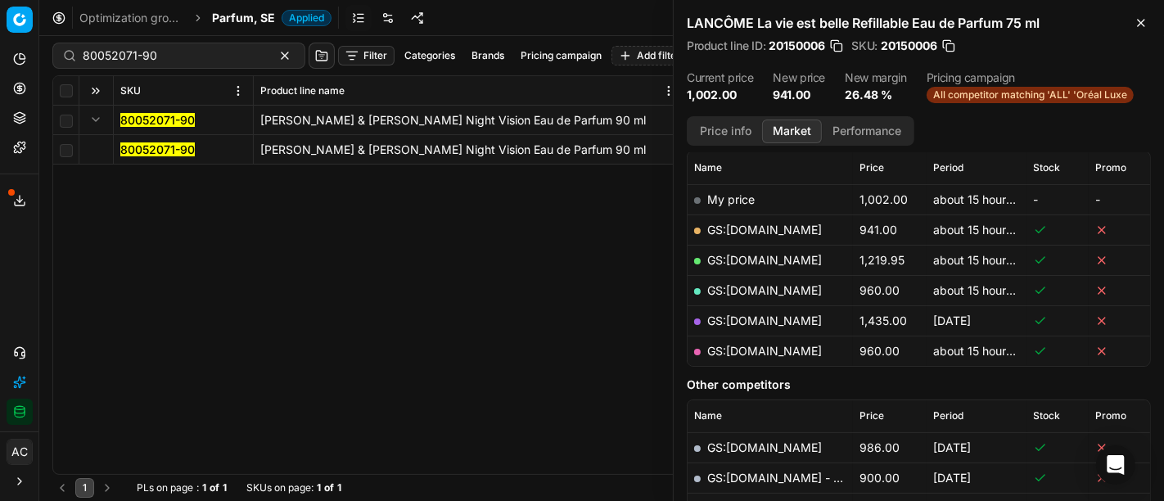
click at [168, 153] on mark "80052071-90" at bounding box center [157, 149] width 74 height 14
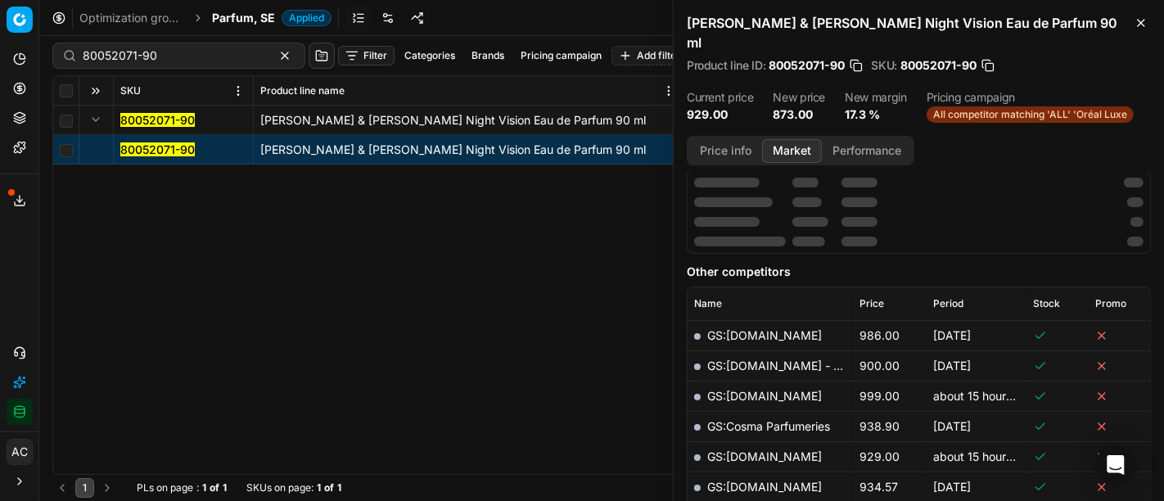
scroll to position [234, 0]
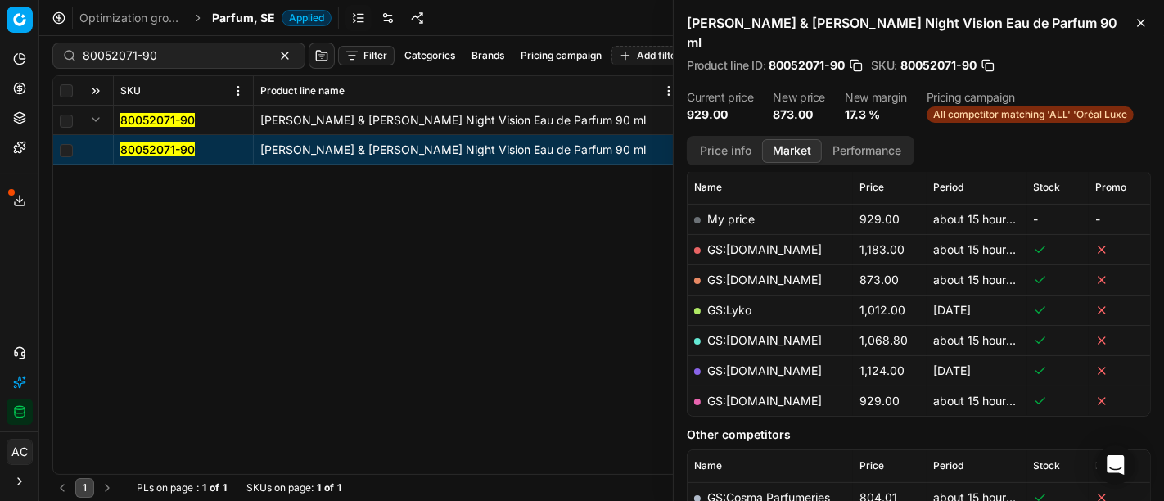
click at [720, 139] on button "Price info" at bounding box center [725, 151] width 73 height 24
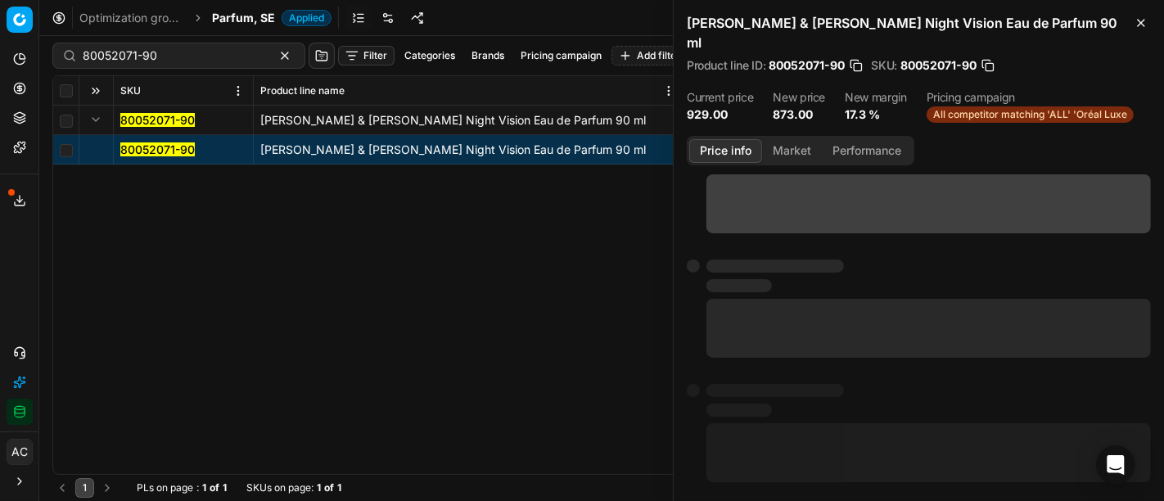
scroll to position [0, 0]
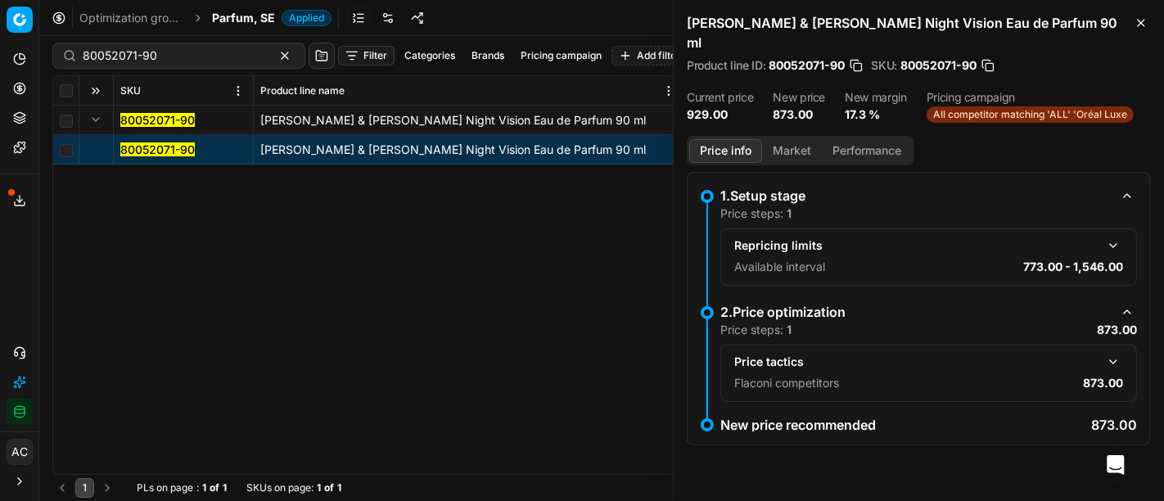
click at [1117, 352] on button "button" at bounding box center [1114, 362] width 20 height 20
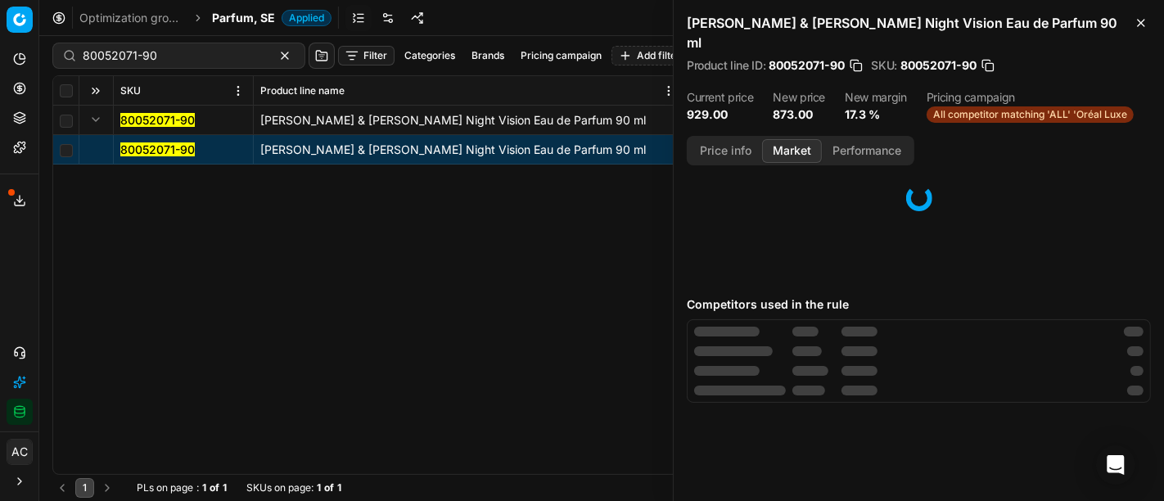
click at [799, 139] on button "Market" at bounding box center [792, 151] width 60 height 24
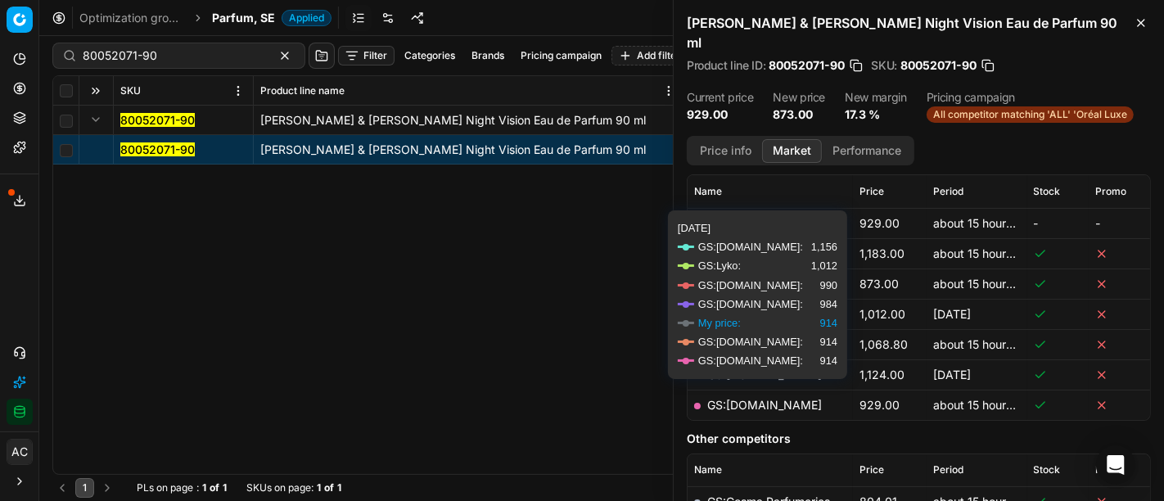
scroll to position [240, 0]
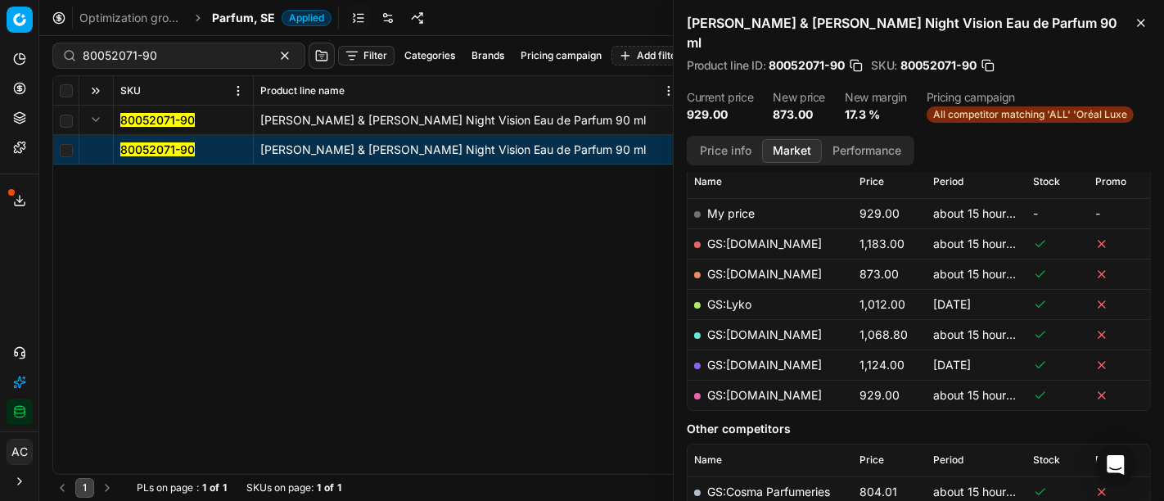
click at [774, 267] on link "GS:[DOMAIN_NAME]" at bounding box center [764, 274] width 115 height 14
